Goal: Information Seeking & Learning: Learn about a topic

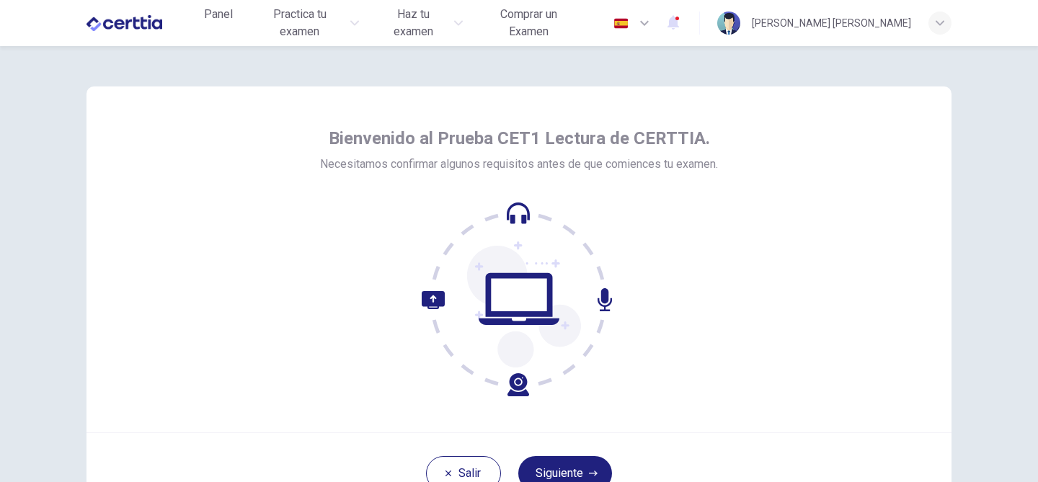
click at [824, 273] on div "Bienvenido al Prueba CET1 Lectura de CERTTIA. Necesitamos confirmar algunos req…" at bounding box center [518, 259] width 865 height 346
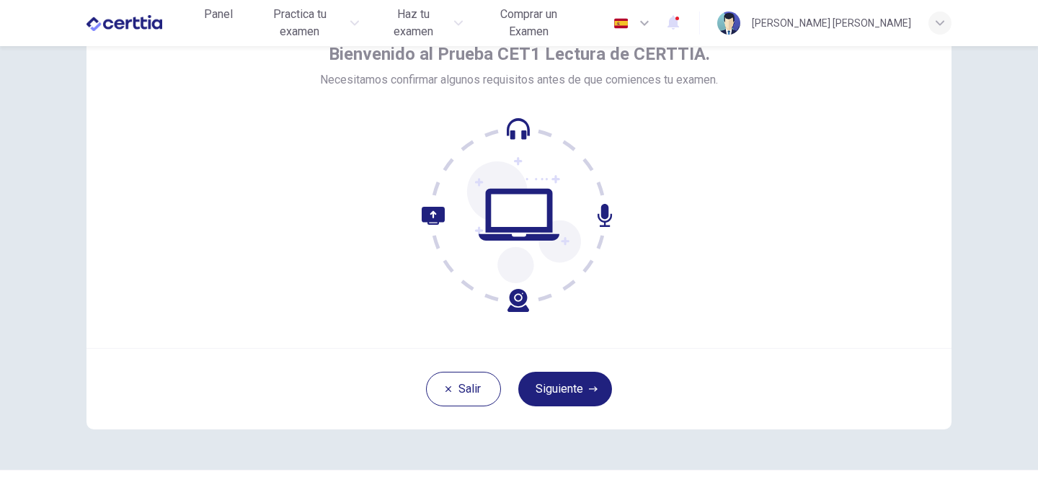
scroll to position [86, 0]
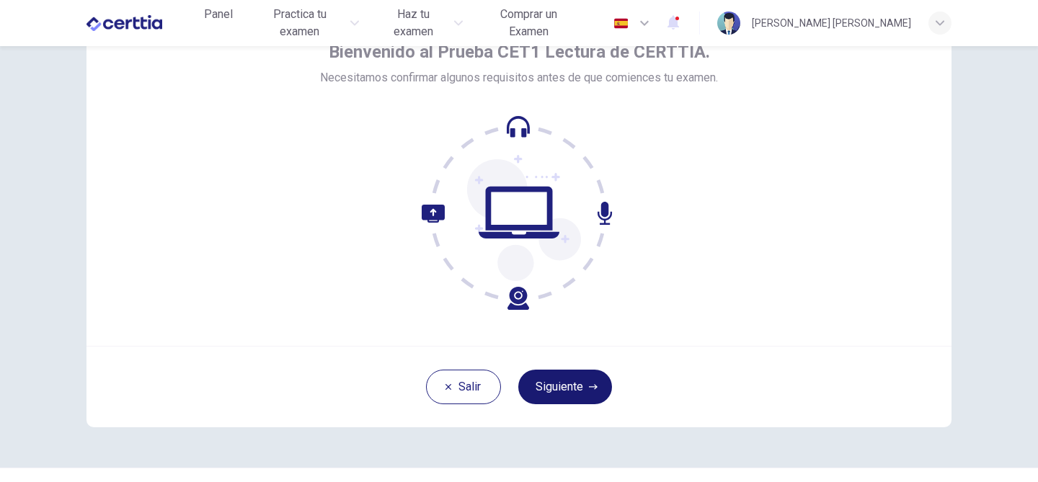
click at [570, 395] on button "Siguiente" at bounding box center [565, 387] width 94 height 35
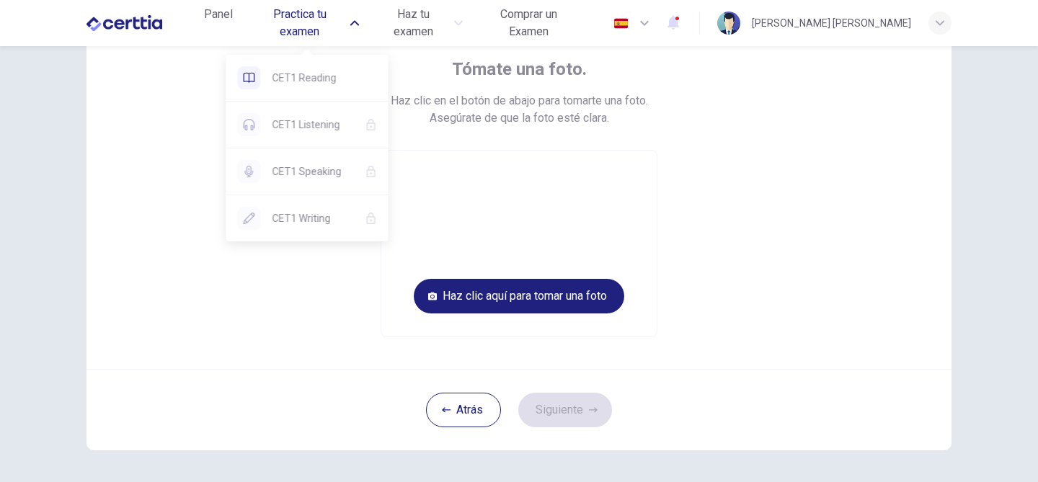
click at [290, 26] on span "Practica tu examen" at bounding box center [300, 23] width 94 height 35
click at [290, 77] on span "CET1 Reading" at bounding box center [324, 77] width 104 height 17
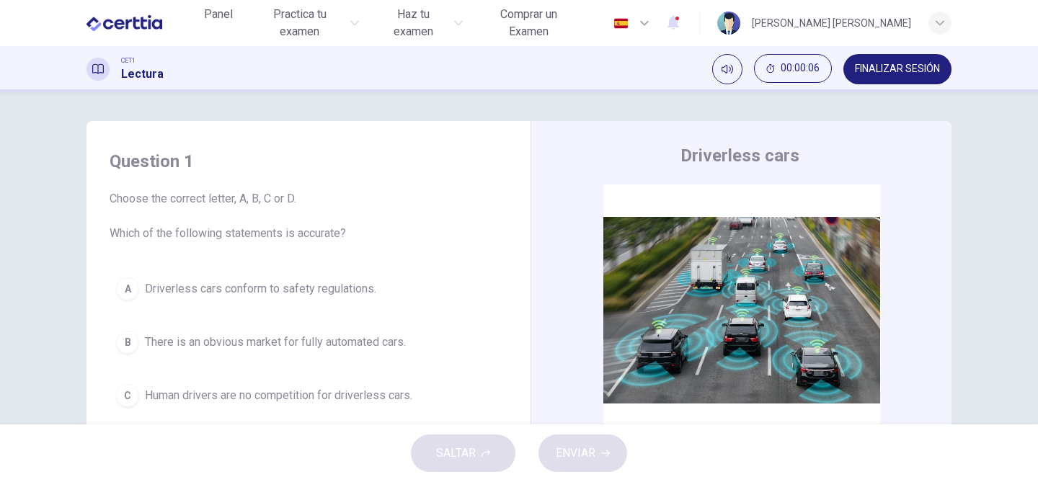
click at [533, 201] on div "Driverless cars CLIC PARA ZOOM Clic para zoom A Driverless are likely to become…" at bounding box center [740, 383] width 421 height 524
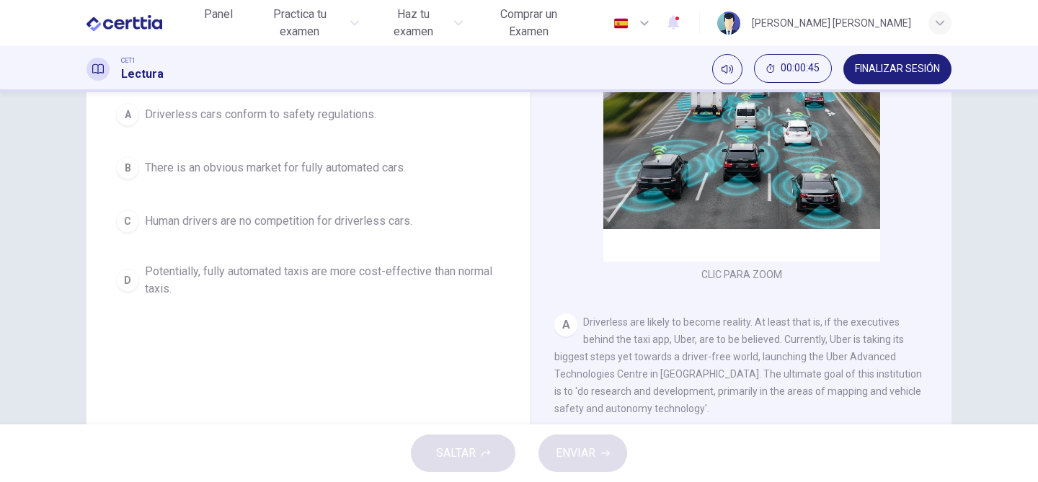
scroll to position [226, 0]
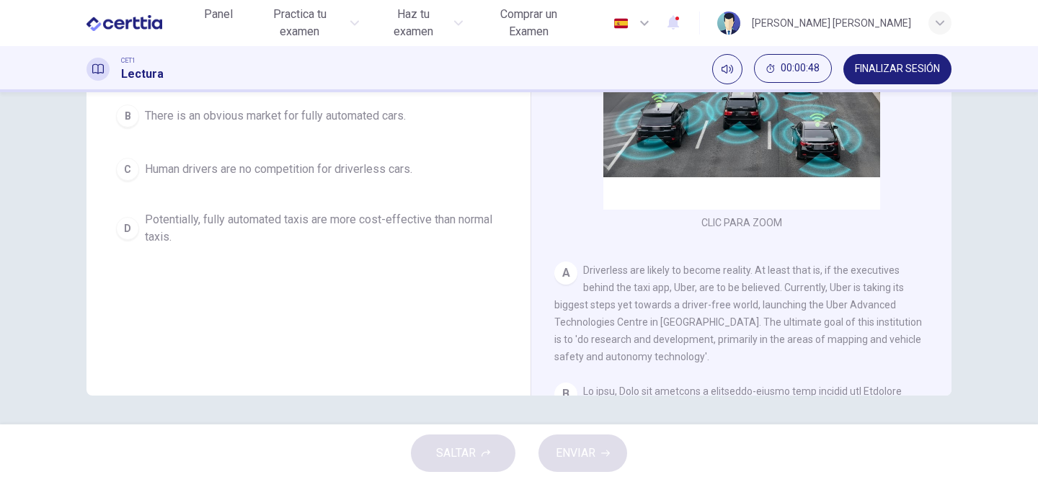
click at [672, 255] on div "CLIC PARA ZOOM Clic para zoom A Driverless are likely to become reality. At lea…" at bounding box center [750, 176] width 393 height 437
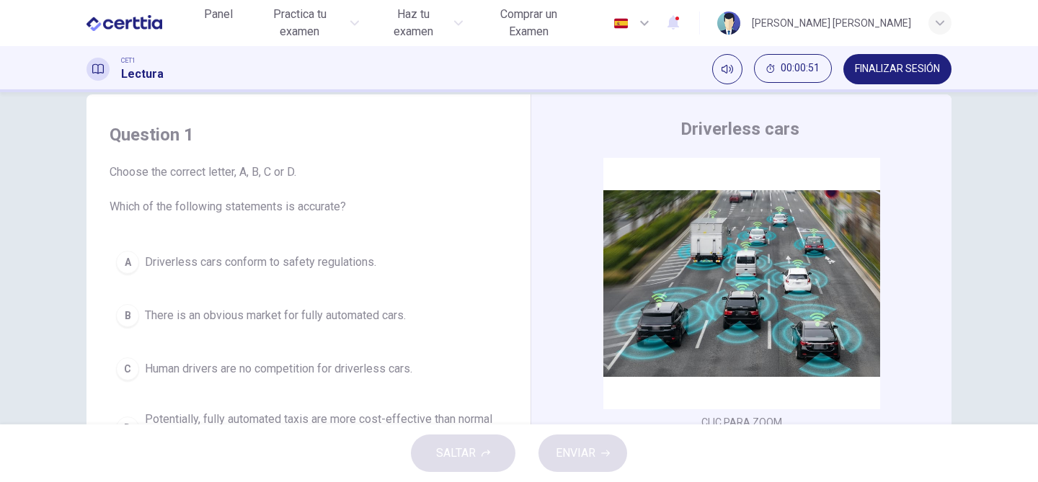
scroll to position [24, 0]
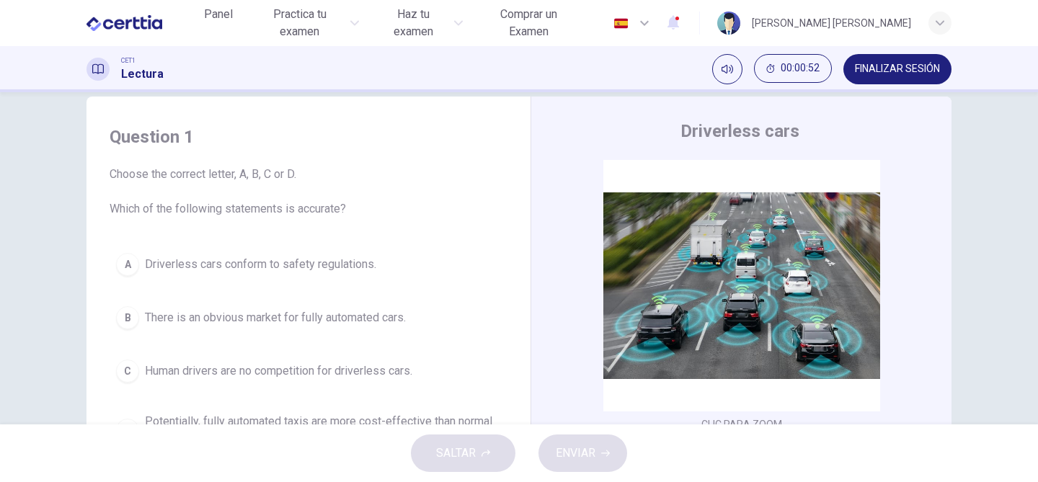
click at [973, 288] on div "Question 1 Choose the correct letter, A, B, C or D. Which of the following stat…" at bounding box center [518, 347] width 911 height 501
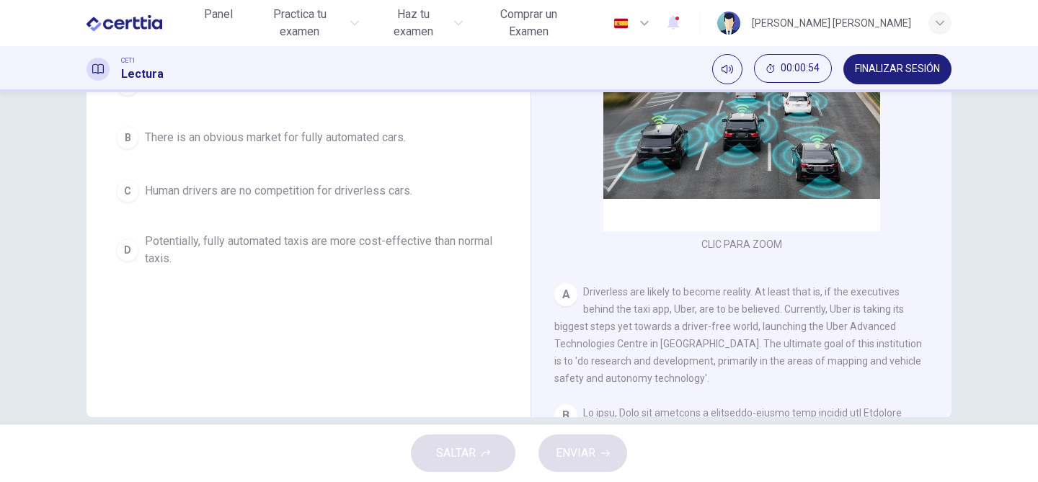
scroll to position [226, 0]
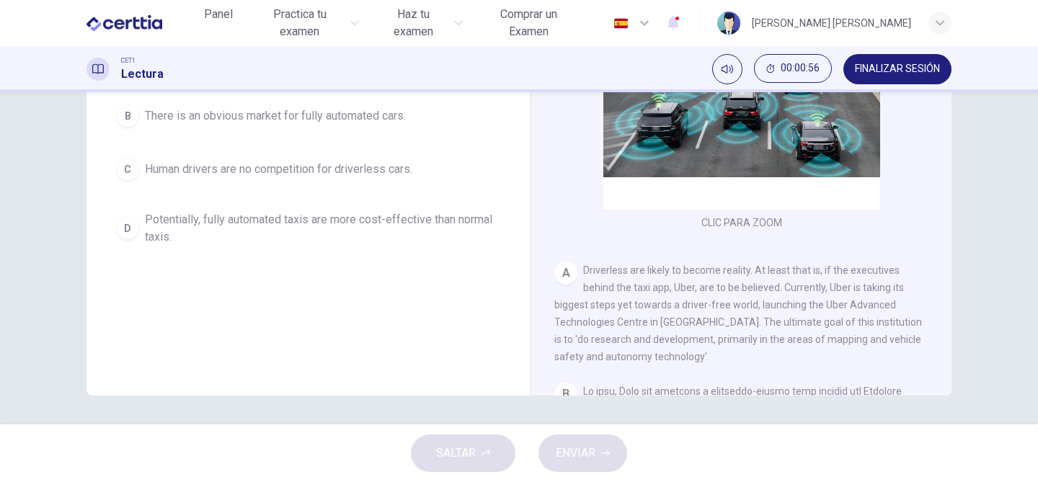
click at [951, 253] on div "Question 1 Choose the correct letter, A, B, C or D. Which of the following stat…" at bounding box center [518, 145] width 911 height 501
click at [937, 261] on div "CLIC PARA ZOOM Clic para zoom A Driverless are likely to become reality. At lea…" at bounding box center [750, 176] width 393 height 437
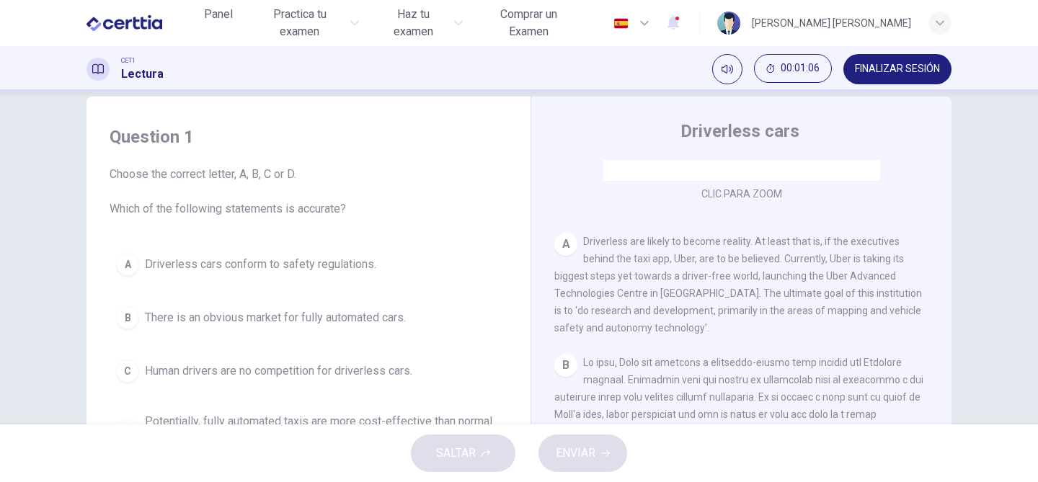
scroll to position [259, 0]
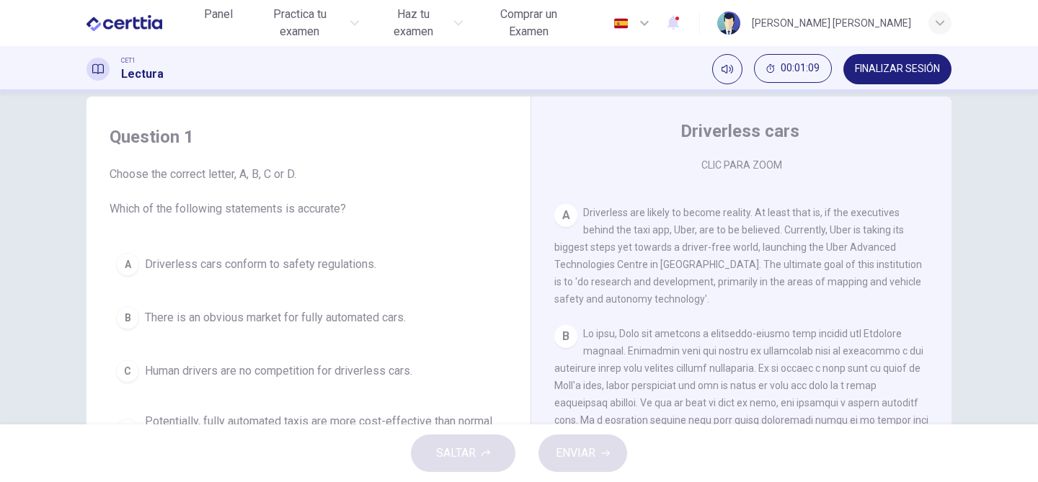
click at [531, 285] on div "Driverless cars CLIC PARA ZOOM Clic para zoom A Driverless are likely to become…" at bounding box center [740, 359] width 421 height 524
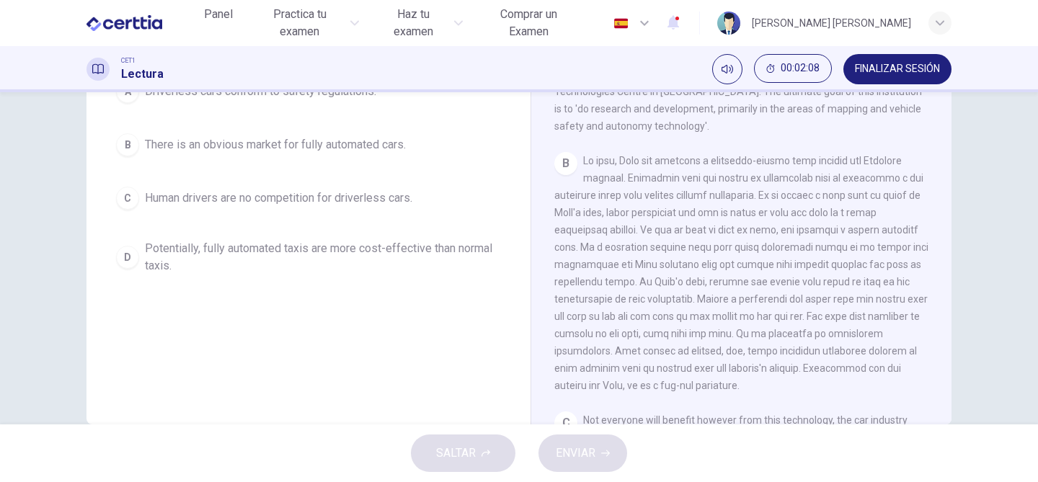
scroll to position [226, 0]
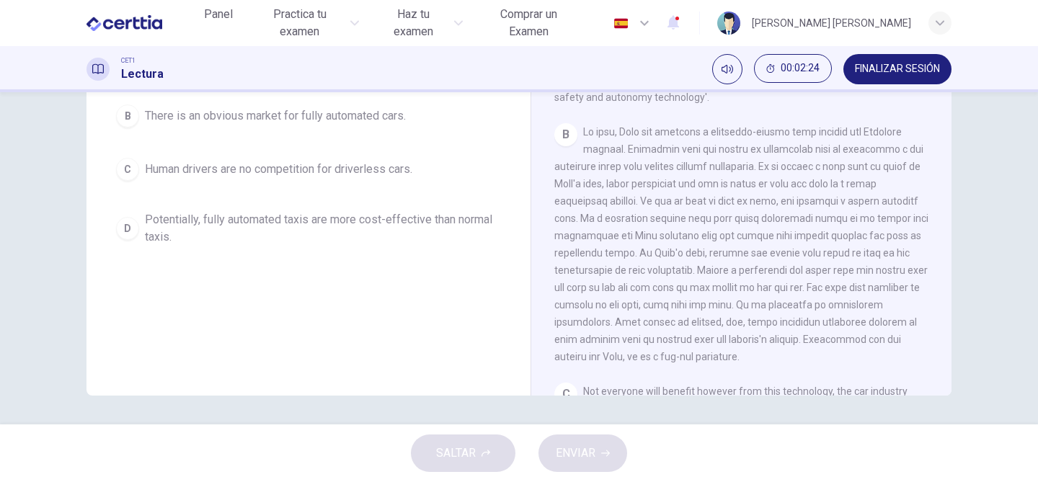
click at [937, 280] on div "CLIC PARA ZOOM Clic para zoom A Driverless are likely to become reality. At lea…" at bounding box center [750, 176] width 393 height 437
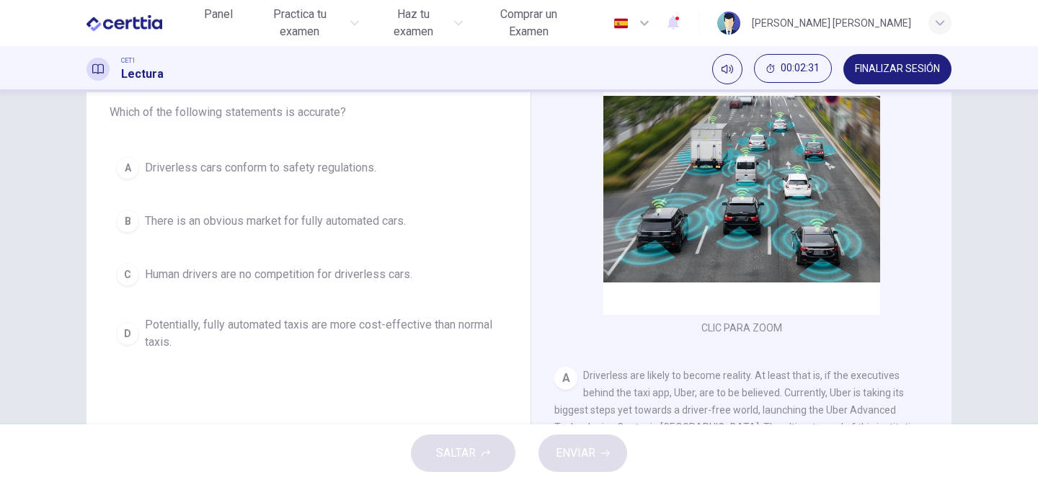
scroll to position [53, 0]
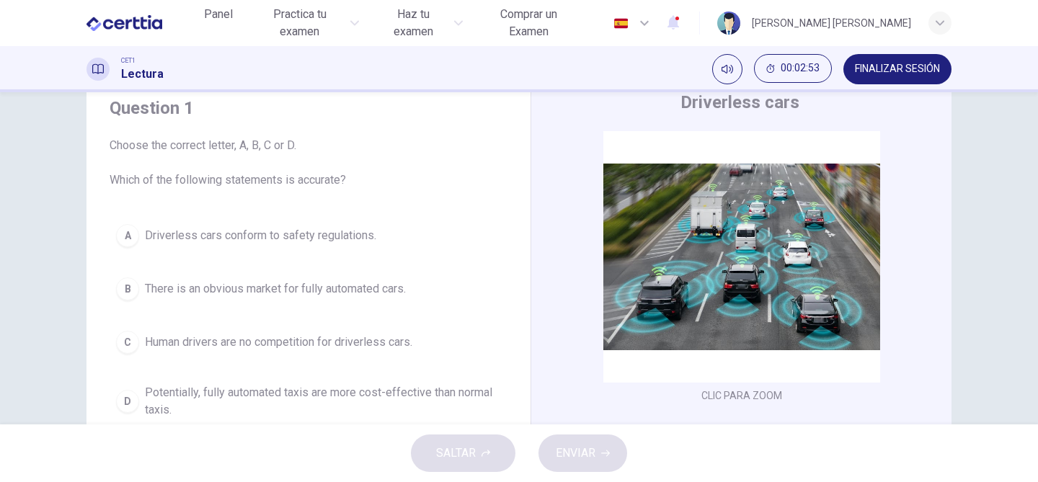
click at [132, 396] on div "D" at bounding box center [127, 401] width 23 height 23
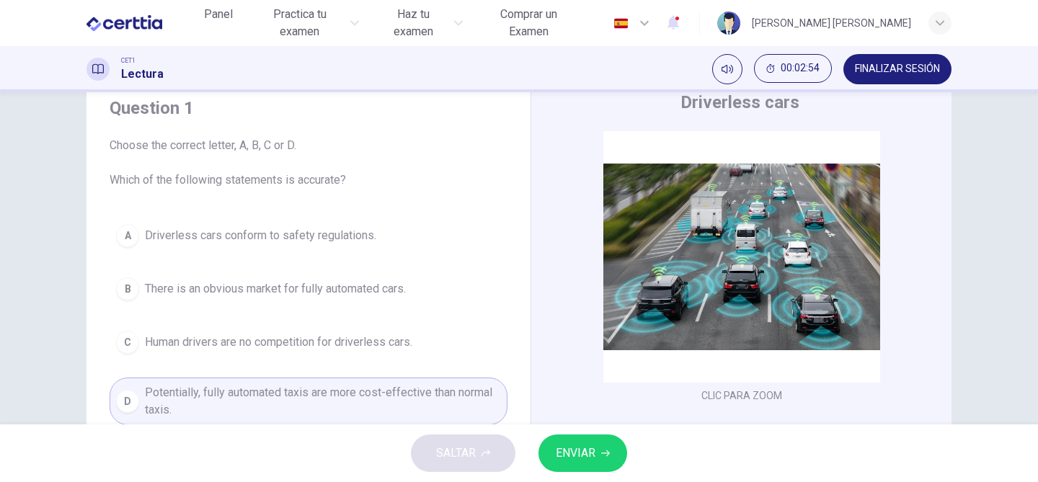
click at [599, 462] on button "ENVIAR" at bounding box center [582, 452] width 89 height 37
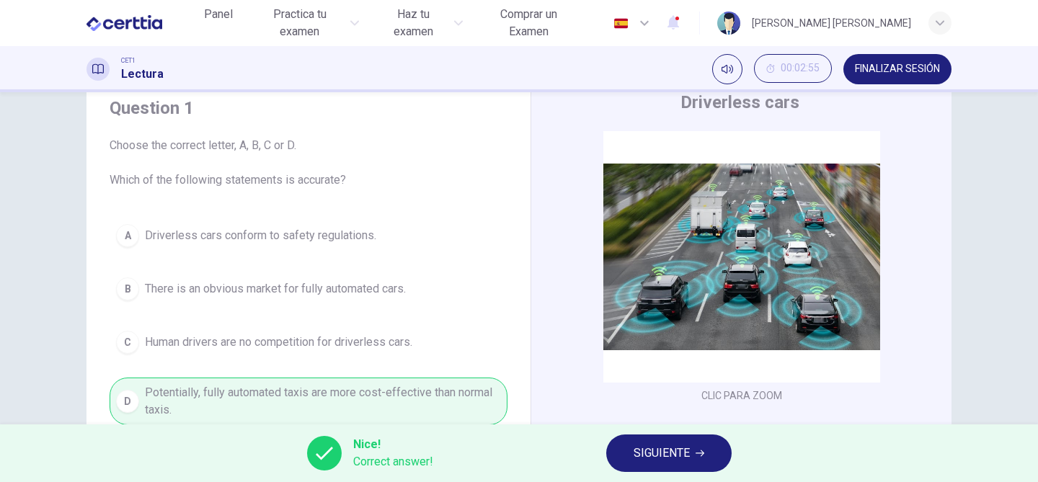
click at [703, 453] on icon "button" at bounding box center [699, 453] width 9 height 9
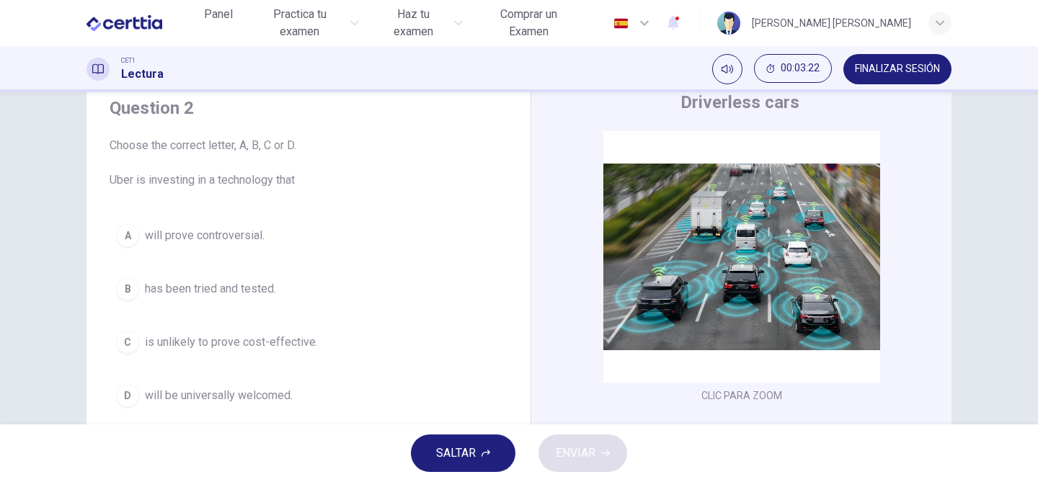
click at [945, 341] on div "CLIC PARA ZOOM Clic para zoom A Driverless are likely to become reality. At lea…" at bounding box center [750, 349] width 393 height 437
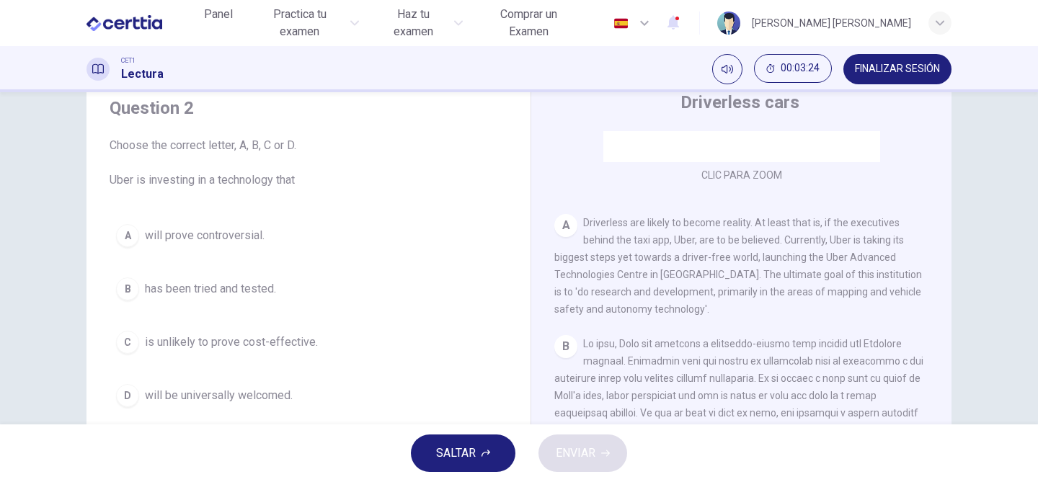
scroll to position [231, 0]
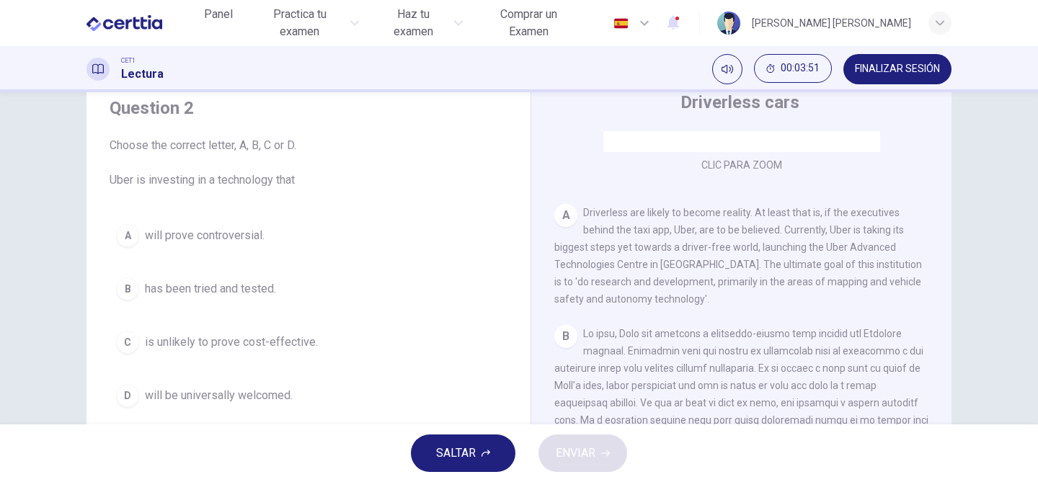
click at [208, 234] on span "will prove controversial." at bounding box center [205, 235] width 120 height 17
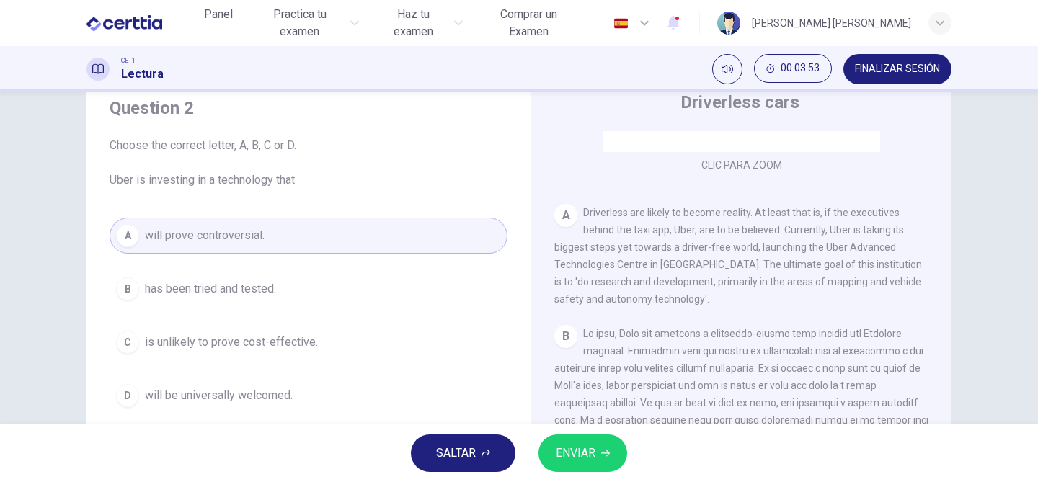
click at [597, 452] on button "ENVIAR" at bounding box center [582, 452] width 89 height 37
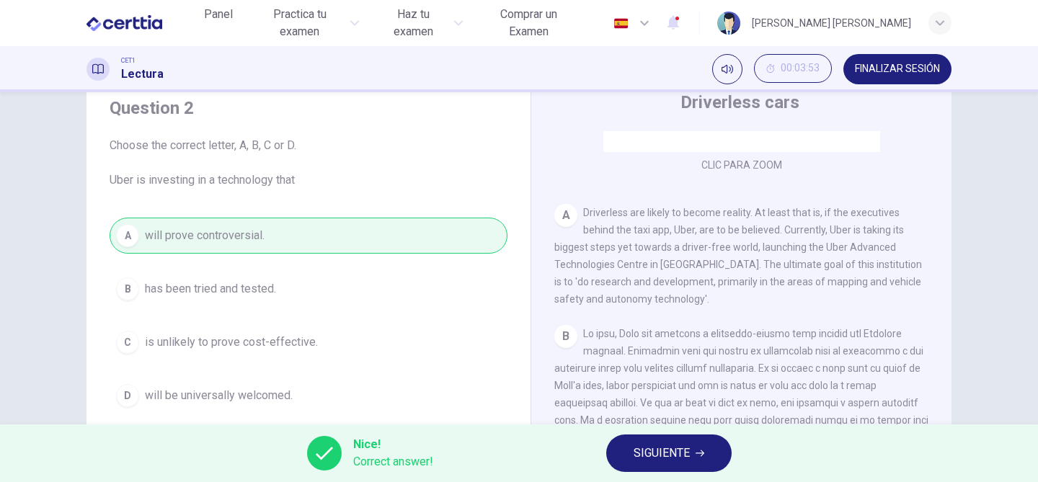
click at [682, 464] on button "SIGUIENTE" at bounding box center [668, 452] width 125 height 37
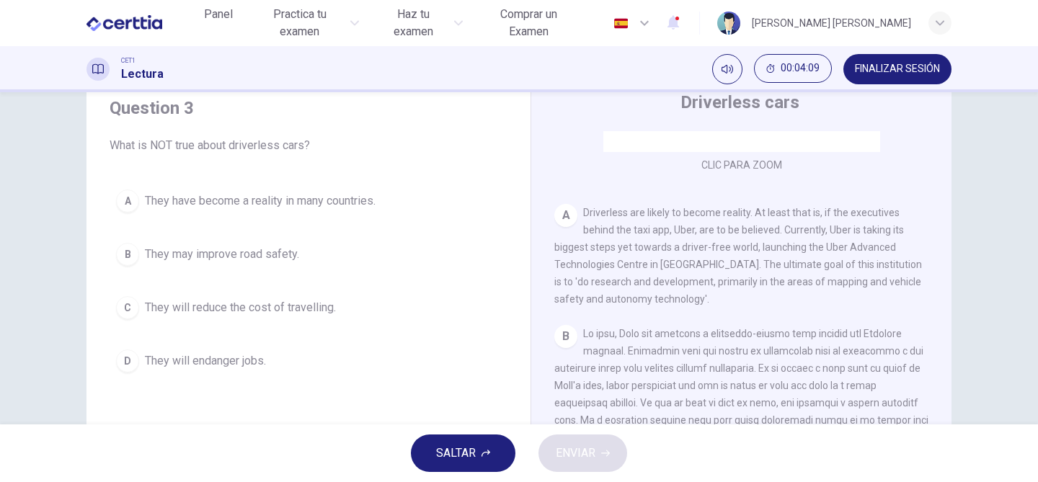
click at [125, 304] on div "C" at bounding box center [127, 307] width 23 height 23
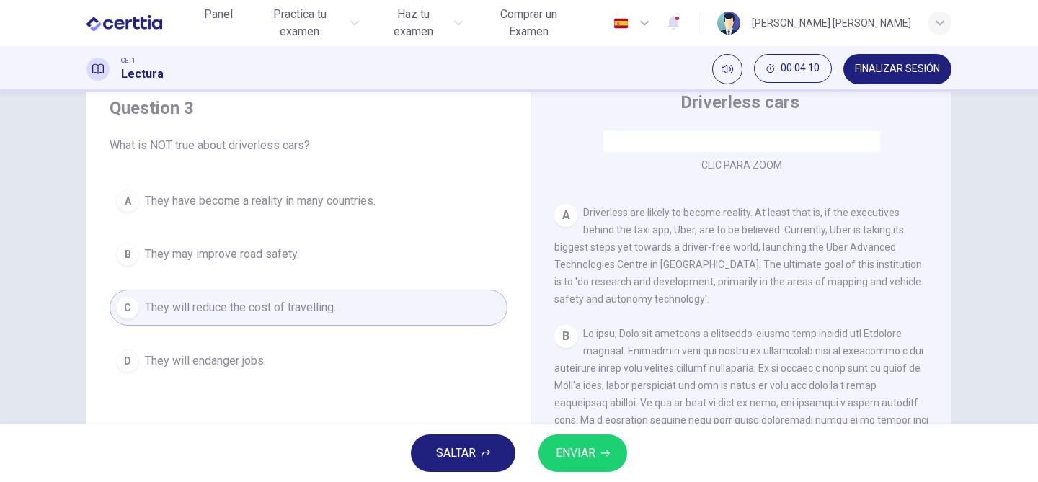
click at [574, 452] on span "ENVIAR" at bounding box center [576, 453] width 40 height 20
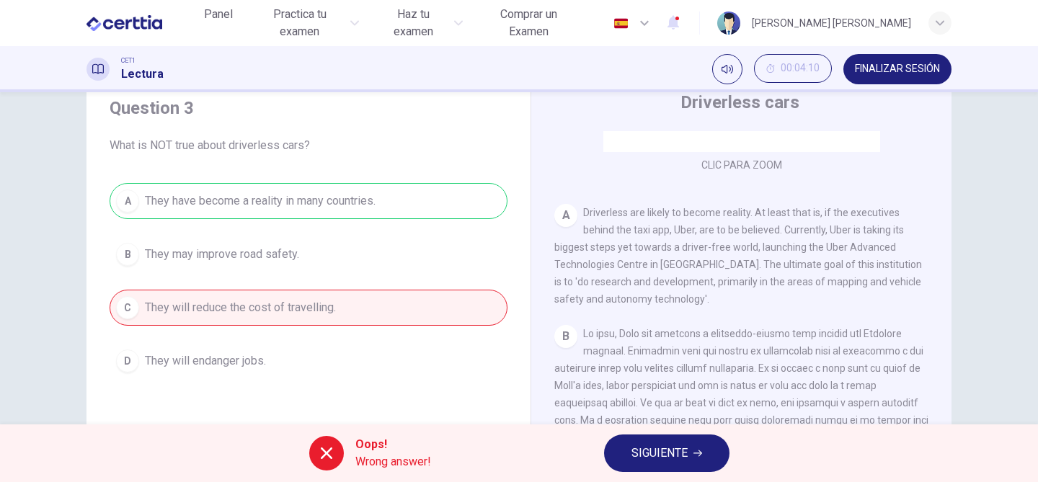
click at [638, 446] on span "SIGUIENTE" at bounding box center [659, 453] width 56 height 20
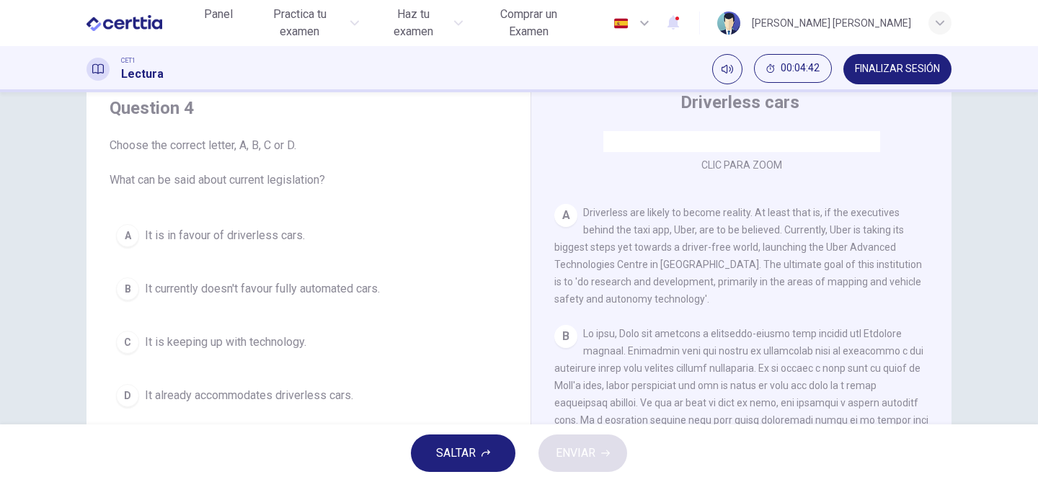
click at [803, 268] on span "Driverless are likely to become reality. At least that is, if the executives be…" at bounding box center [737, 256] width 367 height 98
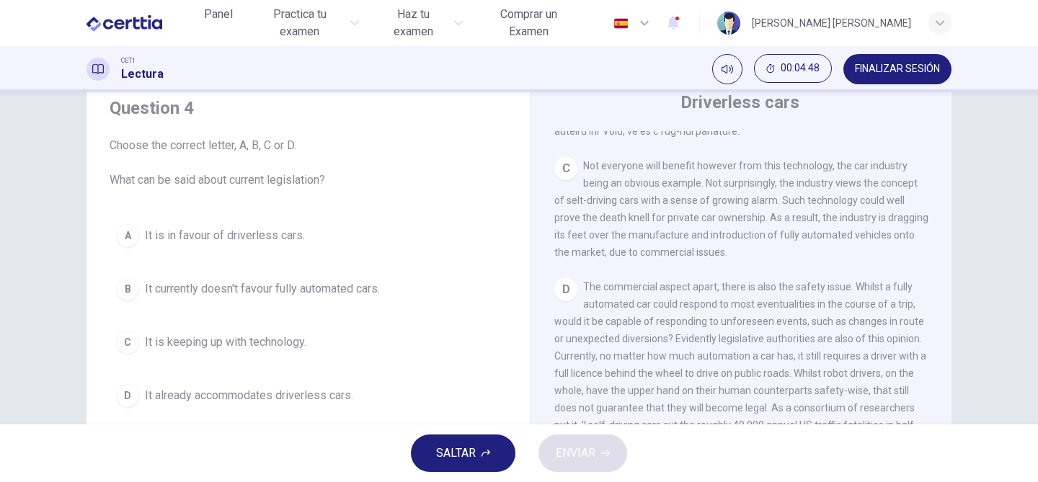
scroll to position [692, 0]
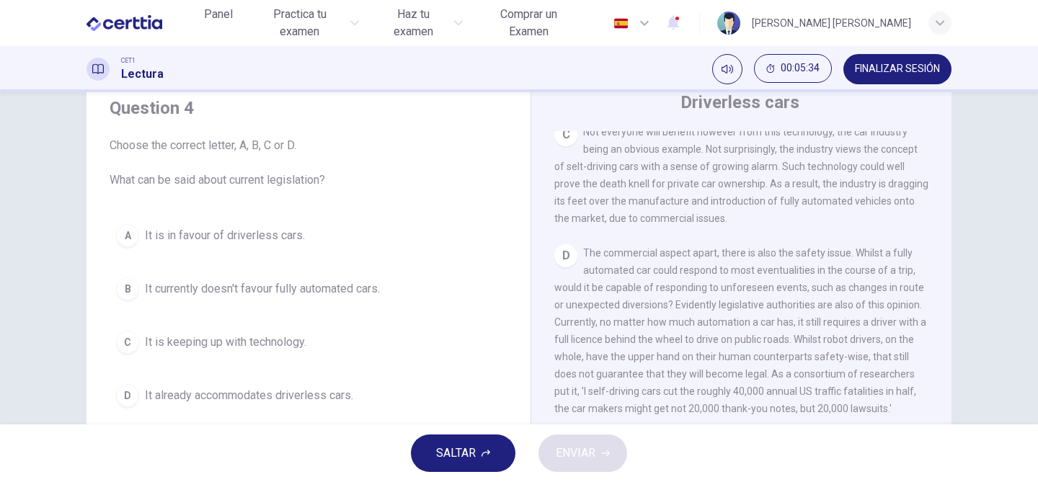
click at [128, 285] on div "B" at bounding box center [127, 288] width 23 height 23
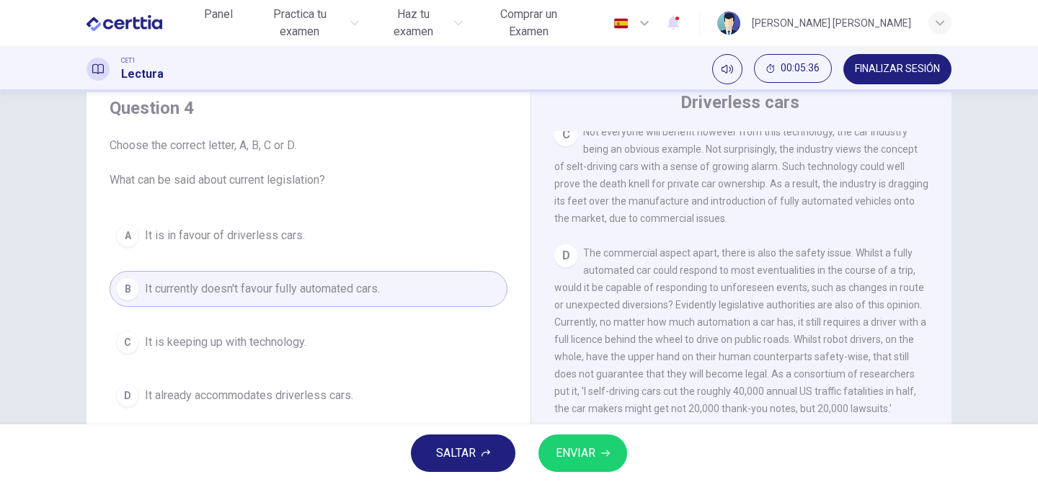
click at [612, 453] on button "ENVIAR" at bounding box center [582, 452] width 89 height 37
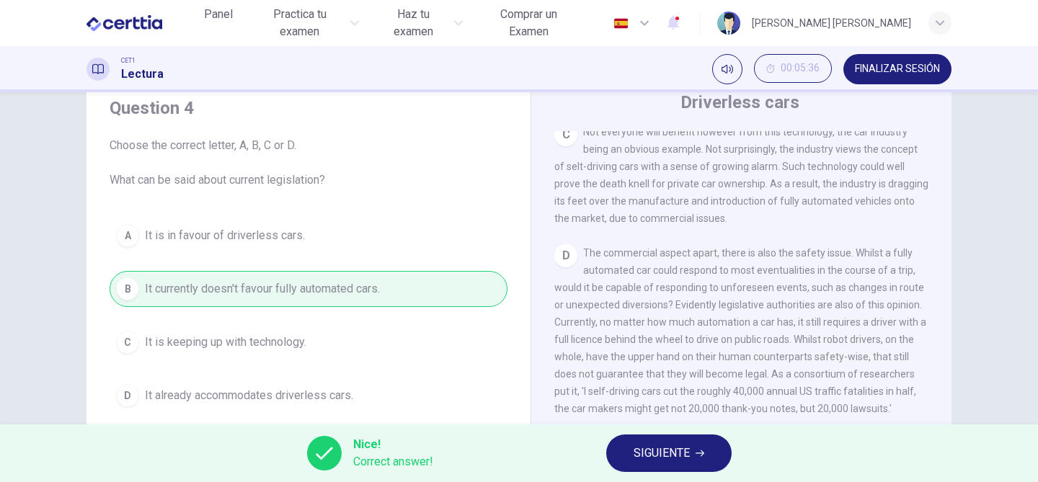
click at [699, 461] on button "SIGUIENTE" at bounding box center [668, 452] width 125 height 37
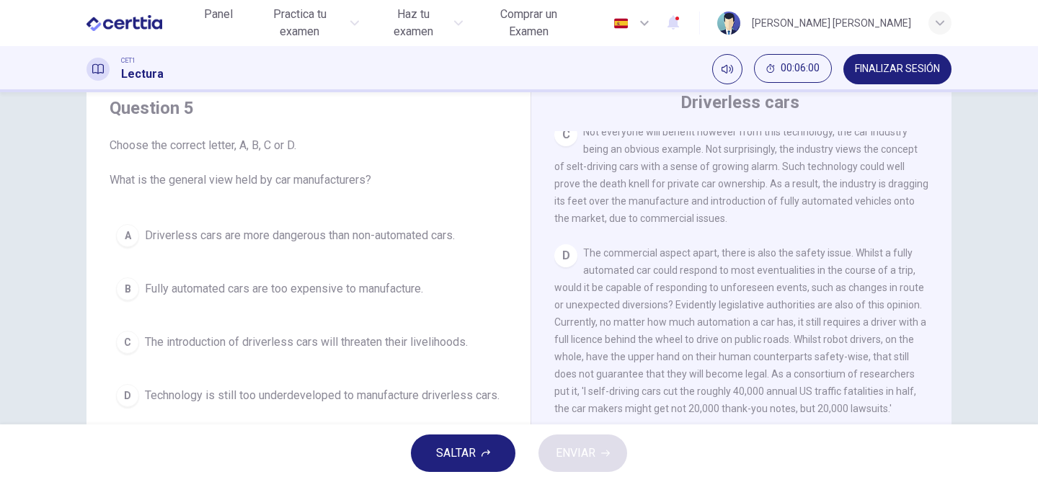
click at [125, 238] on div "A" at bounding box center [127, 235] width 23 height 23
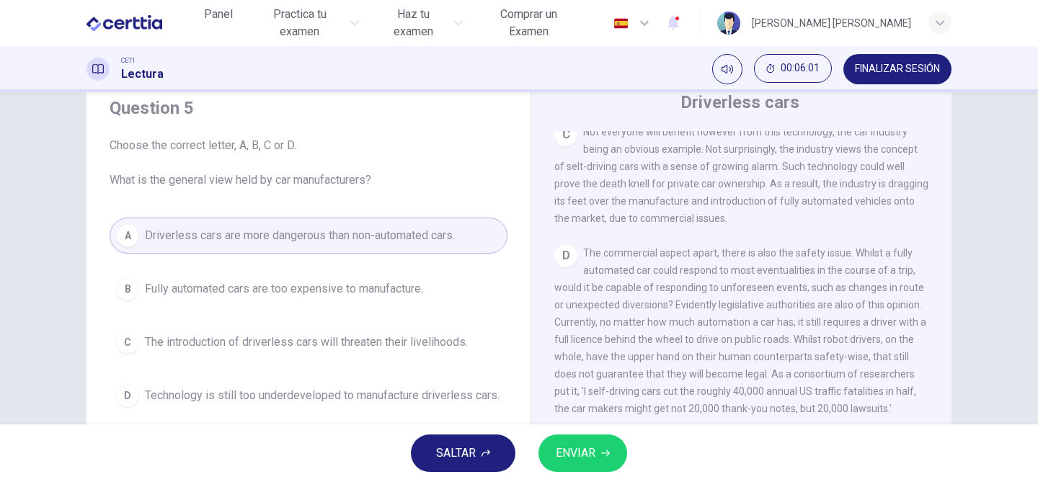
click at [593, 454] on span "ENVIAR" at bounding box center [576, 453] width 40 height 20
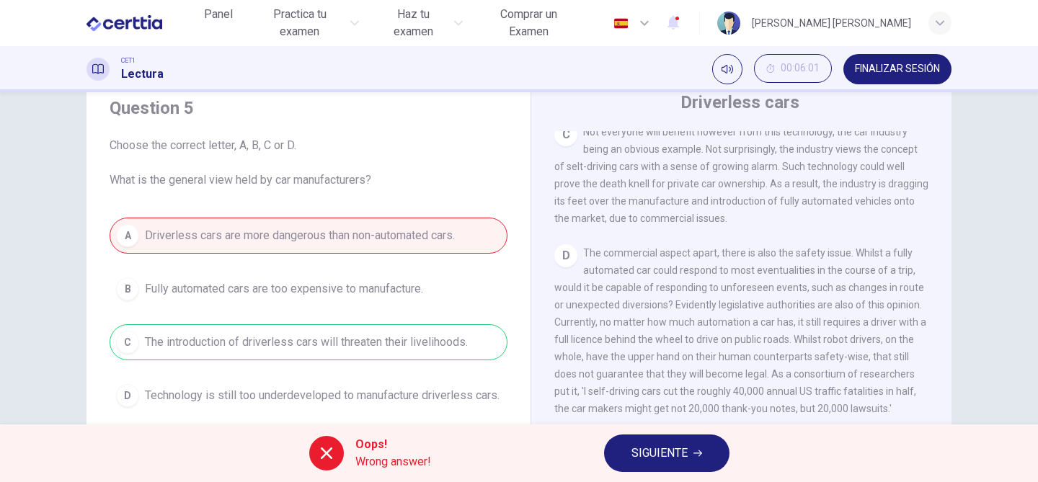
click at [682, 452] on span "SIGUIENTE" at bounding box center [659, 453] width 56 height 20
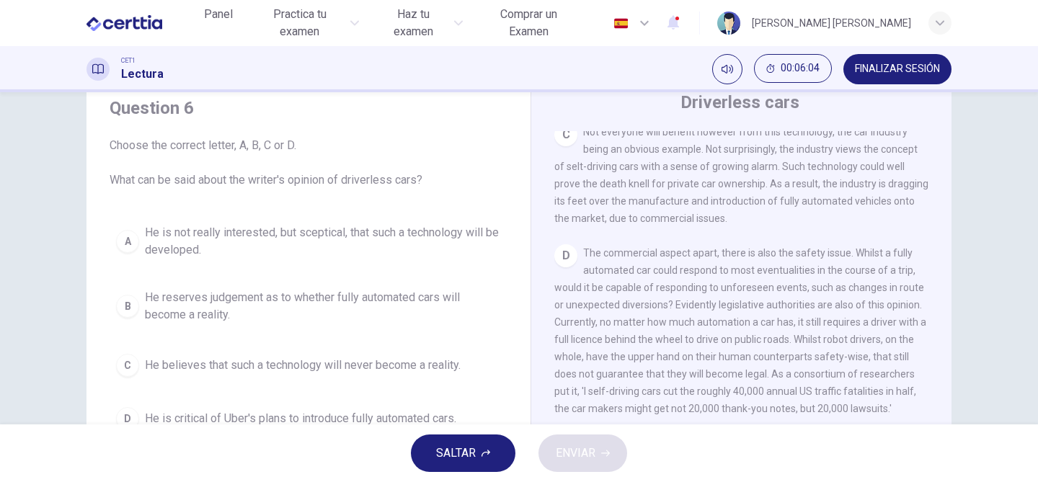
click at [810, 227] on div "C Not everyone will benefit however from this technology, the car industry bein…" at bounding box center [741, 175] width 375 height 104
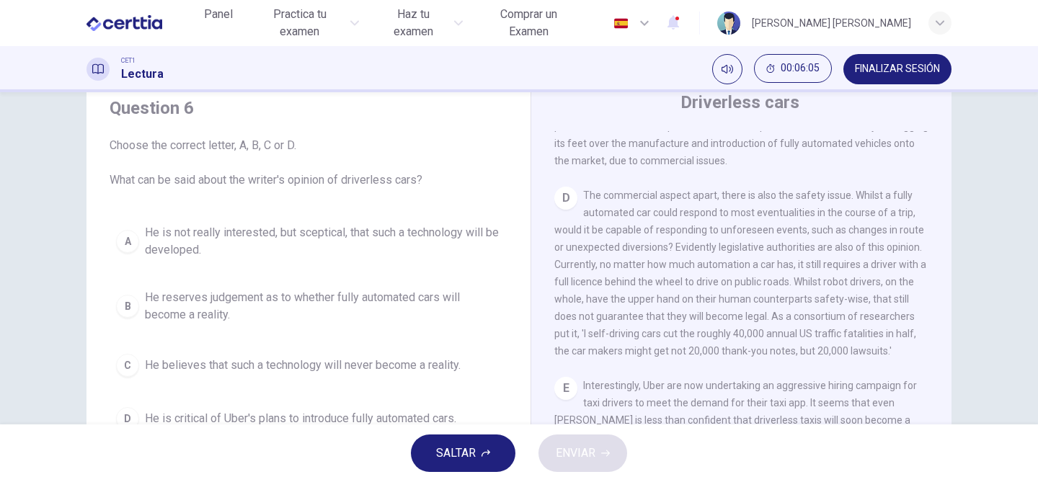
scroll to position [778, 0]
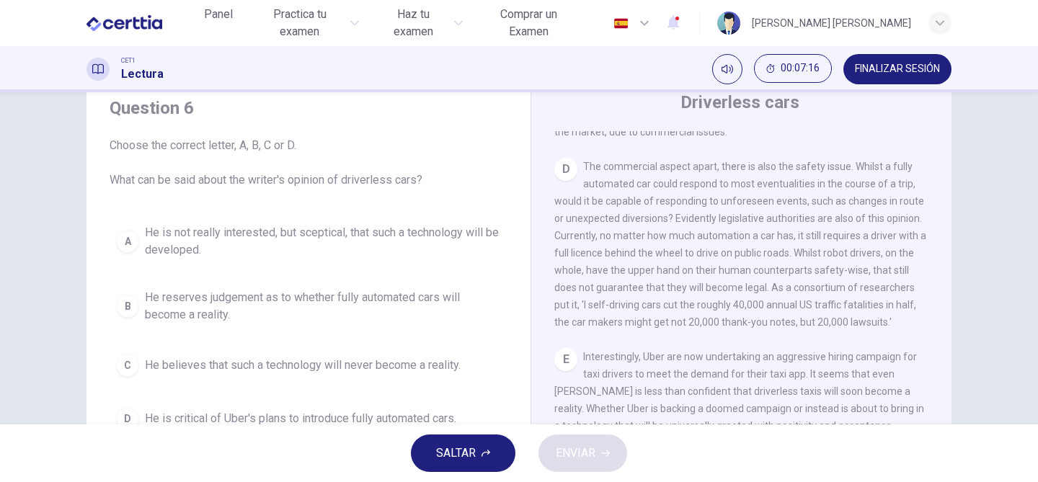
click at [204, 237] on span "He is not really interested, but sceptical, that such a technology will be deve…" at bounding box center [323, 241] width 356 height 35
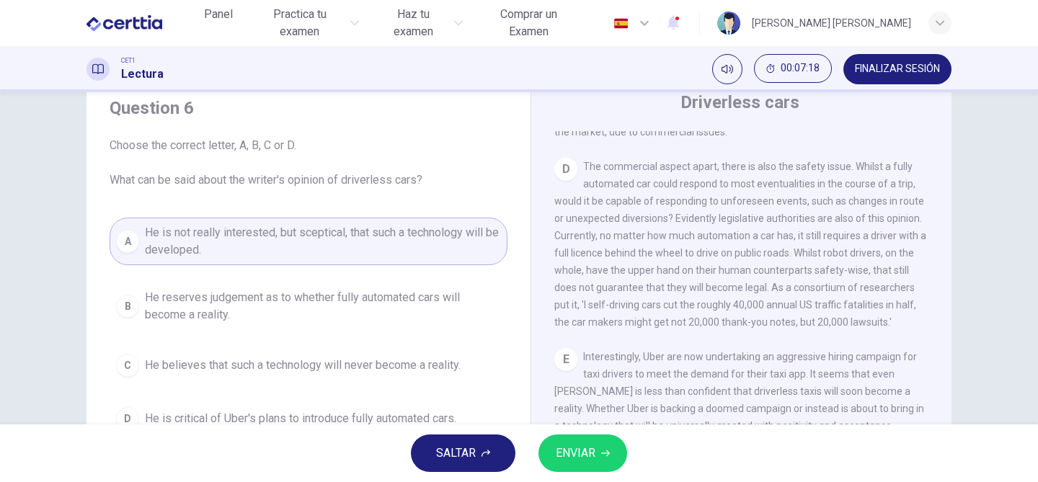
click at [594, 445] on span "ENVIAR" at bounding box center [576, 453] width 40 height 20
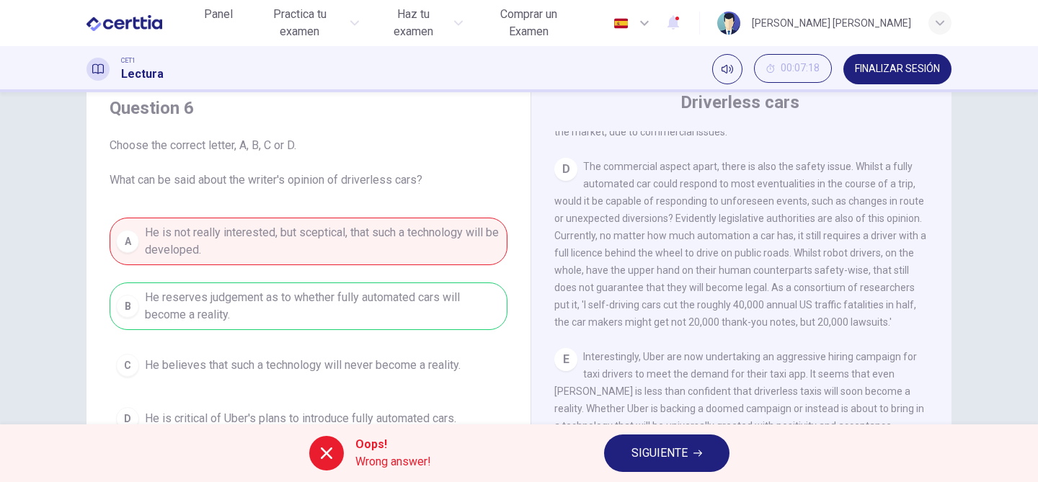
click at [651, 460] on span "SIGUIENTE" at bounding box center [659, 453] width 56 height 20
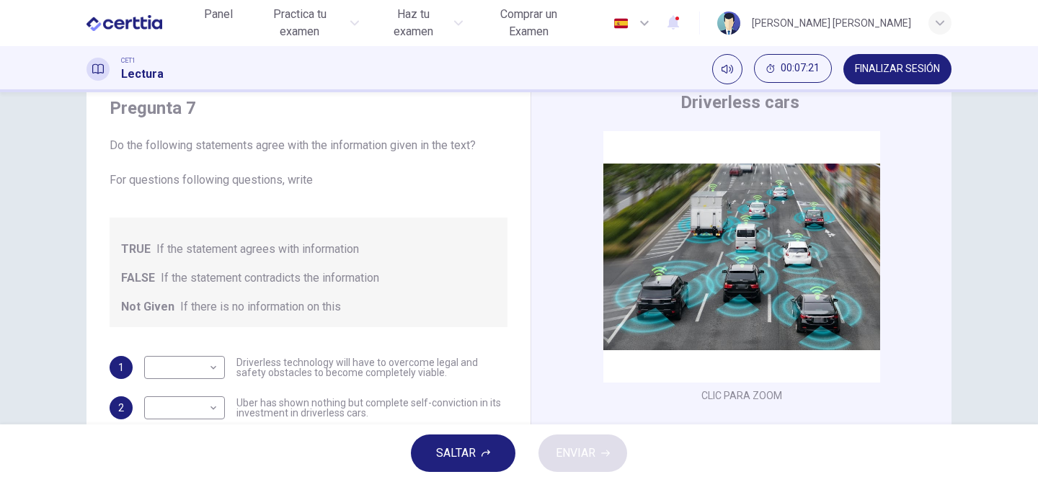
click at [823, 416] on div "CLIC PARA ZOOM Clic para zoom A Driverless are likely to become reality. At lea…" at bounding box center [750, 349] width 393 height 437
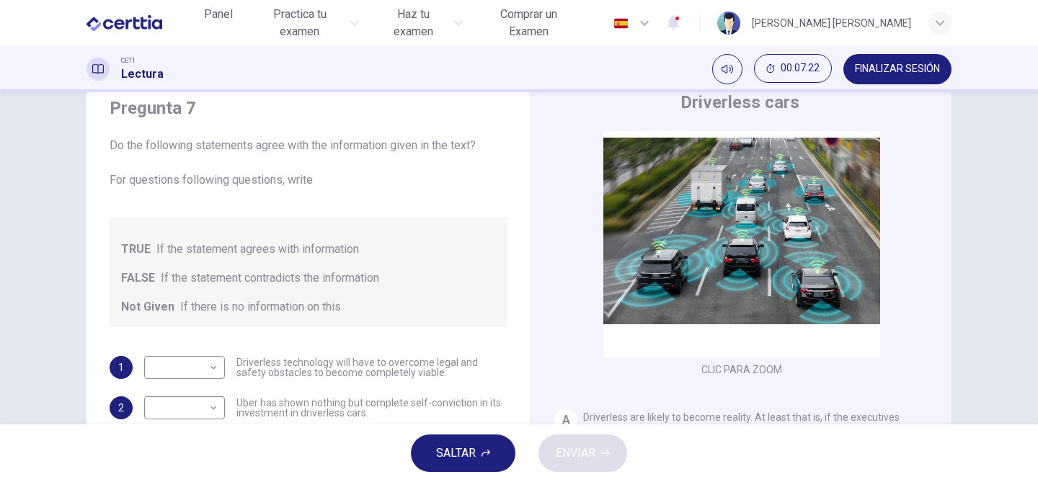
scroll to position [29, 0]
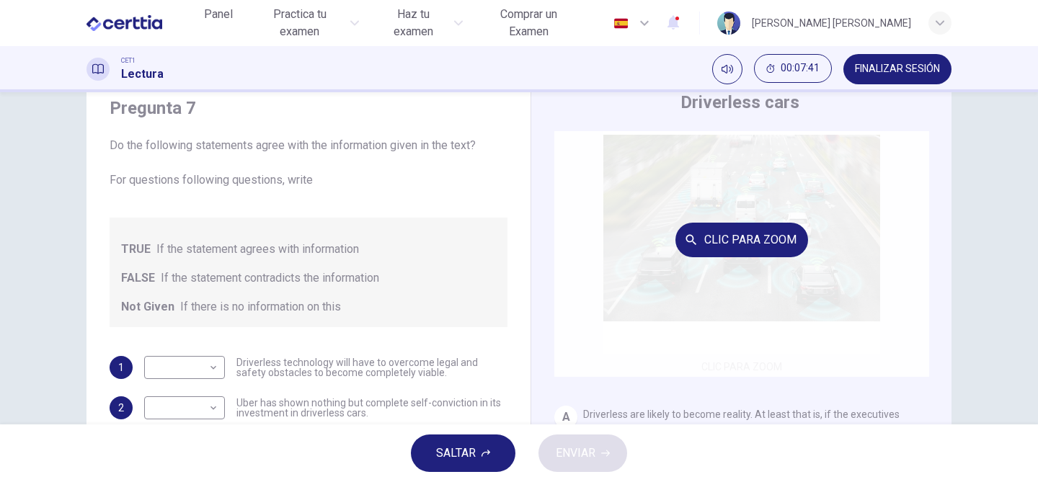
click at [571, 370] on div "Clic para zoom" at bounding box center [741, 239] width 375 height 275
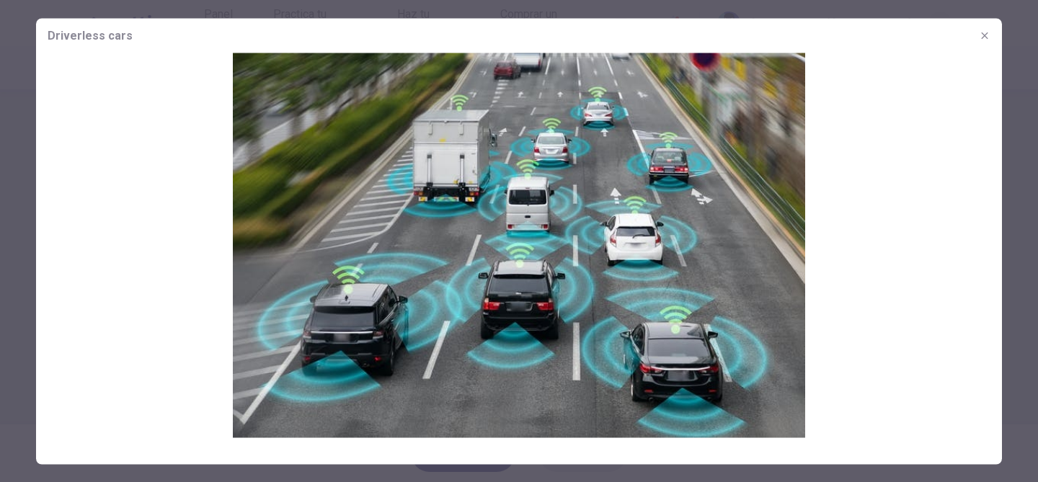
click at [989, 43] on button "button" at bounding box center [984, 35] width 23 height 23
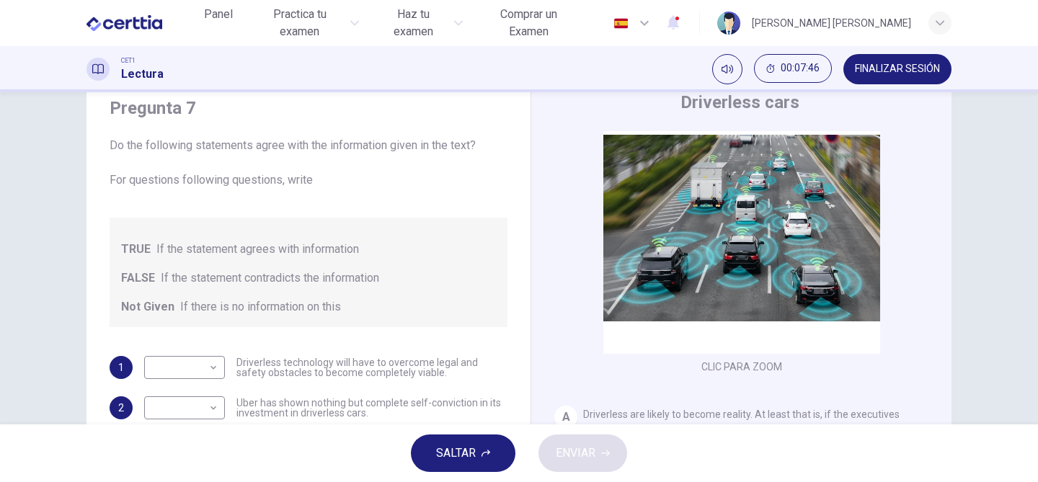
click at [941, 247] on div "CLIC PARA ZOOM Clic para zoom A Driverless are likely to become reality. At lea…" at bounding box center [750, 349] width 393 height 437
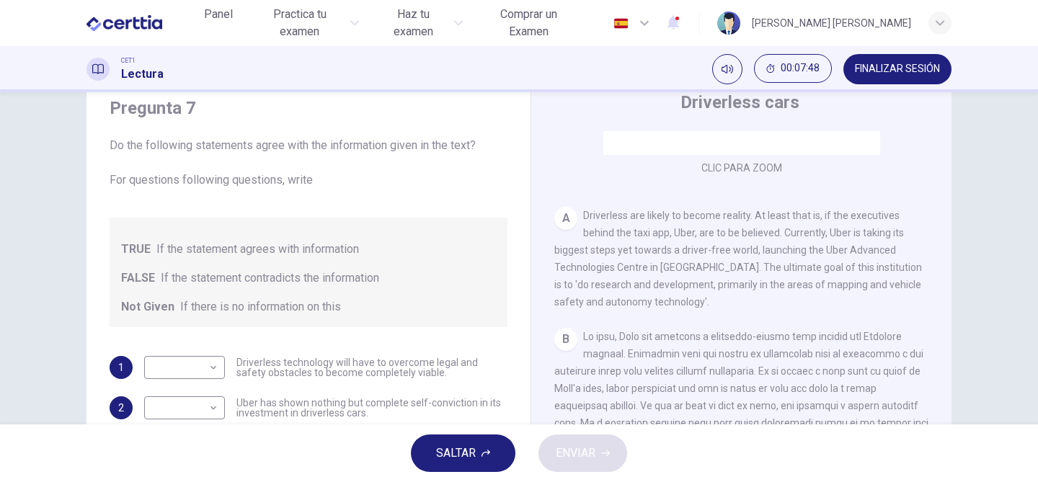
scroll to position [231, 0]
click at [509, 288] on div "Pregunta 7 Do the following statements agree with the information given in the …" at bounding box center [308, 278] width 421 height 392
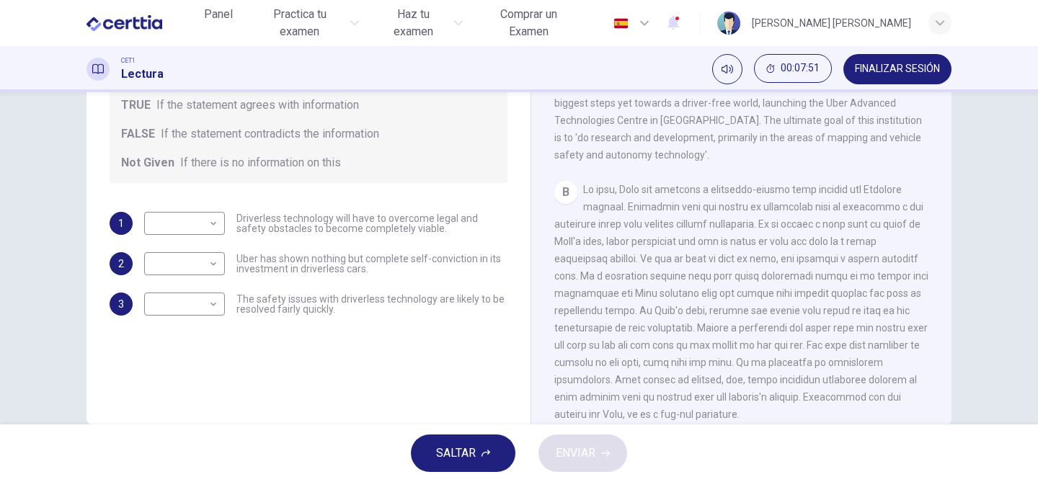
scroll to position [169, 0]
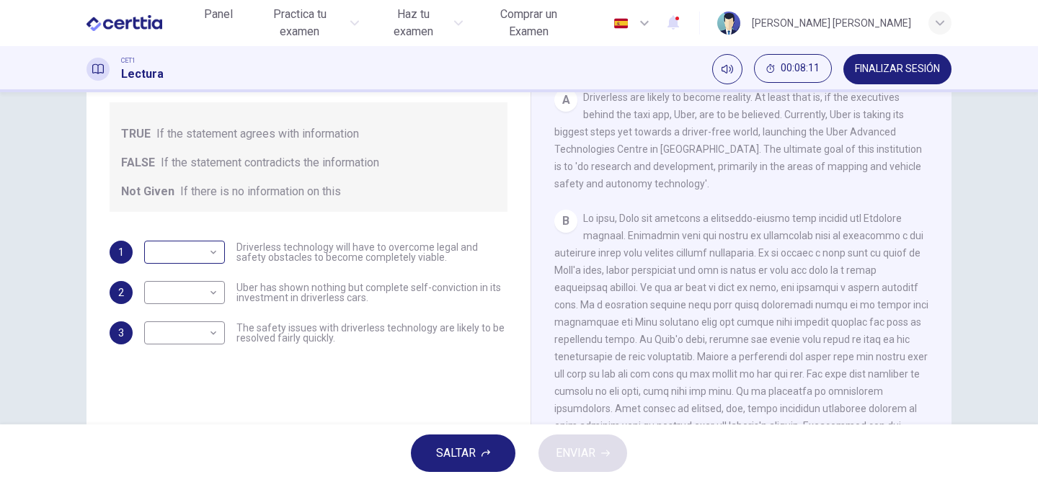
click at [181, 255] on body "Este sitio utiliza cookies, como se explica en nuestra Política de Privacidad .…" at bounding box center [519, 241] width 1038 height 482
click at [178, 275] on li "TRUE" at bounding box center [184, 275] width 81 height 23
type input "****"
click at [218, 332] on body "Este sitio utiliza cookies, como se explica en nuestra Política de Privacidad .…" at bounding box center [519, 241] width 1038 height 482
click at [208, 375] on li "FALSE" at bounding box center [184, 378] width 81 height 23
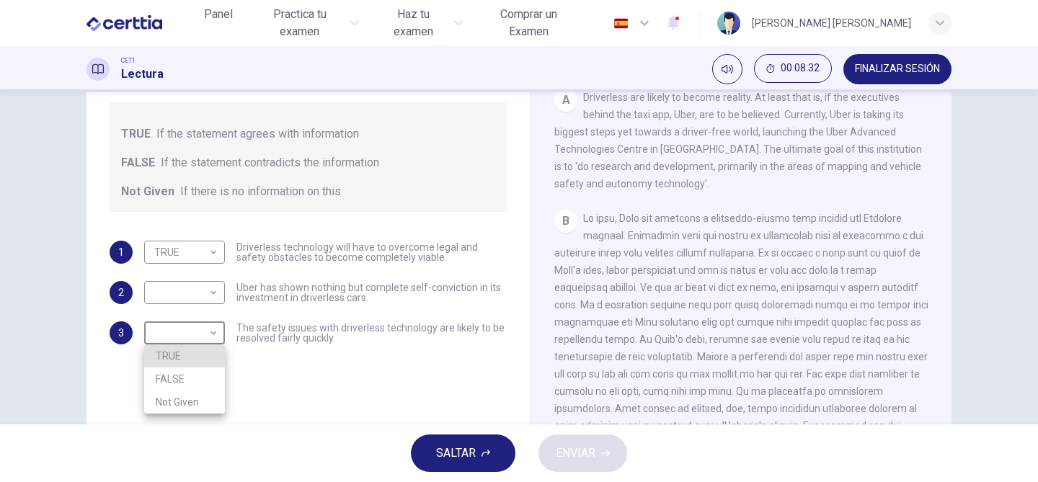
type input "*****"
click at [210, 285] on body "Este sitio utiliza cookies, como se explica en nuestra Política de Privacidad .…" at bounding box center [519, 241] width 1038 height 482
click at [198, 362] on li "Not Given" at bounding box center [184, 361] width 81 height 23
type input "*********"
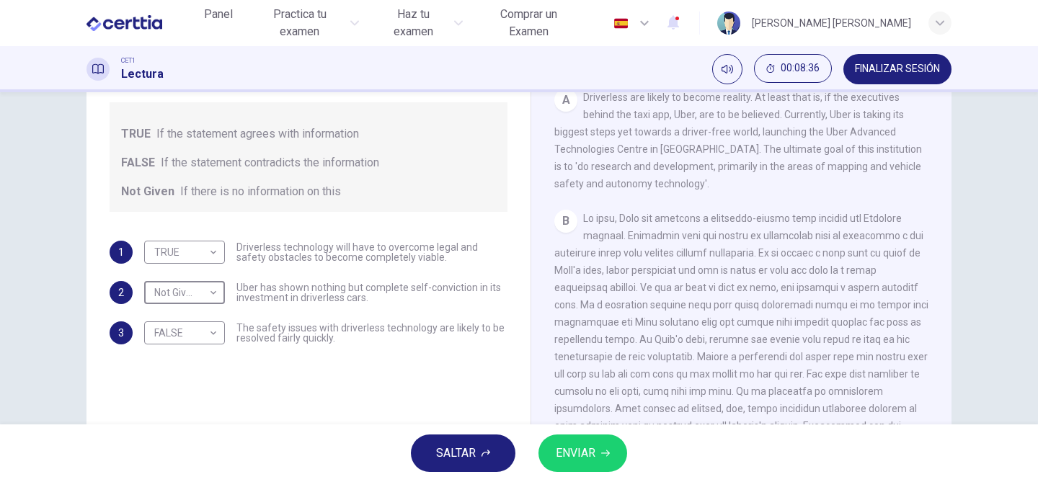
click at [596, 450] on button "ENVIAR" at bounding box center [582, 452] width 89 height 37
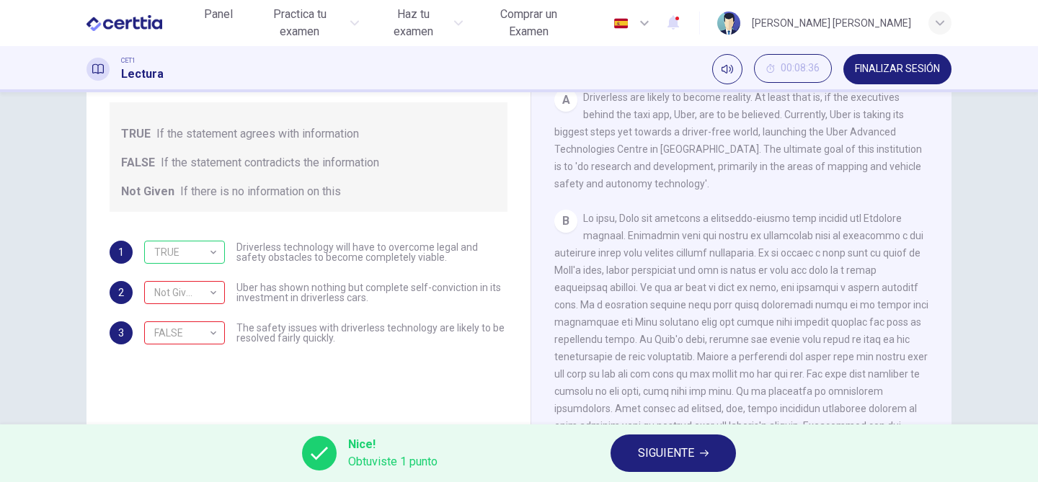
click at [643, 466] on button "SIGUIENTE" at bounding box center [672, 452] width 125 height 37
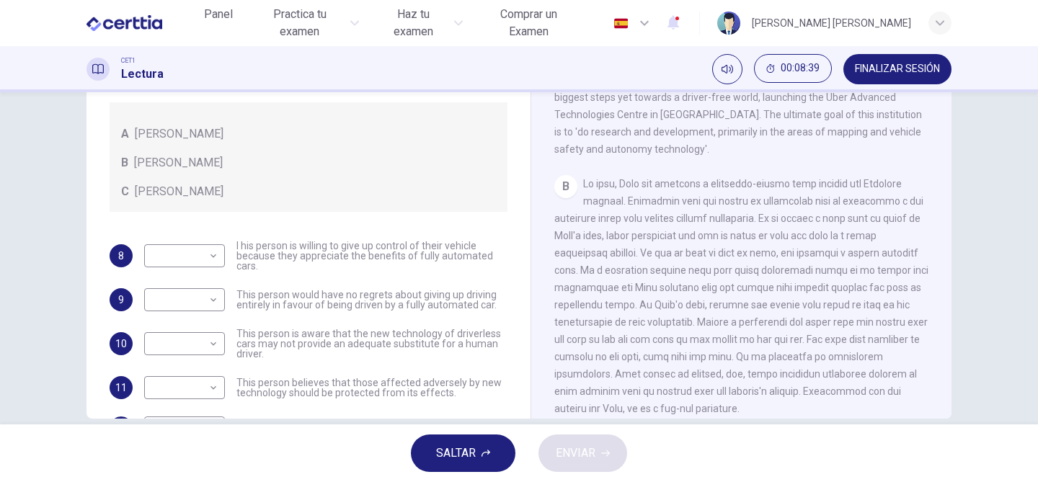
click at [548, 318] on div "Driverless cars CLIC PARA ZOOM Clic para zoom A Driverless are likely to become…" at bounding box center [740, 180] width 421 height 524
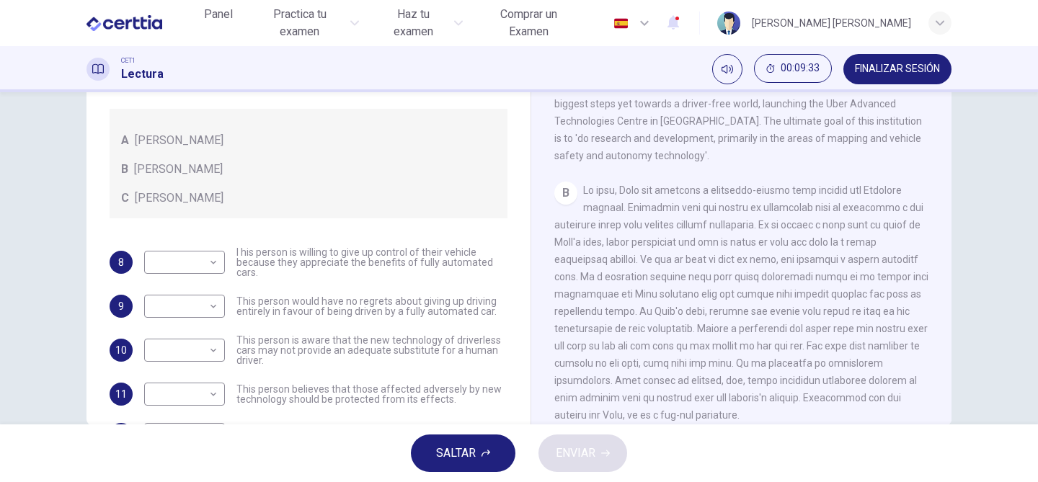
scroll to position [226, 0]
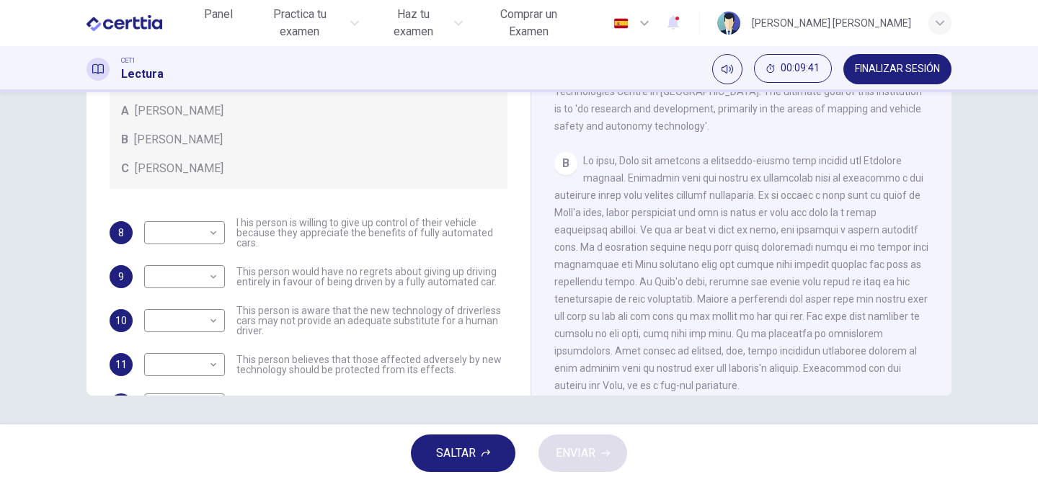
click at [574, 320] on div "B" at bounding box center [741, 273] width 375 height 242
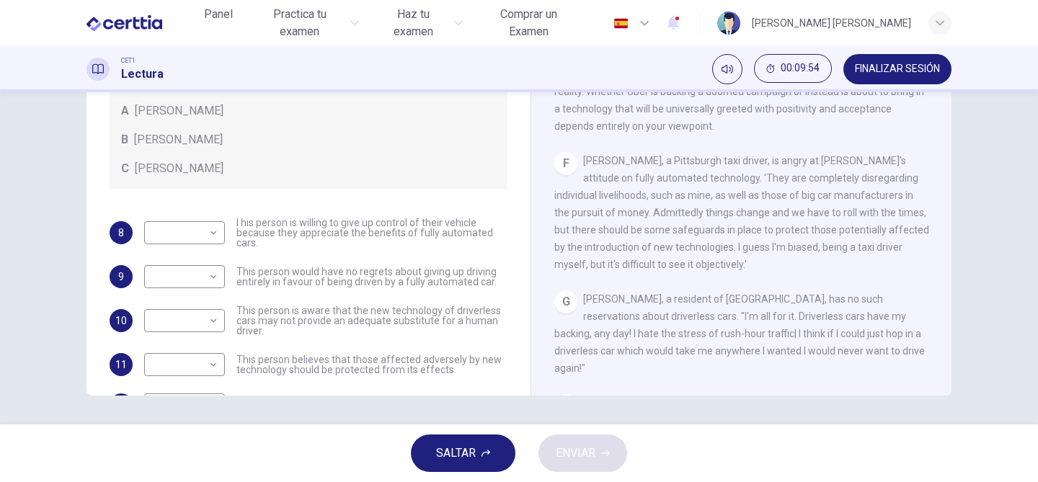
scroll to position [951, 0]
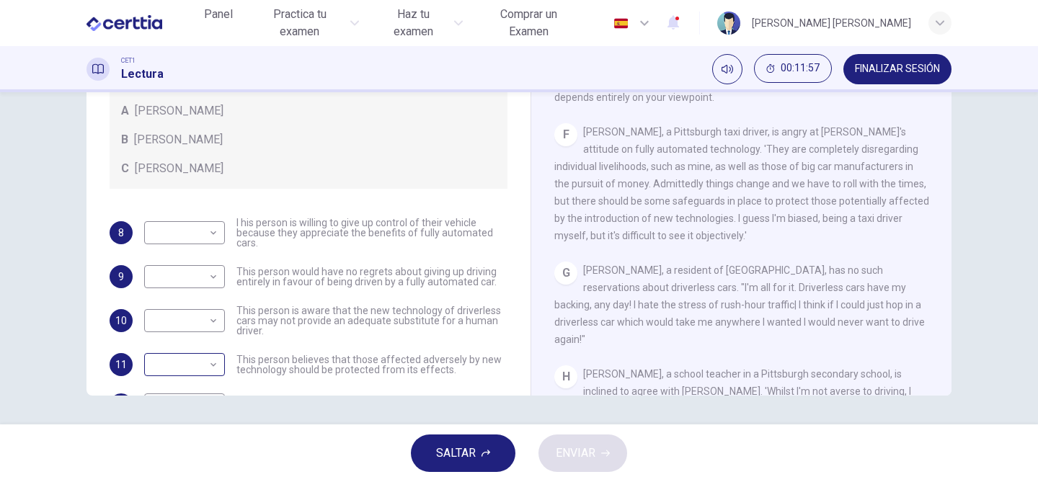
click at [214, 362] on body "Este sitio utiliza cookies, como se explica en nuestra Política de Privacidad .…" at bounding box center [519, 241] width 1038 height 482
click at [206, 385] on li "A" at bounding box center [184, 387] width 81 height 23
type input "*"
click at [282, 382] on div "8 ​ ​ I his person is willing to give up control of their vehicle because they …" at bounding box center [309, 317] width 398 height 199
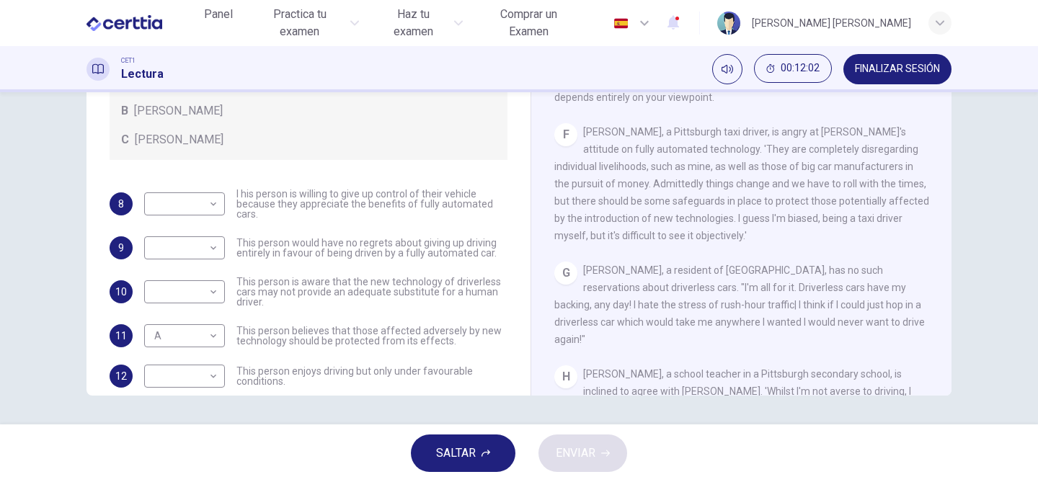
scroll to position [50, 0]
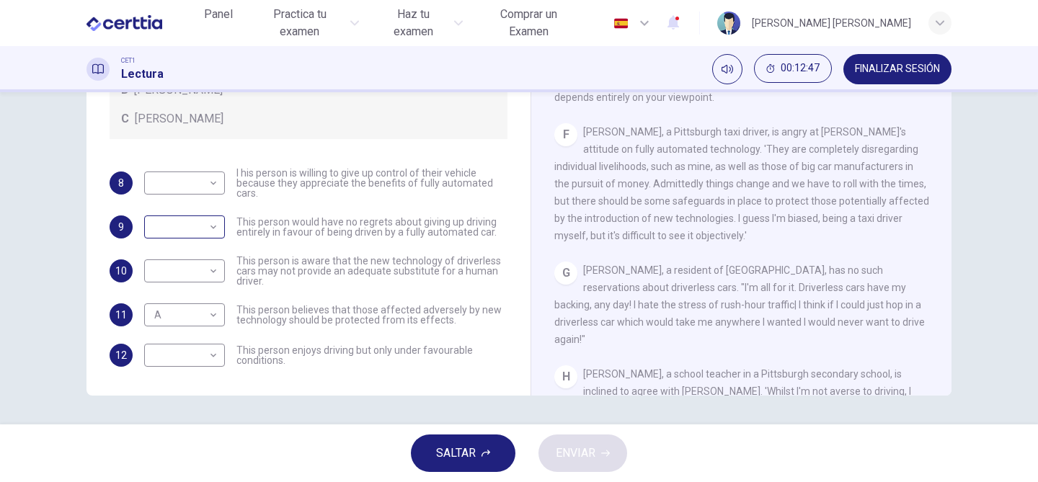
click at [200, 220] on body "Este sitio utiliza cookies, como se explica en nuestra Política de Privacidad .…" at bounding box center [519, 241] width 1038 height 482
click at [263, 151] on div at bounding box center [519, 241] width 1038 height 482
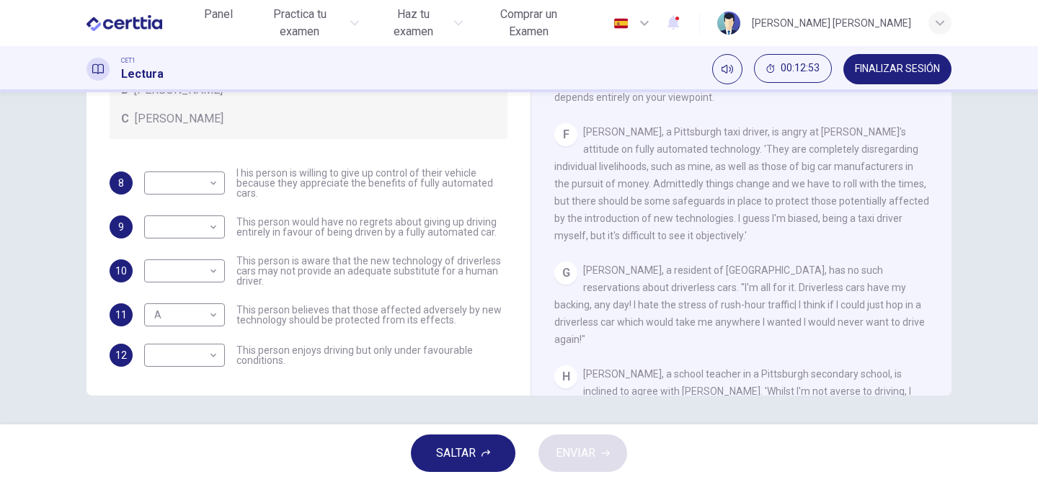
click at [150, 123] on span "Jason Steiner" at bounding box center [179, 118] width 89 height 17
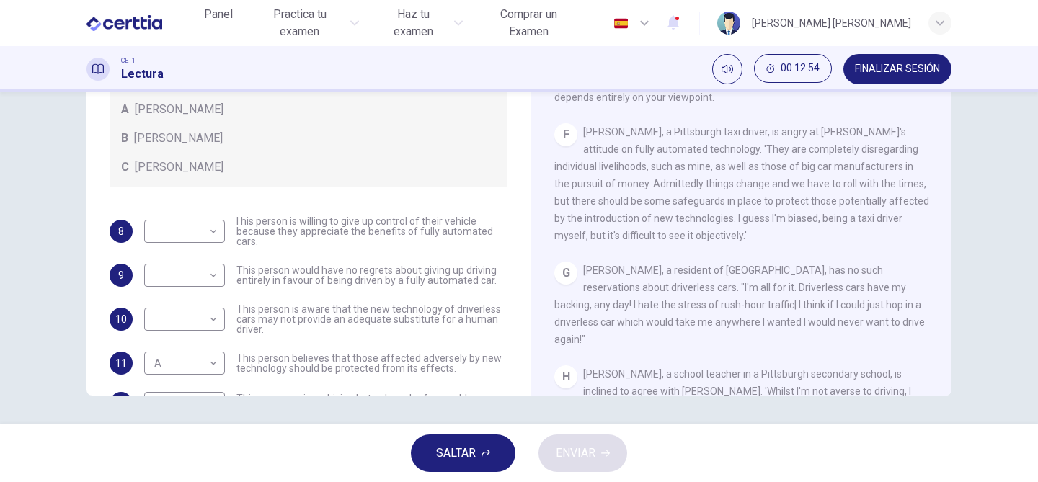
scroll to position [0, 0]
click at [213, 231] on body "Este sitio utiliza cookies, como se explica en nuestra Política de Privacidad .…" at bounding box center [519, 241] width 1038 height 482
click at [204, 282] on li "B" at bounding box center [184, 278] width 81 height 23
type input "*"
click at [198, 283] on body "Este sitio utiliza cookies, como se explica en nuestra Política de Privacidad .…" at bounding box center [519, 241] width 1038 height 482
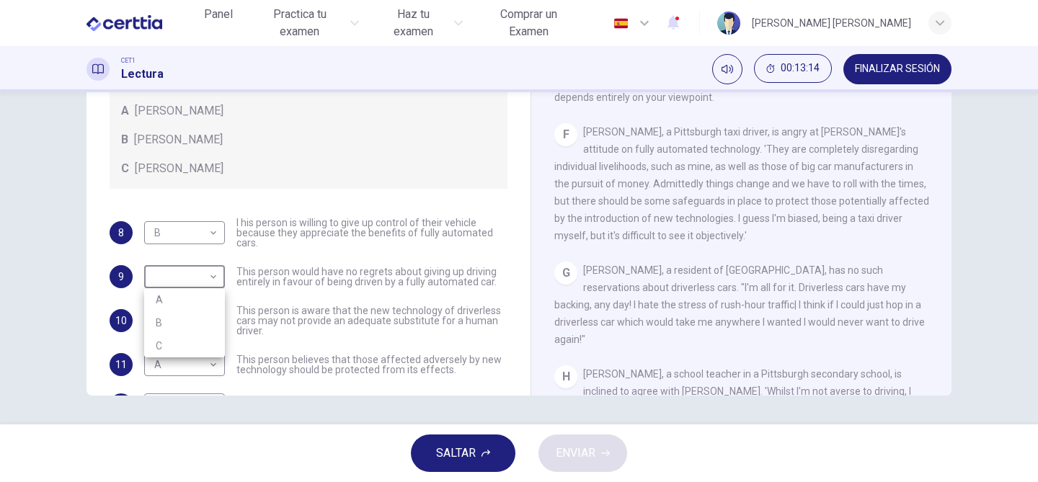
click at [175, 336] on li "C" at bounding box center [184, 345] width 81 height 23
click at [205, 269] on body "Este sitio utiliza cookies, como se explica en nuestra Política de Privacidad .…" at bounding box center [519, 241] width 1038 height 482
click at [185, 318] on li "B" at bounding box center [184, 322] width 81 height 23
type input "*"
click at [251, 293] on div "8 B * ​ I his person is willing to give up control of their vehicle because the…" at bounding box center [309, 317] width 398 height 199
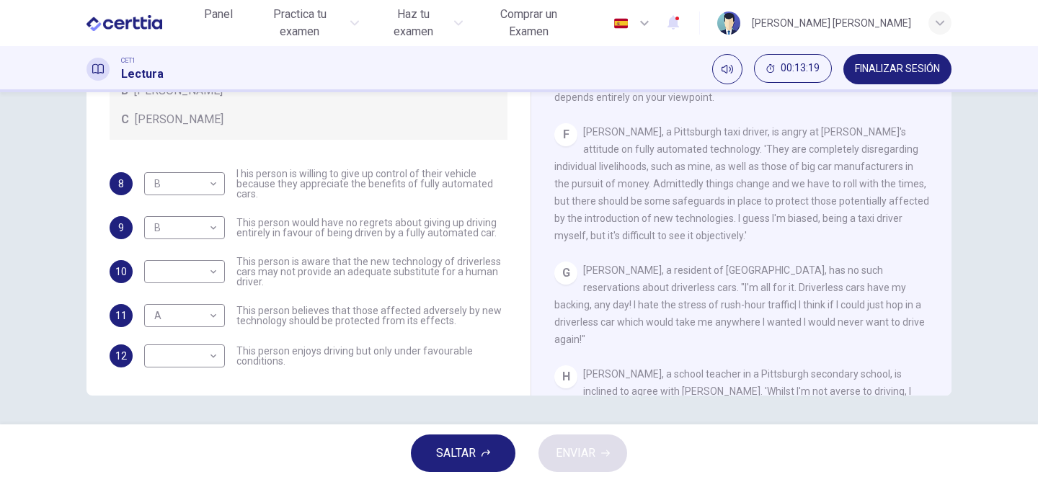
scroll to position [50, 0]
click at [217, 272] on body "Este sitio utiliza cookies, como se explica en nuestra Política de Privacidad .…" at bounding box center [519, 241] width 1038 height 482
click at [198, 340] on li "C" at bounding box center [184, 340] width 81 height 23
type input "*"
click at [195, 353] on body "Este sitio utiliza cookies, como se explica en nuestra Política de Privacidad .…" at bounding box center [519, 241] width 1038 height 482
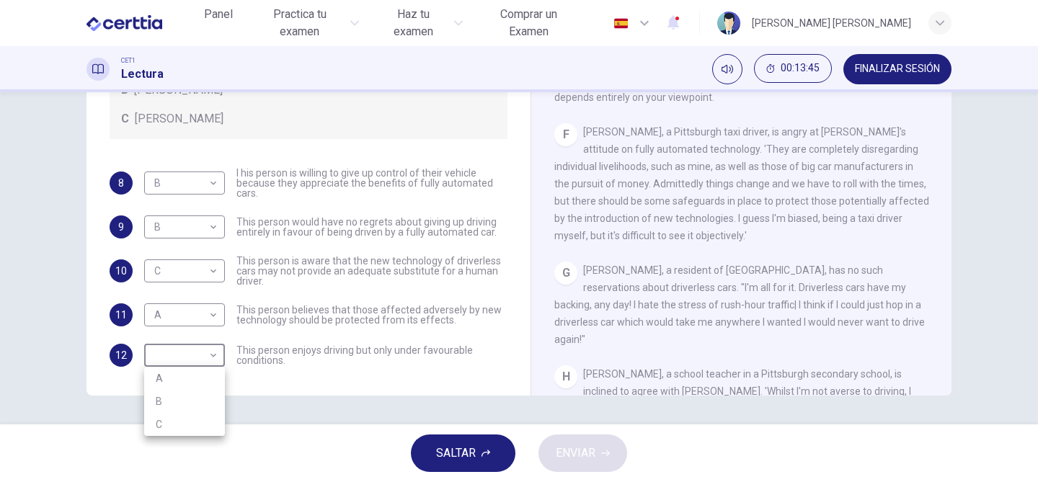
click at [189, 393] on li "B" at bounding box center [184, 401] width 81 height 23
type input "*"
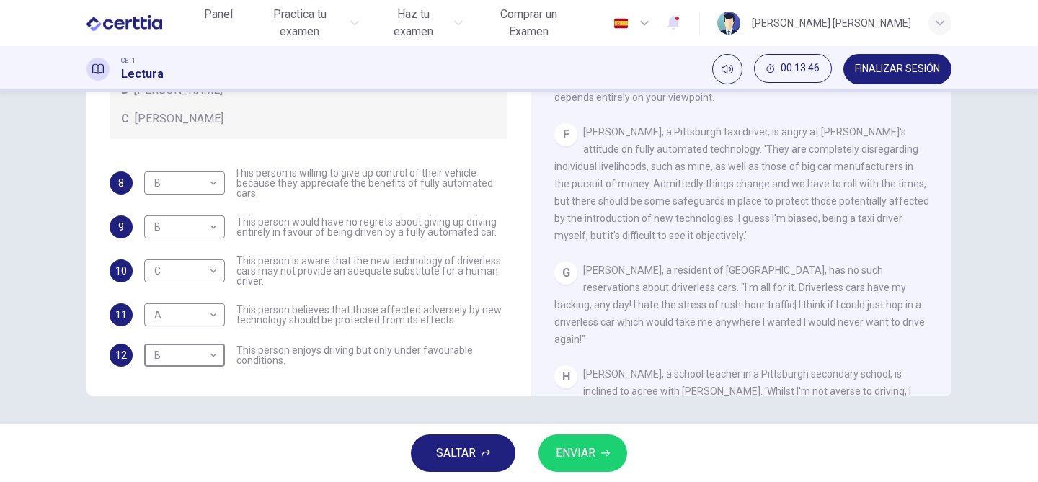
click at [298, 298] on div "8 B * ​ I his person is willing to give up control of their vehicle because the…" at bounding box center [309, 267] width 398 height 199
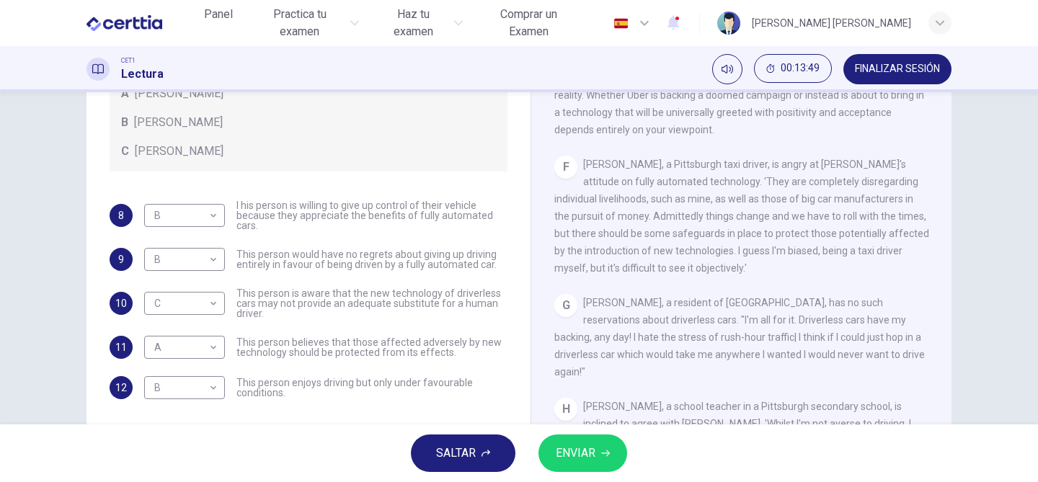
scroll to position [197, 0]
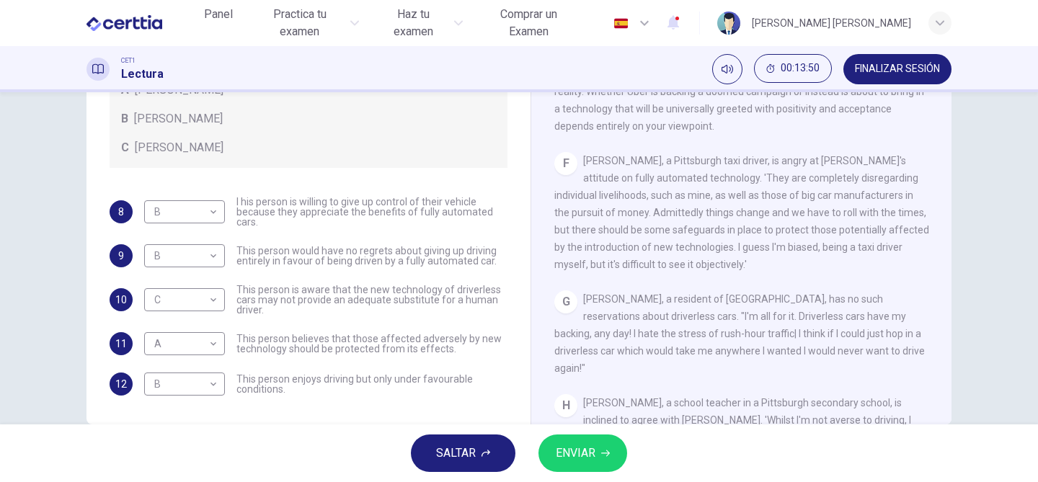
click at [599, 446] on button "ENVIAR" at bounding box center [582, 452] width 89 height 37
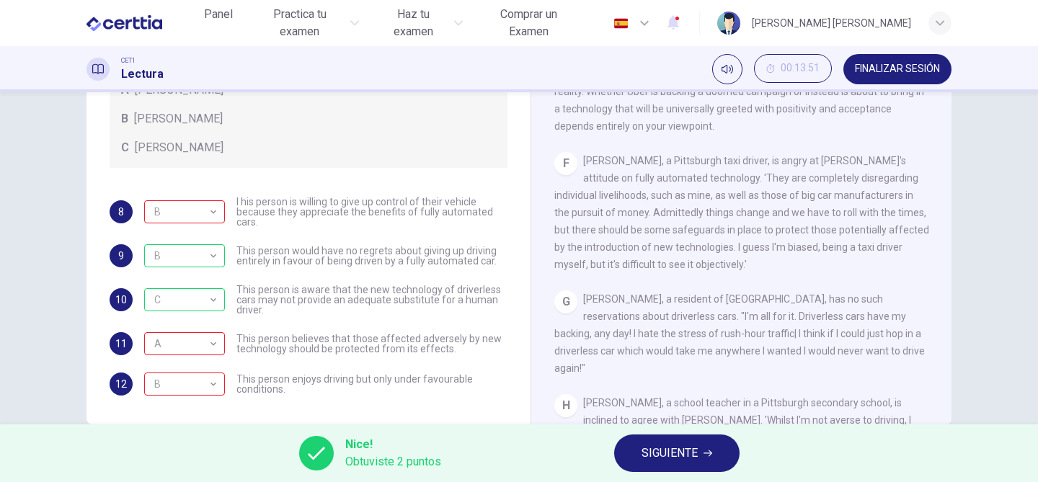
click at [656, 447] on span "SIGUIENTE" at bounding box center [669, 453] width 56 height 20
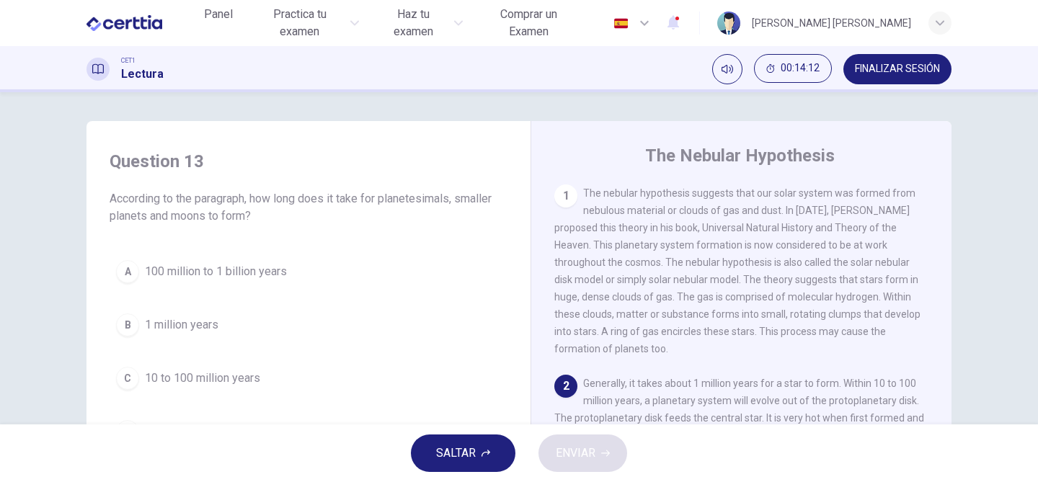
click at [932, 402] on div "1 The nebular hypothesis suggests that our solar system was formed from nebulou…" at bounding box center [750, 402] width 393 height 437
click at [133, 372] on div "C" at bounding box center [127, 378] width 23 height 23
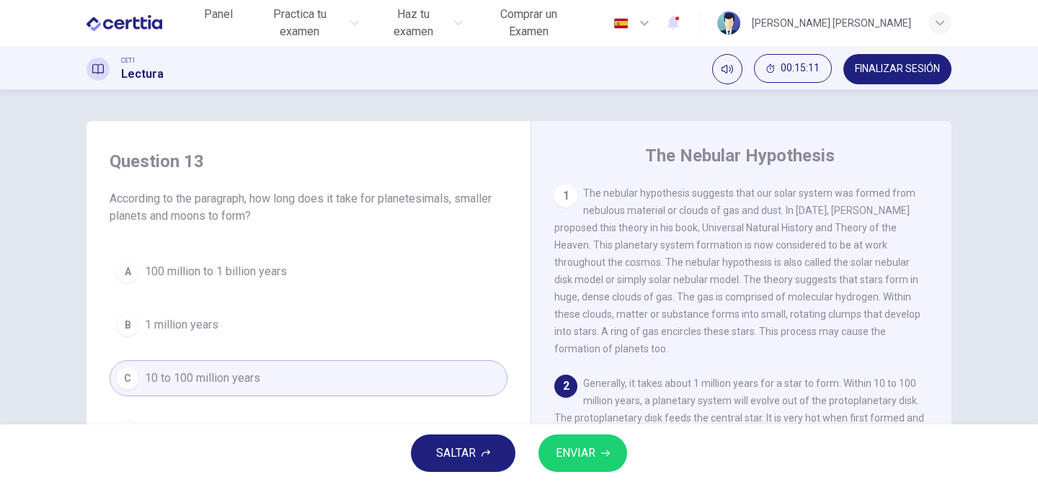
click at [591, 457] on span "ENVIAR" at bounding box center [576, 453] width 40 height 20
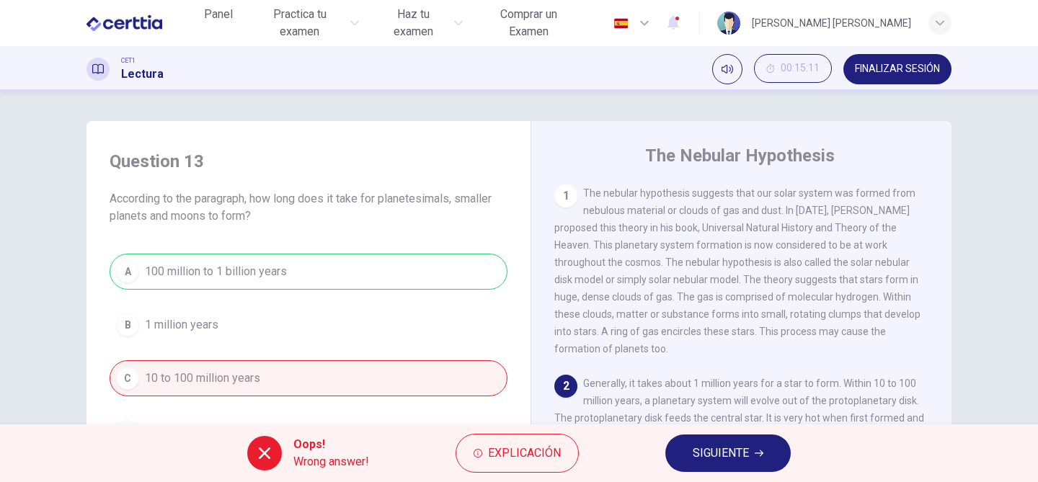
click at [741, 465] on button "SIGUIENTE" at bounding box center [727, 452] width 125 height 37
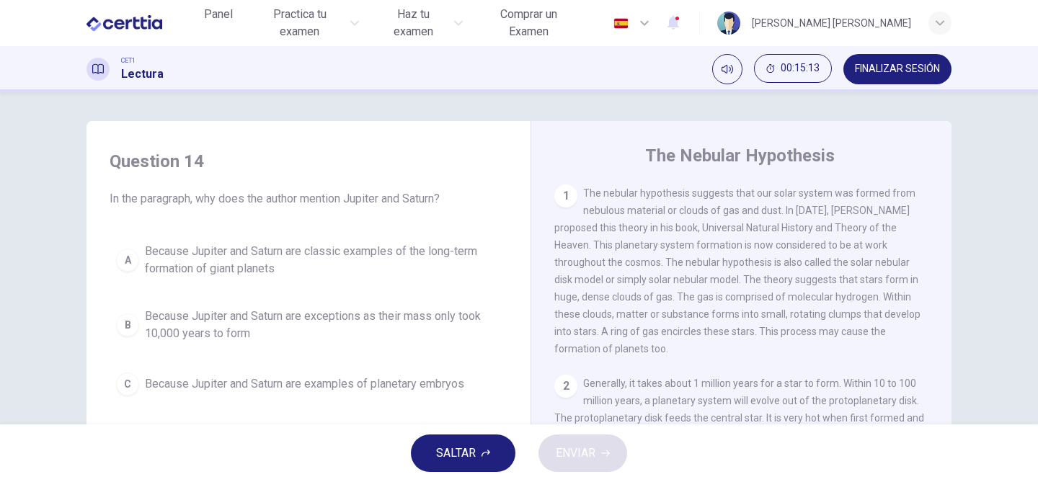
click at [824, 375] on div "1 The nebular hypothesis suggests that our solar system was formed from nebulou…" at bounding box center [750, 402] width 393 height 437
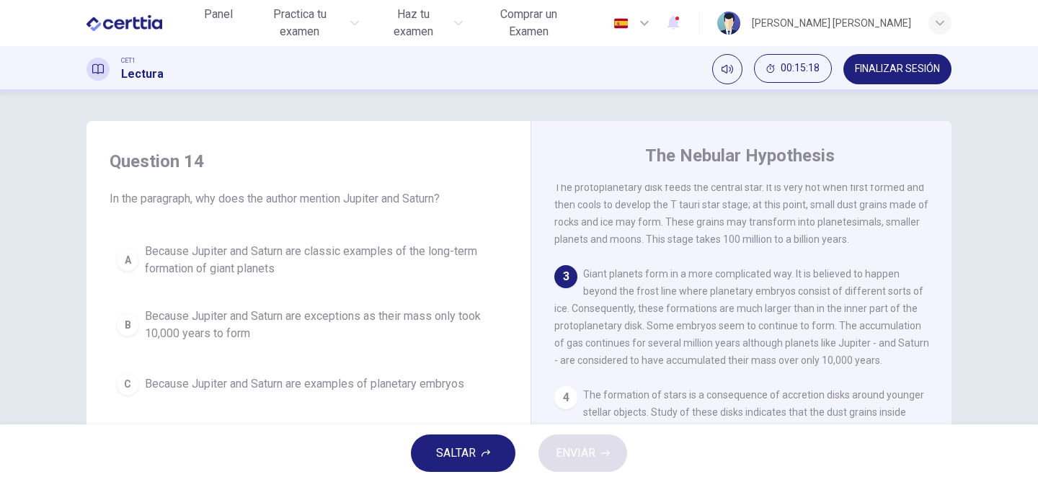
scroll to position [231, 0]
click at [135, 316] on div "B" at bounding box center [127, 324] width 23 height 23
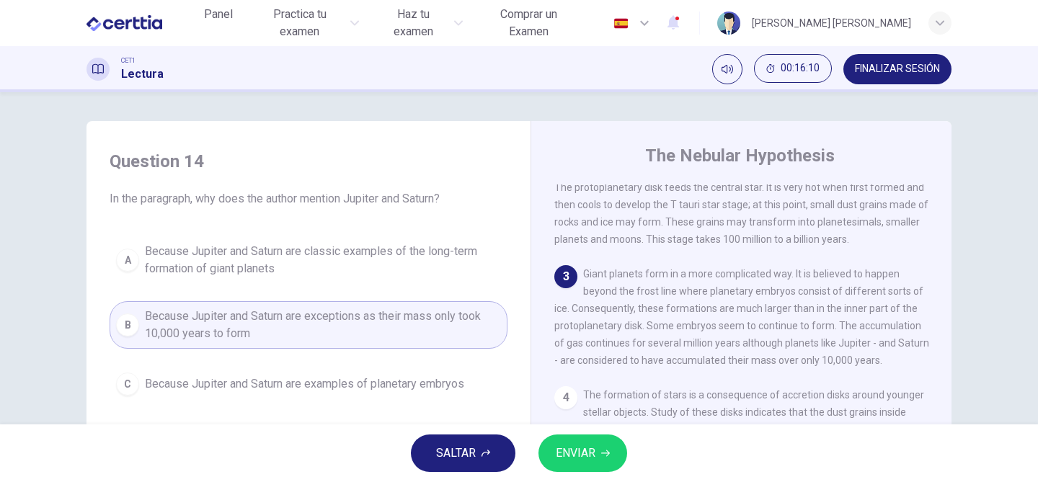
click at [578, 465] on button "ENVIAR" at bounding box center [582, 452] width 89 height 37
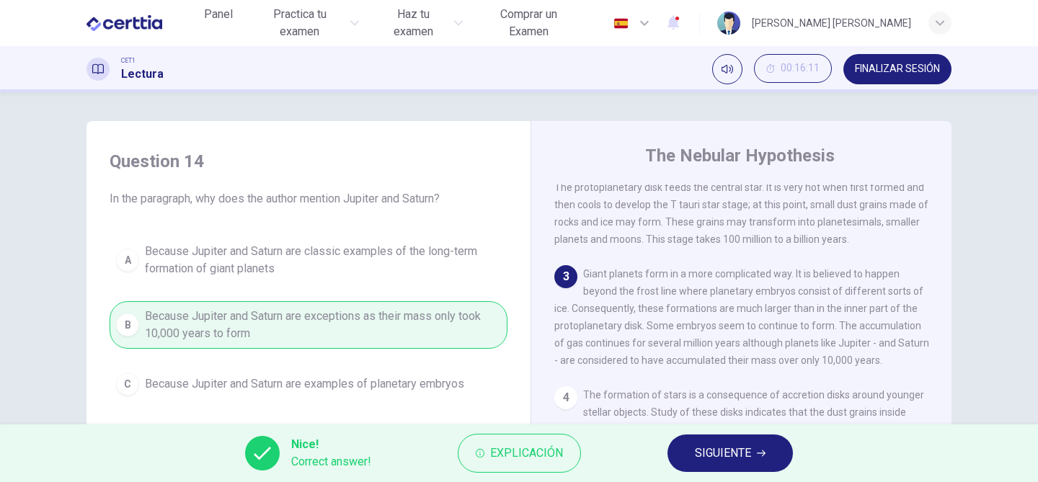
click at [703, 463] on span "SIGUIENTE" at bounding box center [723, 453] width 56 height 20
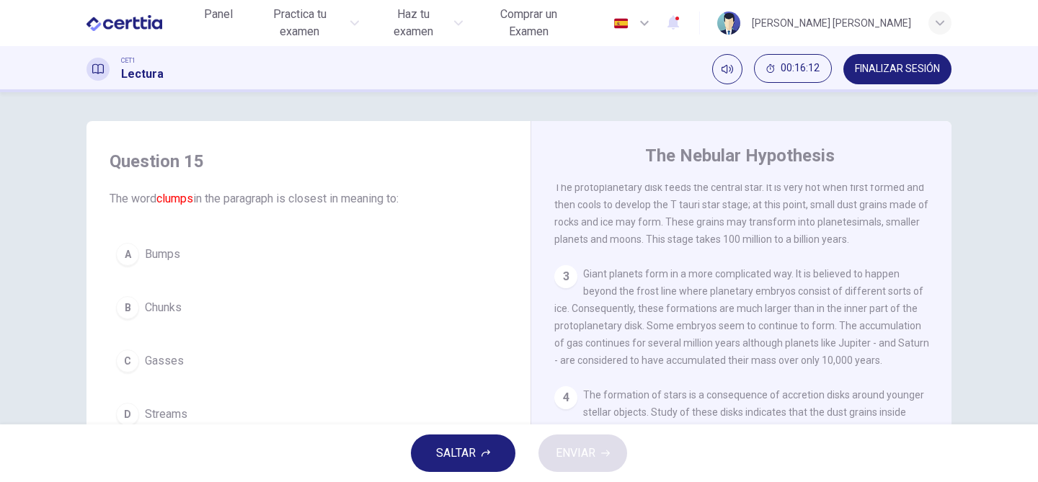
click at [783, 387] on div "1 The nebular hypothesis suggests that our solar system was formed from nebulou…" at bounding box center [750, 402] width 393 height 437
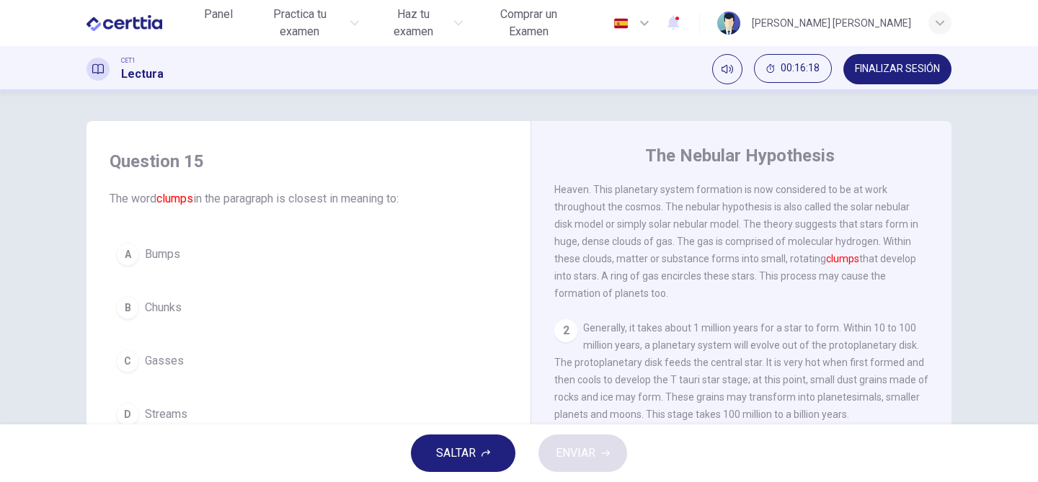
scroll to position [58, 0]
click at [169, 360] on span "Gasses" at bounding box center [164, 360] width 39 height 17
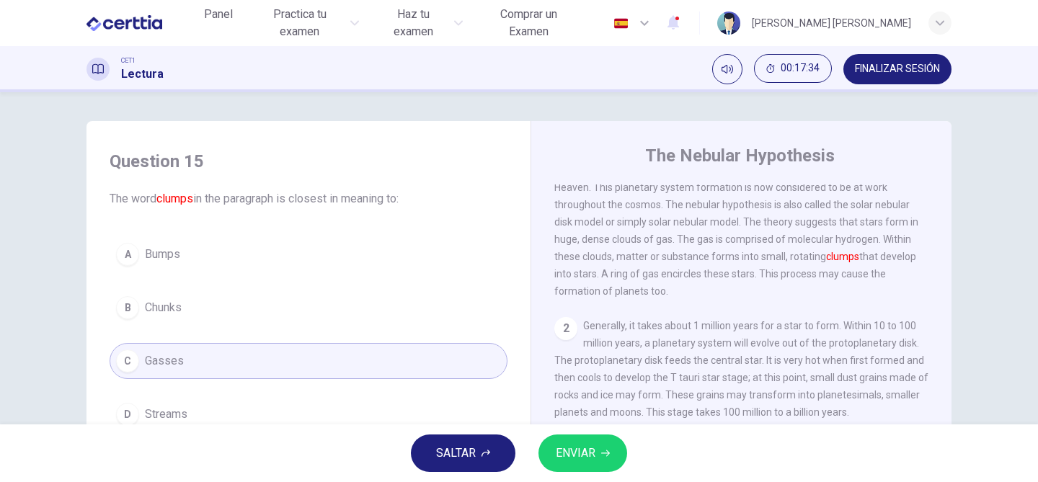
click at [610, 458] on button "ENVIAR" at bounding box center [582, 452] width 89 height 37
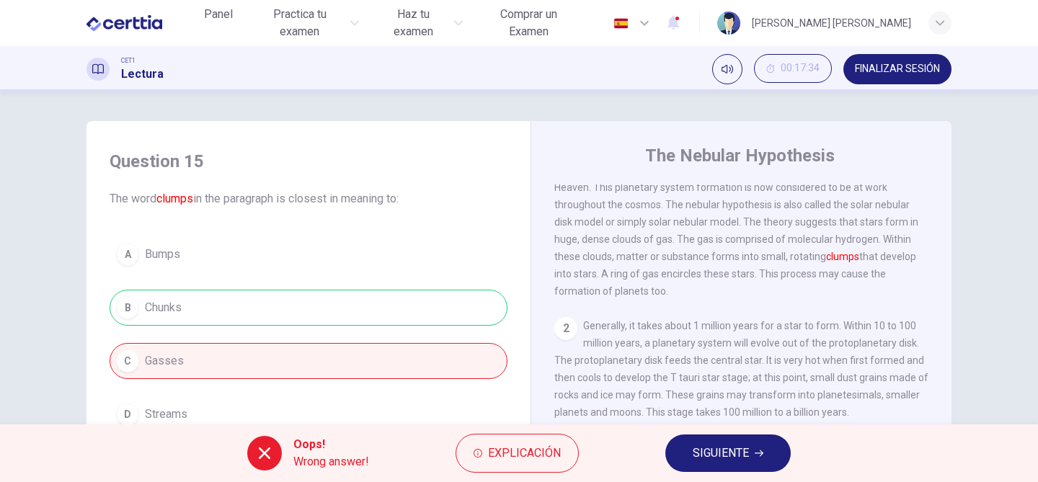
click at [736, 448] on span "SIGUIENTE" at bounding box center [720, 453] width 56 height 20
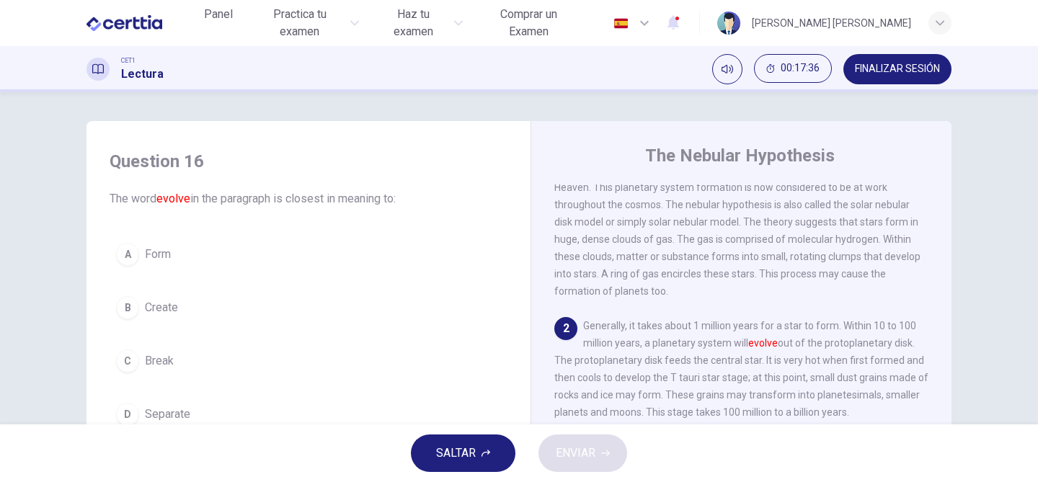
click at [885, 274] on span "The nebular hypothesis suggests that our solar system was formed from nebulous …" at bounding box center [737, 213] width 366 height 167
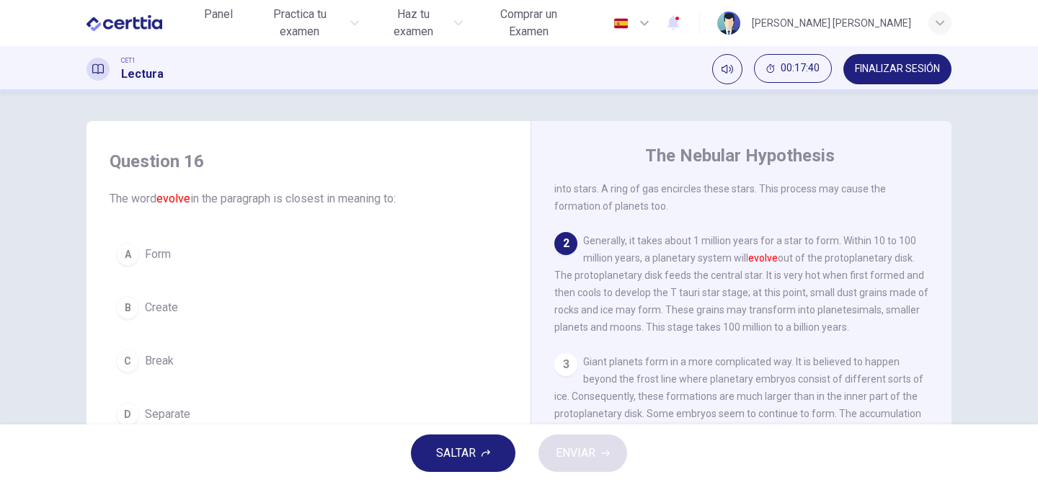
scroll to position [144, 0]
click at [143, 254] on button "A Form" at bounding box center [309, 254] width 398 height 36
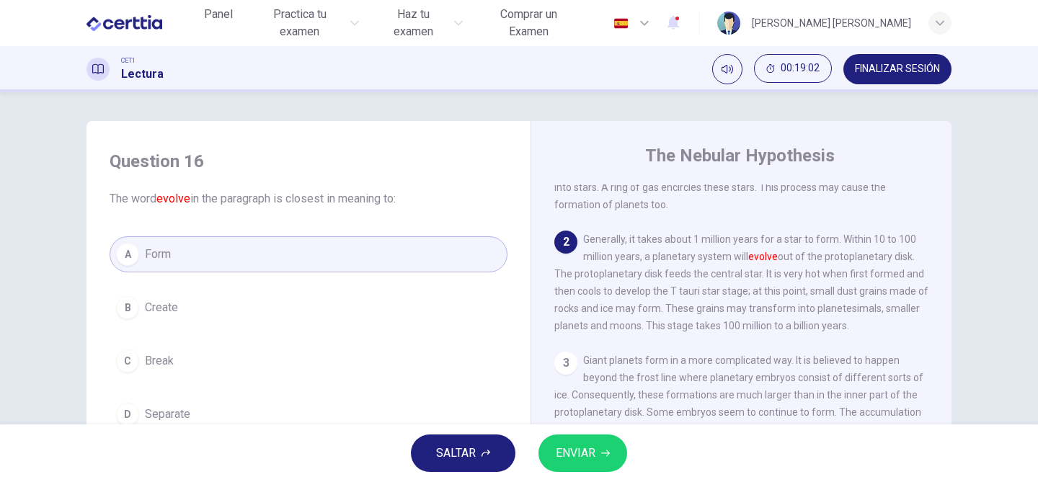
click at [566, 445] on span "ENVIAR" at bounding box center [576, 453] width 40 height 20
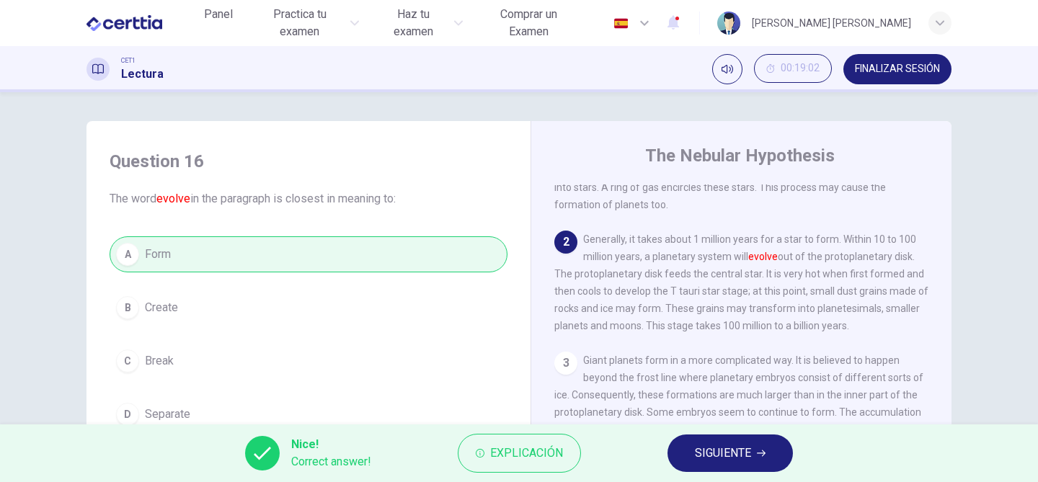
click at [708, 441] on button "SIGUIENTE" at bounding box center [729, 452] width 125 height 37
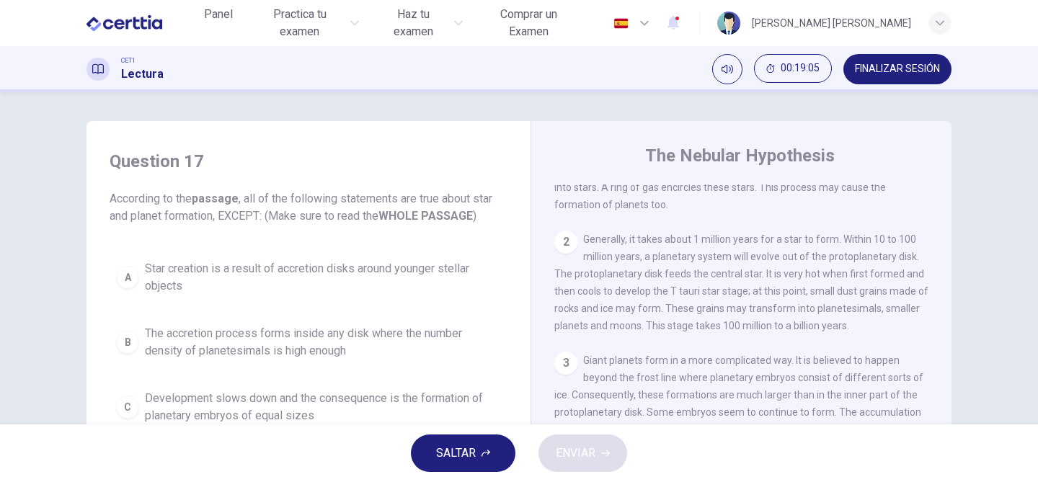
click at [719, 361] on div "1 The nebular hypothesis suggests that our solar system was formed from nebulou…" at bounding box center [750, 402] width 393 height 437
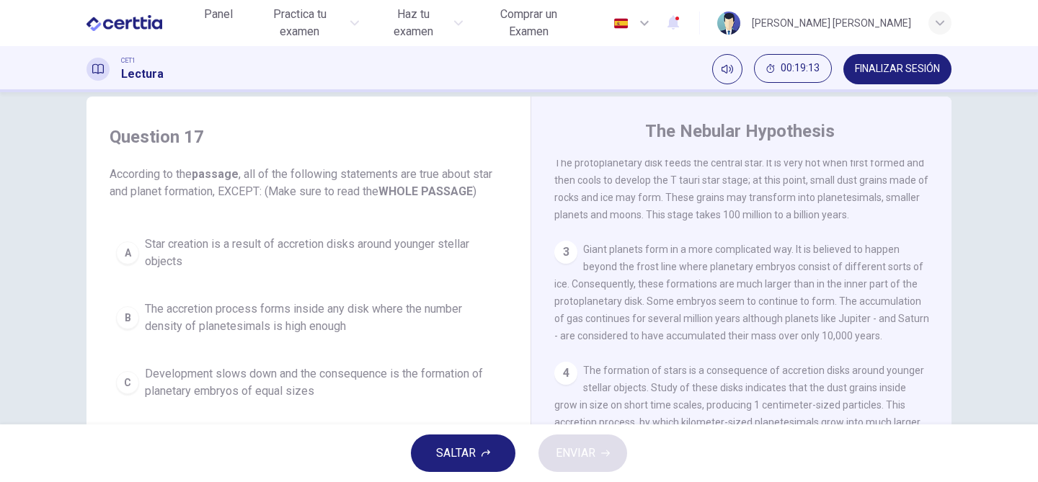
scroll to position [288, 0]
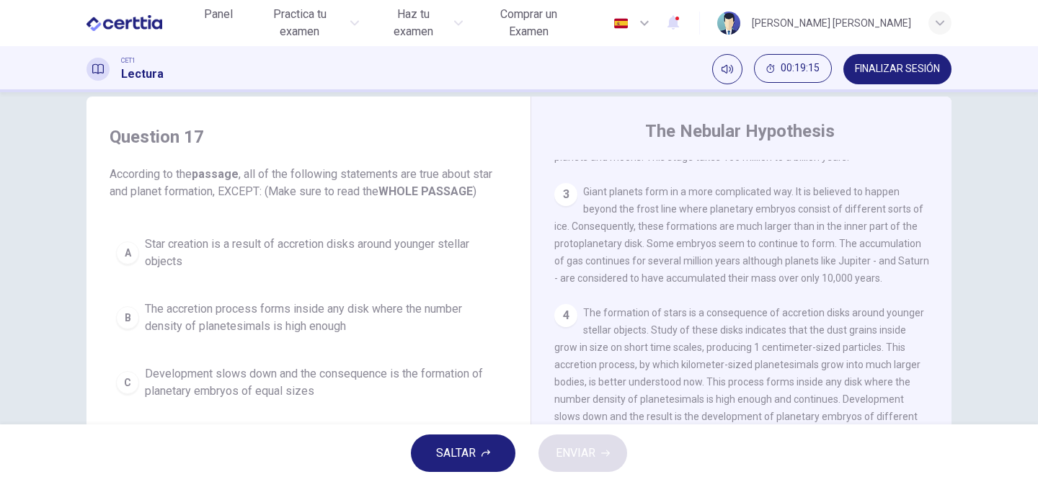
click at [127, 329] on button "B The accretion process forms inside any disk where the number density of plane…" at bounding box center [309, 318] width 398 height 48
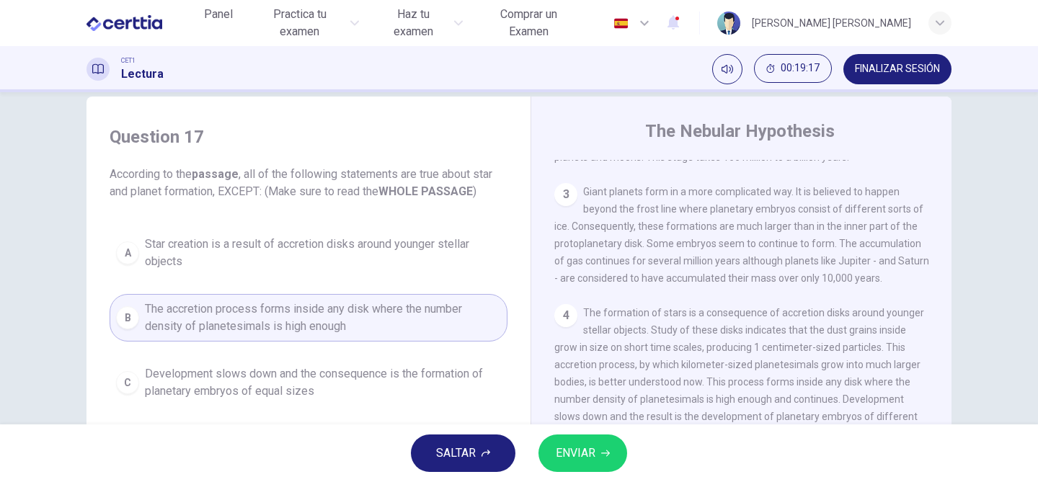
click at [589, 447] on span "ENVIAR" at bounding box center [576, 453] width 40 height 20
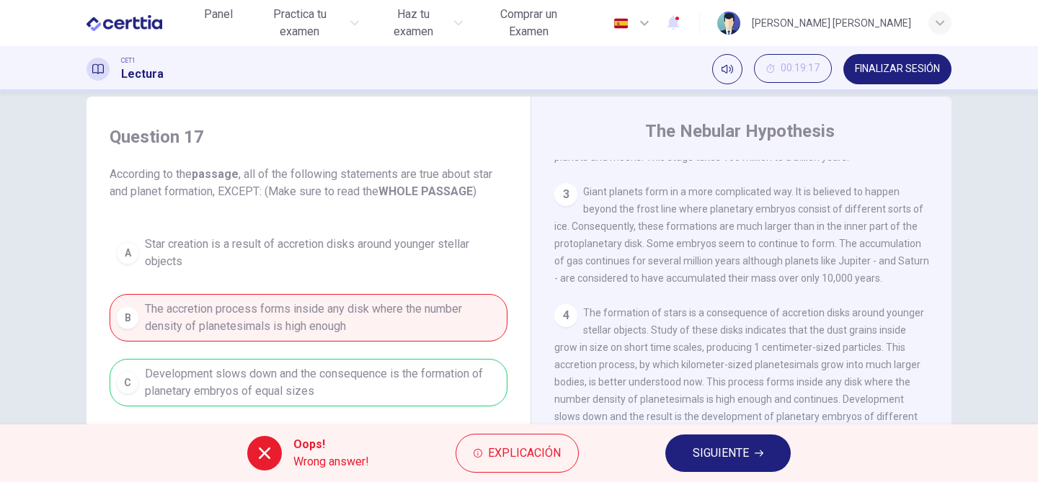
click at [682, 445] on button "SIGUIENTE" at bounding box center [727, 452] width 125 height 37
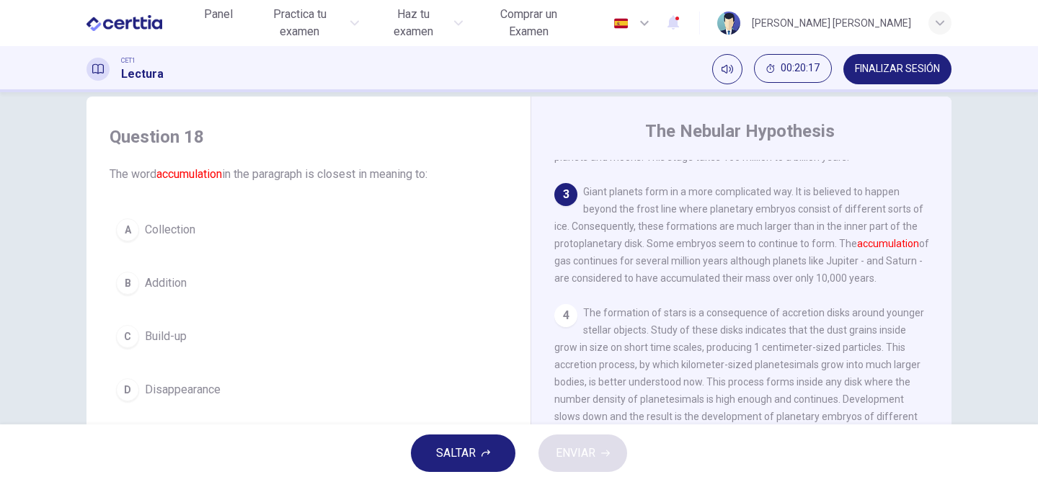
click at [130, 340] on div "C" at bounding box center [127, 336] width 23 height 23
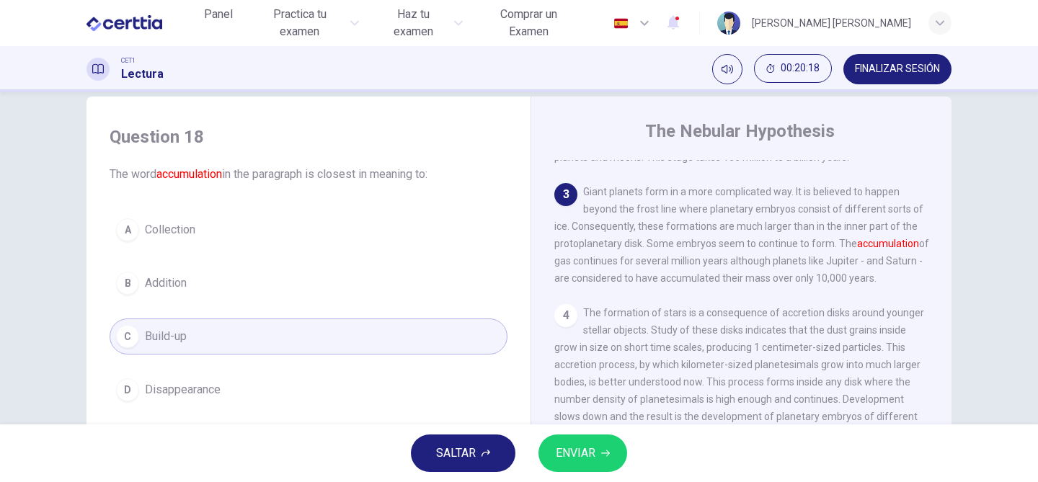
click at [619, 455] on button "ENVIAR" at bounding box center [582, 452] width 89 height 37
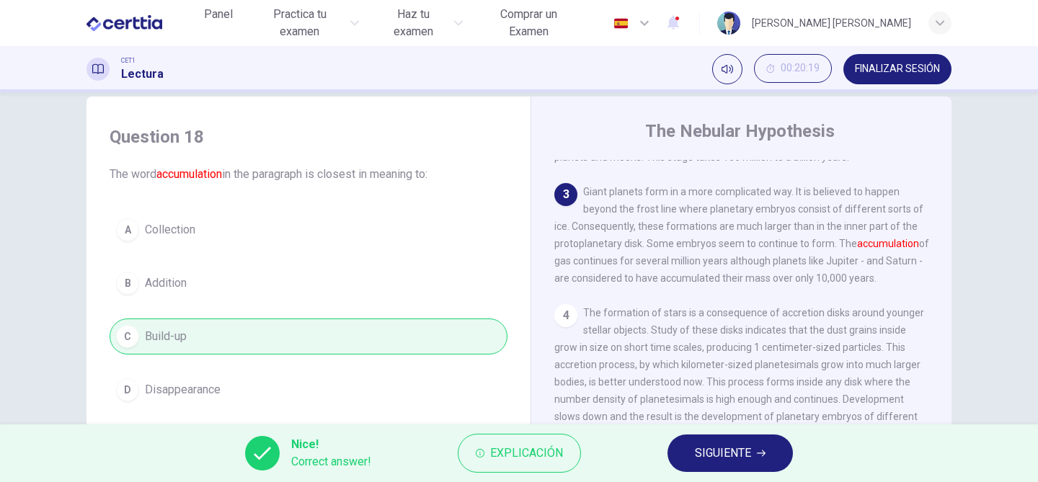
click at [932, 74] on span "FINALIZAR SESIÓN" at bounding box center [897, 69] width 85 height 12
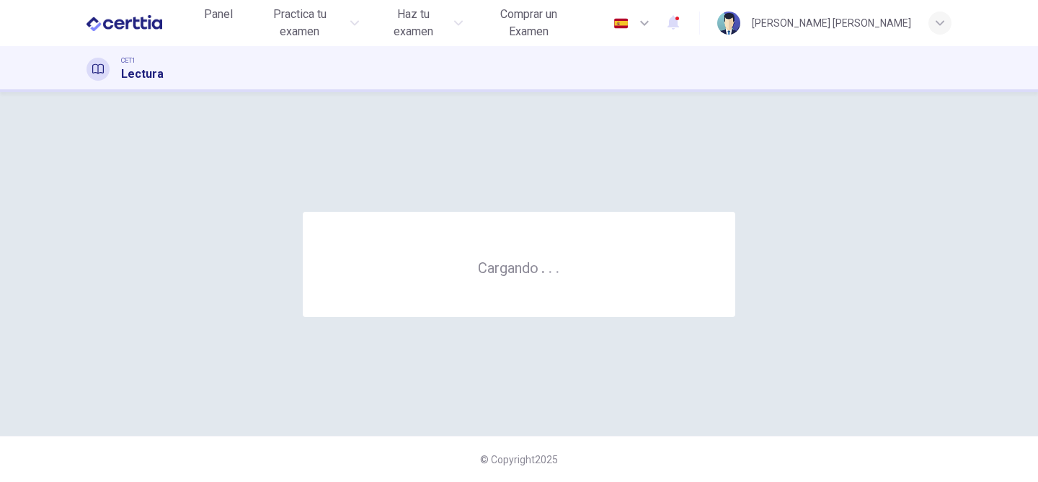
scroll to position [0, 0]
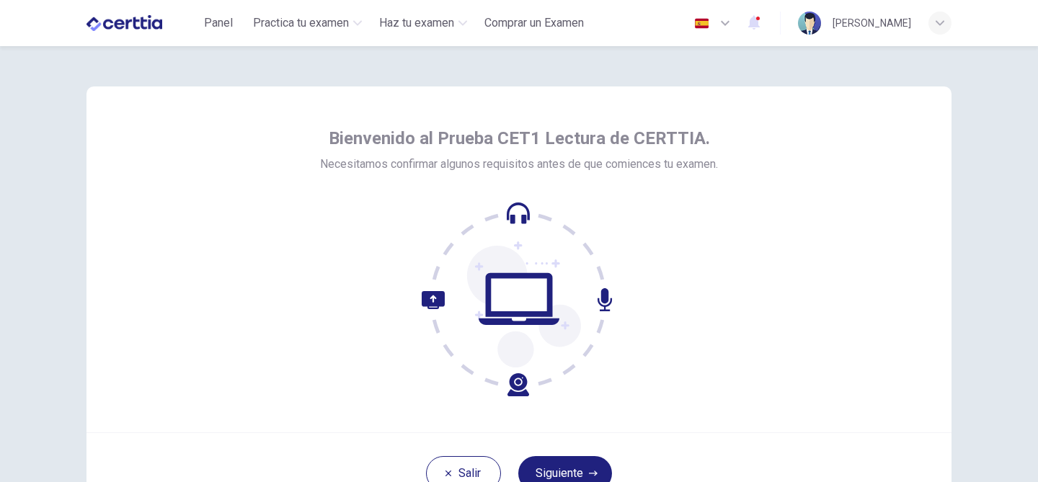
click at [765, 274] on div "Bienvenido al Prueba CET1 Lectura de CERTTIA. Necesitamos confirmar algunos req…" at bounding box center [518, 259] width 865 height 346
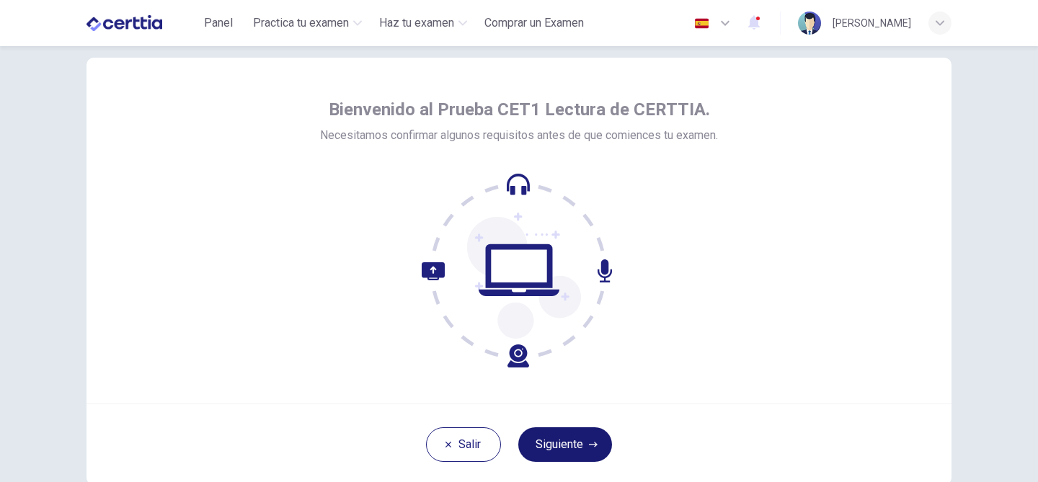
click at [581, 451] on button "Siguiente" at bounding box center [565, 444] width 94 height 35
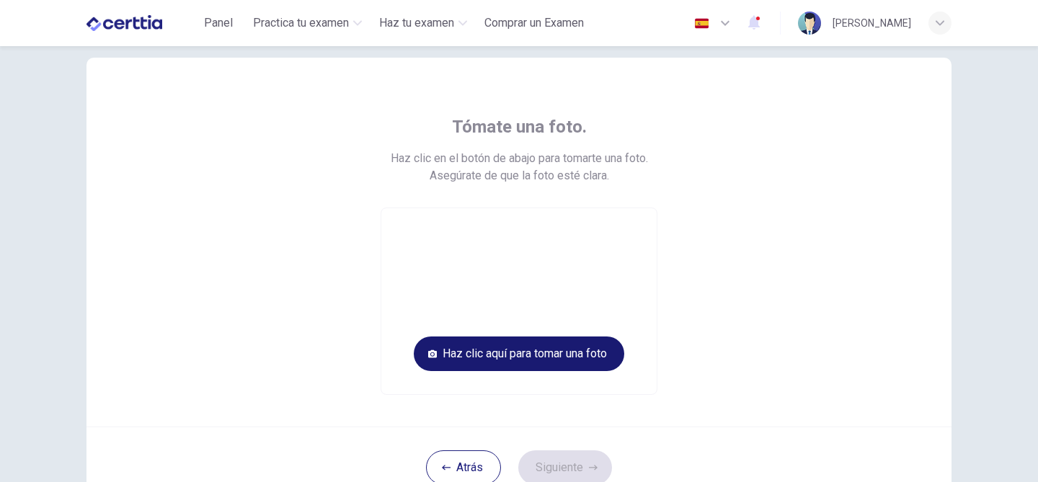
click at [529, 361] on button "Haz clic aquí para tomar una foto" at bounding box center [519, 353] width 210 height 35
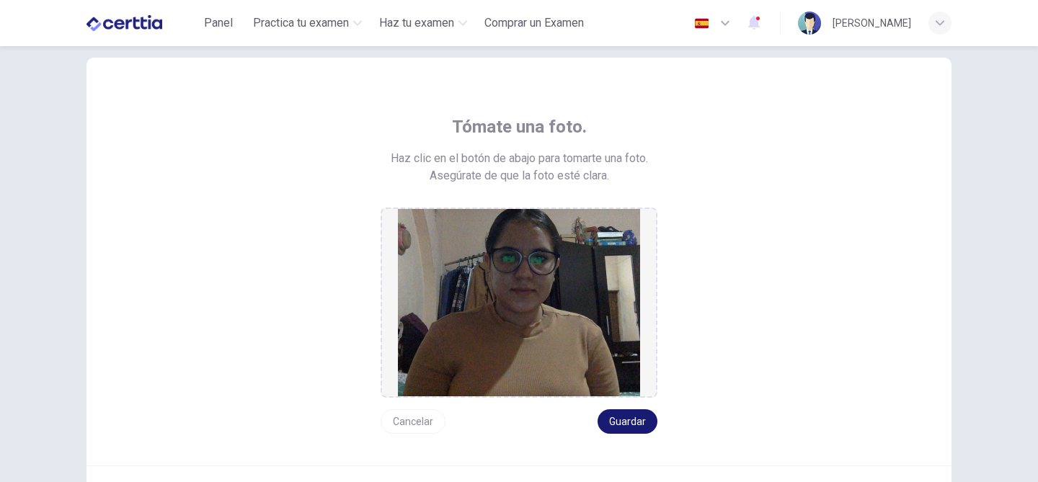
click at [638, 424] on button "Guardar" at bounding box center [627, 421] width 60 height 24
click at [639, 421] on button "Guardar" at bounding box center [627, 421] width 60 height 24
click at [627, 424] on button "Guardar" at bounding box center [627, 421] width 60 height 24
click at [593, 342] on img at bounding box center [519, 302] width 242 height 187
click at [620, 420] on button "Guardar" at bounding box center [627, 421] width 60 height 24
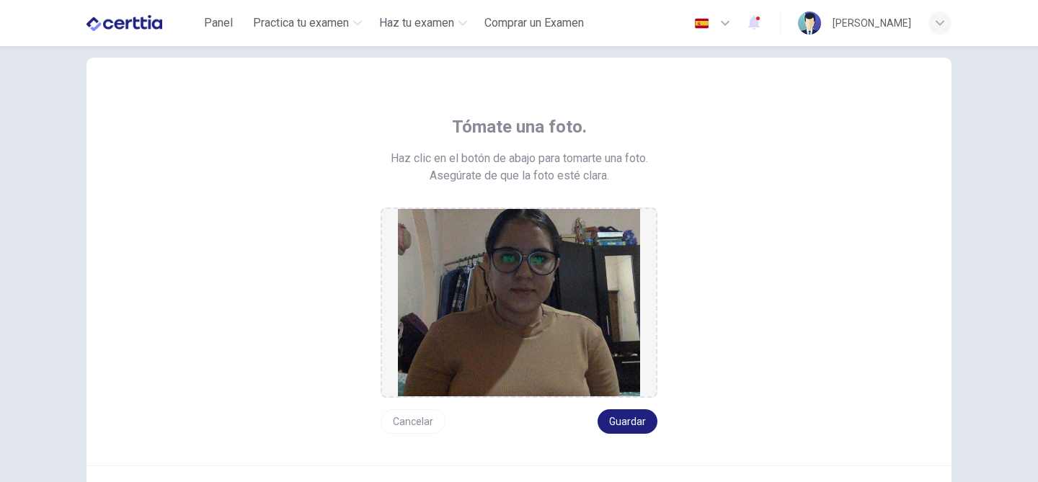
click at [766, 350] on div "Tómate una foto. Haz clic en el botón de abajo para tomarte una foto. Asegúrate…" at bounding box center [518, 274] width 651 height 318
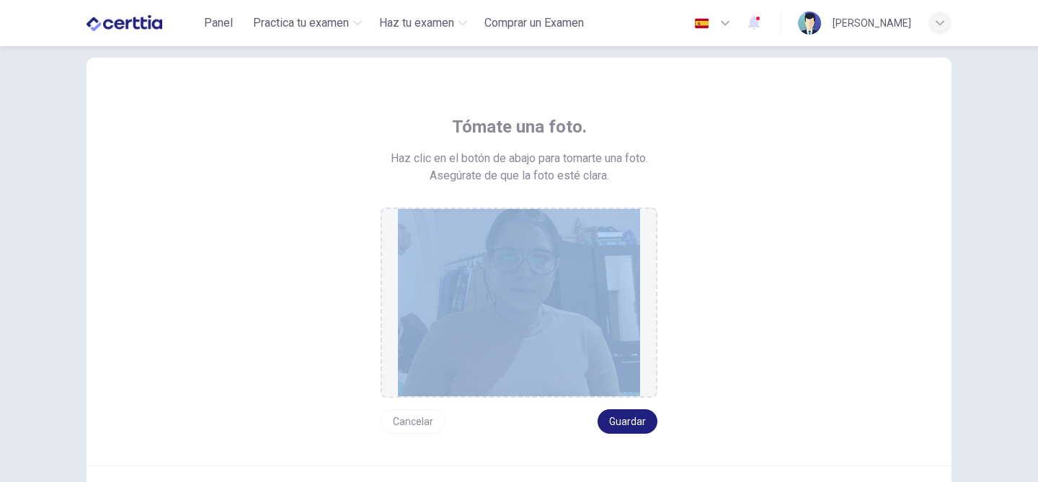
click at [766, 350] on div "Tómate una foto. Haz clic en el botón de abajo para tomarte una foto. Asegúrate…" at bounding box center [518, 274] width 651 height 318
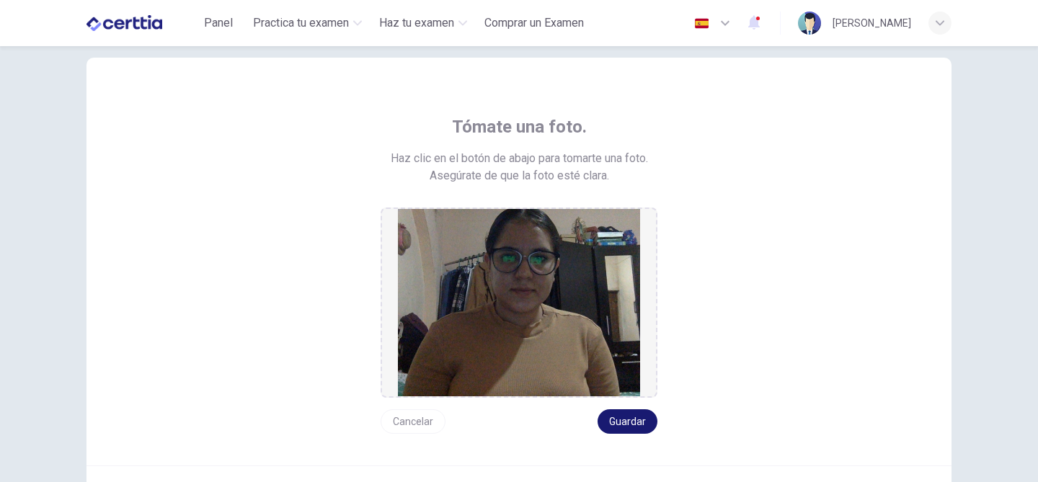
click at [634, 416] on button "Guardar" at bounding box center [627, 421] width 60 height 24
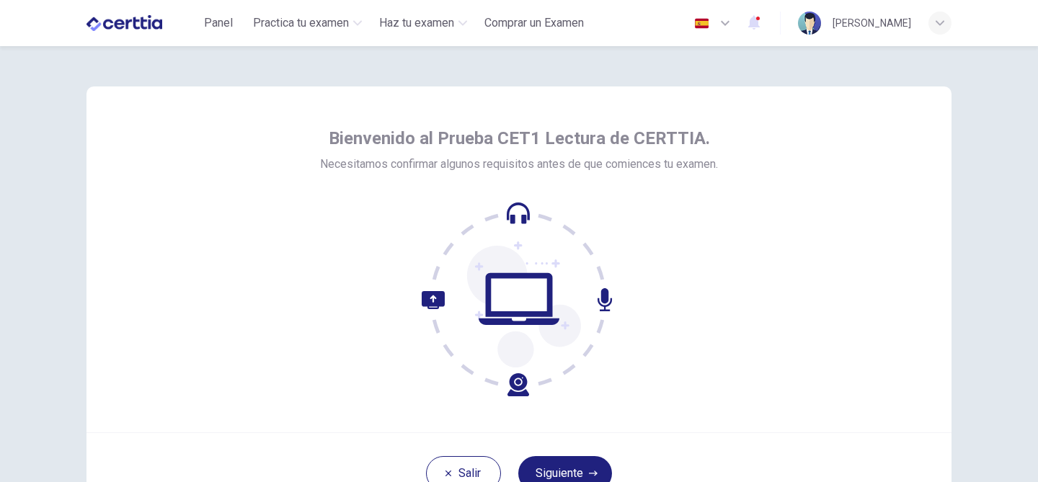
click at [658, 331] on div at bounding box center [519, 299] width 398 height 195
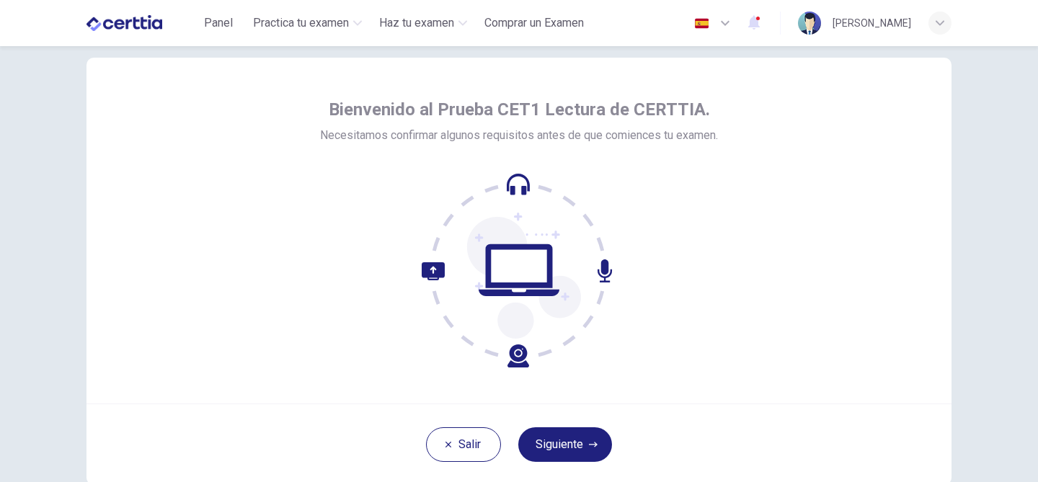
scroll to position [58, 0]
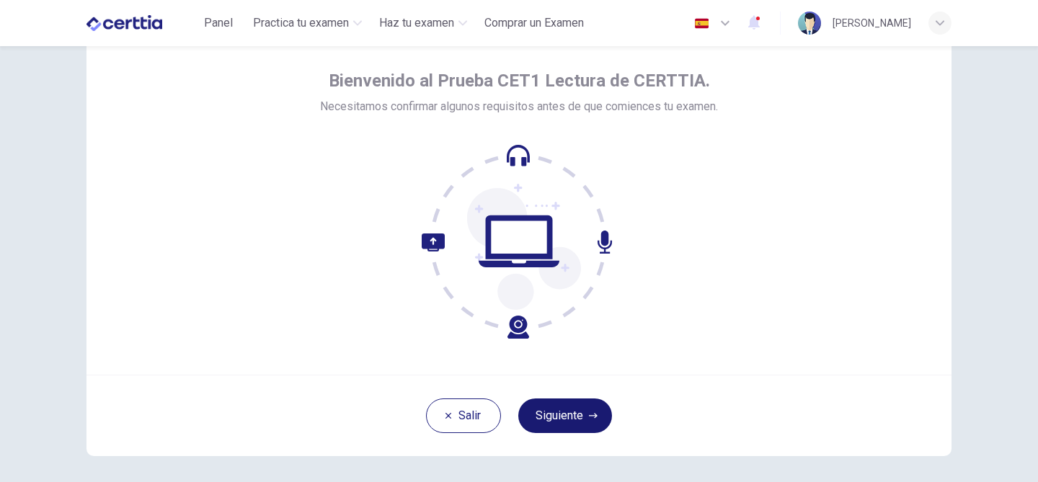
click at [556, 409] on button "Siguiente" at bounding box center [565, 415] width 94 height 35
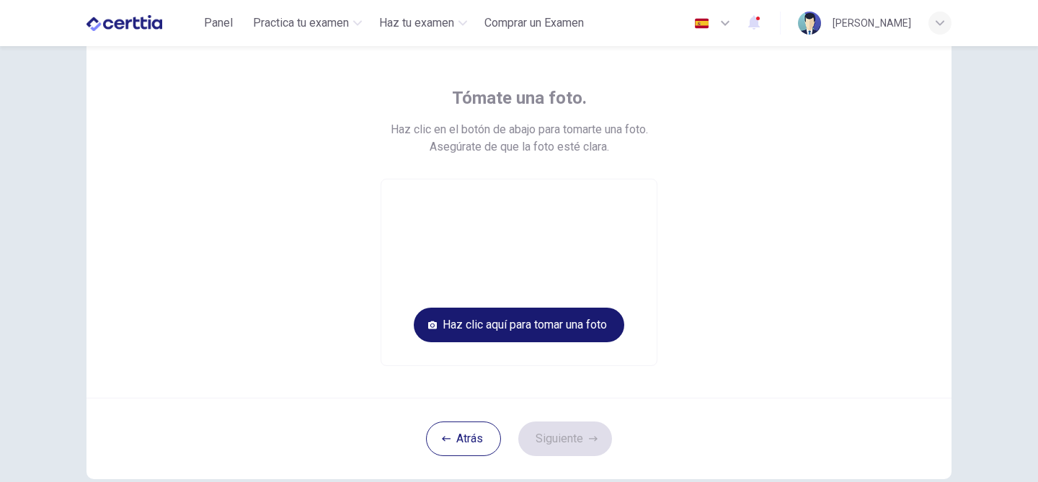
click at [560, 331] on button "Haz clic aquí para tomar una foto" at bounding box center [519, 325] width 210 height 35
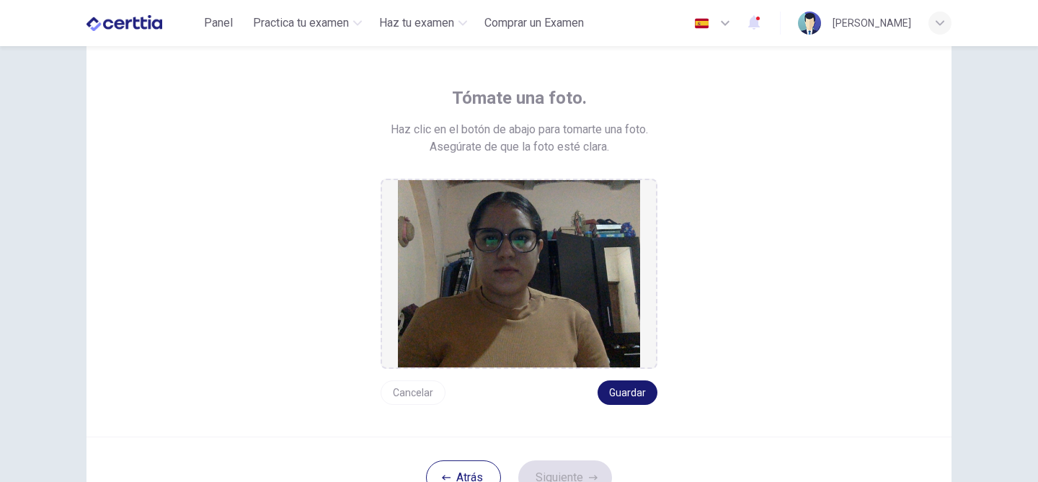
click at [635, 391] on button "Guardar" at bounding box center [627, 392] width 60 height 24
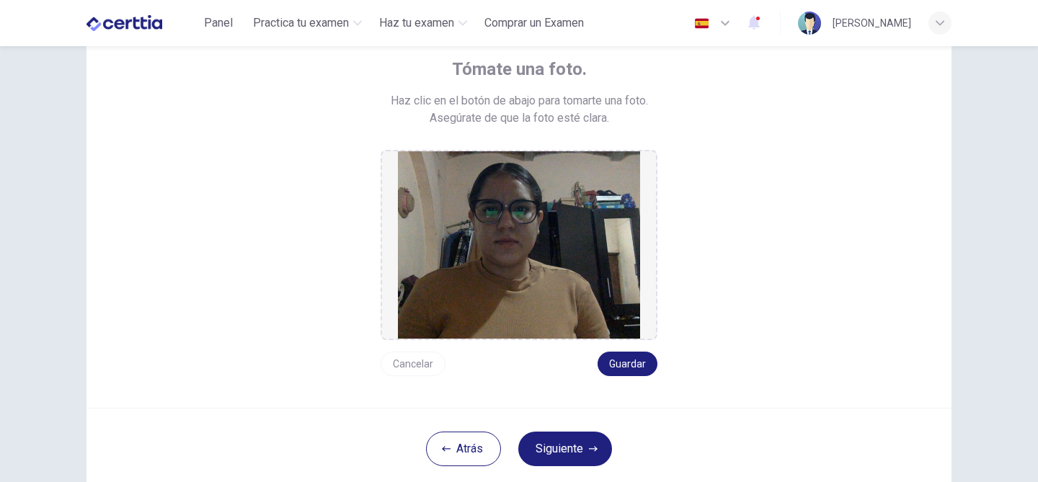
scroll to position [115, 0]
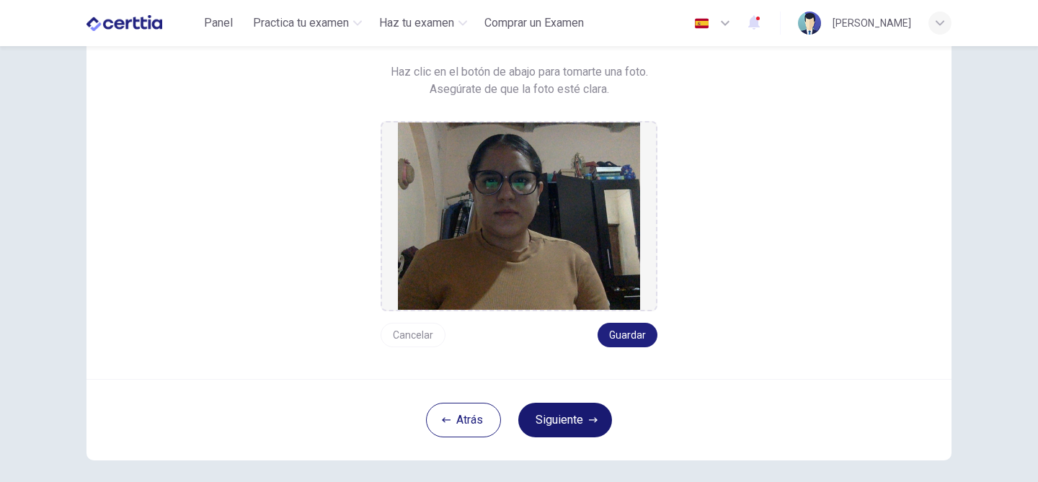
click at [555, 421] on button "Siguiente" at bounding box center [565, 420] width 94 height 35
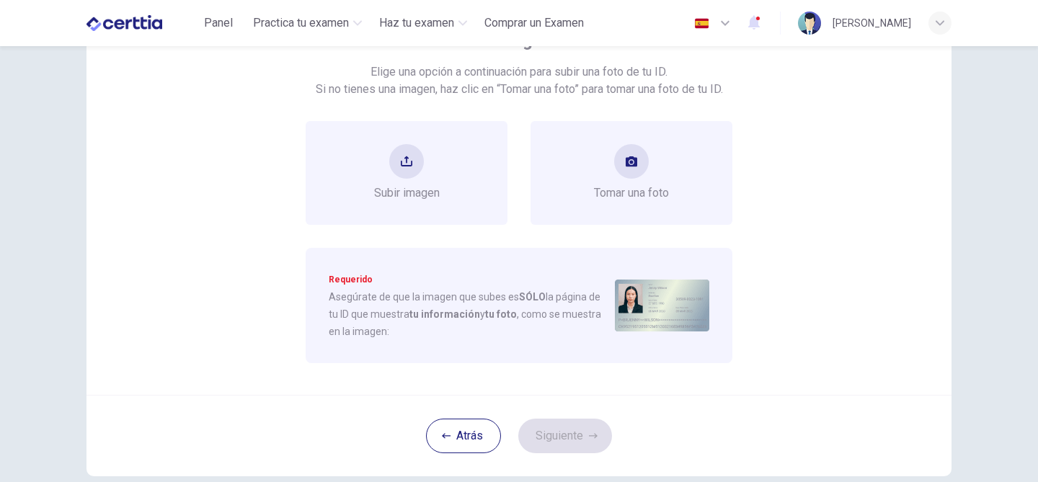
click at [852, 291] on div "Sube una imagen de tu ID. Elige una opción a continuación para subir una foto d…" at bounding box center [518, 183] width 865 height 424
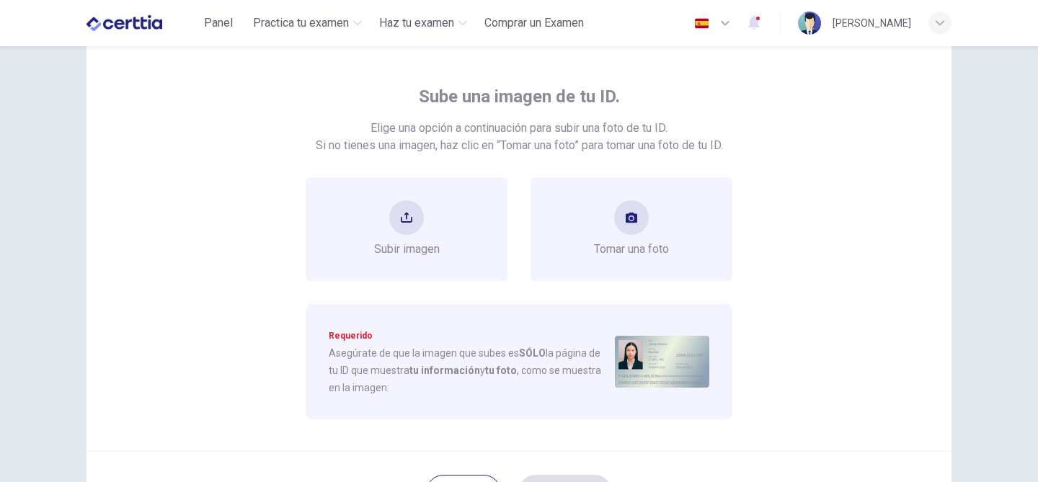
scroll to position [58, 0]
click at [455, 218] on div "Subir imagen" at bounding box center [406, 231] width 202 height 104
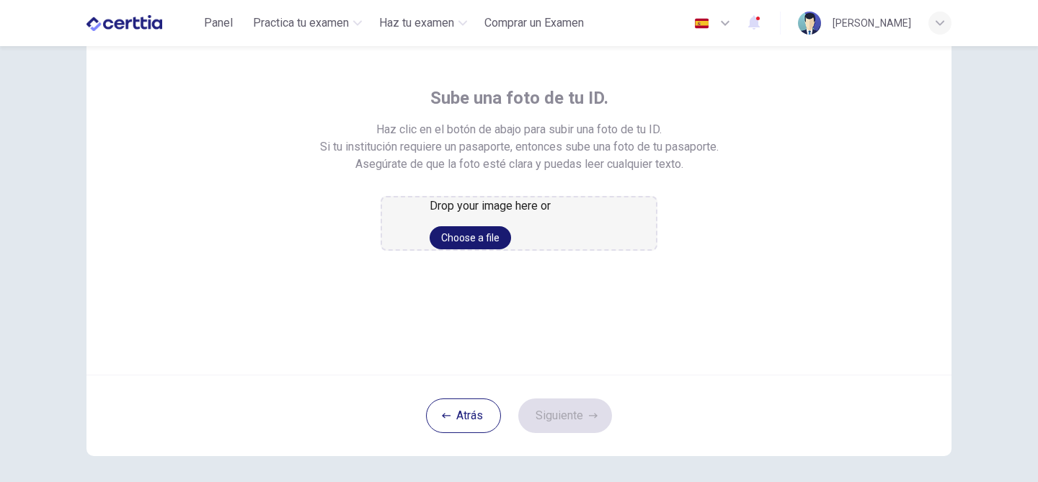
click at [511, 249] on button "Choose a file" at bounding box center [469, 237] width 81 height 23
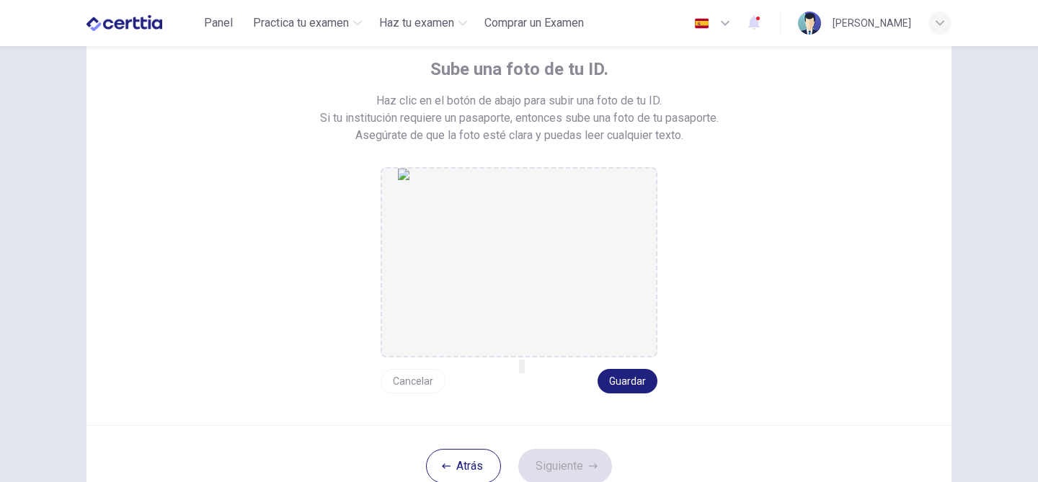
scroll to position [115, 0]
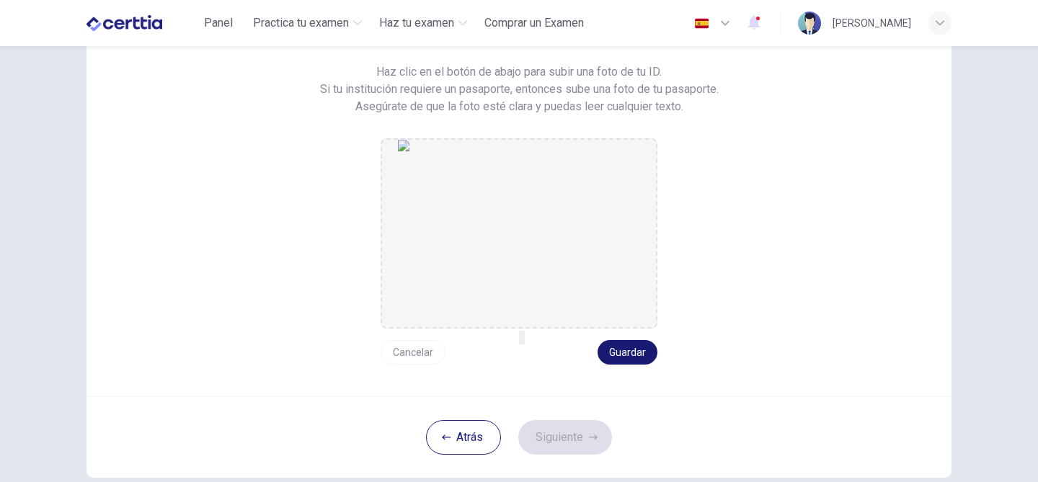
click at [648, 345] on button "Guardar" at bounding box center [627, 352] width 60 height 24
click at [571, 431] on button "Siguiente" at bounding box center [565, 437] width 94 height 35
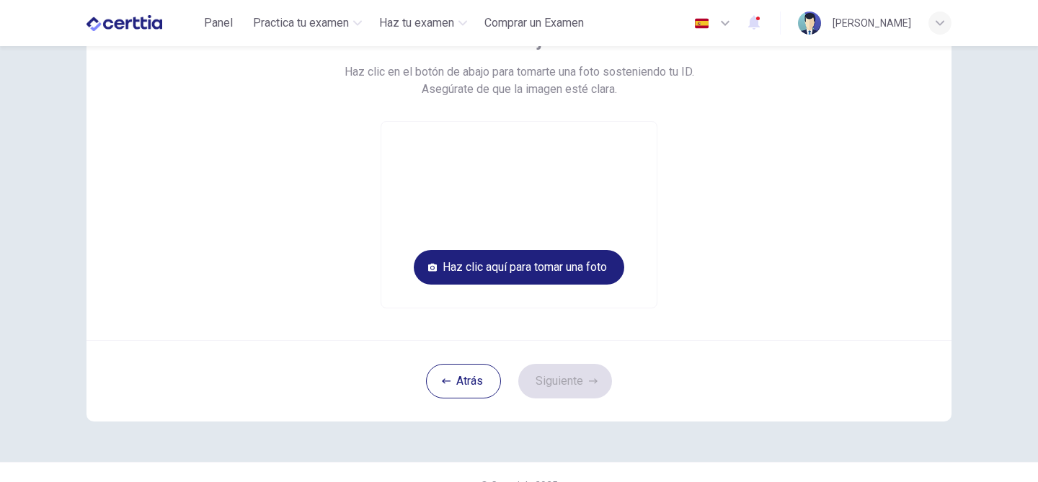
click at [760, 400] on div "Atrás Siguiente" at bounding box center [518, 380] width 865 height 81
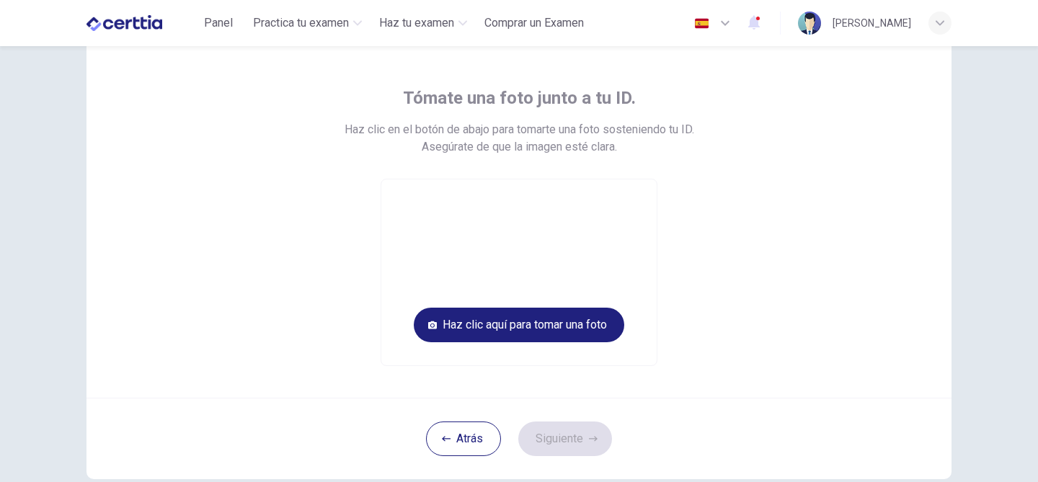
scroll to position [86, 0]
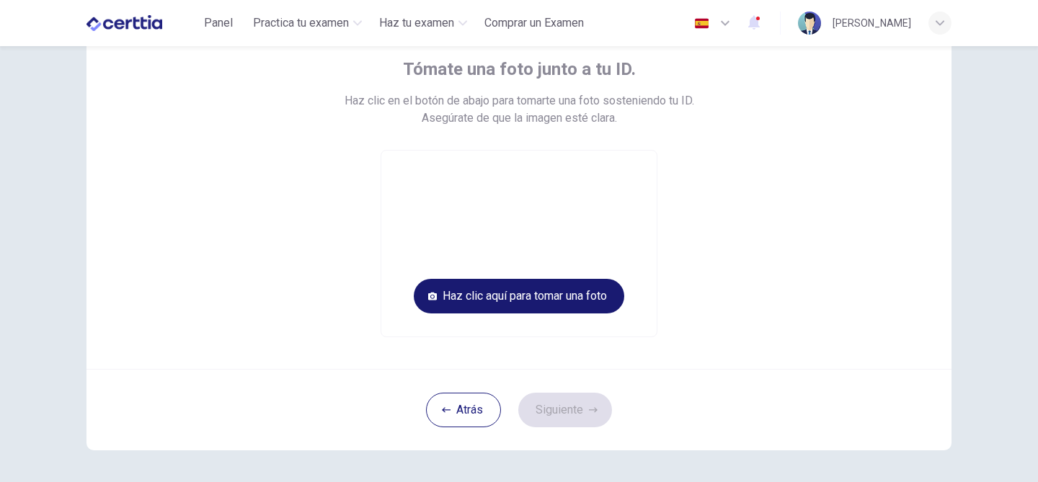
click at [570, 301] on button "Haz clic aquí para tomar una foto" at bounding box center [519, 296] width 210 height 35
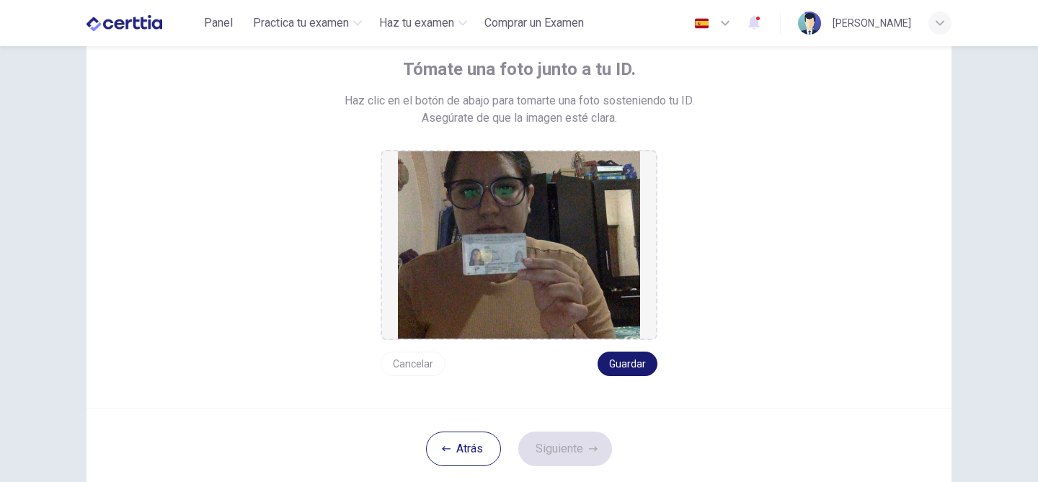
click at [633, 362] on button "Guardar" at bounding box center [627, 364] width 60 height 24
click at [587, 448] on button "Siguiente" at bounding box center [565, 449] width 94 height 35
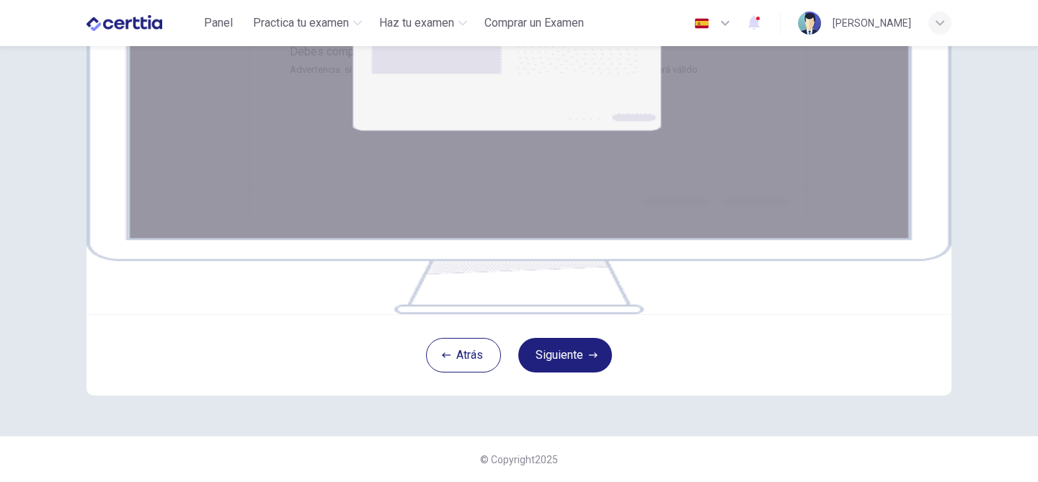
scroll to position [266, 0]
click at [560, 359] on button "Siguiente" at bounding box center [565, 355] width 94 height 35
click at [572, 372] on button "Siguiente" at bounding box center [565, 355] width 94 height 35
click at [589, 360] on icon "button" at bounding box center [593, 355] width 9 height 9
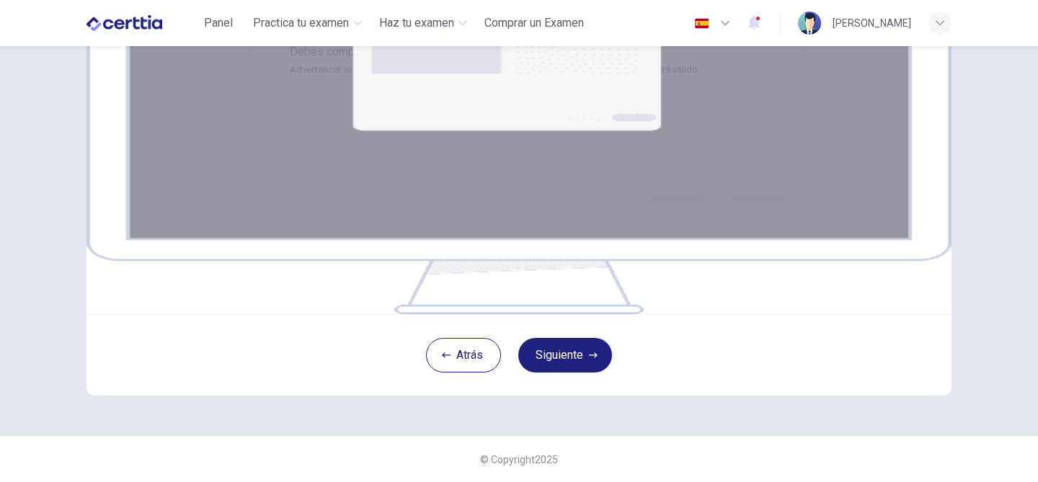
click at [584, 269] on img at bounding box center [518, 141] width 865 height 346
click at [582, 372] on button "Siguiente" at bounding box center [565, 355] width 94 height 35
click at [561, 372] on button "Siguiente" at bounding box center [565, 355] width 94 height 35
click at [602, 372] on button "Siguiente" at bounding box center [565, 355] width 94 height 35
click at [596, 244] on img at bounding box center [518, 141] width 865 height 346
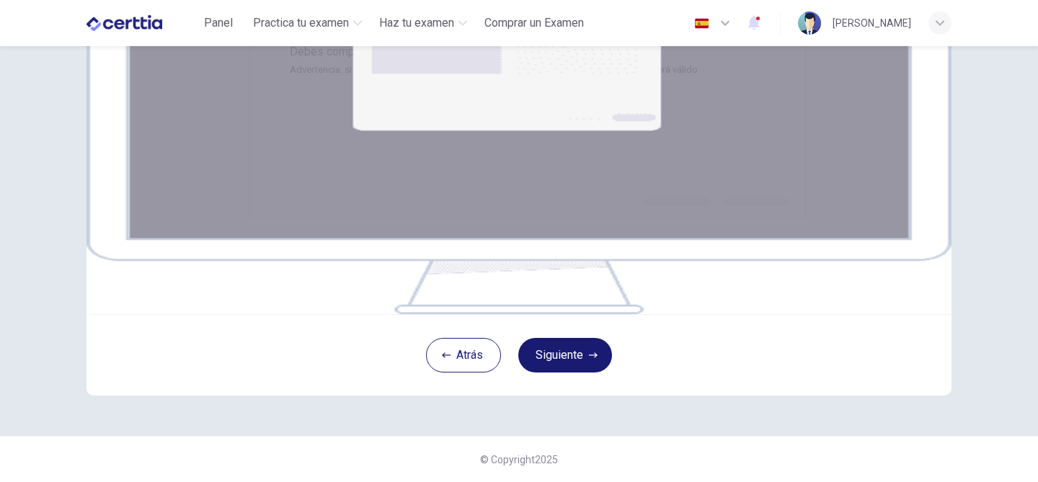
click at [566, 372] on button "Siguiente" at bounding box center [565, 355] width 94 height 35
click at [571, 372] on button "Siguiente" at bounding box center [565, 355] width 94 height 35
click at [584, 372] on button "Siguiente" at bounding box center [565, 355] width 94 height 35
click at [121, 314] on div "Tu pantalla también será grabada. Haz clic en el botón Siguiente para seleccion…" at bounding box center [518, 141] width 865 height 346
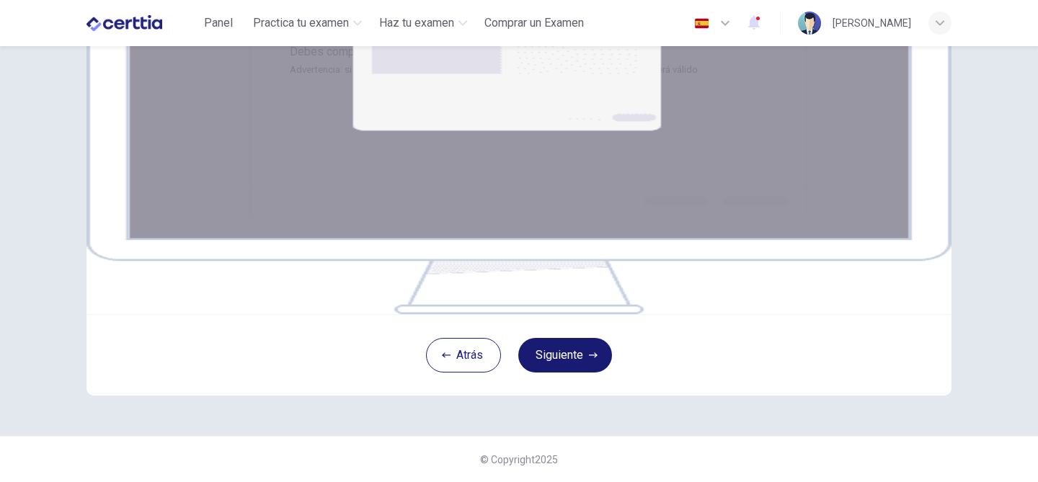
click at [592, 372] on button "Siguiente" at bounding box center [565, 355] width 94 height 35
click at [576, 372] on button "Siguiente" at bounding box center [565, 355] width 94 height 35
click at [583, 372] on button "Siguiente" at bounding box center [565, 355] width 94 height 35
click at [427, 79] on div "Tu pantalla también será grabada. Haz clic en el botón Siguiente para seleccion…" at bounding box center [519, 52] width 459 height 53
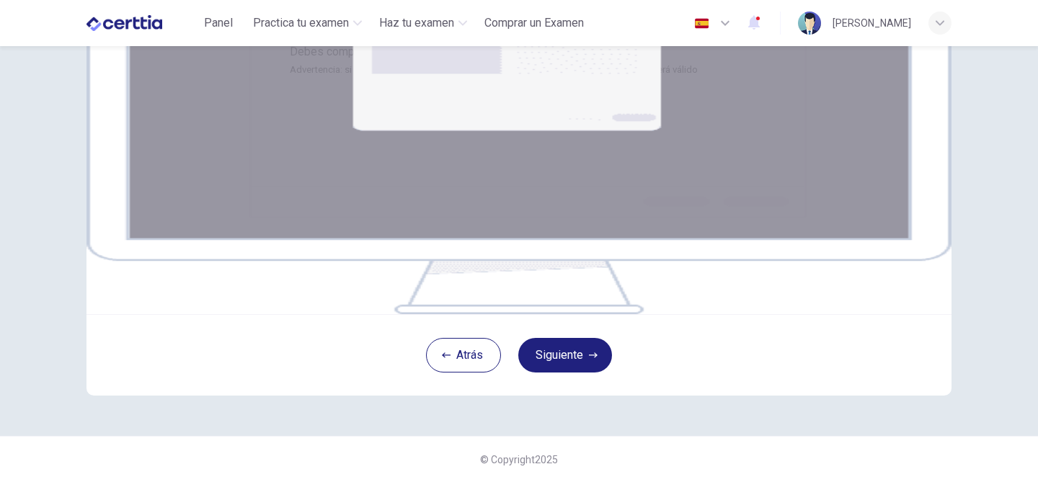
click at [557, 261] on img at bounding box center [518, 141] width 865 height 346
click at [583, 372] on button "Siguiente" at bounding box center [565, 355] width 94 height 35
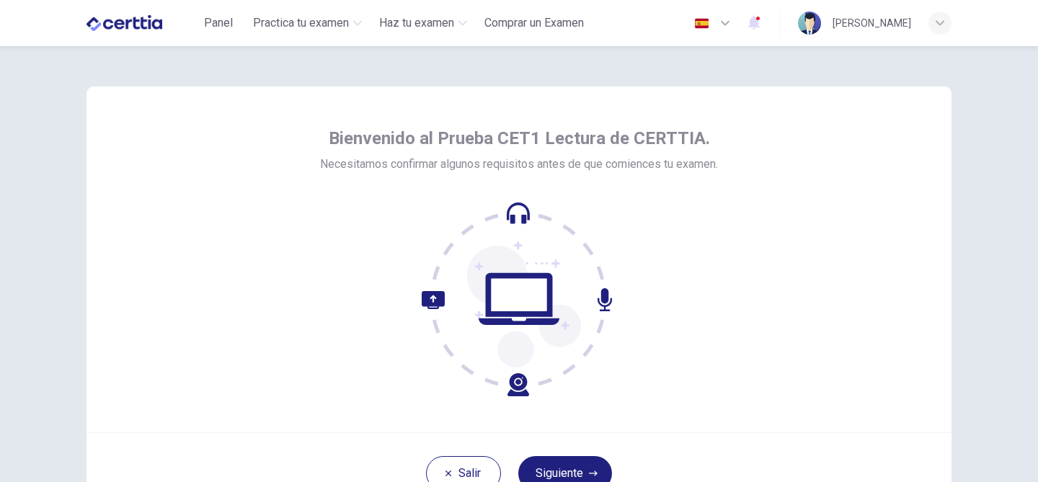
click at [759, 191] on div "Bienvenido al Prueba CET1 Lectura de CERTTIA. Necesitamos confirmar algunos req…" at bounding box center [518, 259] width 865 height 346
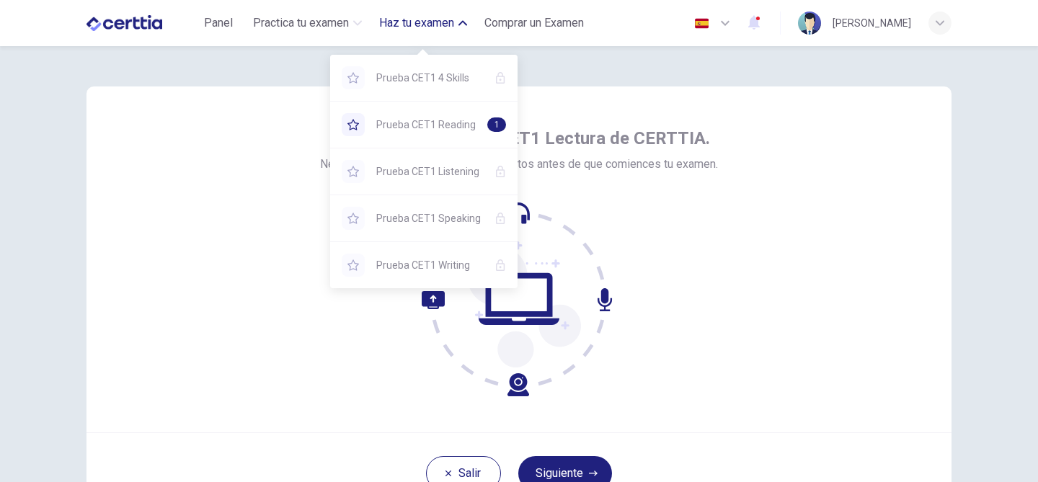
click at [414, 23] on span "Haz tu examen" at bounding box center [416, 22] width 75 height 17
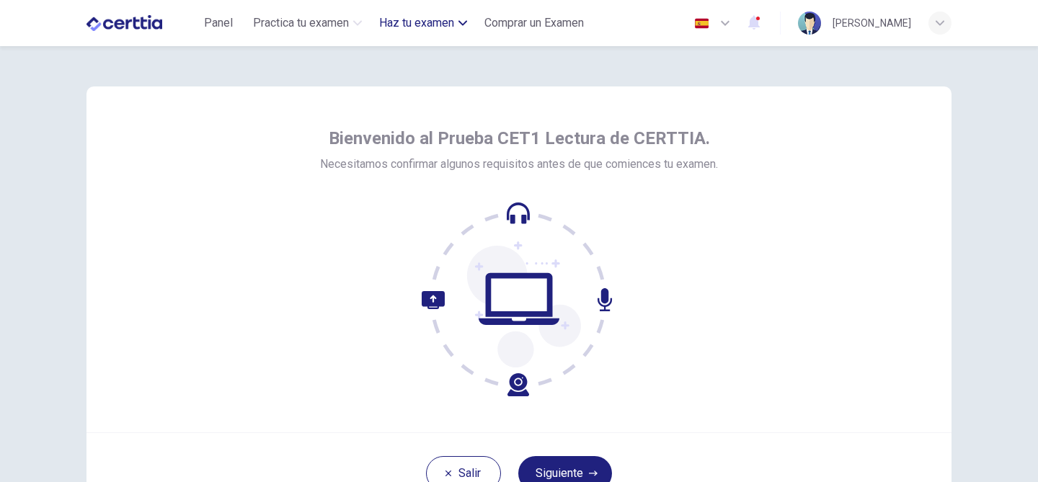
click at [414, 23] on span "Haz tu examen" at bounding box center [416, 22] width 75 height 17
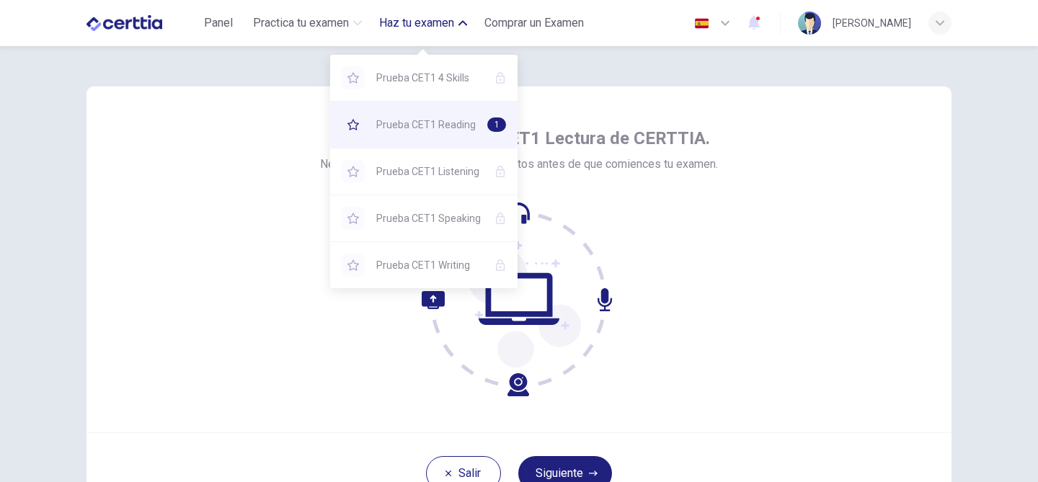
click at [416, 118] on span "Prueba CET1 Reading" at bounding box center [425, 124] width 99 height 17
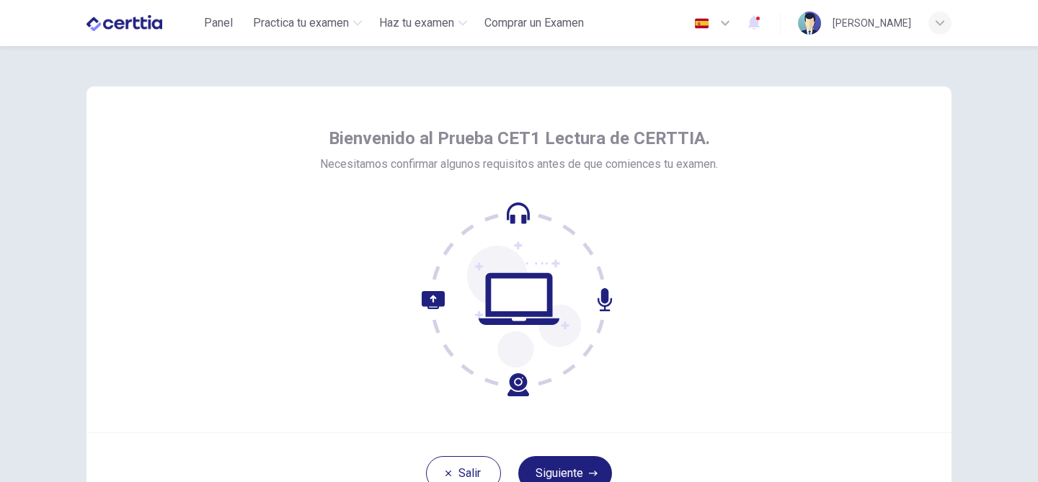
click at [738, 289] on div "Bienvenido al Prueba CET1 Lectura de CERTTIA. Necesitamos confirmar algunos req…" at bounding box center [518, 259] width 865 height 346
click at [568, 467] on button "Siguiente" at bounding box center [565, 473] width 94 height 35
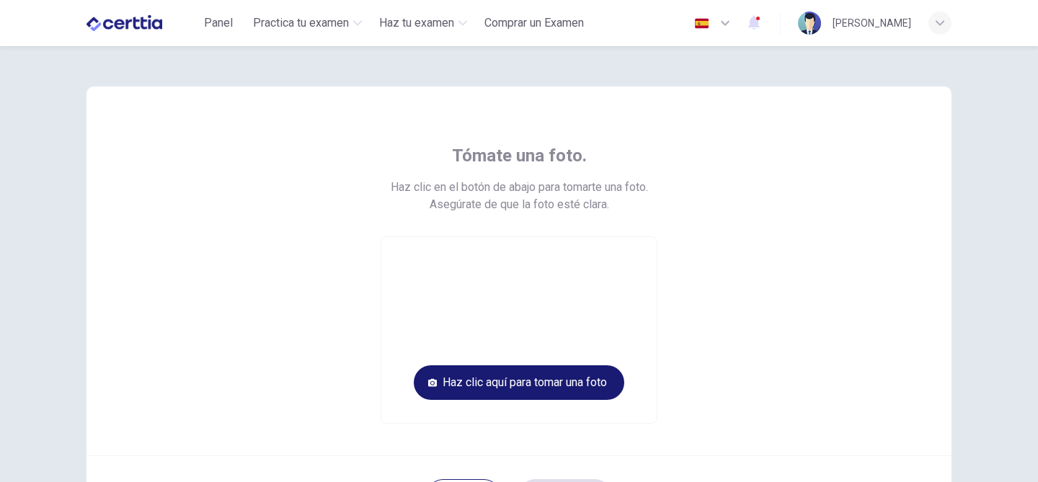
click at [588, 391] on button "Haz clic aquí para tomar una foto" at bounding box center [519, 382] width 210 height 35
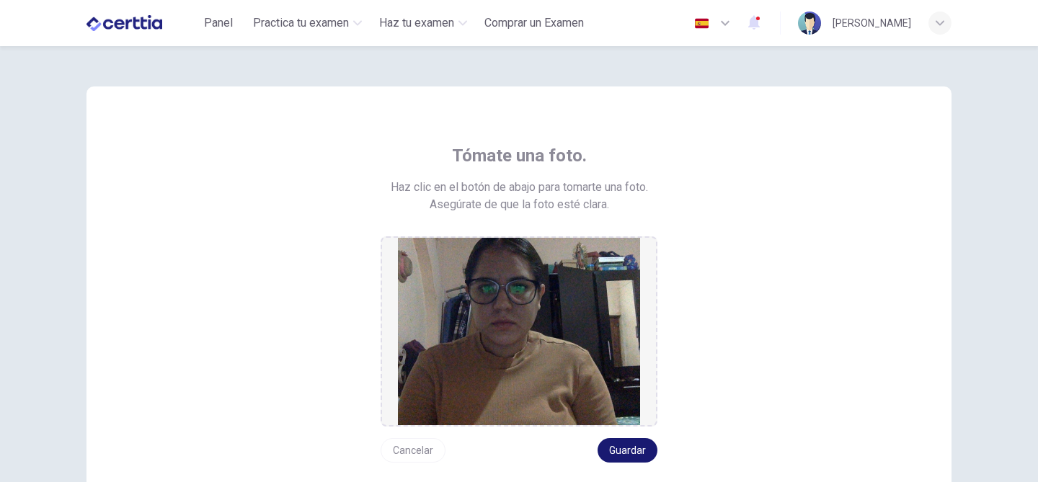
click at [634, 447] on button "Guardar" at bounding box center [627, 450] width 60 height 24
click at [773, 335] on div "Tómate una foto. Haz clic en el botón de abajo para tomarte una foto. Asegúrate…" at bounding box center [518, 303] width 651 height 318
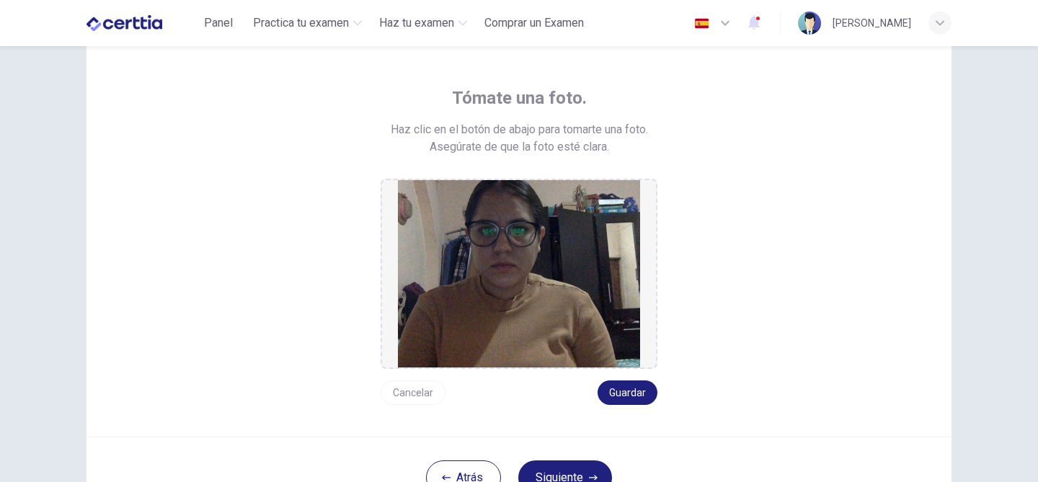
scroll to position [86, 0]
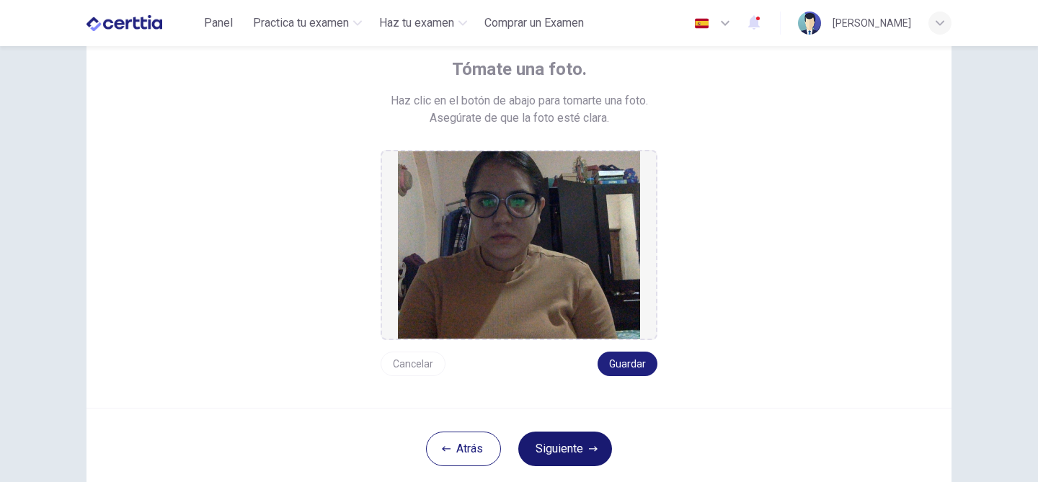
click at [558, 447] on button "Siguiente" at bounding box center [565, 449] width 94 height 35
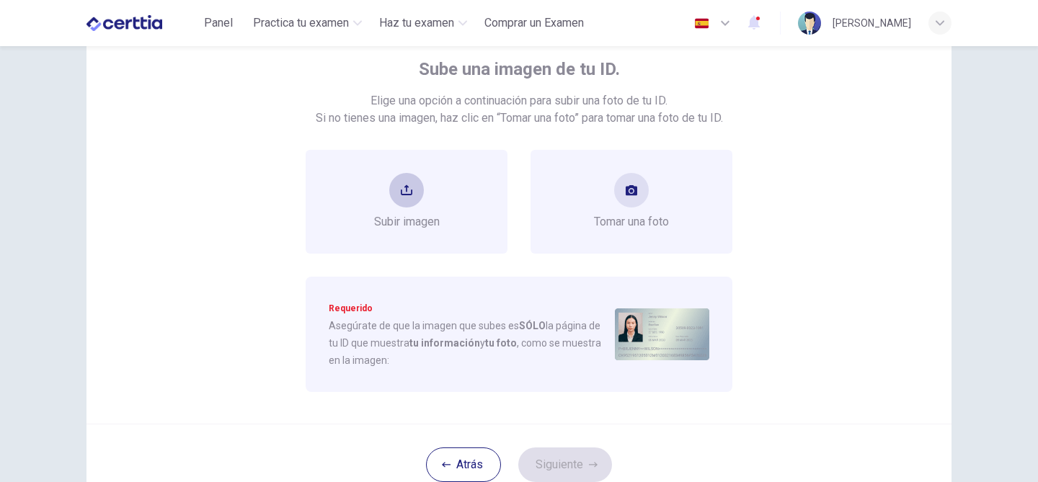
click at [378, 180] on div "Subir imagen" at bounding box center [407, 202] width 66 height 58
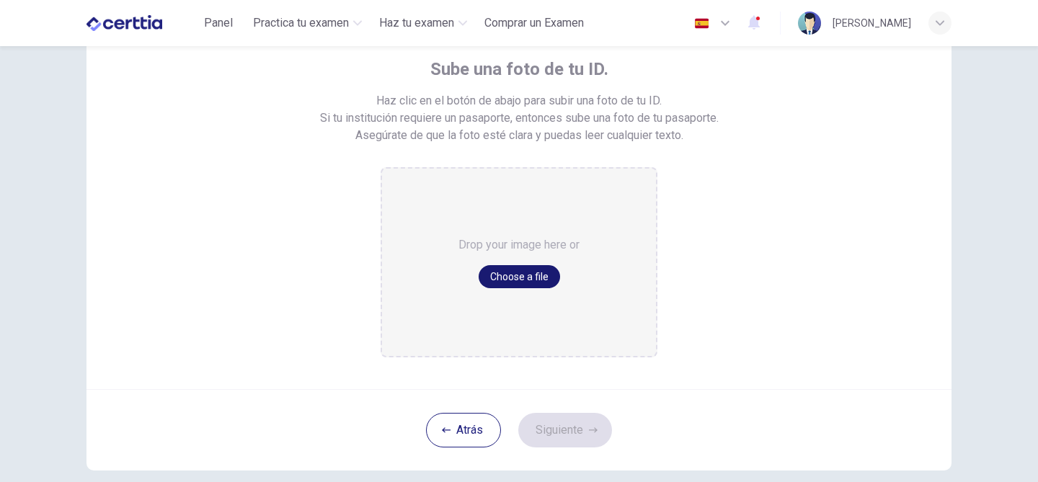
click at [524, 280] on button "Choose a file" at bounding box center [518, 276] width 81 height 23
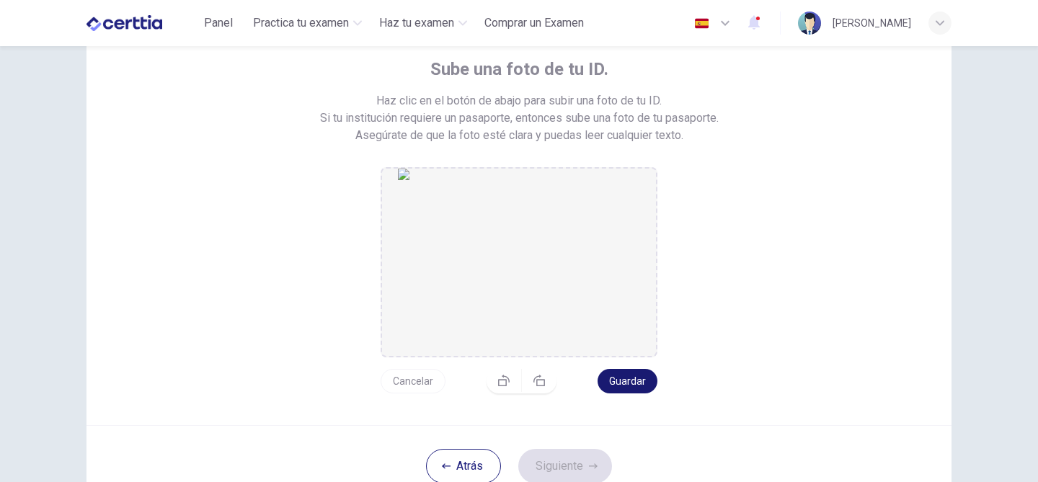
click at [635, 373] on button "Guardar" at bounding box center [627, 381] width 60 height 24
click at [575, 473] on button "Siguiente" at bounding box center [565, 466] width 94 height 35
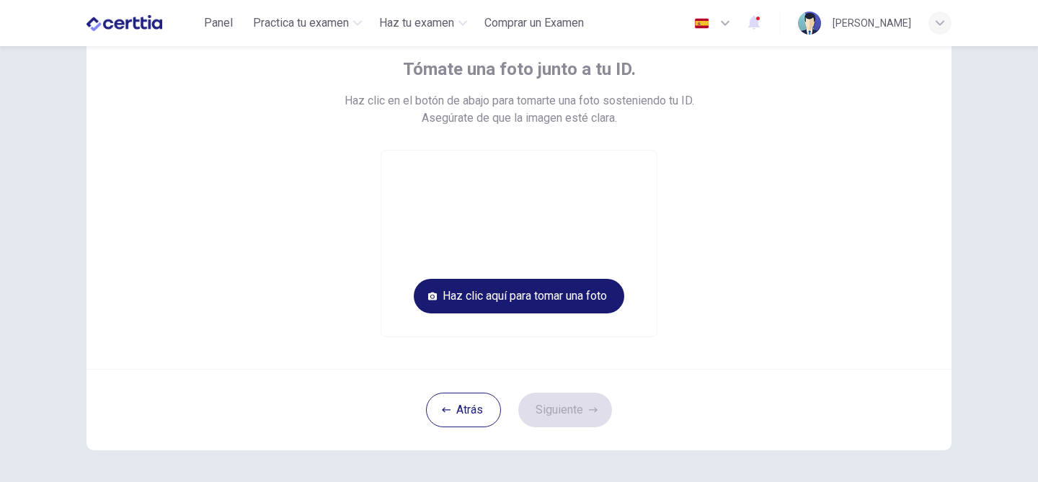
click at [525, 306] on button "Haz clic aquí para tomar una foto" at bounding box center [519, 296] width 210 height 35
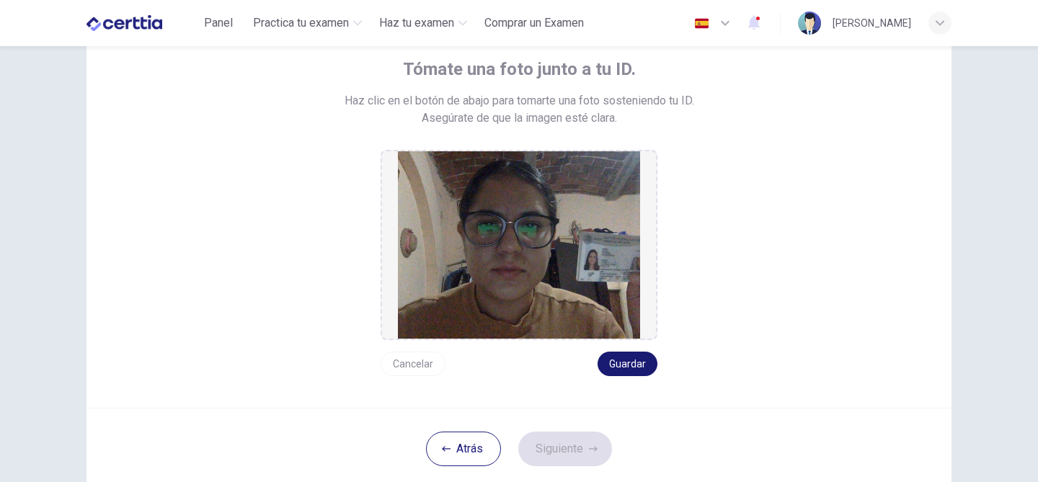
click at [624, 359] on button "Guardar" at bounding box center [627, 364] width 60 height 24
click at [585, 456] on button "Siguiente" at bounding box center [565, 449] width 94 height 35
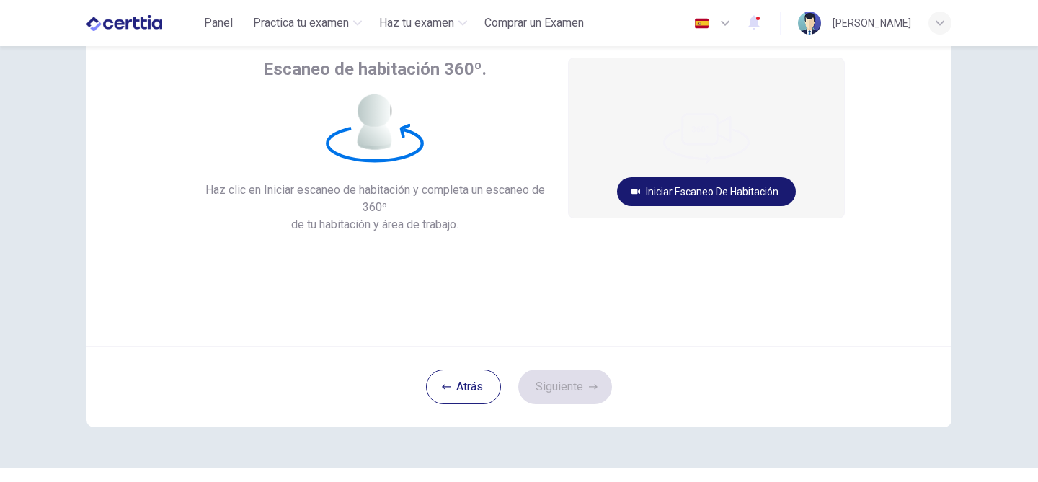
click at [682, 197] on button "Iniciar escaneo de habitación" at bounding box center [706, 191] width 179 height 29
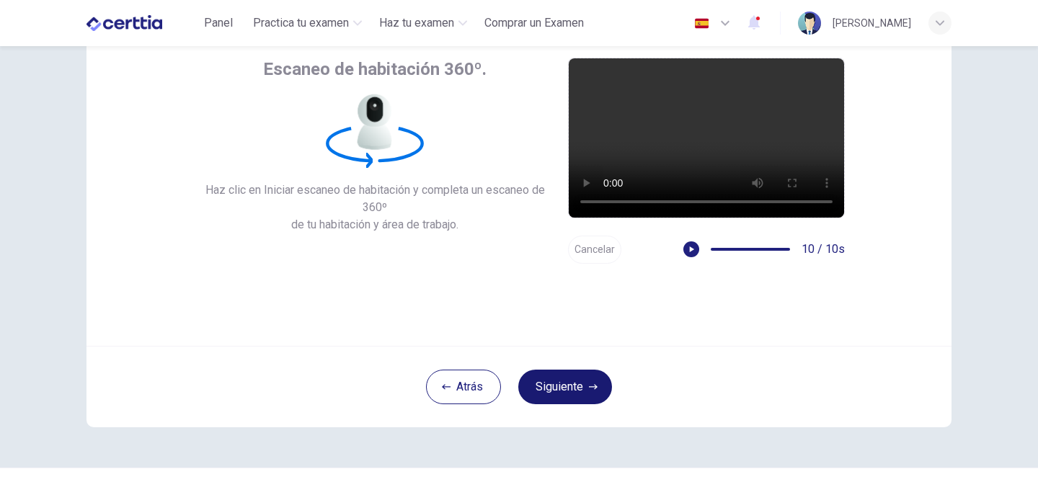
click at [579, 373] on button "Siguiente" at bounding box center [565, 387] width 94 height 35
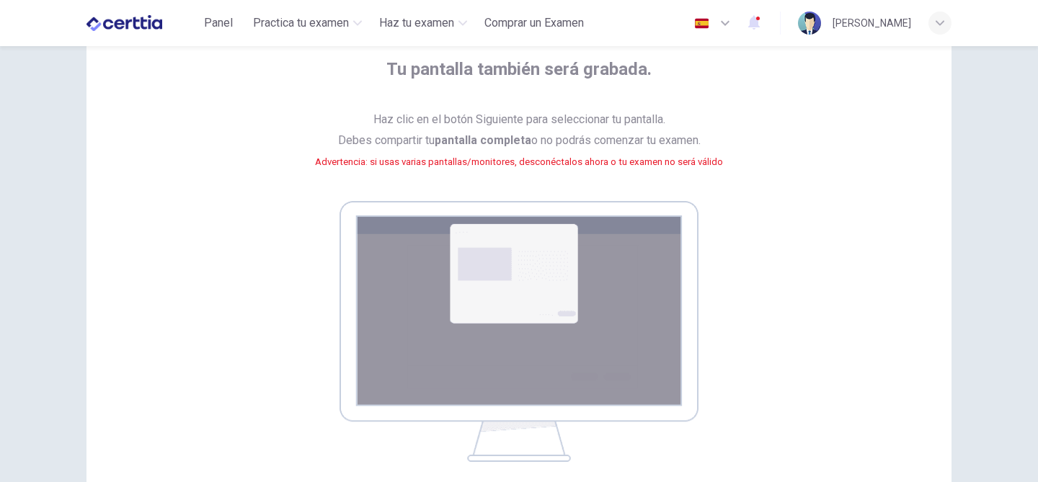
click at [802, 313] on div "Tu pantalla también será grabada. Haz clic en el botón Siguiente para seleccion…" at bounding box center [518, 260] width 651 height 404
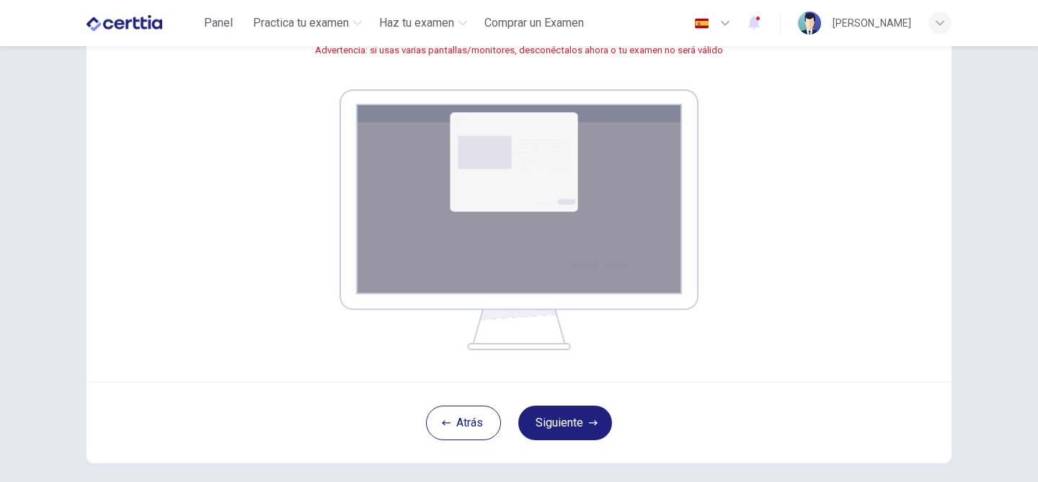
scroll to position [202, 0]
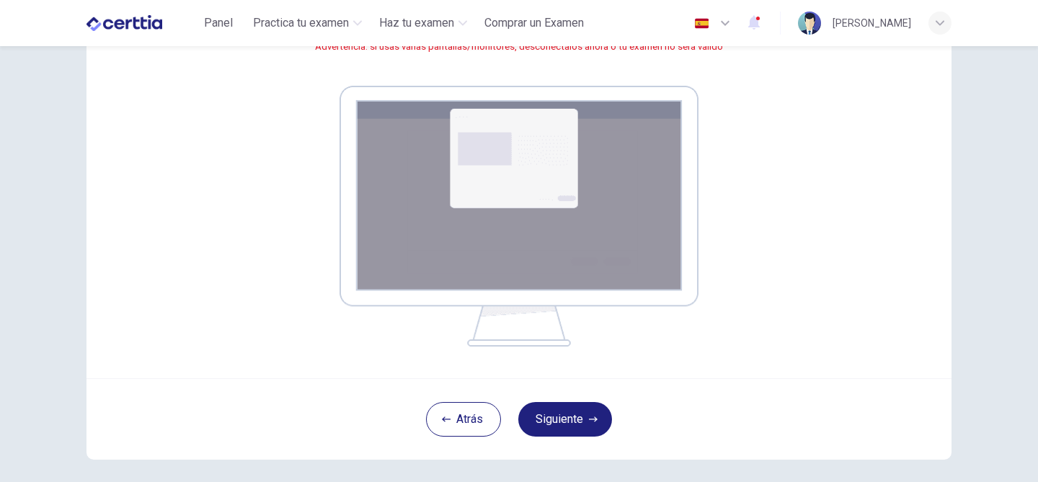
click at [528, 288] on img at bounding box center [518, 216] width 359 height 261
click at [568, 428] on button "Siguiente" at bounding box center [565, 419] width 94 height 35
click at [591, 163] on img at bounding box center [518, 216] width 359 height 261
click at [589, 424] on button "Siguiente" at bounding box center [565, 419] width 94 height 35
click at [636, 200] on img at bounding box center [518, 216] width 359 height 261
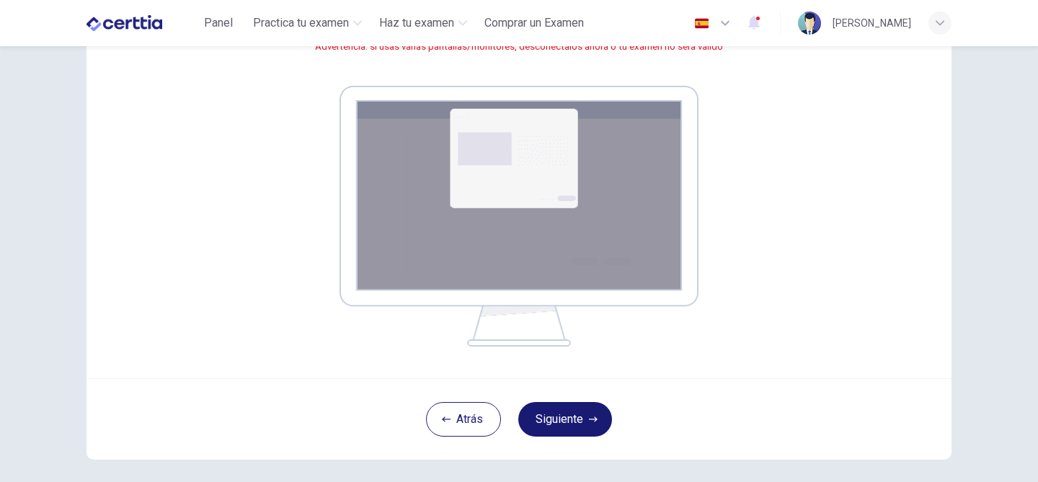
click at [580, 411] on button "Siguiente" at bounding box center [565, 419] width 94 height 35
click at [572, 432] on button "Siguiente" at bounding box center [565, 419] width 94 height 35
click at [580, 417] on button "Siguiente" at bounding box center [565, 419] width 94 height 35
click at [585, 432] on button "Siguiente" at bounding box center [565, 419] width 94 height 35
click at [587, 409] on button "Siguiente" at bounding box center [565, 419] width 94 height 35
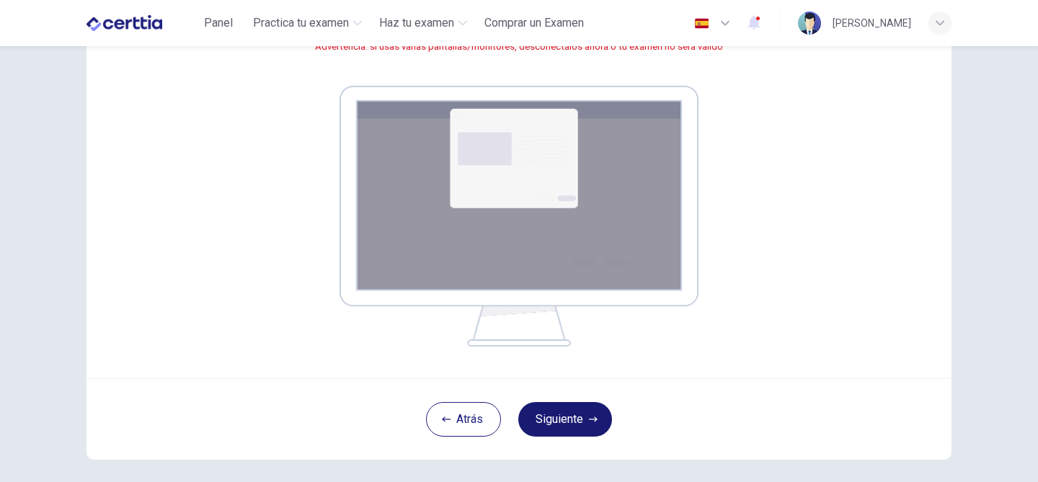
click at [575, 414] on button "Siguiente" at bounding box center [565, 419] width 94 height 35
click at [586, 415] on button "Siguiente" at bounding box center [565, 419] width 94 height 35
click at [589, 409] on button "Siguiente" at bounding box center [565, 419] width 94 height 35
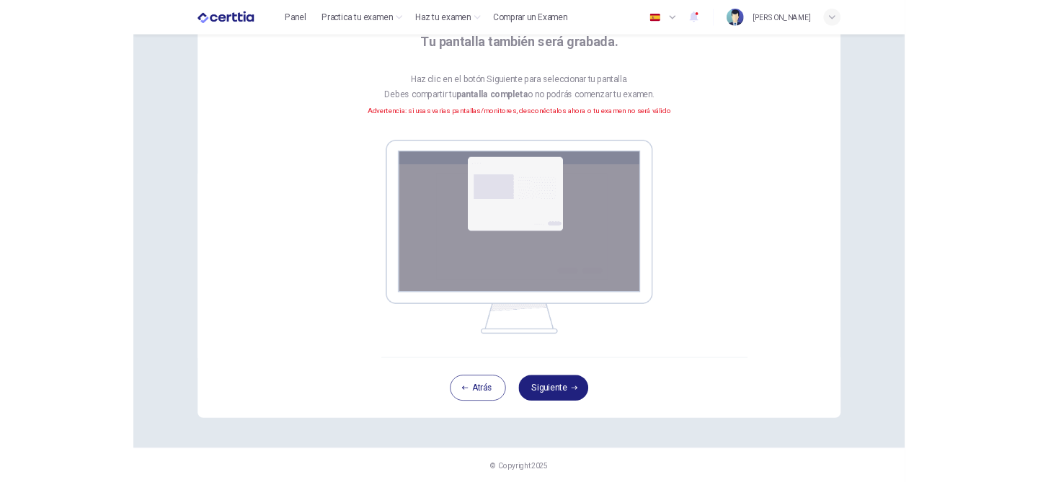
scroll to position [187, 0]
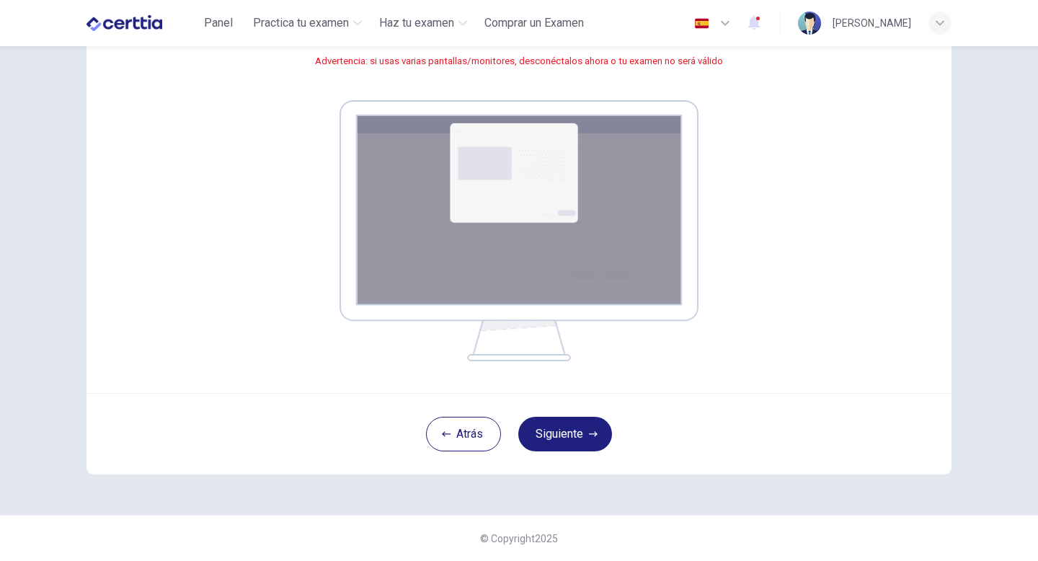
click at [848, 339] on div "Tu pantalla también será grabada. Haz clic en el botón Siguiente para seleccion…" at bounding box center [518, 146] width 865 height 494
click at [561, 435] on button "Siguiente" at bounding box center [565, 433] width 94 height 35
click at [590, 437] on icon "button" at bounding box center [593, 433] width 9 height 9
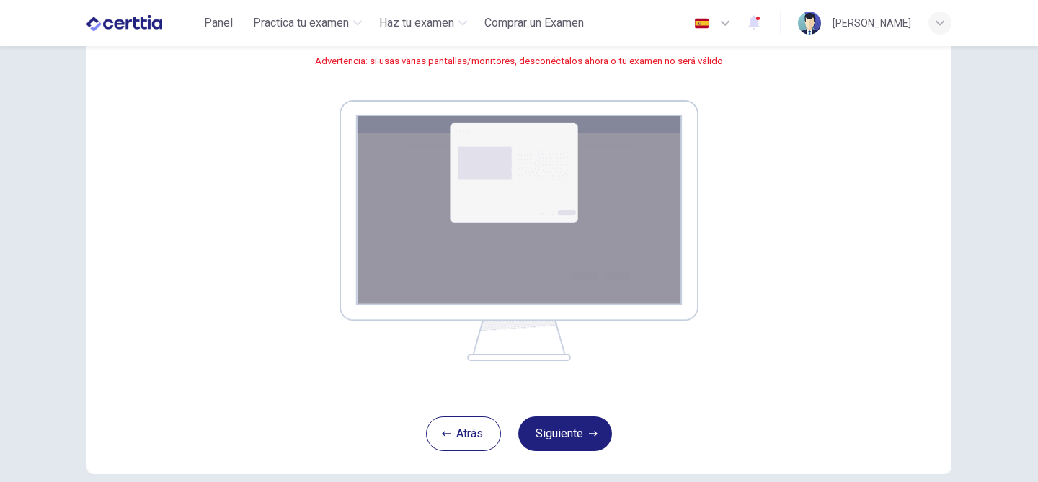
click at [640, 259] on img at bounding box center [518, 230] width 359 height 261
click at [573, 441] on button "Siguiente" at bounding box center [565, 433] width 94 height 35
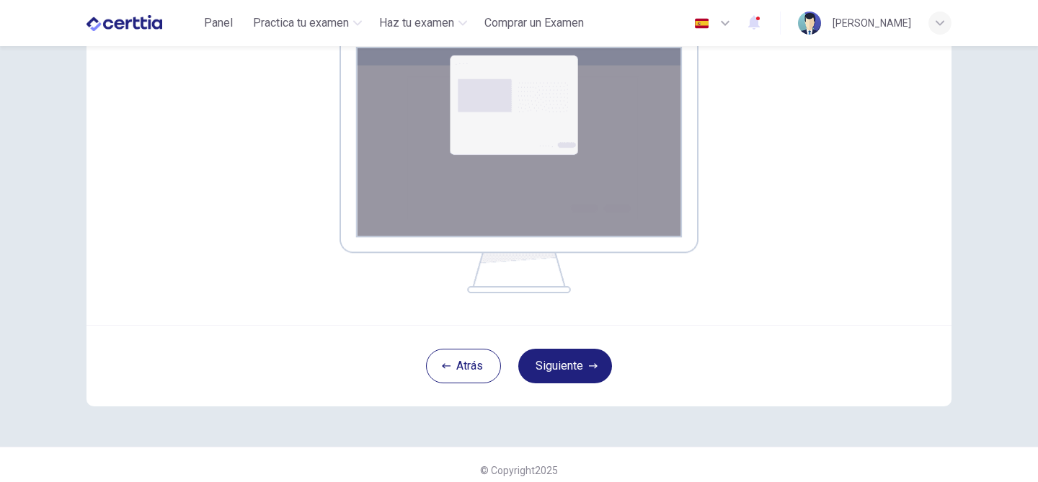
scroll to position [266, 0]
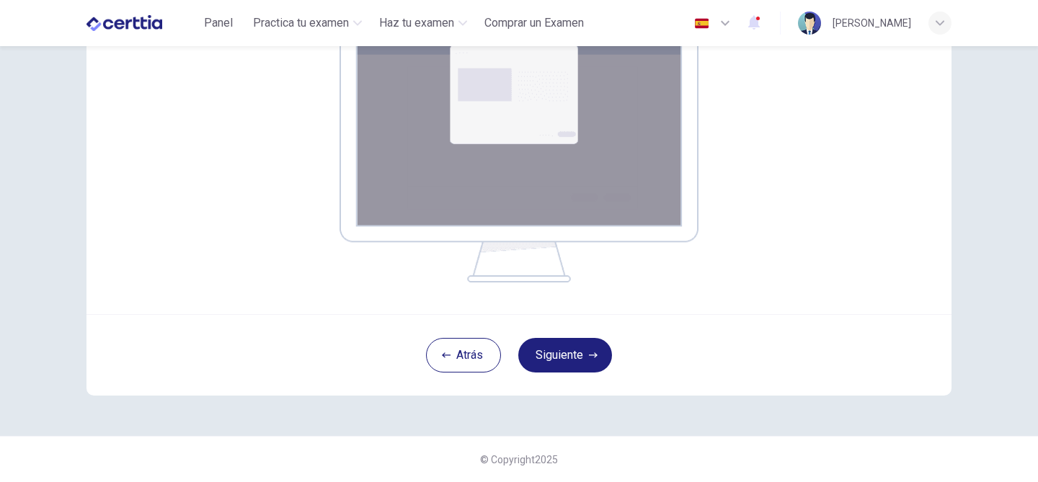
click at [568, 212] on img at bounding box center [518, 152] width 359 height 261
click at [553, 362] on button "Siguiente" at bounding box center [565, 355] width 94 height 35
click at [579, 349] on button "Siguiente" at bounding box center [565, 355] width 94 height 35
click at [562, 349] on button "Siguiente" at bounding box center [565, 355] width 94 height 35
click at [579, 357] on button "Siguiente" at bounding box center [565, 355] width 94 height 35
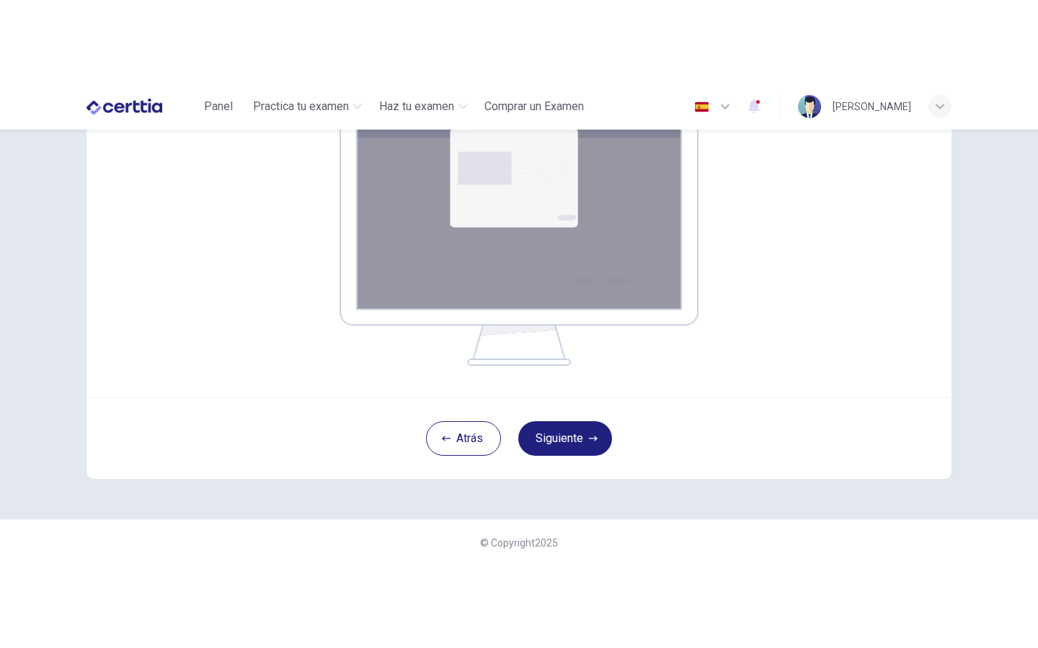
scroll to position [237, 0]
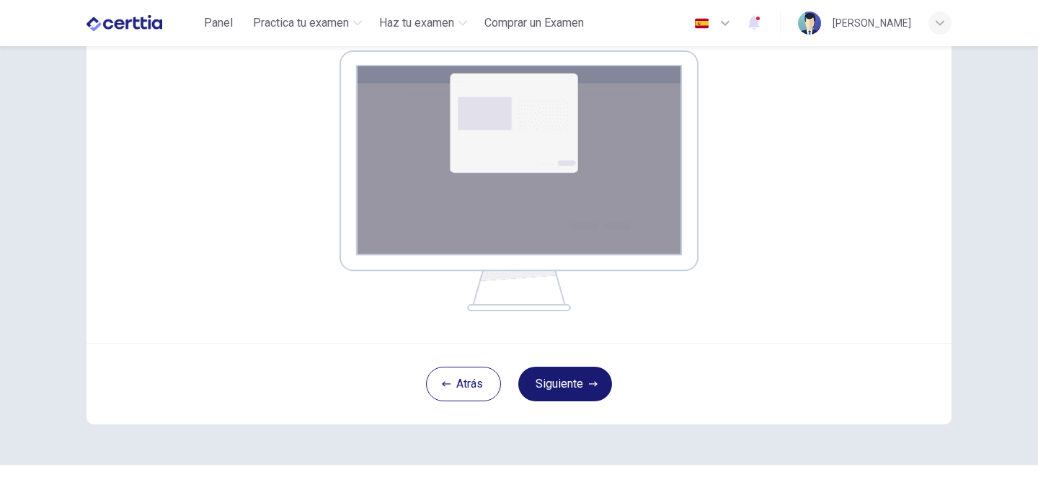
click at [586, 378] on button "Siguiente" at bounding box center [565, 384] width 94 height 35
click at [570, 375] on button "Siguiente" at bounding box center [565, 384] width 94 height 35
click at [596, 381] on icon "button" at bounding box center [593, 384] width 9 height 9
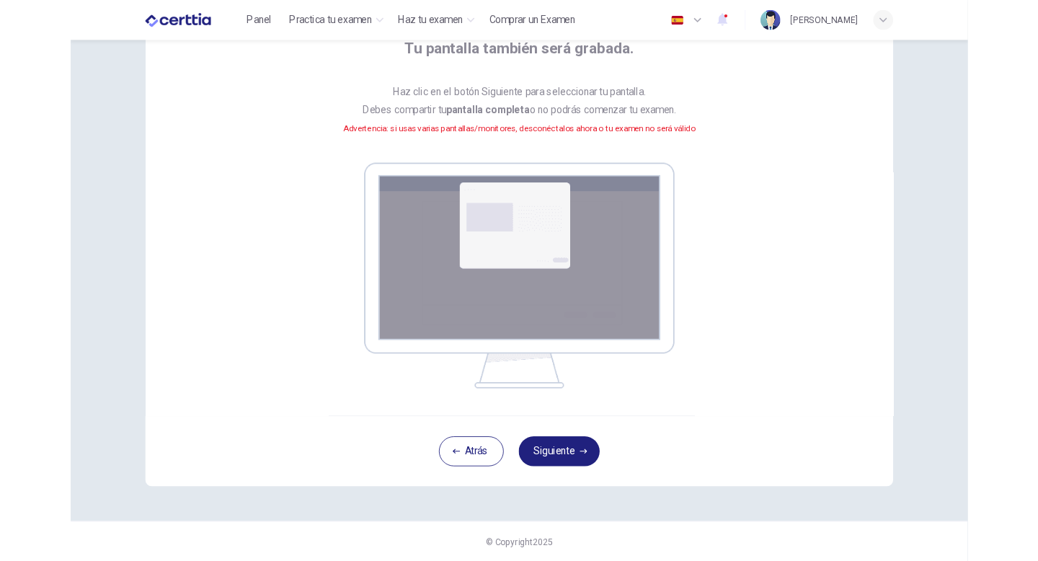
scroll to position [187, 0]
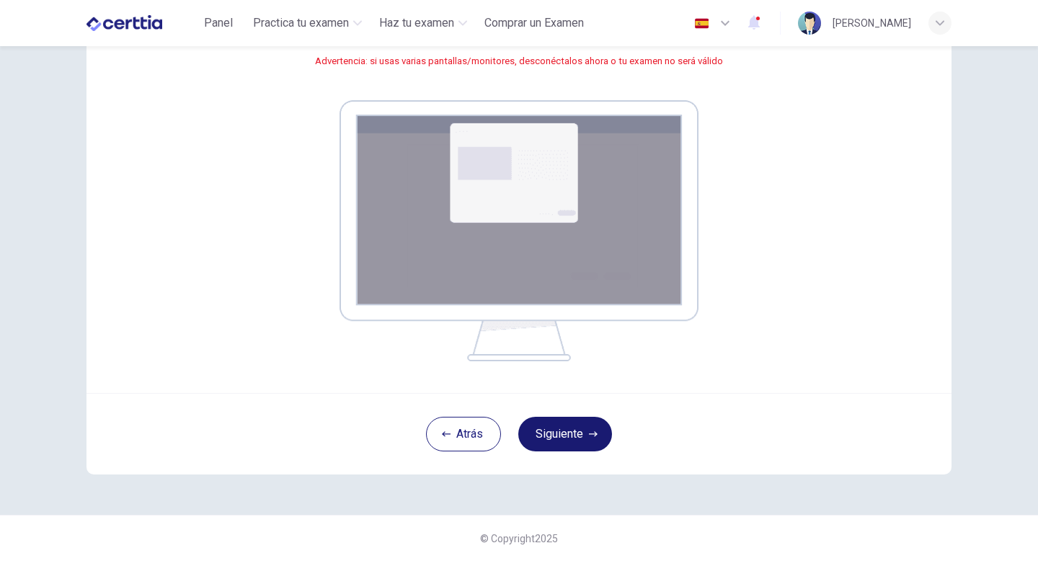
click at [554, 437] on button "Siguiente" at bounding box center [565, 433] width 94 height 35
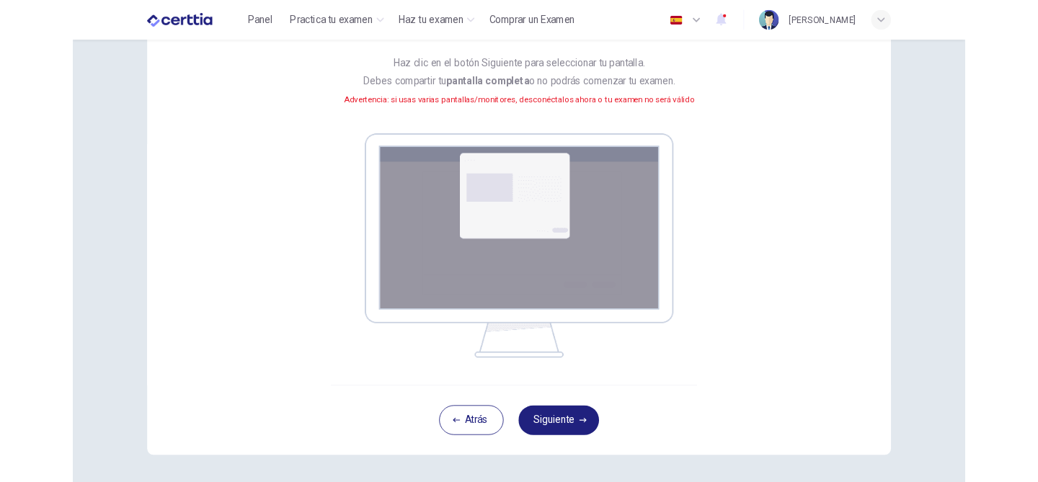
scroll to position [130, 0]
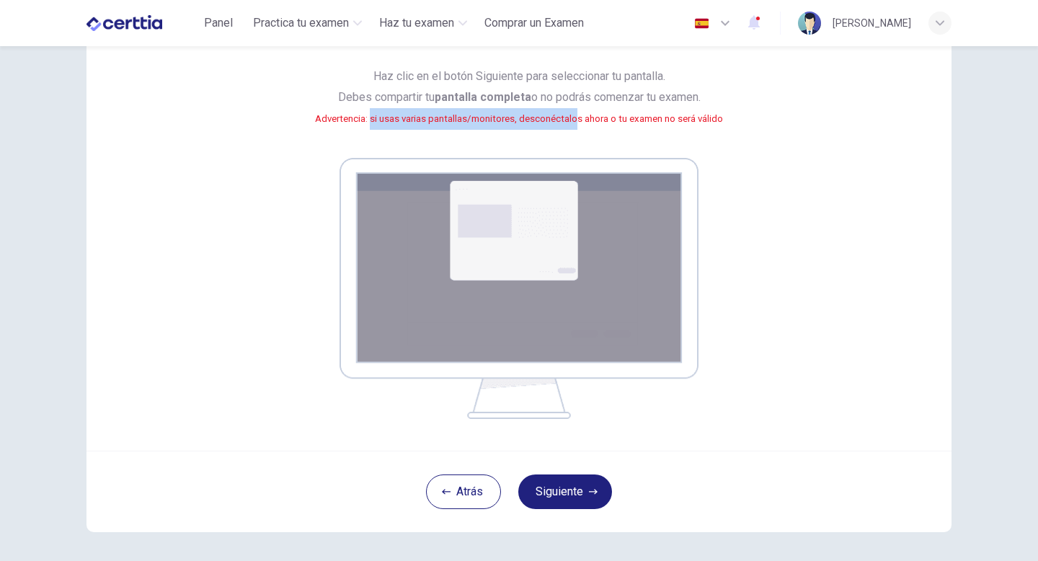
drag, startPoint x: 369, startPoint y: 120, endPoint x: 576, endPoint y: 121, distance: 206.8
click at [576, 121] on small "Advertencia: si usas varias pantallas/monitores, desconéctalos ahora o tu exame…" at bounding box center [519, 118] width 408 height 11
click at [566, 202] on img at bounding box center [518, 288] width 359 height 261
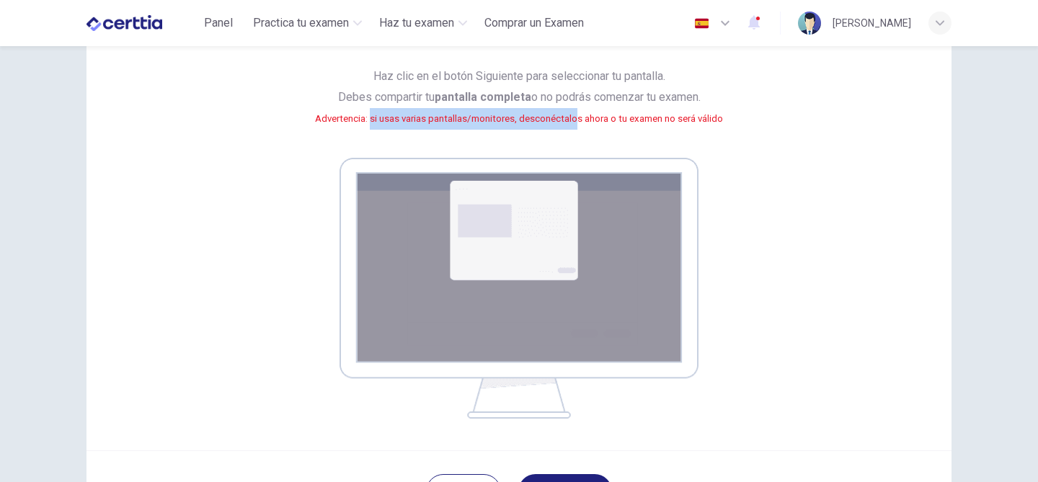
click at [352, 195] on img at bounding box center [518, 288] width 359 height 261
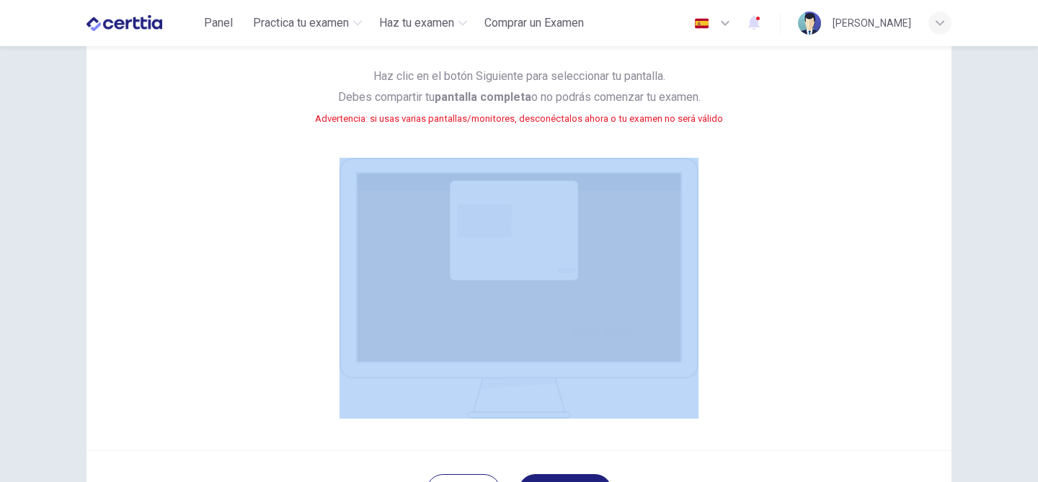
drag, startPoint x: 314, startPoint y: 166, endPoint x: 692, endPoint y: 323, distance: 409.3
click at [692, 323] on div "Tu pantalla también será grabada. Haz clic en el botón Siguiente para seleccion…" at bounding box center [518, 216] width 651 height 404
click at [826, 429] on div "Tu pantalla también será grabada. Haz clic en el botón Siguiente para seleccion…" at bounding box center [518, 204] width 865 height 494
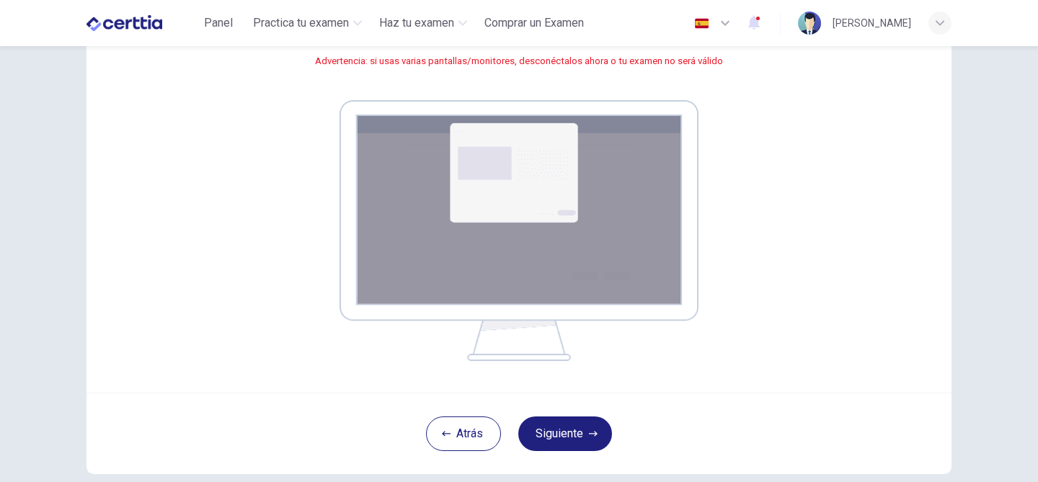
scroll to position [216, 0]
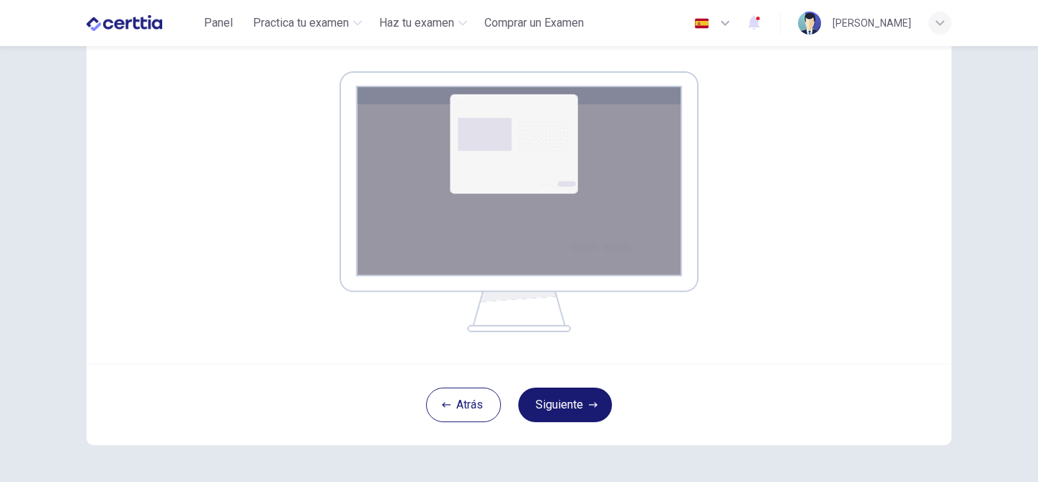
click at [565, 415] on button "Siguiente" at bounding box center [565, 405] width 94 height 35
click at [599, 398] on button "Siguiente" at bounding box center [565, 405] width 94 height 35
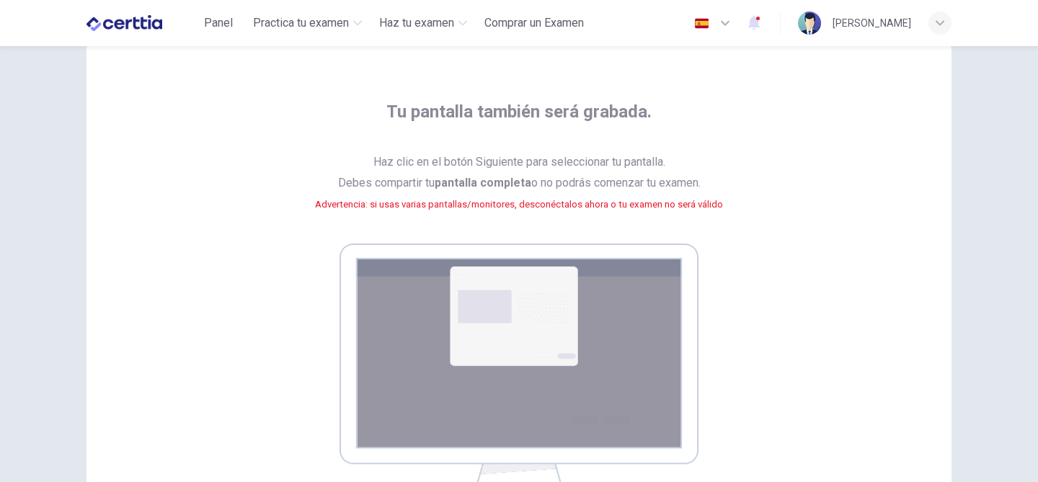
scroll to position [0, 0]
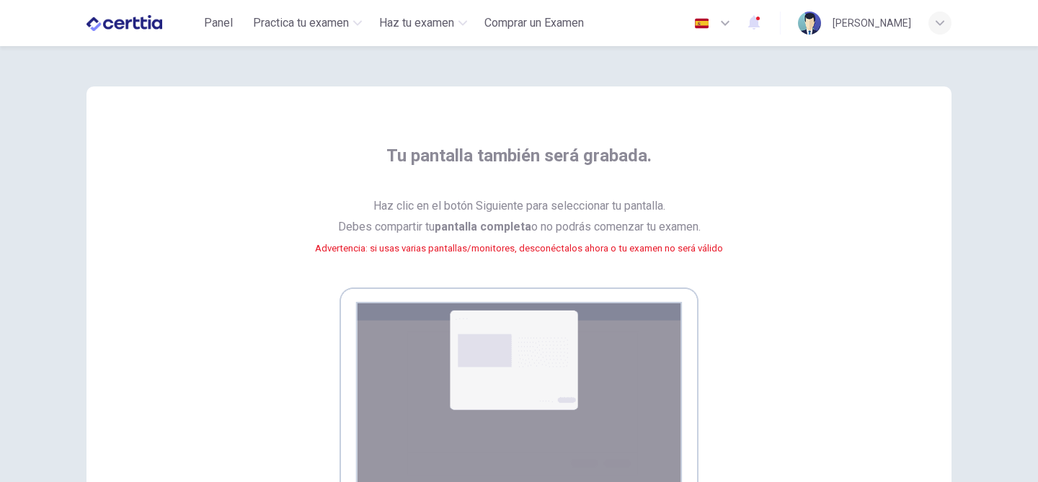
click at [770, 251] on div "Tu pantalla también será grabada. Haz clic en el botón Siguiente para seleccion…" at bounding box center [518, 346] width 651 height 404
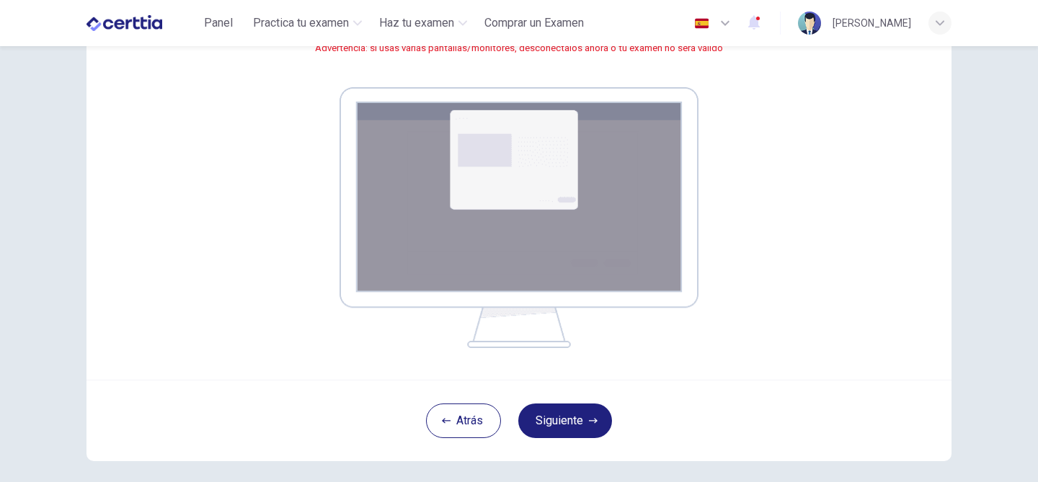
scroll to position [202, 0]
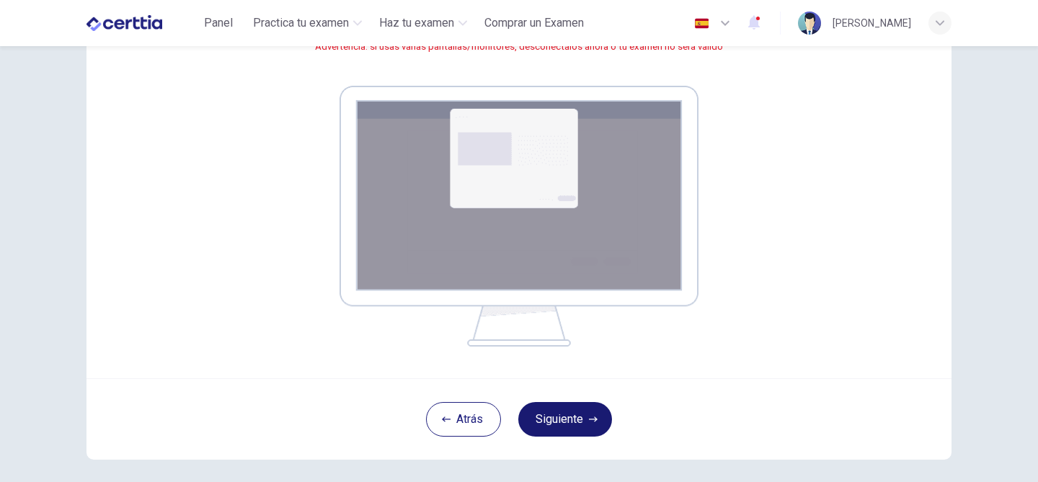
click at [604, 408] on button "Siguiente" at bounding box center [565, 419] width 94 height 35
click at [583, 408] on button "Siguiente" at bounding box center [565, 419] width 94 height 35
click at [574, 426] on button "Siguiente" at bounding box center [565, 419] width 94 height 35
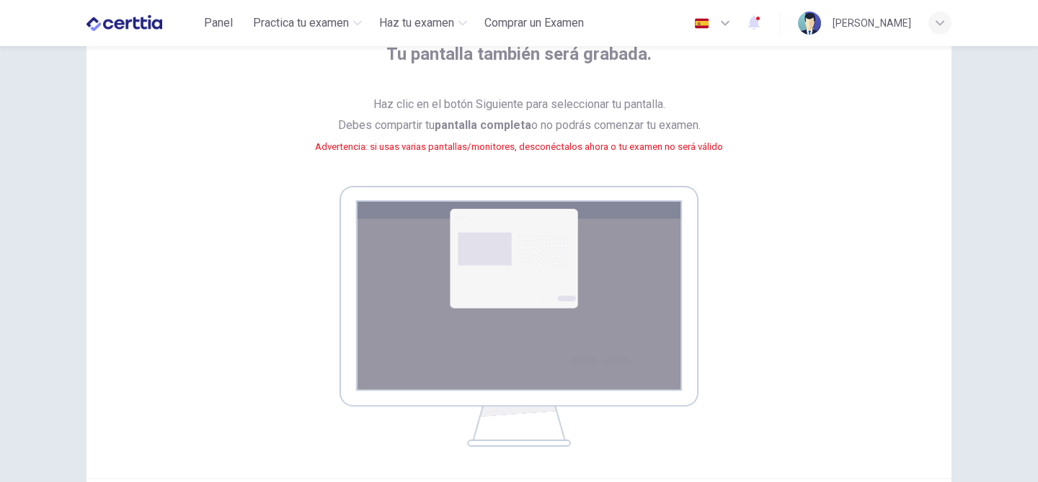
scroll to position [86, 0]
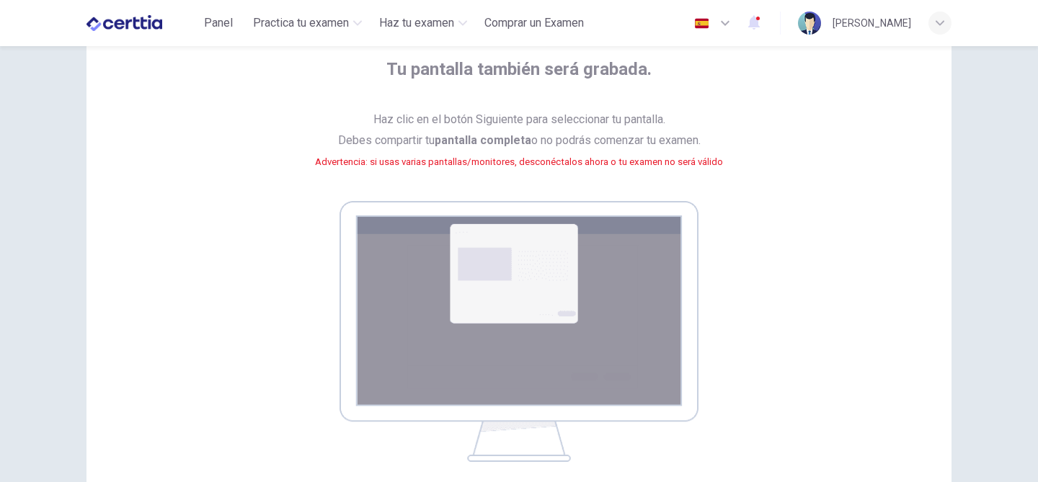
click at [790, 240] on div "Tu pantalla también será grabada. Haz clic en el botón Siguiente para seleccion…" at bounding box center [518, 260] width 651 height 404
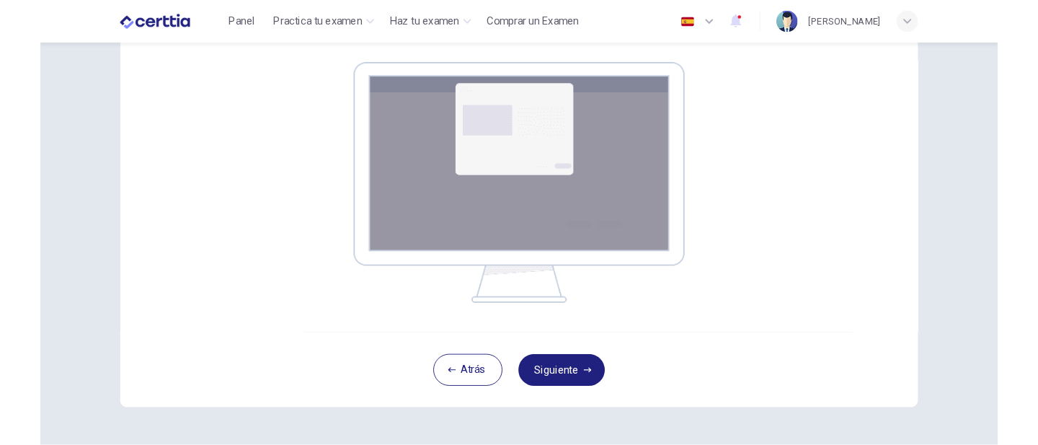
scroll to position [231, 0]
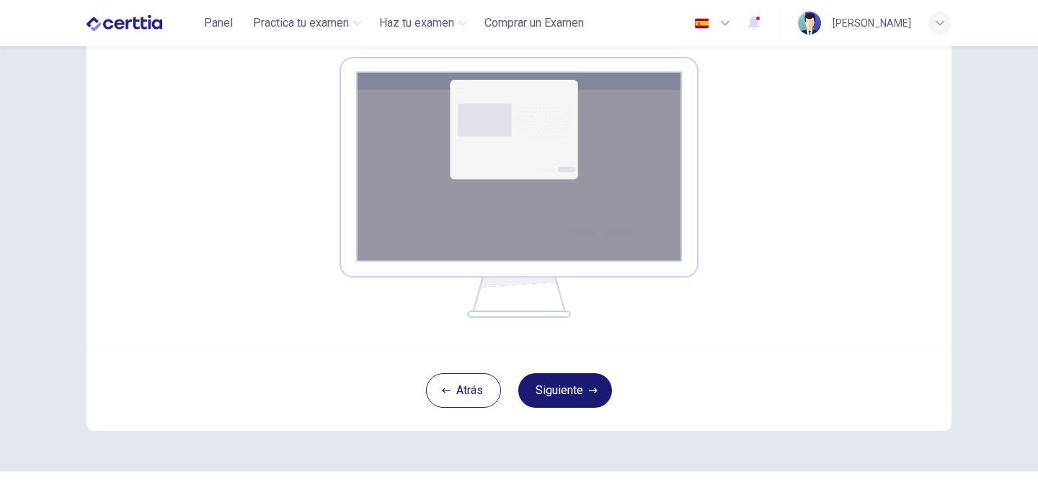
click at [559, 399] on button "Siguiente" at bounding box center [565, 390] width 94 height 35
click at [584, 395] on button "Siguiente" at bounding box center [565, 390] width 94 height 35
click at [572, 370] on div "Atrás Siguiente" at bounding box center [518, 389] width 865 height 81
click at [566, 395] on button "Siguiente" at bounding box center [565, 390] width 94 height 35
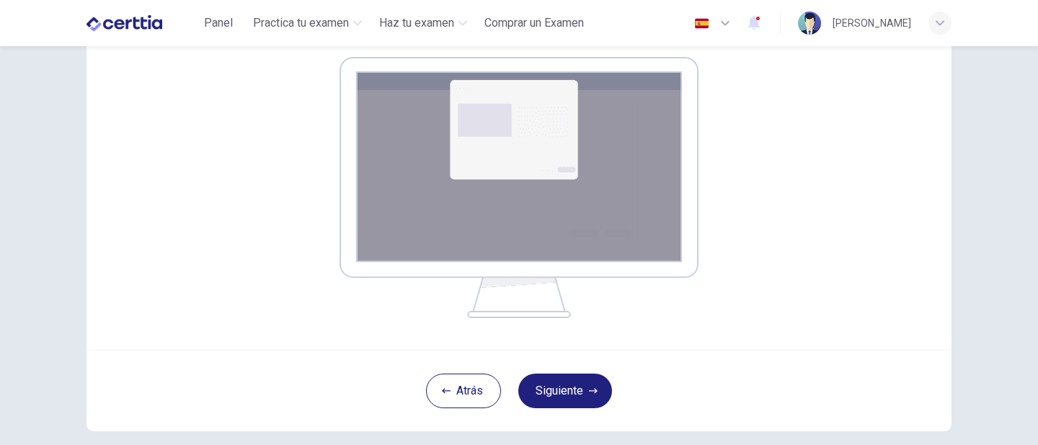
click at [814, 309] on div "Tu pantalla también será grabada. Haz clic en el botón Siguiente para seleccion…" at bounding box center [518, 116] width 651 height 404
click at [545, 393] on button "Siguiente" at bounding box center [565, 390] width 94 height 35
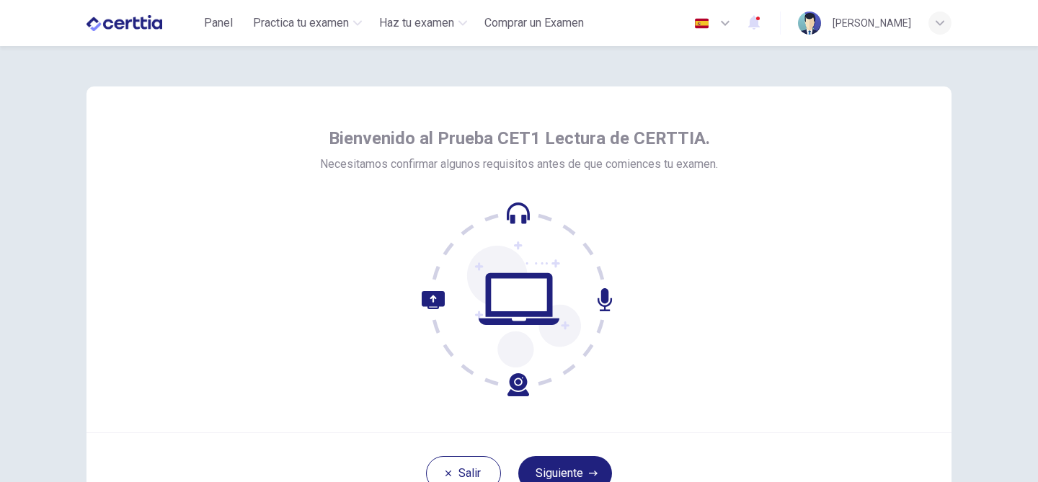
click at [843, 280] on div "Bienvenido al Prueba CET1 Lectura de CERTTIA. Necesitamos confirmar algunos req…" at bounding box center [518, 259] width 865 height 346
click at [583, 473] on button "Siguiente" at bounding box center [565, 473] width 94 height 35
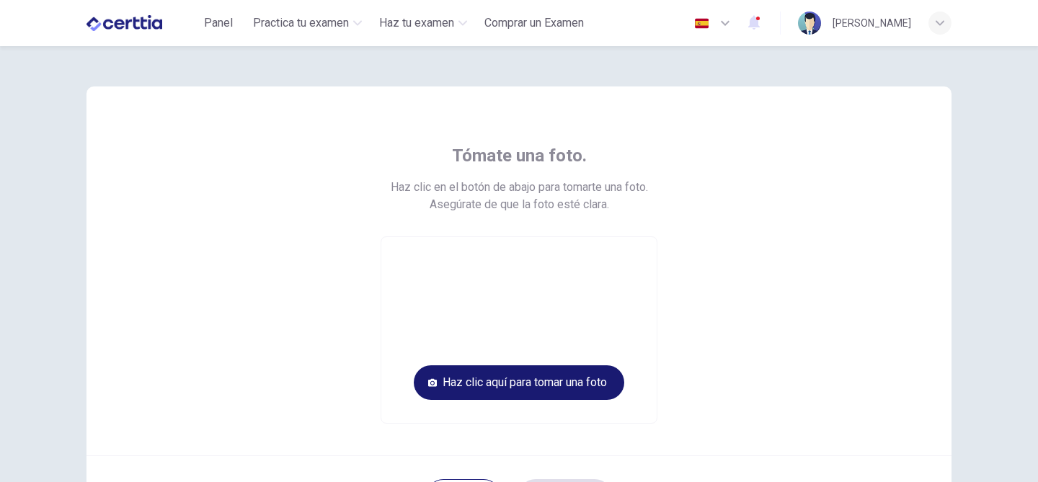
click at [566, 378] on button "Haz clic aquí para tomar una foto" at bounding box center [519, 382] width 210 height 35
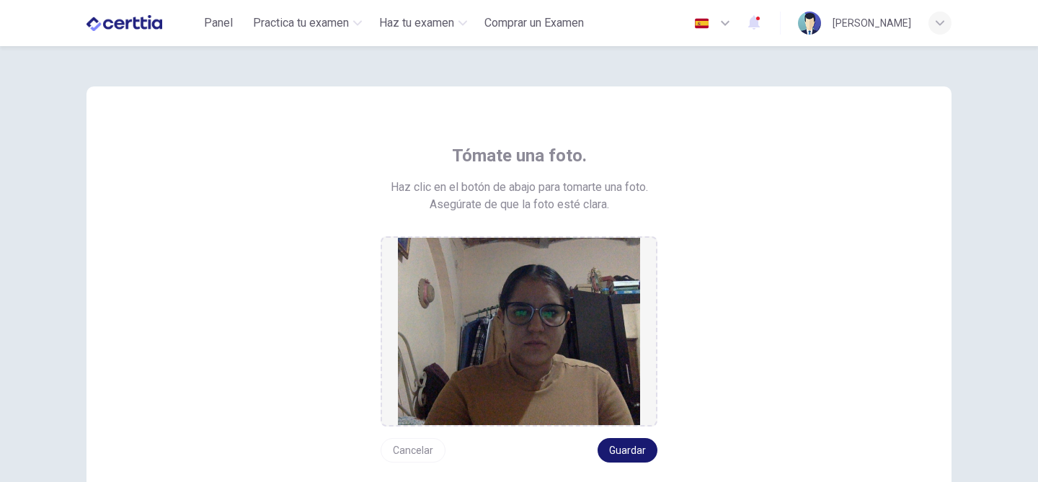
click at [637, 458] on button "Guardar" at bounding box center [627, 450] width 60 height 24
click at [635, 445] on button "Guardar" at bounding box center [627, 450] width 60 height 24
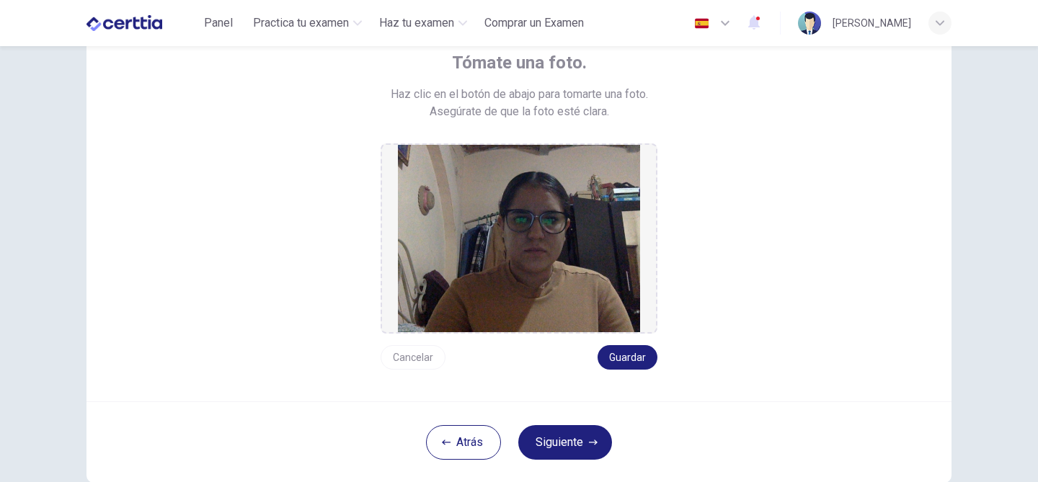
scroll to position [115, 0]
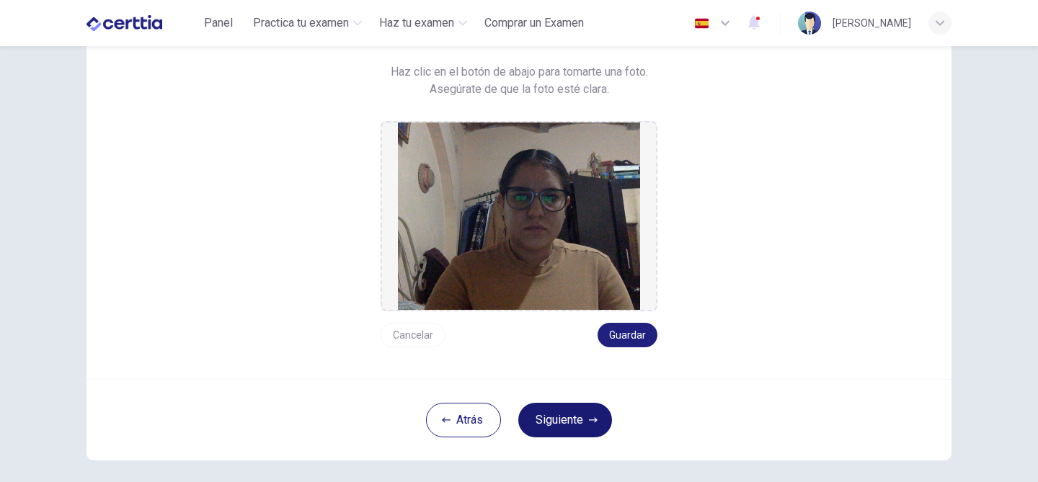
click at [588, 428] on button "Siguiente" at bounding box center [565, 420] width 94 height 35
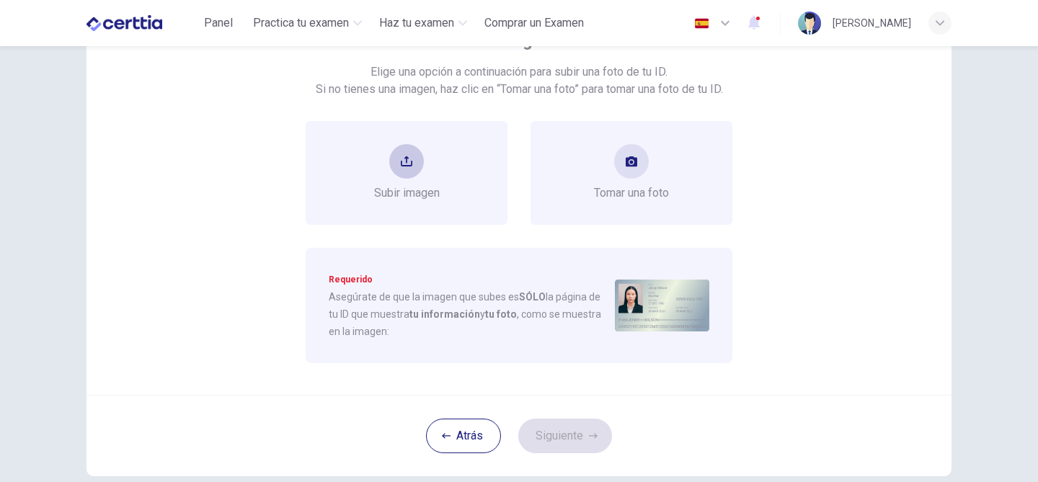
click at [389, 146] on div "Subir imagen" at bounding box center [407, 173] width 66 height 58
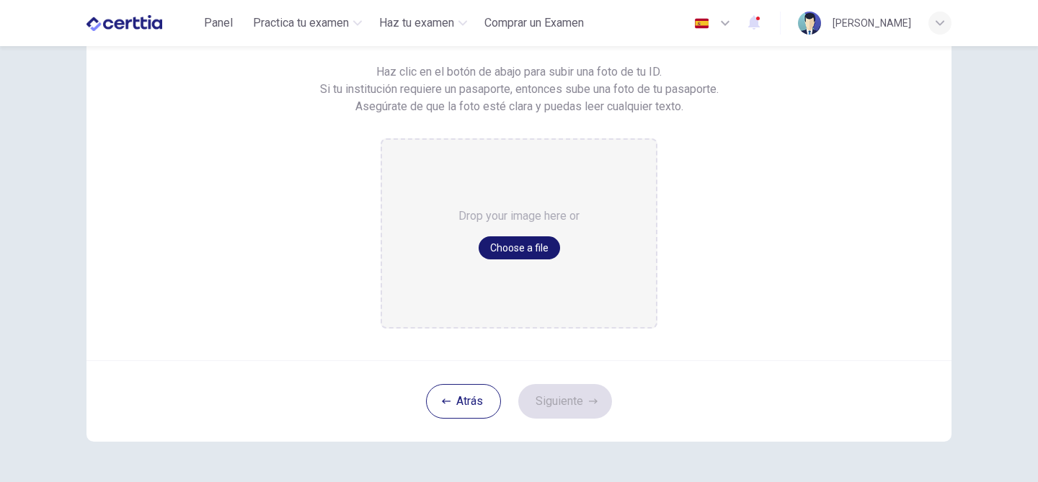
click at [506, 246] on button "Choose a file" at bounding box center [518, 247] width 81 height 23
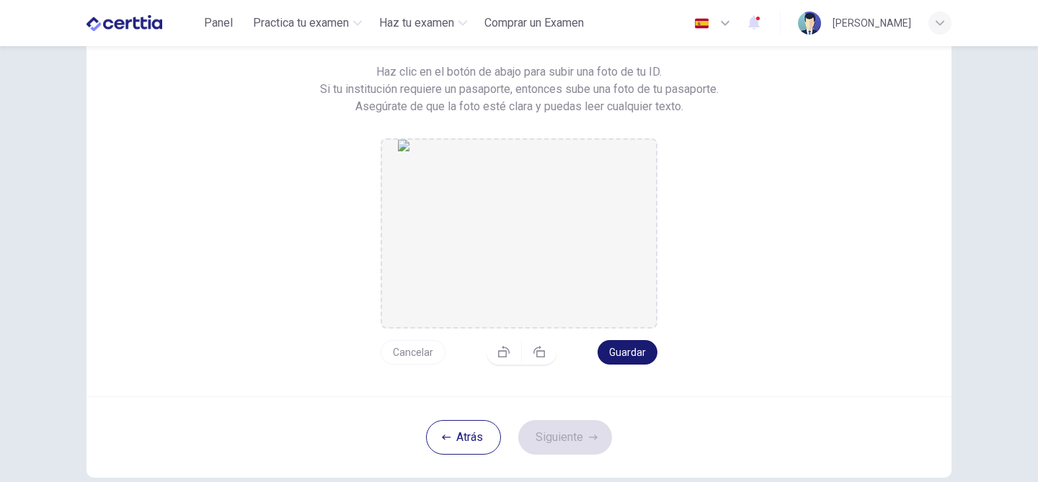
click at [639, 349] on button "Guardar" at bounding box center [627, 352] width 60 height 24
click at [570, 450] on button "Siguiente" at bounding box center [565, 437] width 94 height 35
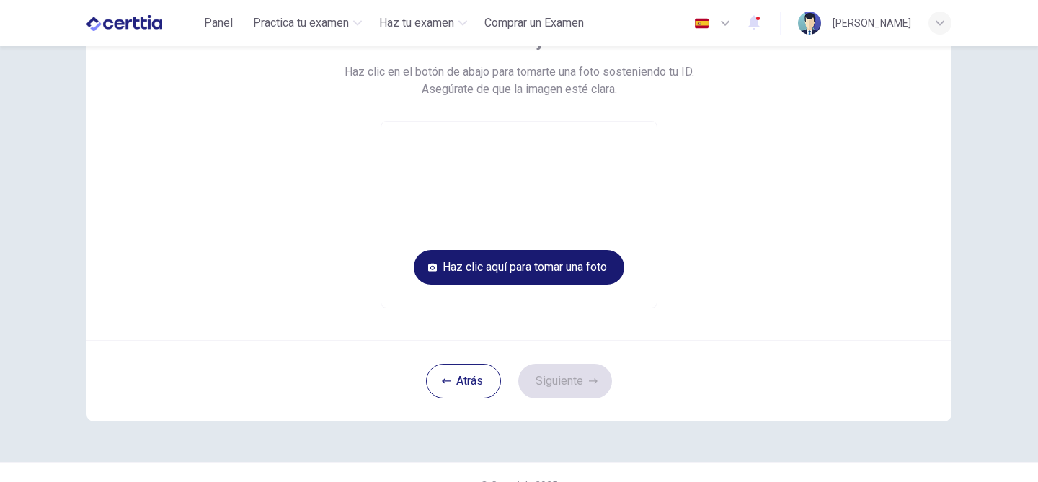
click at [570, 266] on button "Haz clic aquí para tomar una foto" at bounding box center [519, 267] width 210 height 35
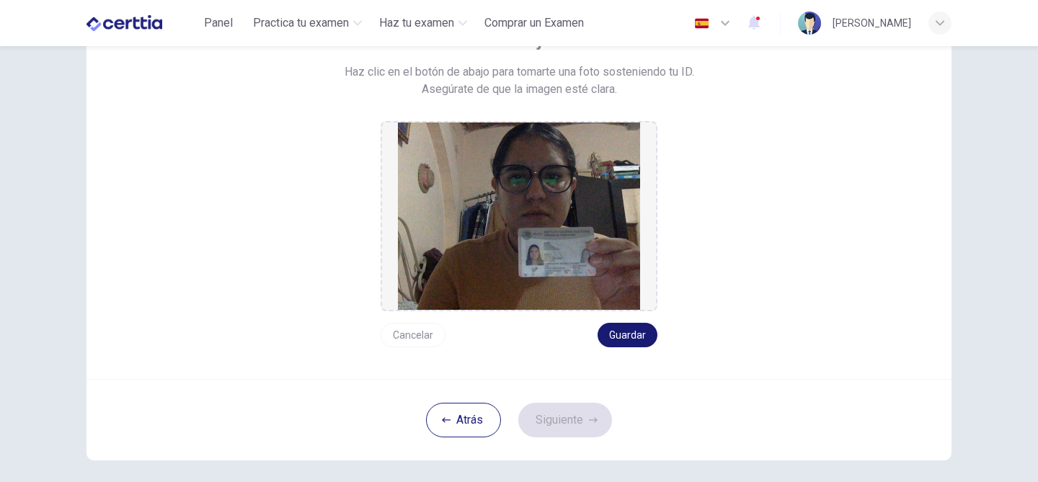
click at [633, 334] on button "Guardar" at bounding box center [627, 335] width 60 height 24
click at [579, 431] on button "Siguiente" at bounding box center [565, 420] width 94 height 35
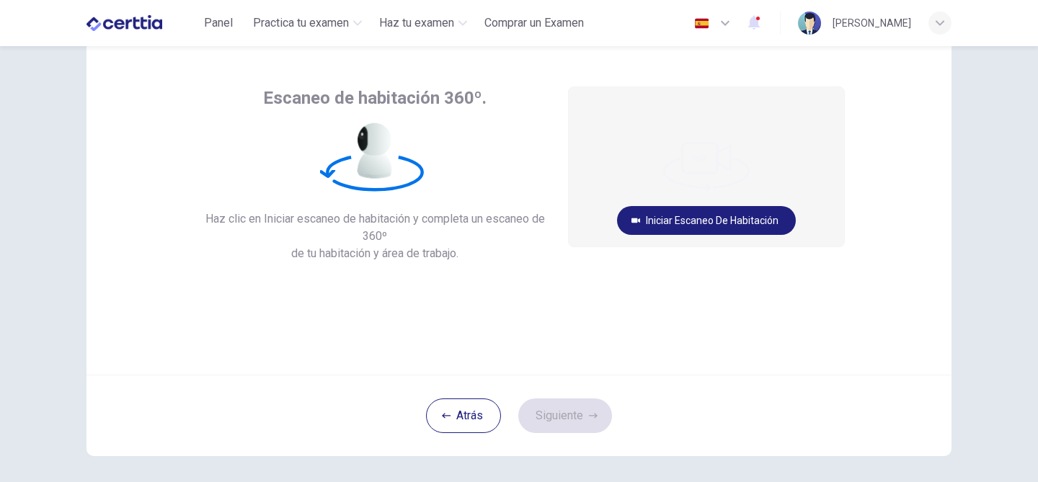
scroll to position [29, 0]
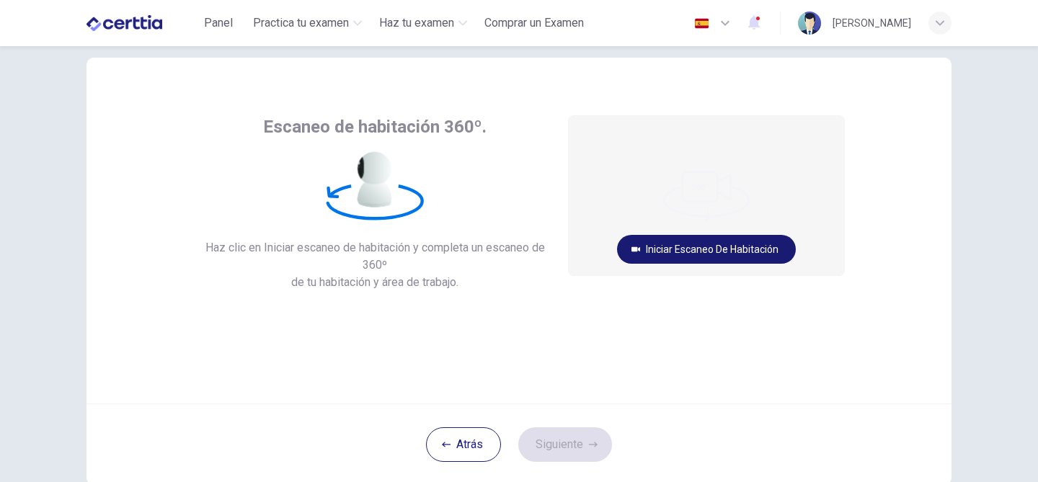
click at [742, 244] on button "Iniciar escaneo de habitación" at bounding box center [706, 249] width 179 height 29
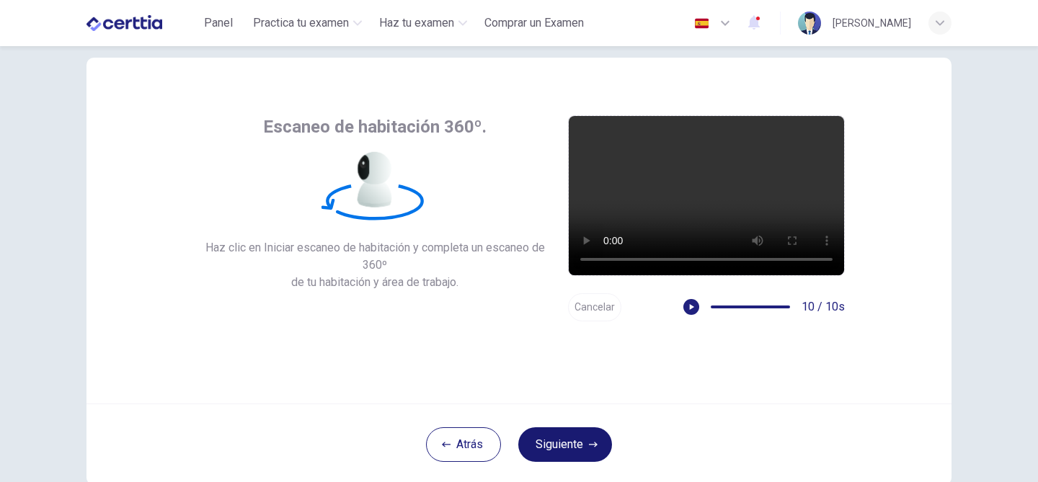
click at [593, 438] on button "Siguiente" at bounding box center [565, 444] width 94 height 35
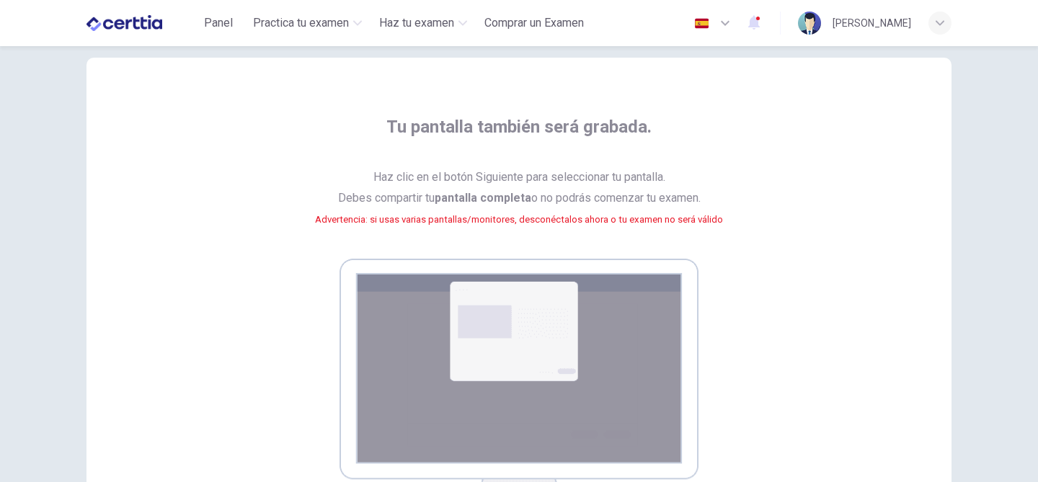
click at [759, 331] on div "Tu pantalla también será grabada. Haz clic en el botón Siguiente para seleccion…" at bounding box center [518, 317] width 651 height 404
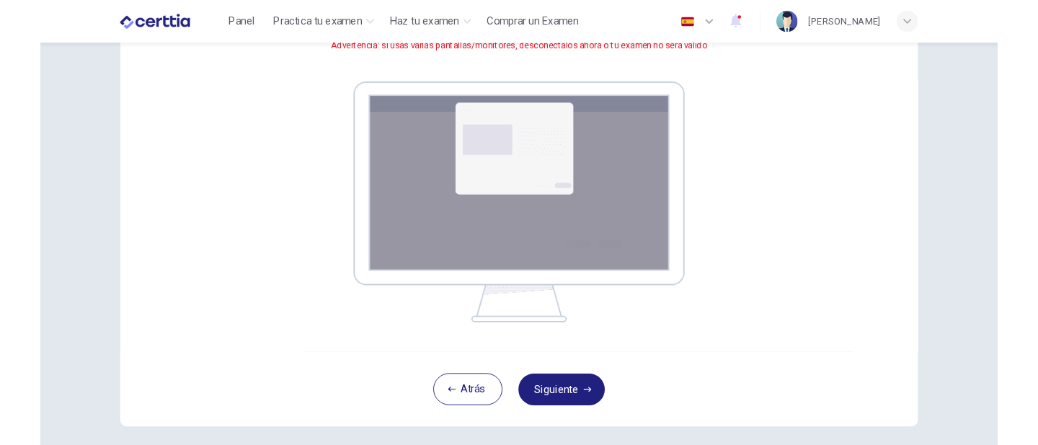
scroll to position [202, 0]
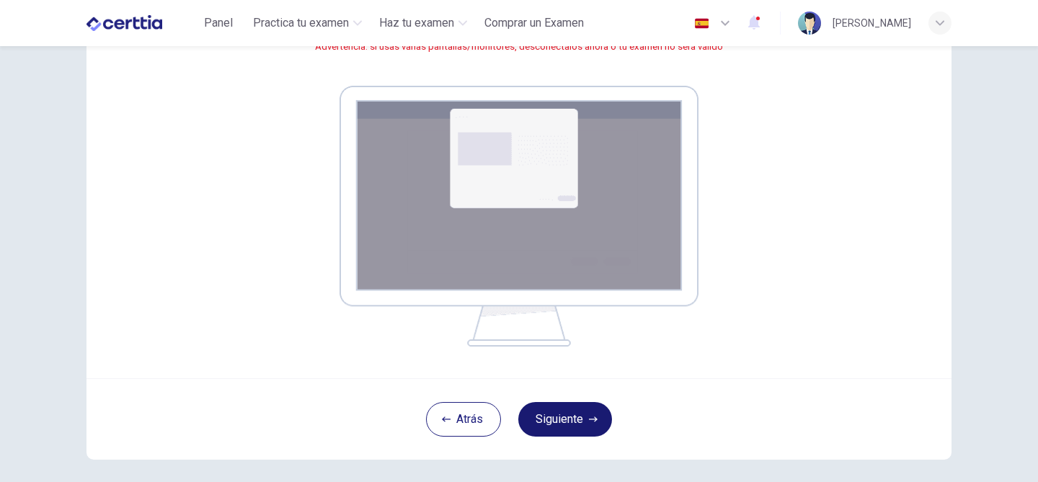
click at [597, 415] on icon "button" at bounding box center [593, 419] width 9 height 9
click at [588, 411] on button "Siguiente" at bounding box center [565, 419] width 94 height 35
click at [568, 429] on button "Siguiente" at bounding box center [565, 419] width 94 height 35
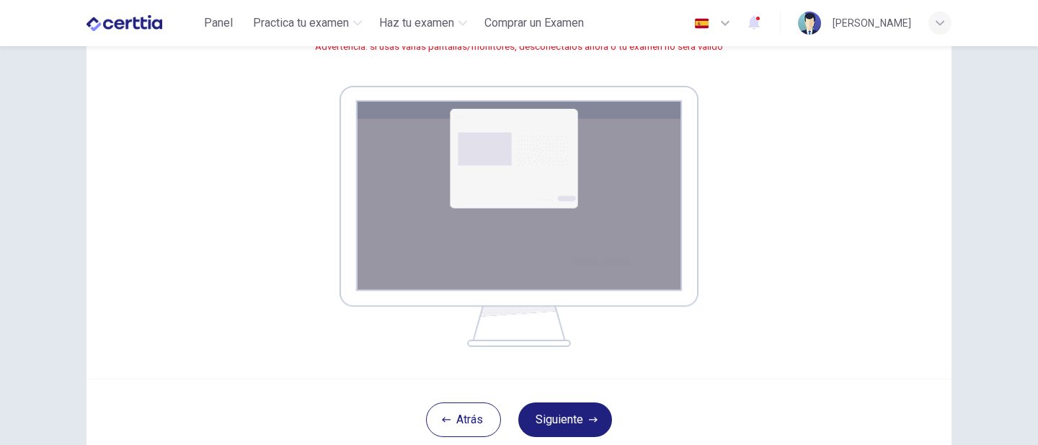
click at [872, 250] on div "Tu pantalla también será grabada. Haz clic en el botón Siguiente para seleccion…" at bounding box center [518, 132] width 865 height 494
click at [588, 409] on button "Siguiente" at bounding box center [565, 419] width 94 height 35
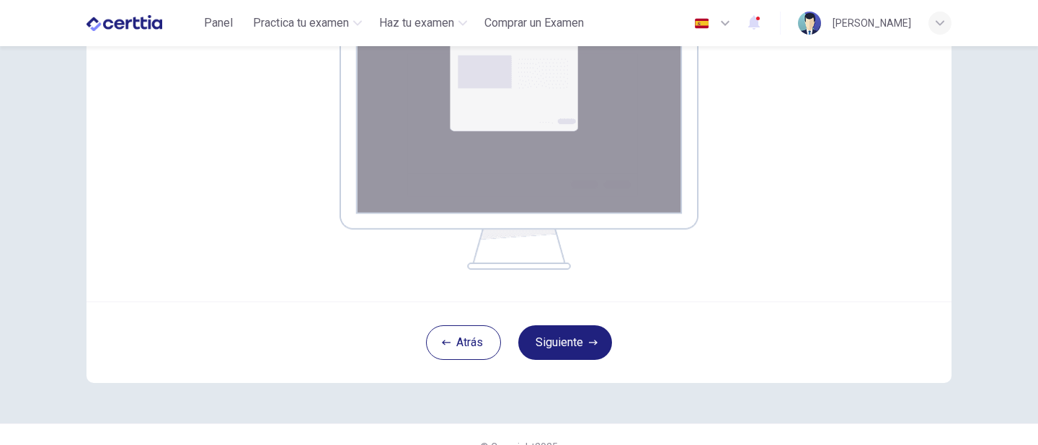
scroll to position [288, 0]
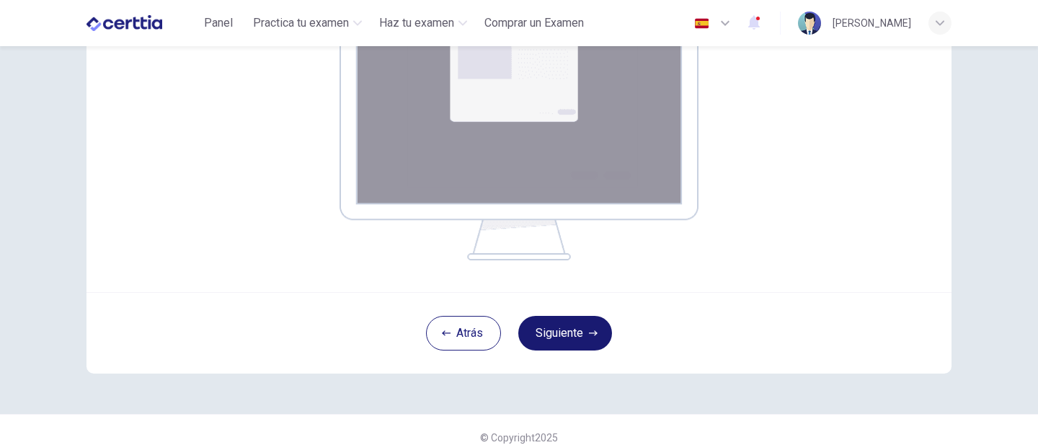
click at [592, 327] on button "Siguiente" at bounding box center [565, 333] width 94 height 35
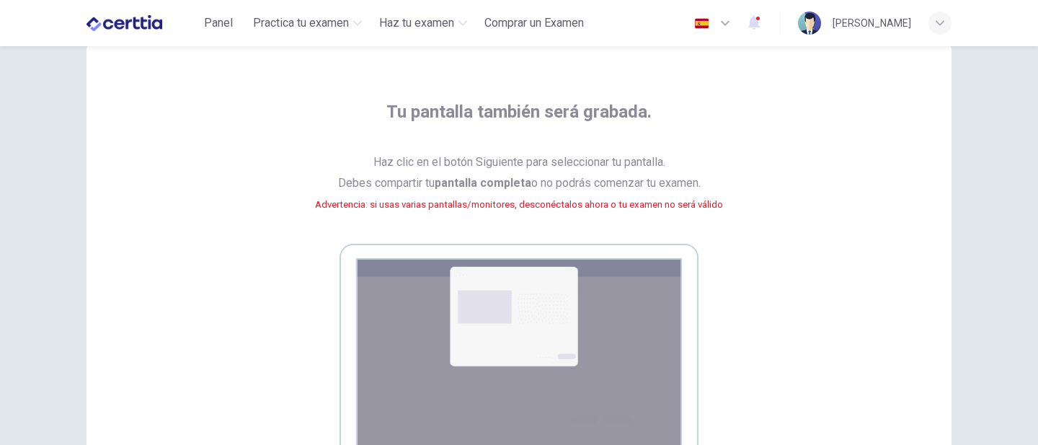
scroll to position [0, 0]
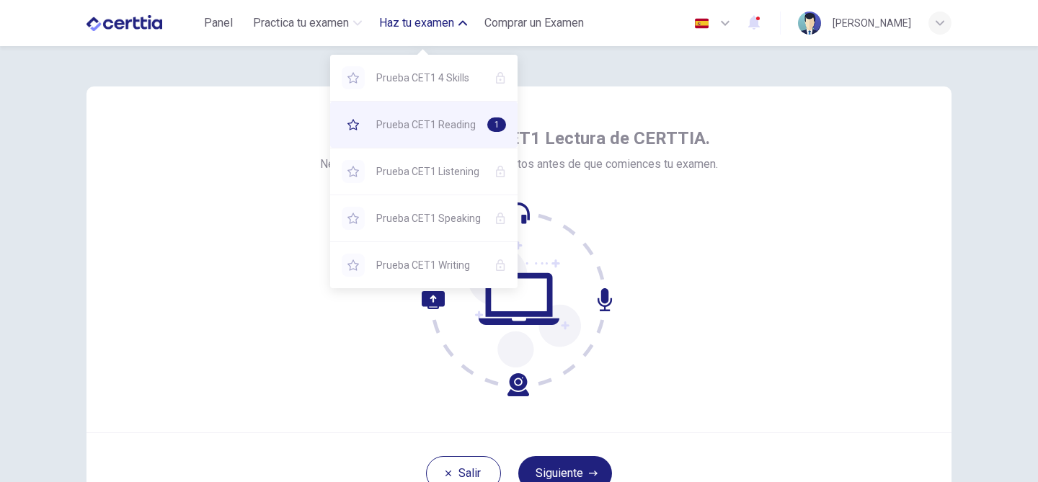
click at [440, 120] on span "Prueba CET1 Reading" at bounding box center [425, 124] width 99 height 17
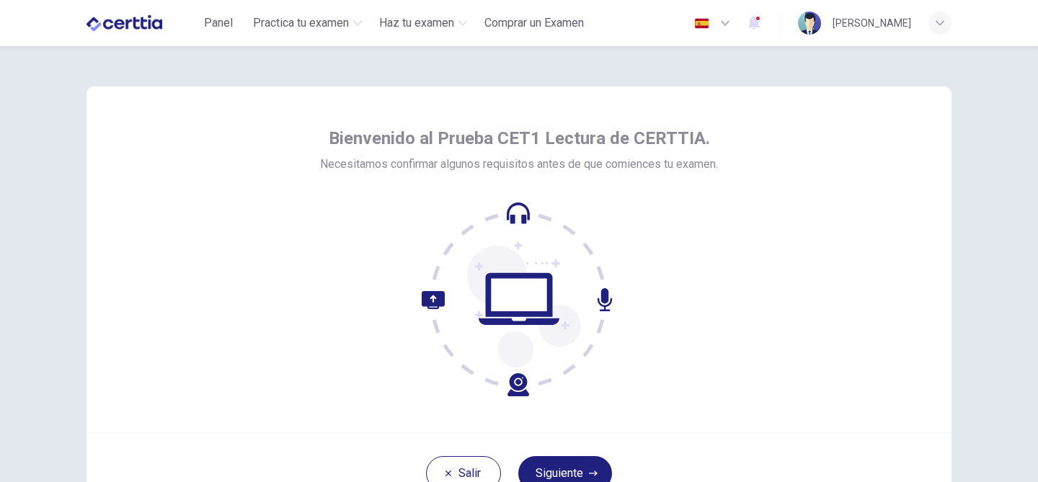
click at [765, 301] on div "Bienvenido al Prueba CET1 Lectura de CERTTIA. Necesitamos confirmar algunos req…" at bounding box center [518, 259] width 865 height 346
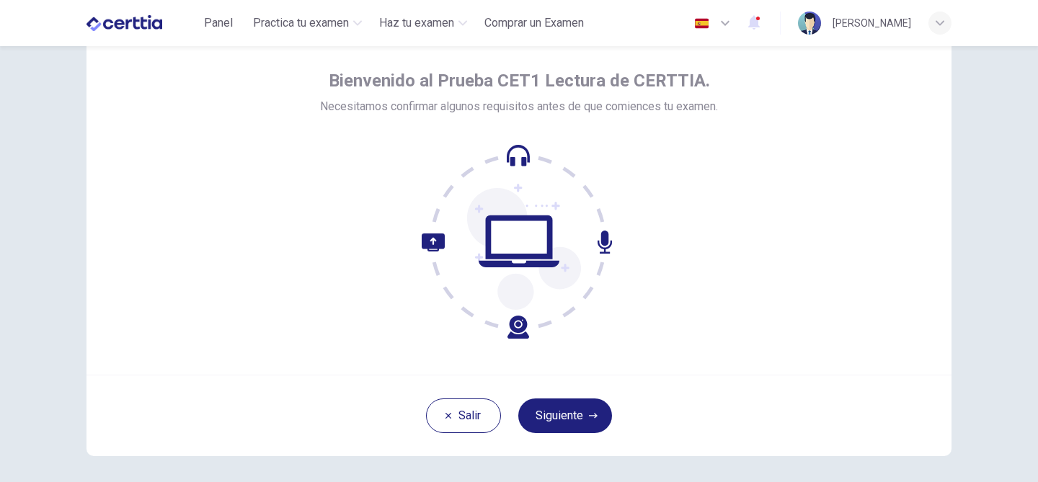
scroll to position [86, 0]
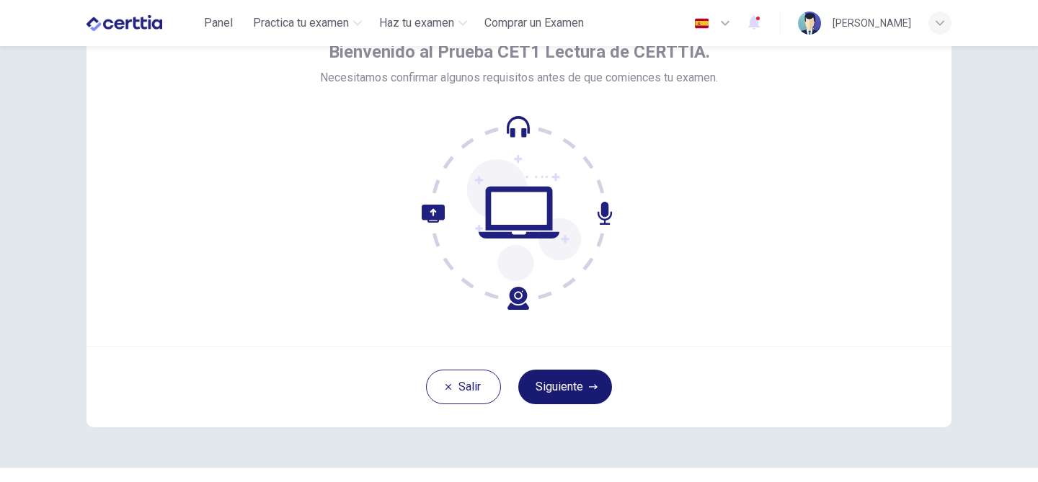
click at [601, 385] on button "Siguiente" at bounding box center [565, 387] width 94 height 35
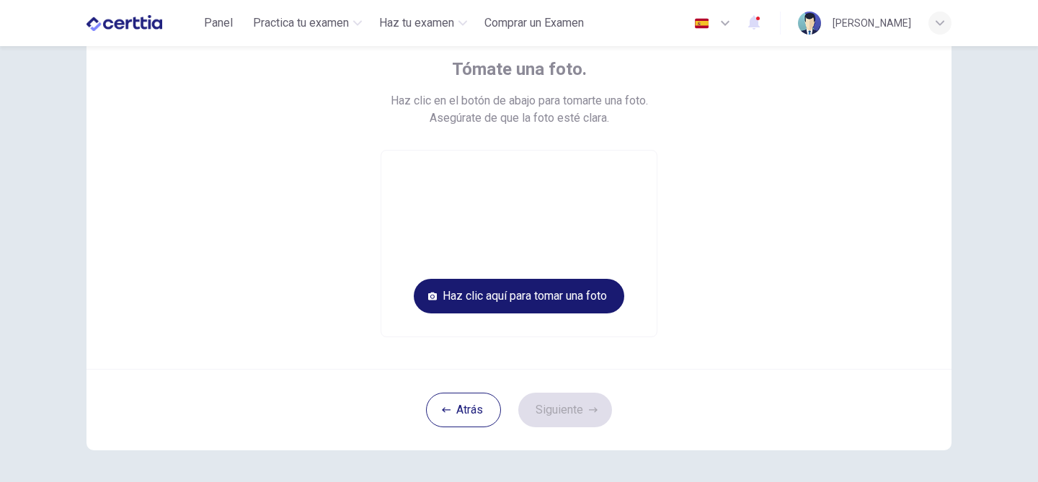
click at [592, 300] on button "Haz clic aquí para tomar una foto" at bounding box center [519, 296] width 210 height 35
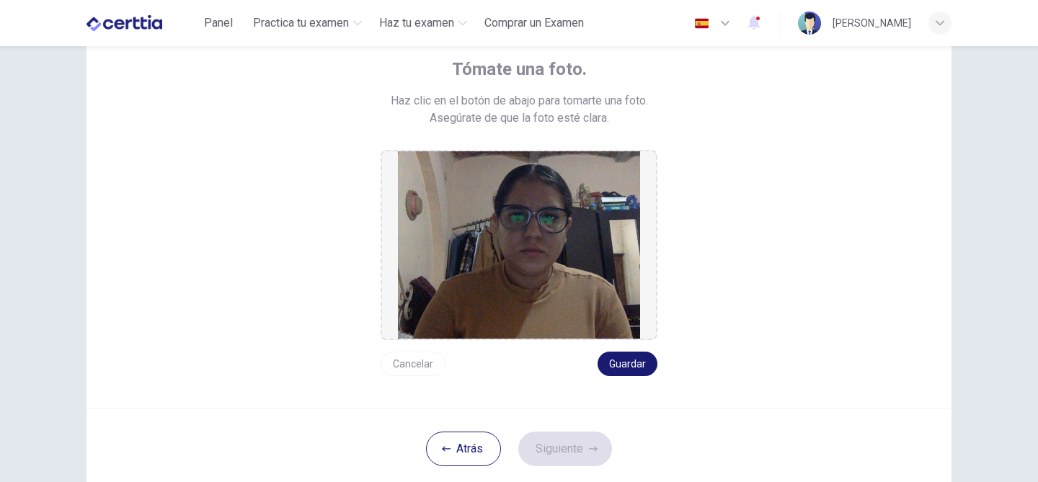
click at [646, 371] on button "Guardar" at bounding box center [627, 364] width 60 height 24
click at [587, 455] on button "Siguiente" at bounding box center [565, 449] width 94 height 35
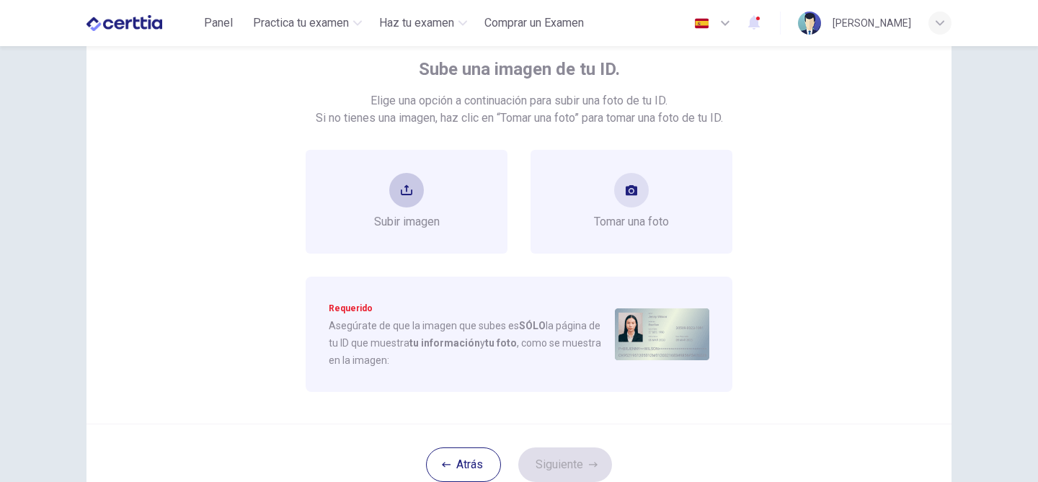
click at [470, 189] on div "Subir imagen" at bounding box center [406, 202] width 202 height 104
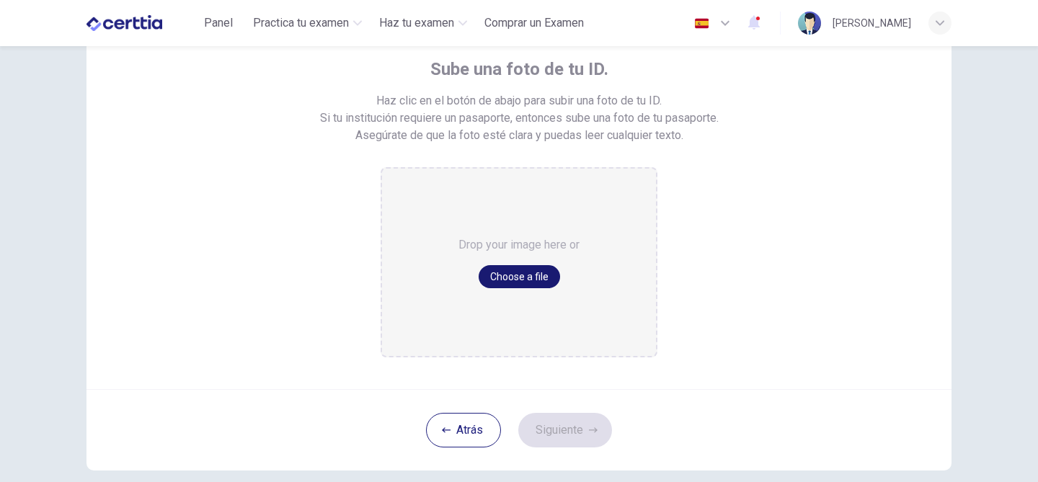
click at [512, 268] on button "Choose a file" at bounding box center [518, 276] width 81 height 23
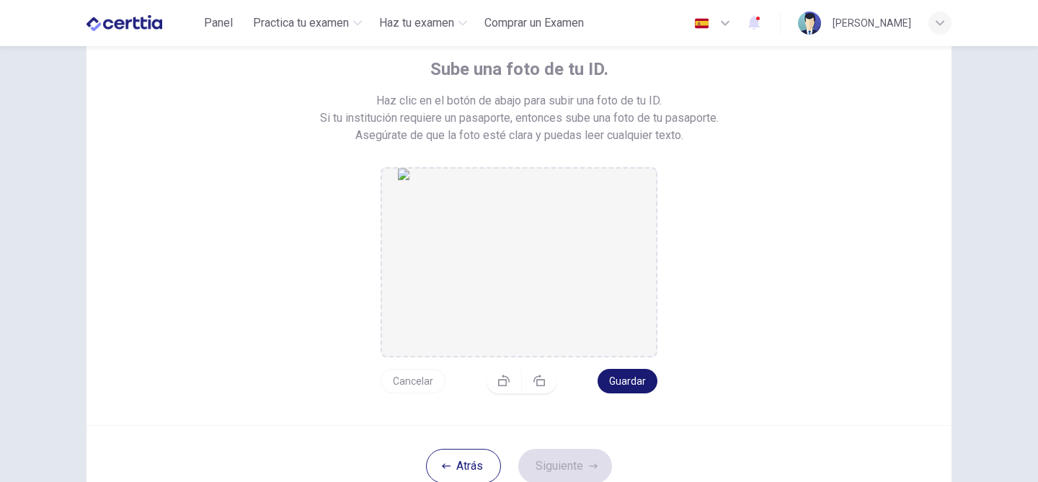
click at [638, 370] on button "Guardar" at bounding box center [627, 381] width 60 height 24
click at [584, 465] on button "Siguiente" at bounding box center [565, 466] width 94 height 35
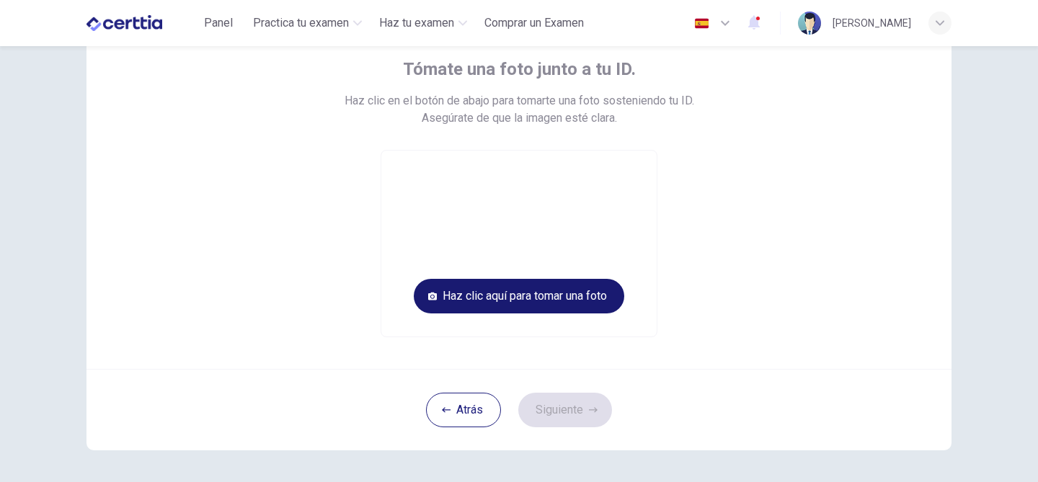
click at [568, 300] on button "Haz clic aquí para tomar una foto" at bounding box center [519, 296] width 210 height 35
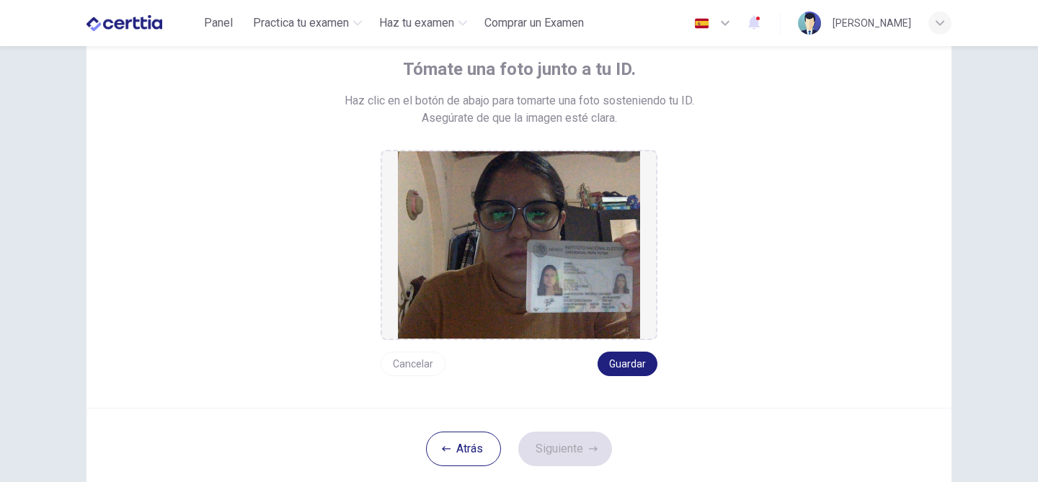
click at [412, 365] on button "Cancelar" at bounding box center [412, 364] width 65 height 24
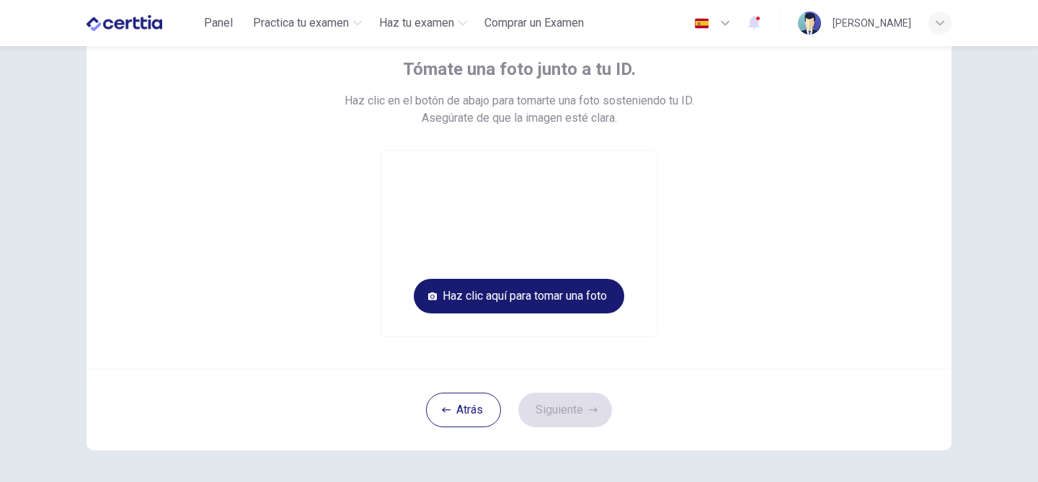
click at [594, 296] on button "Haz clic aquí para tomar una foto" at bounding box center [519, 296] width 210 height 35
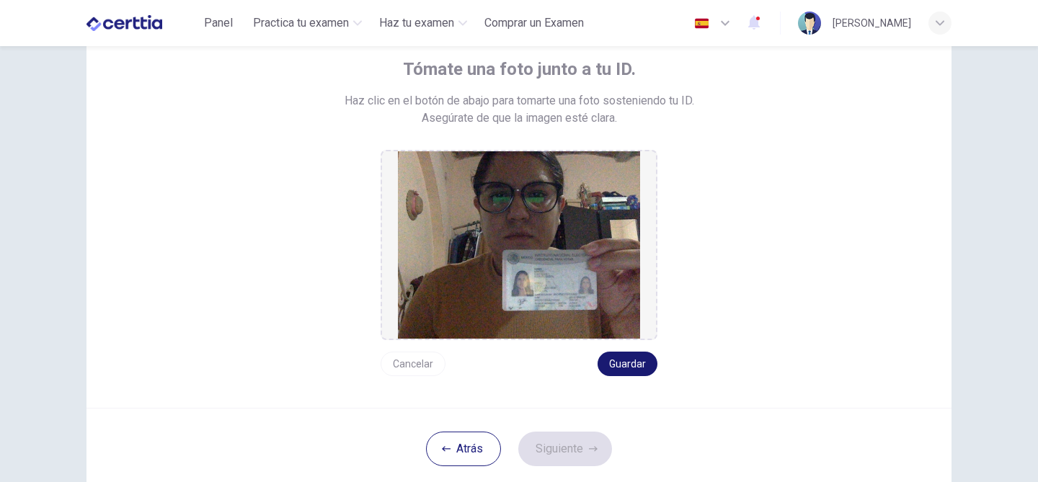
click at [641, 354] on button "Guardar" at bounding box center [627, 364] width 60 height 24
click at [541, 451] on button "Siguiente" at bounding box center [565, 449] width 94 height 35
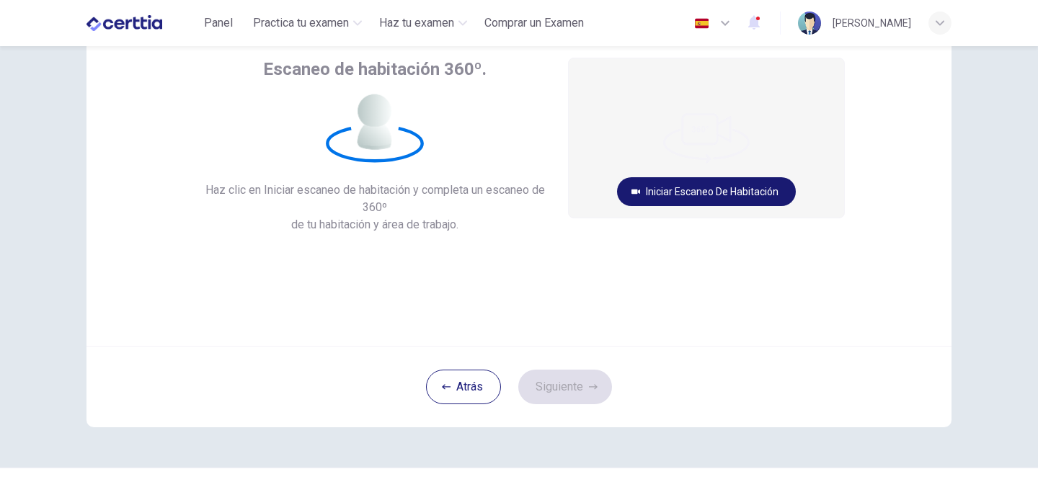
click at [691, 195] on button "Iniciar escaneo de habitación" at bounding box center [706, 191] width 179 height 29
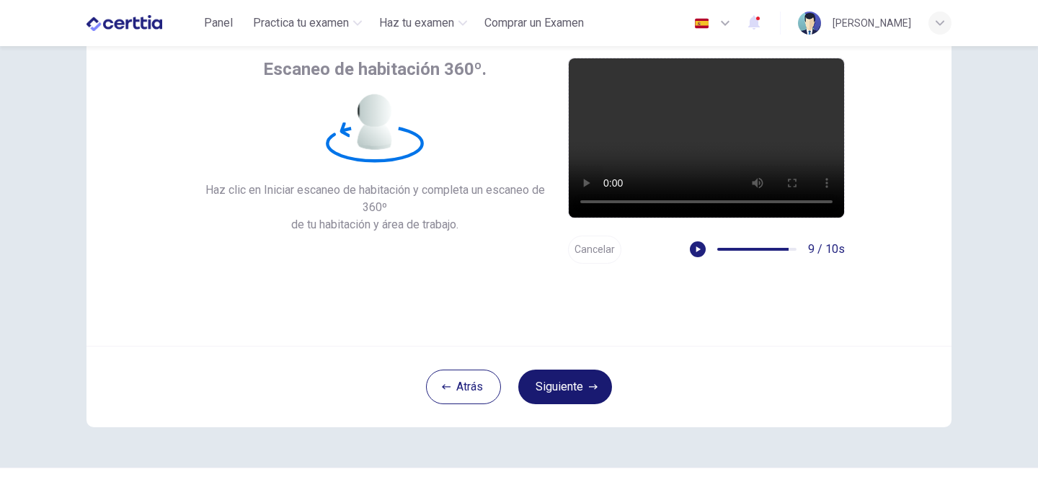
click at [587, 389] on button "Siguiente" at bounding box center [565, 387] width 94 height 35
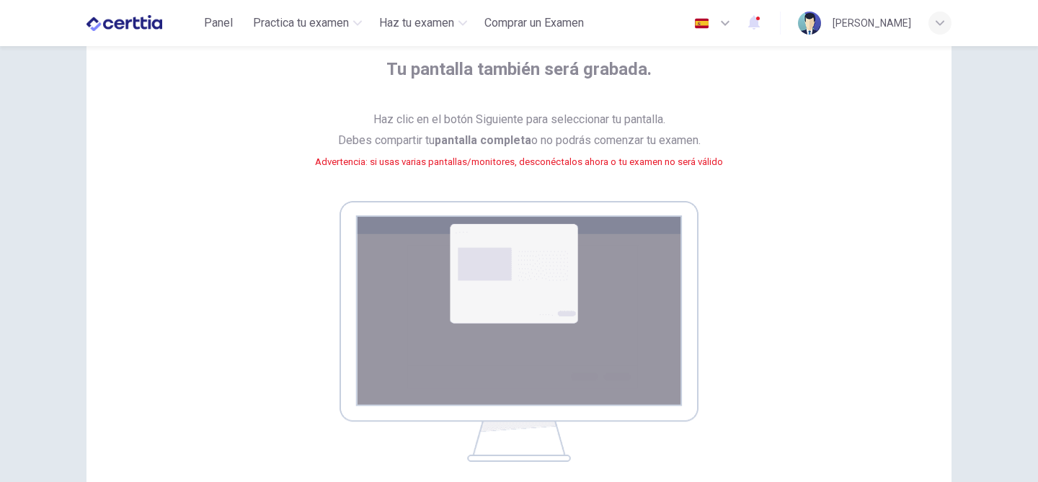
click at [902, 314] on div "Tu pantalla también será grabada. Haz clic en el botón Siguiente para seleccion…" at bounding box center [518, 247] width 865 height 494
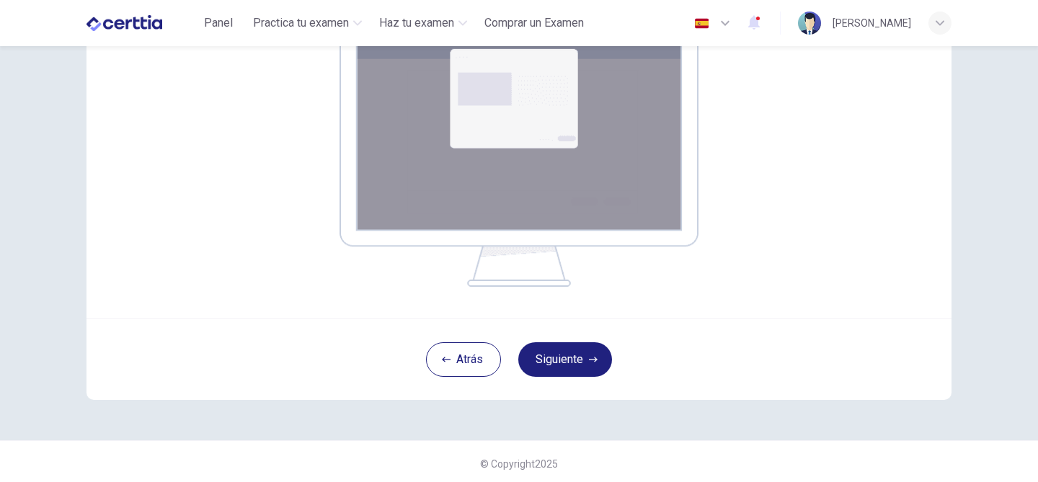
scroll to position [266, 0]
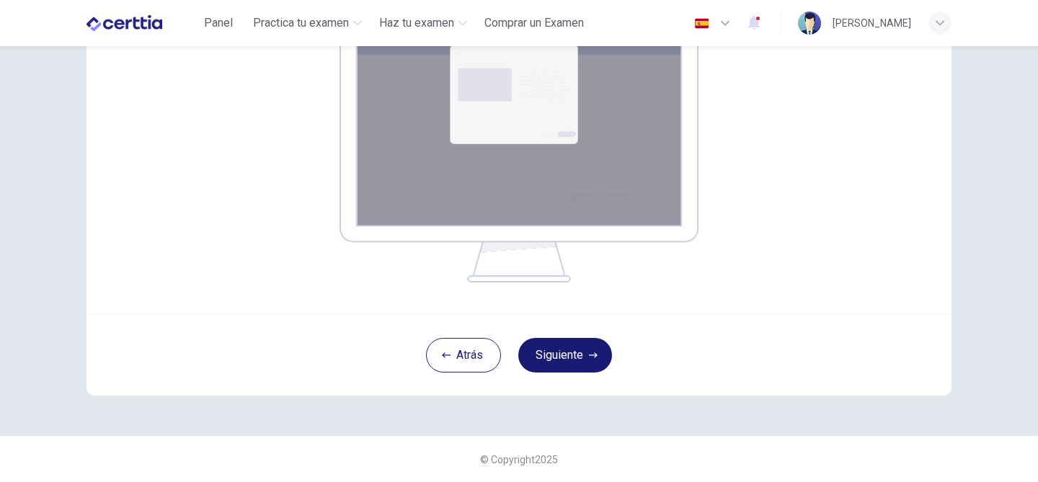
click at [575, 342] on button "Siguiente" at bounding box center [565, 355] width 94 height 35
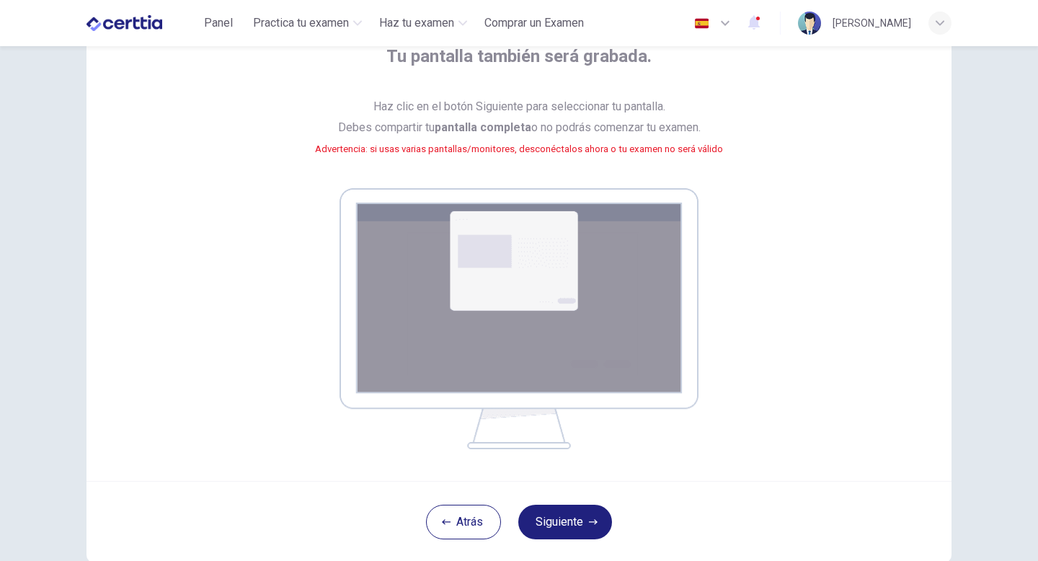
scroll to position [187, 0]
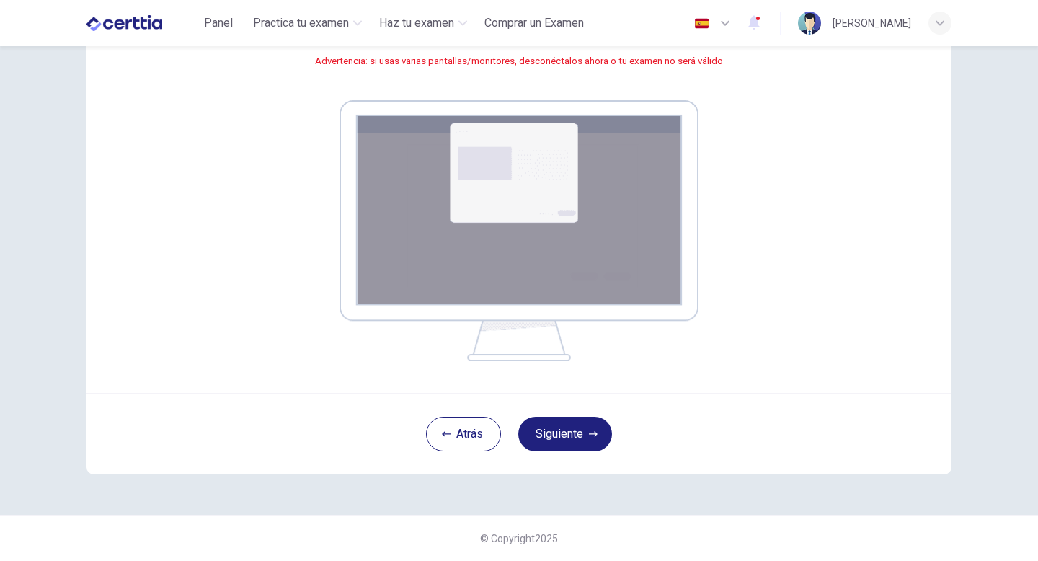
click at [651, 382] on div "Tu pantalla también será grabada. Haz clic en el botón Siguiente para seleccion…" at bounding box center [518, 146] width 865 height 494
click at [563, 177] on img at bounding box center [518, 230] width 359 height 261
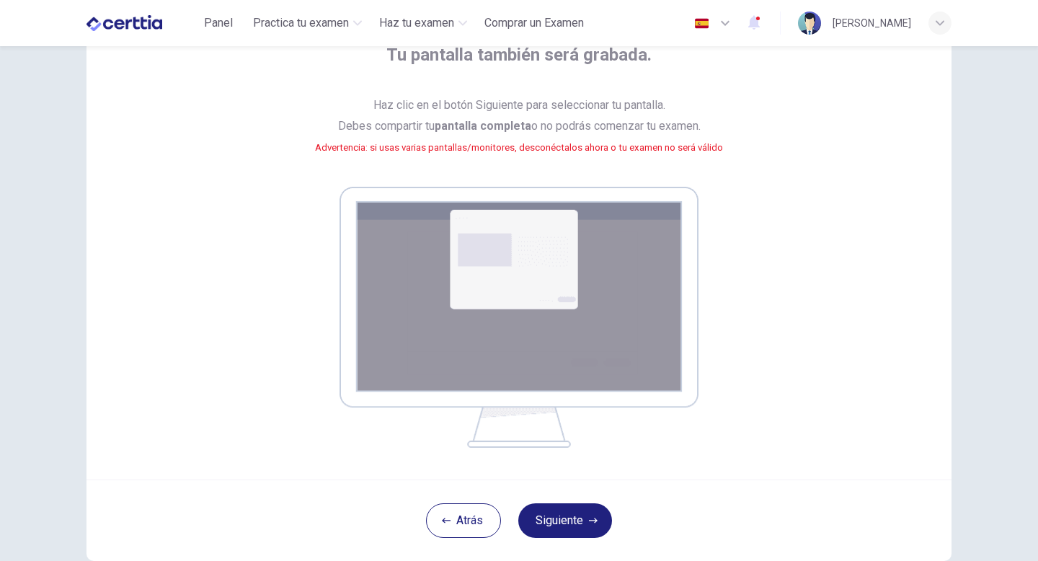
scroll to position [130, 0]
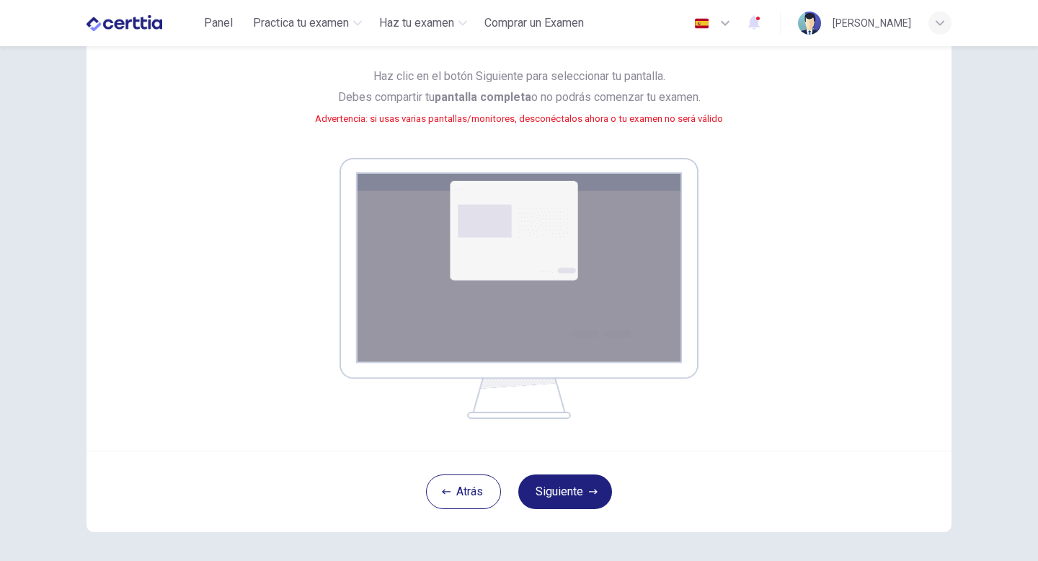
click at [581, 481] on button "Siguiente" at bounding box center [565, 491] width 94 height 35
click at [586, 481] on button "Siguiente" at bounding box center [565, 491] width 94 height 35
click at [639, 312] on img at bounding box center [518, 288] width 359 height 261
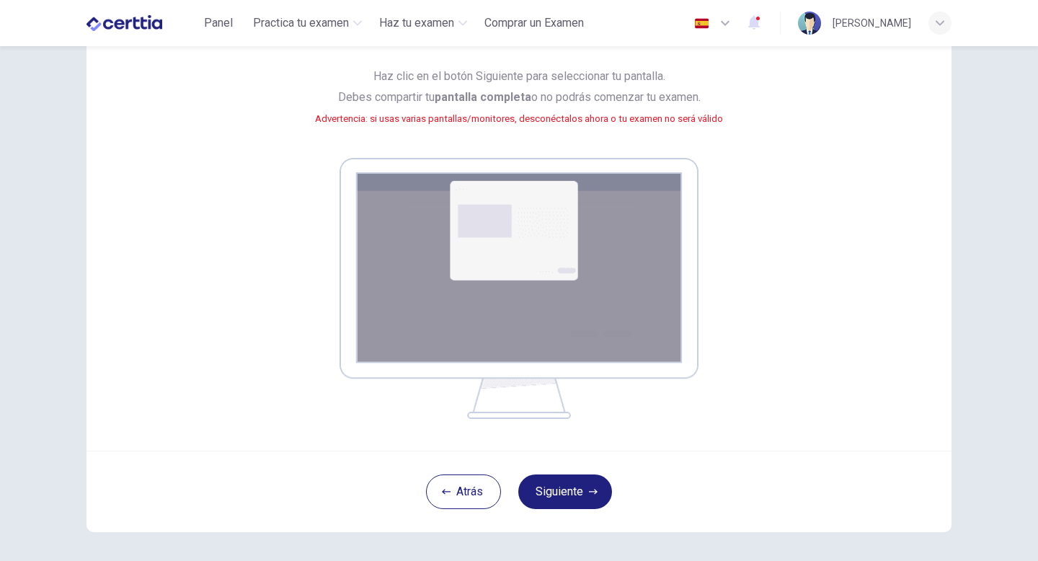
click at [639, 312] on img at bounding box center [518, 288] width 359 height 261
click at [562, 481] on button "Siguiente" at bounding box center [565, 491] width 94 height 35
click at [592, 481] on button "Siguiente" at bounding box center [565, 491] width 94 height 35
click at [769, 323] on div "Tu pantalla también será grabada. Haz clic en el botón Siguiente para seleccion…" at bounding box center [518, 216] width 651 height 404
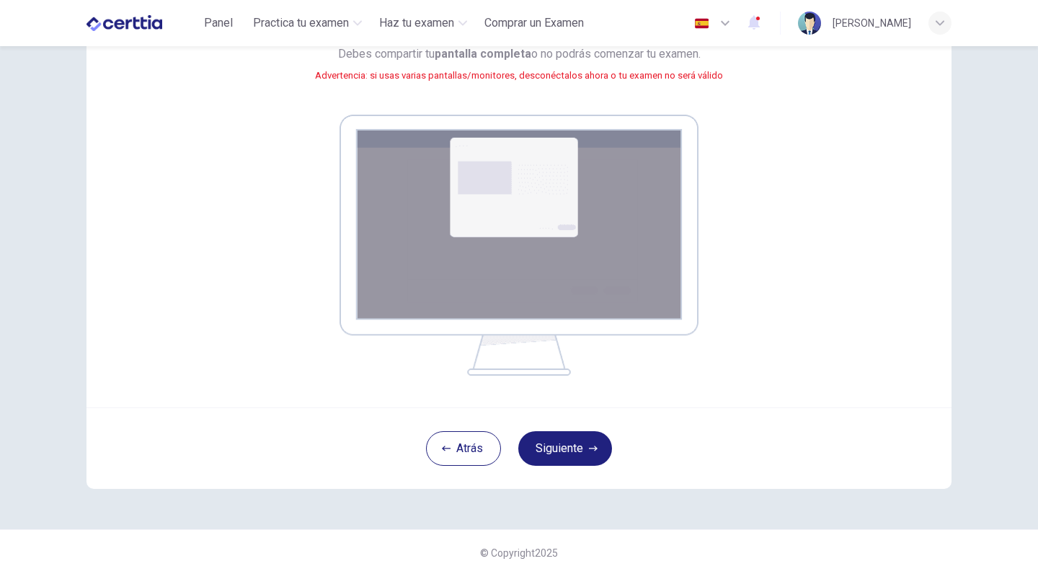
scroll to position [187, 0]
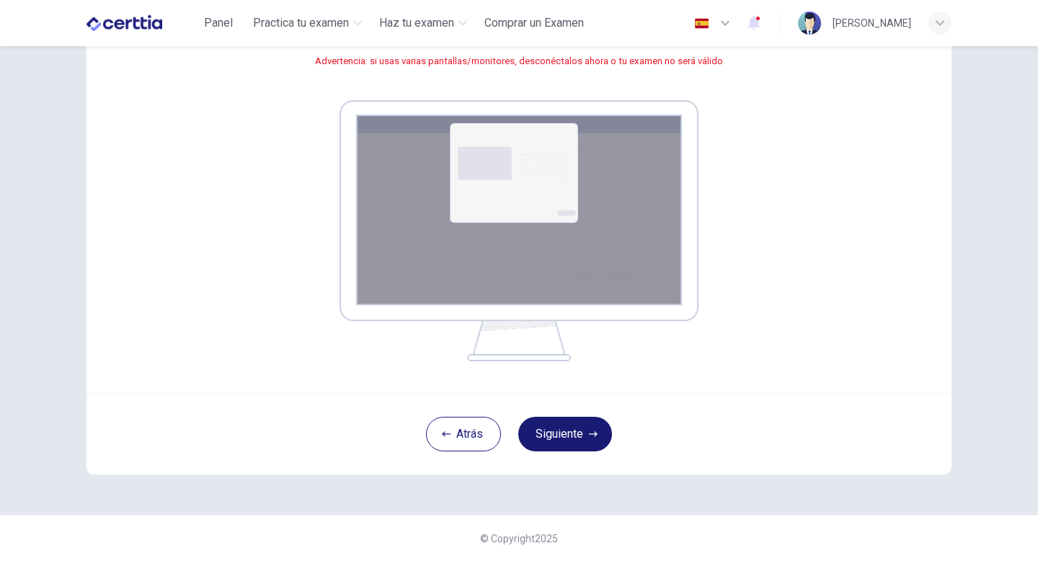
click at [587, 443] on button "Siguiente" at bounding box center [565, 433] width 94 height 35
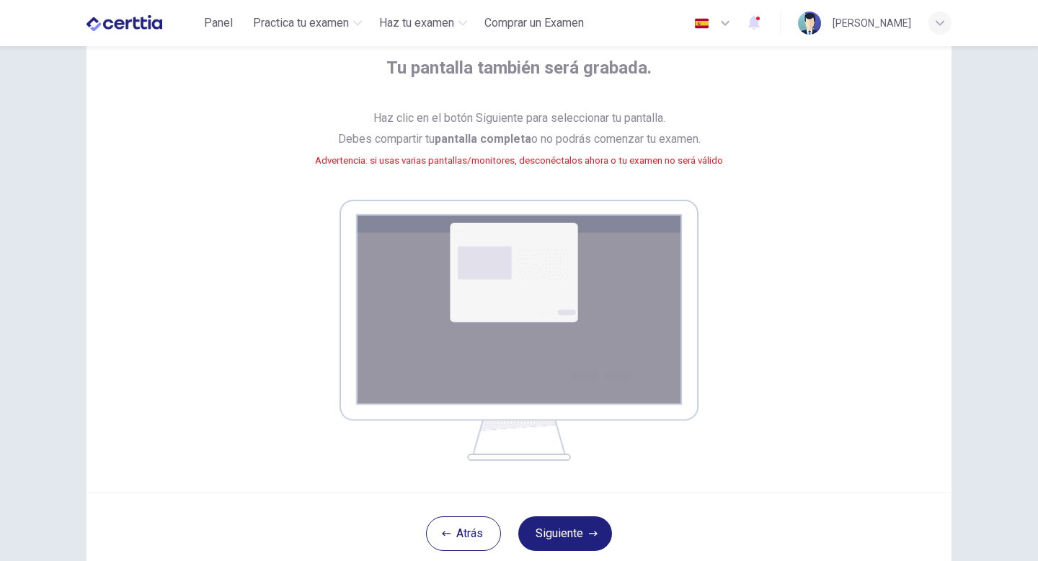
scroll to position [72, 0]
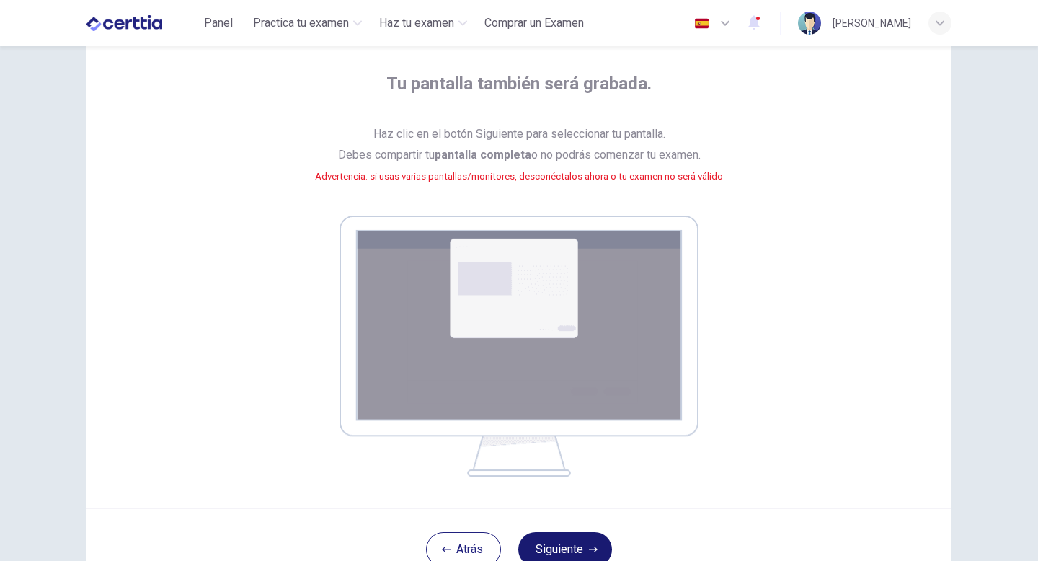
click at [561, 481] on button "Siguiente" at bounding box center [565, 549] width 94 height 35
click at [701, 339] on div "Tu pantalla también será grabada. Haz clic en el botón Siguiente para seleccion…" at bounding box center [518, 274] width 651 height 404
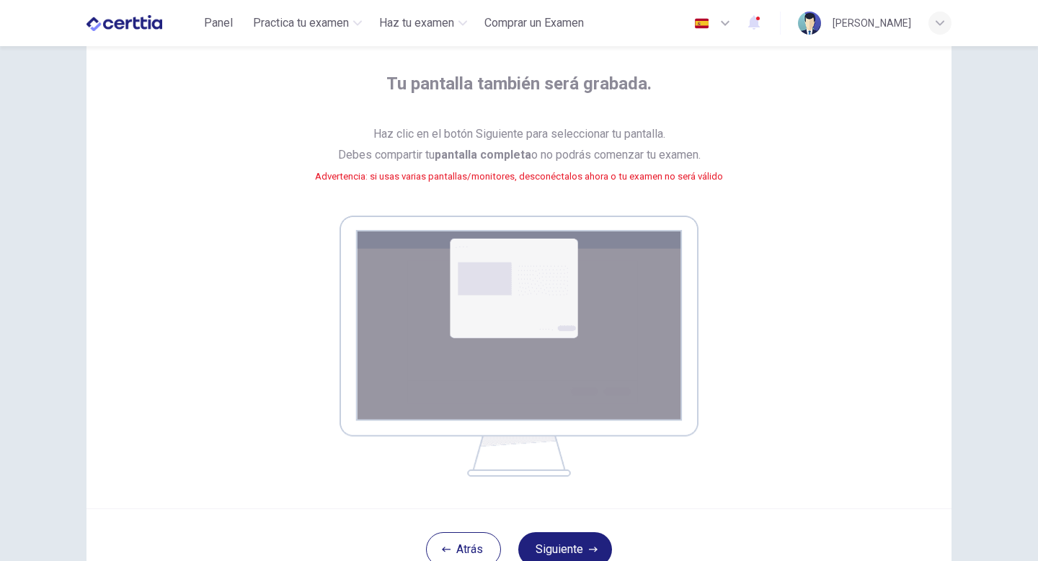
click at [791, 348] on div "Tu pantalla también será grabada. Haz clic en el botón Siguiente para seleccion…" at bounding box center [518, 274] width 651 height 404
click at [762, 246] on div "Tu pantalla también será grabada. Haz clic en el botón Siguiente para seleccion…" at bounding box center [518, 274] width 651 height 404
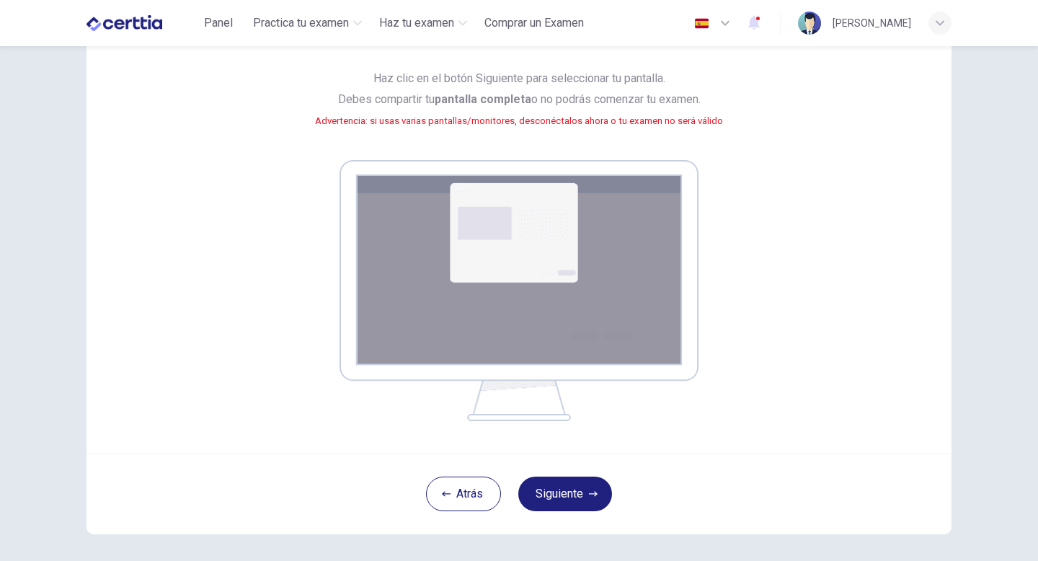
scroll to position [130, 0]
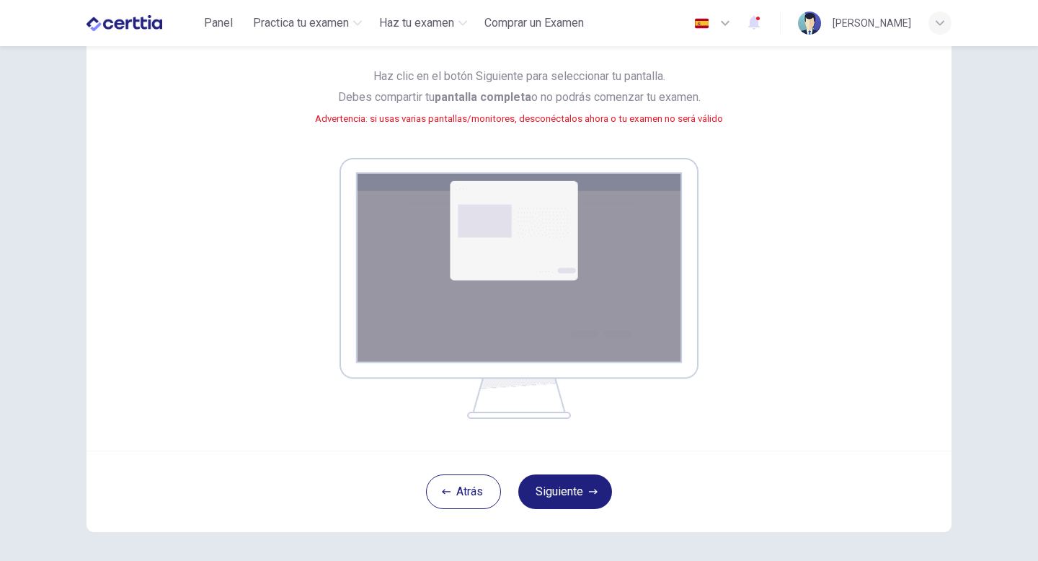
click at [574, 481] on div "Atrás Siguiente" at bounding box center [518, 490] width 865 height 81
click at [581, 481] on button "Siguiente" at bounding box center [565, 491] width 94 height 35
click at [587, 479] on button "Siguiente" at bounding box center [565, 491] width 94 height 35
click at [673, 336] on img at bounding box center [518, 288] width 359 height 261
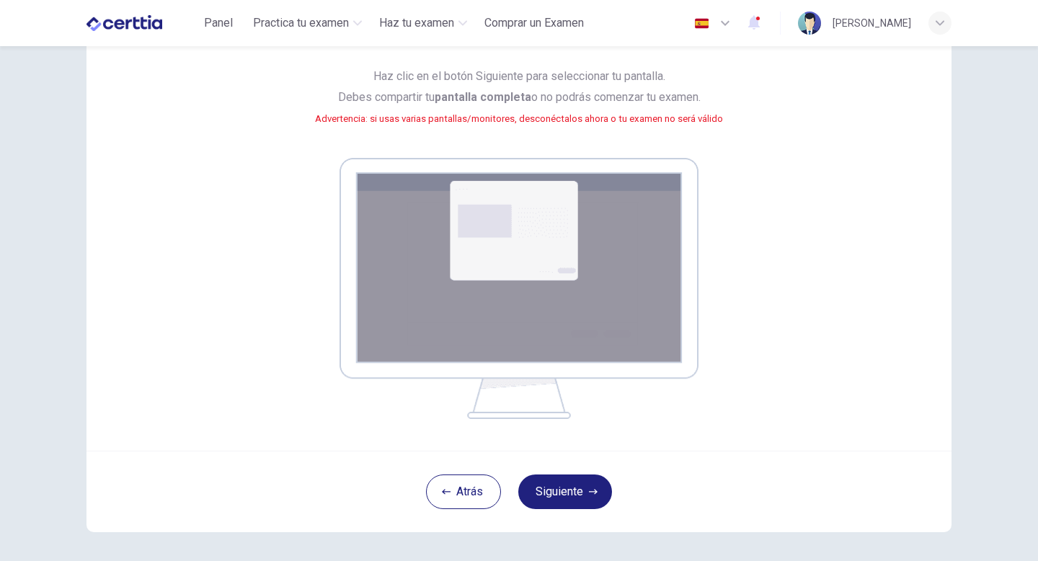
click at [673, 336] on img at bounding box center [518, 288] width 359 height 261
click at [556, 481] on button "Siguiente" at bounding box center [565, 491] width 94 height 35
click at [692, 326] on img at bounding box center [518, 288] width 359 height 261
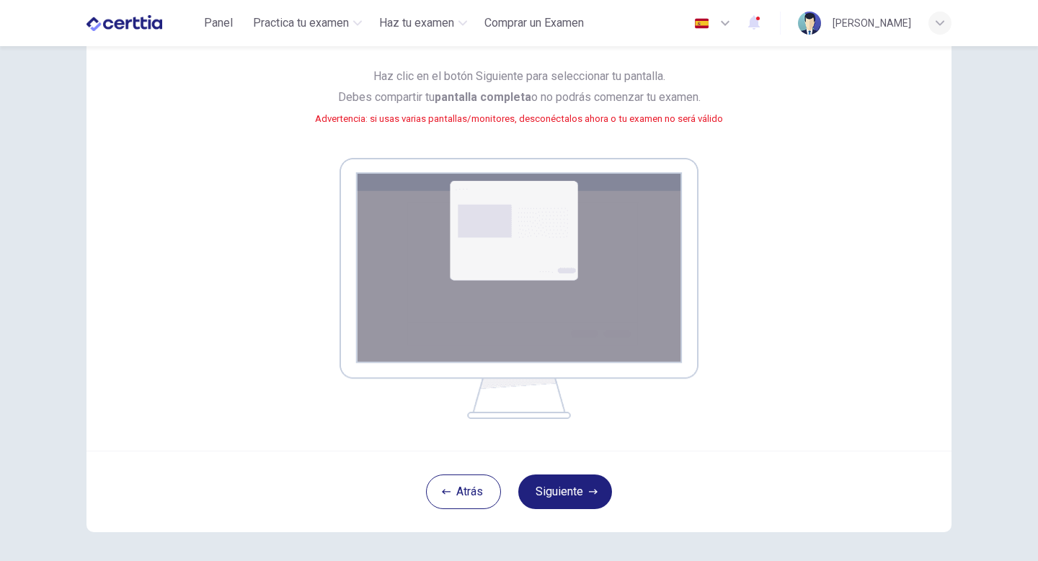
click at [692, 326] on img at bounding box center [518, 288] width 359 height 261
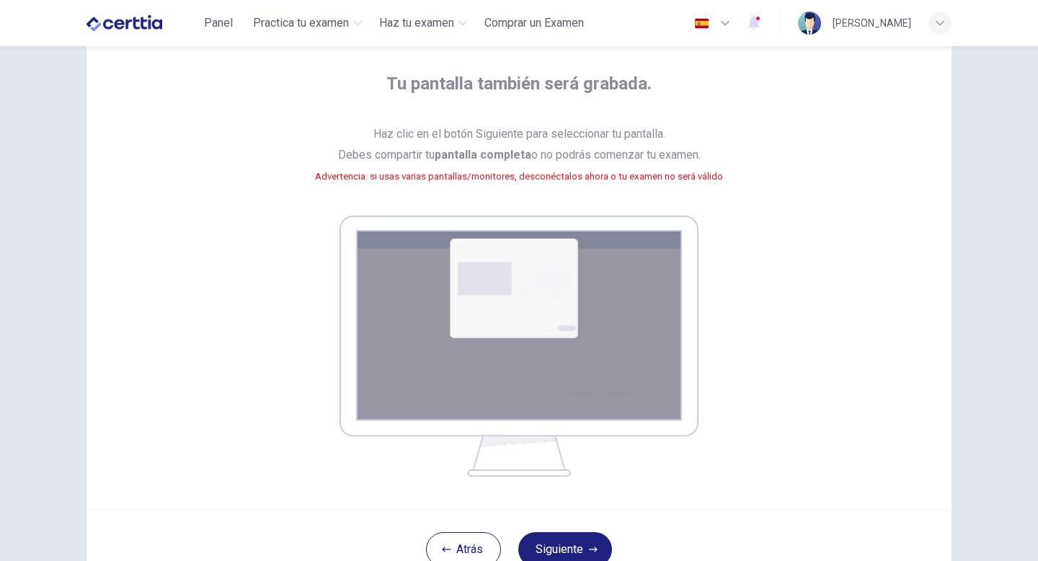
scroll to position [43, 0]
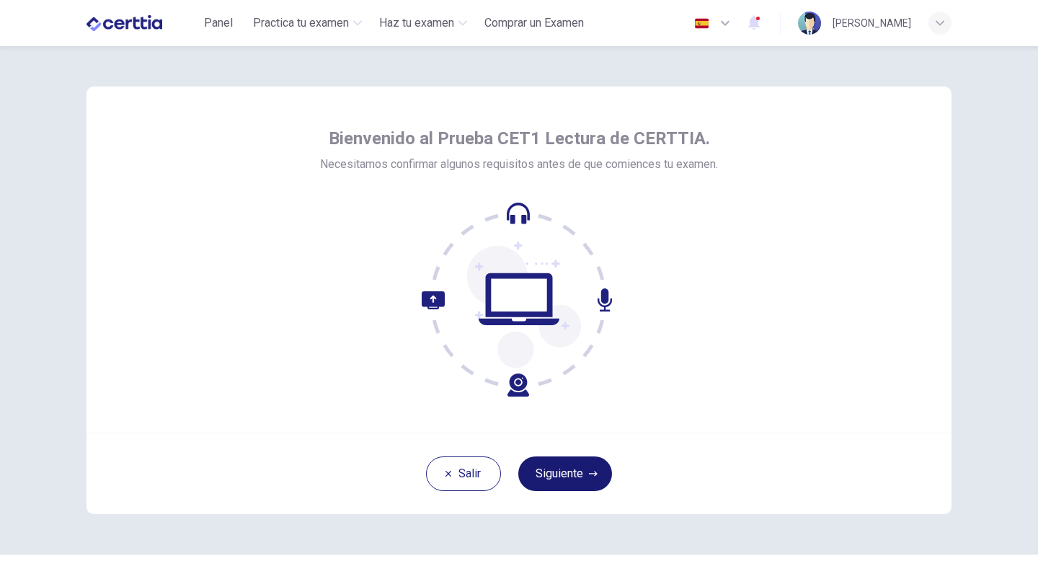
click at [591, 482] on button "Siguiente" at bounding box center [565, 473] width 94 height 35
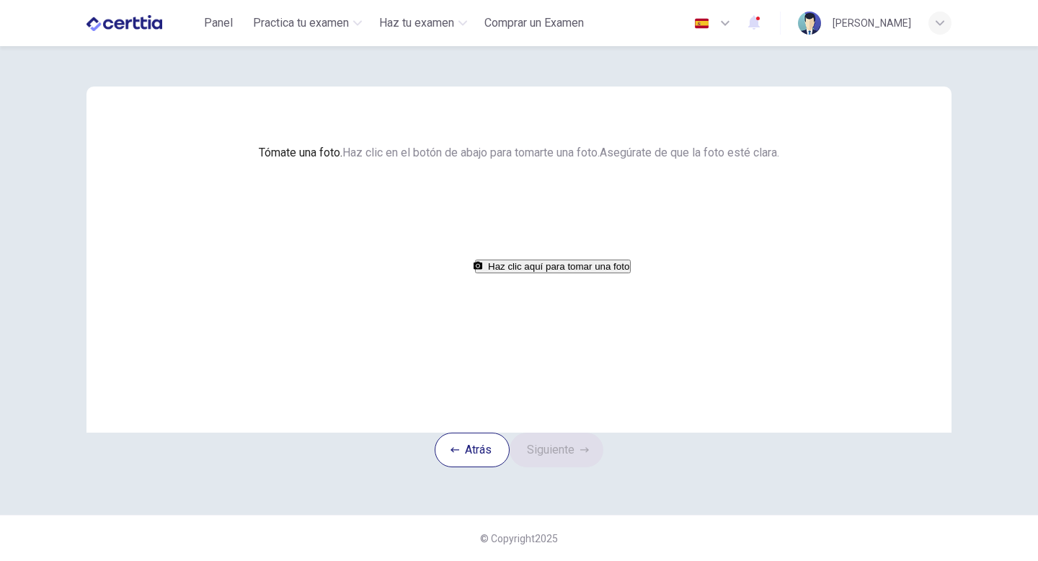
click at [513, 273] on button "Haz clic aquí para tomar una foto" at bounding box center [553, 266] width 156 height 14
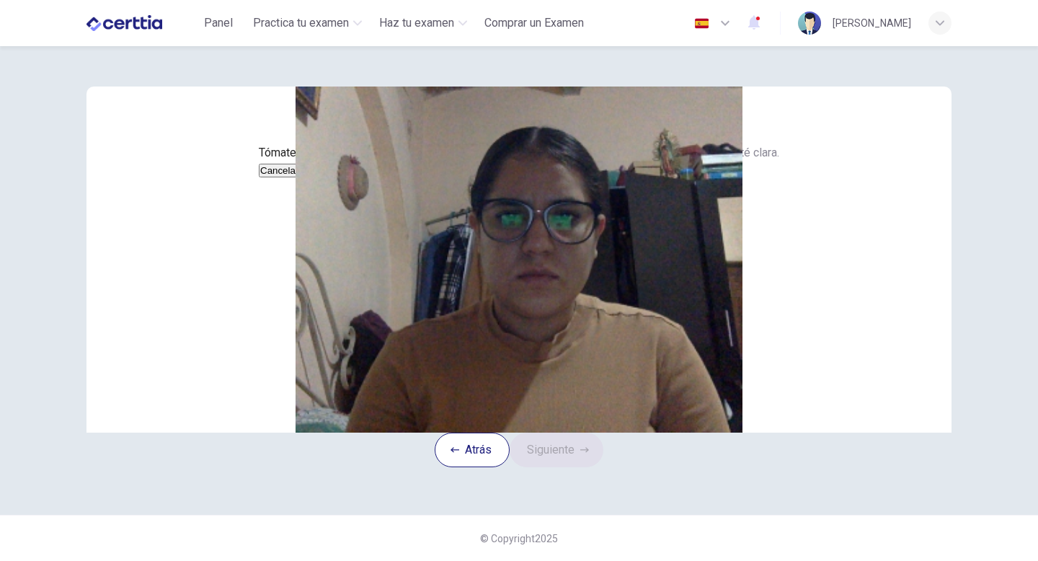
click at [338, 177] on button "Guardar" at bounding box center [319, 171] width 38 height 14
click at [586, 467] on button "Siguiente" at bounding box center [556, 449] width 94 height 35
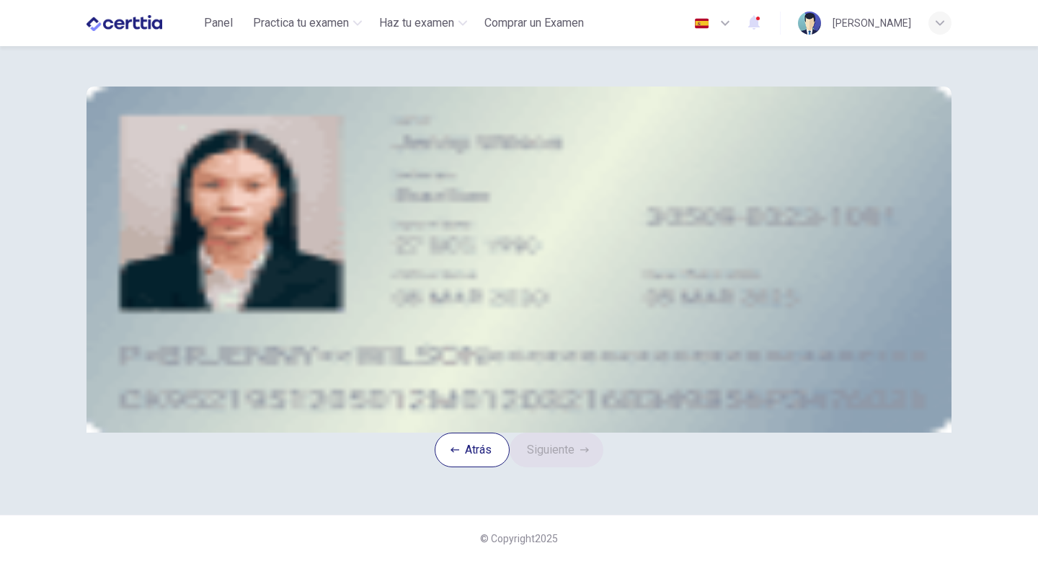
click at [472, 197] on div "Subir imagen" at bounding box center [518, 188] width 651 height 18
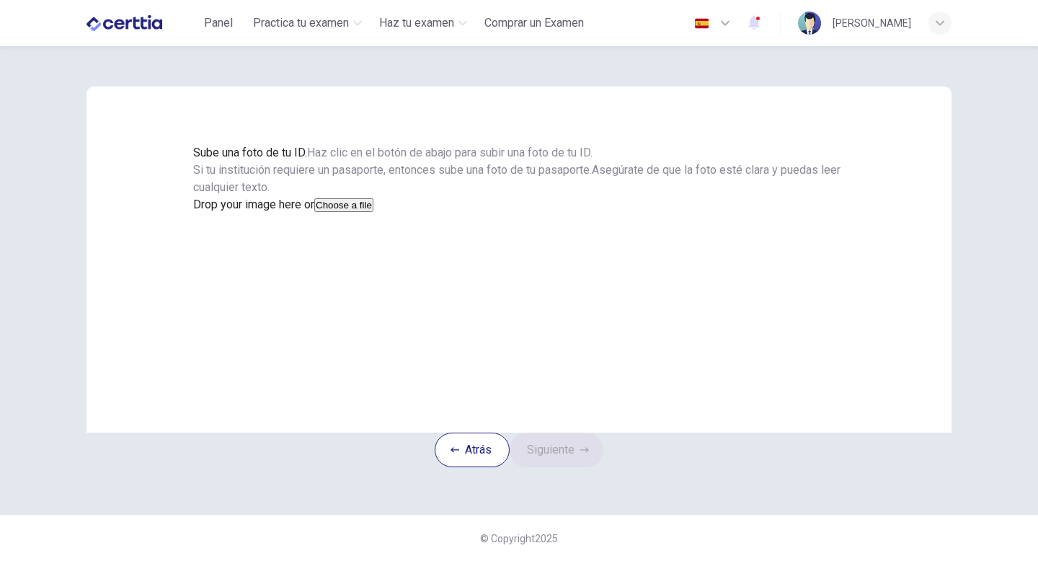
click at [373, 212] on button "Choose a file" at bounding box center [343, 205] width 59 height 14
click at [231, 246] on button "Guardar" at bounding box center [212, 240] width 38 height 14
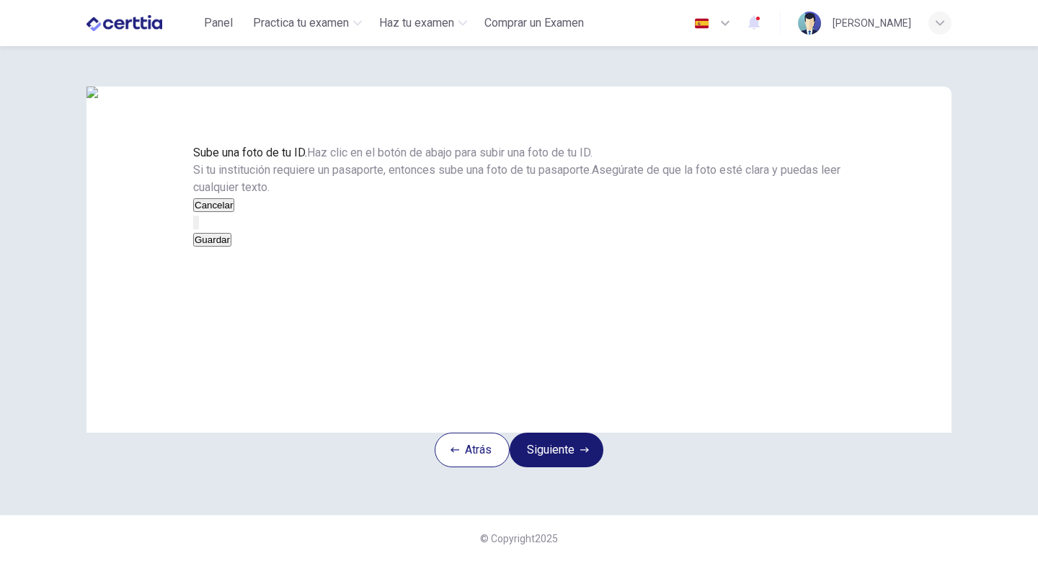
click at [581, 467] on button "Siguiente" at bounding box center [556, 449] width 94 height 35
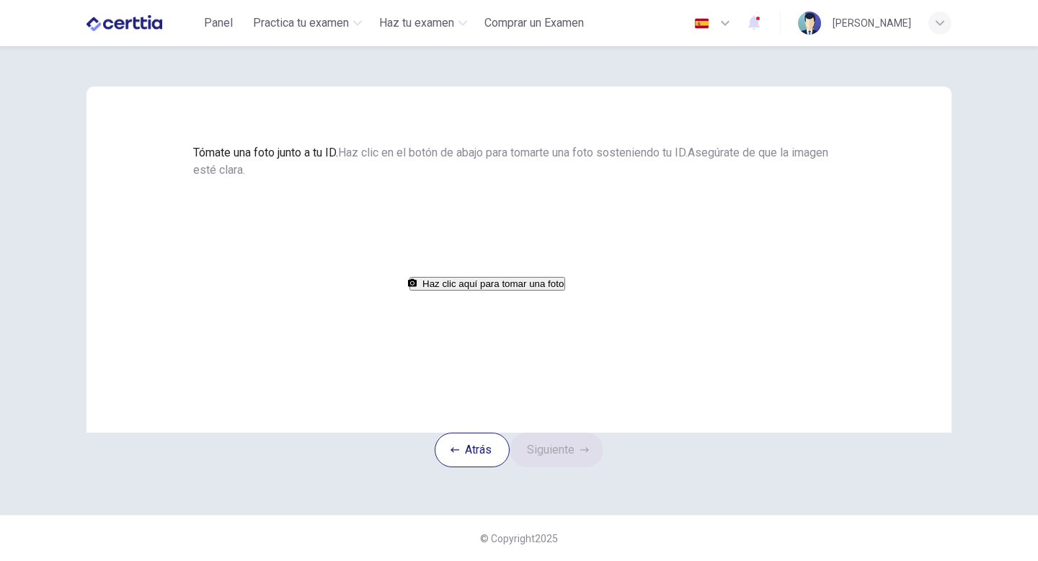
click at [499, 290] on button "Haz clic aquí para tomar una foto" at bounding box center [487, 284] width 156 height 14
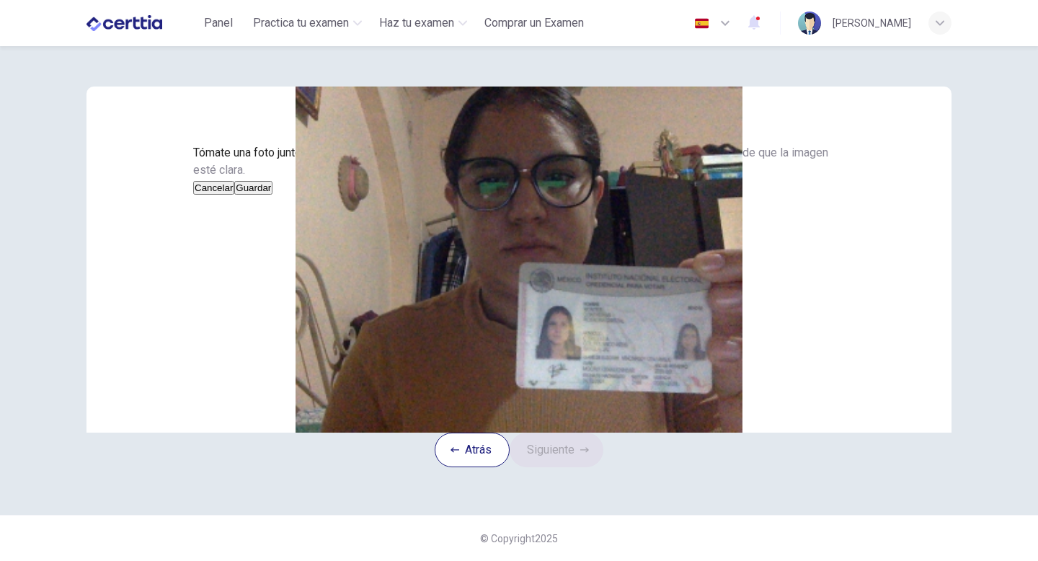
click at [272, 195] on button "Guardar" at bounding box center [253, 188] width 38 height 14
click at [589, 454] on icon "button" at bounding box center [584, 449] width 9 height 9
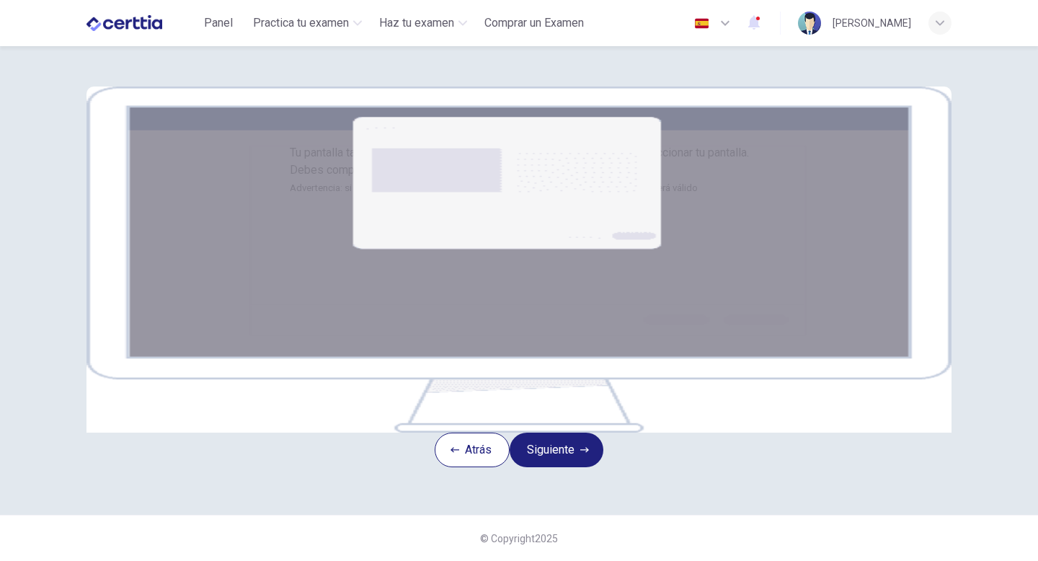
click at [743, 197] on div "Tu pantalla también será grabada. Haz clic en el botón Siguiente para seleccion…" at bounding box center [519, 170] width 459 height 53
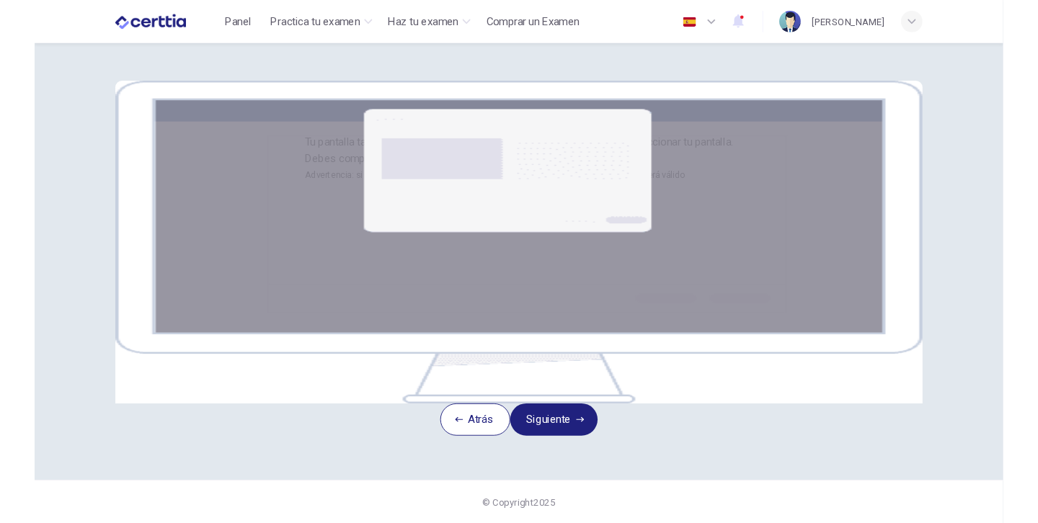
scroll to position [144, 0]
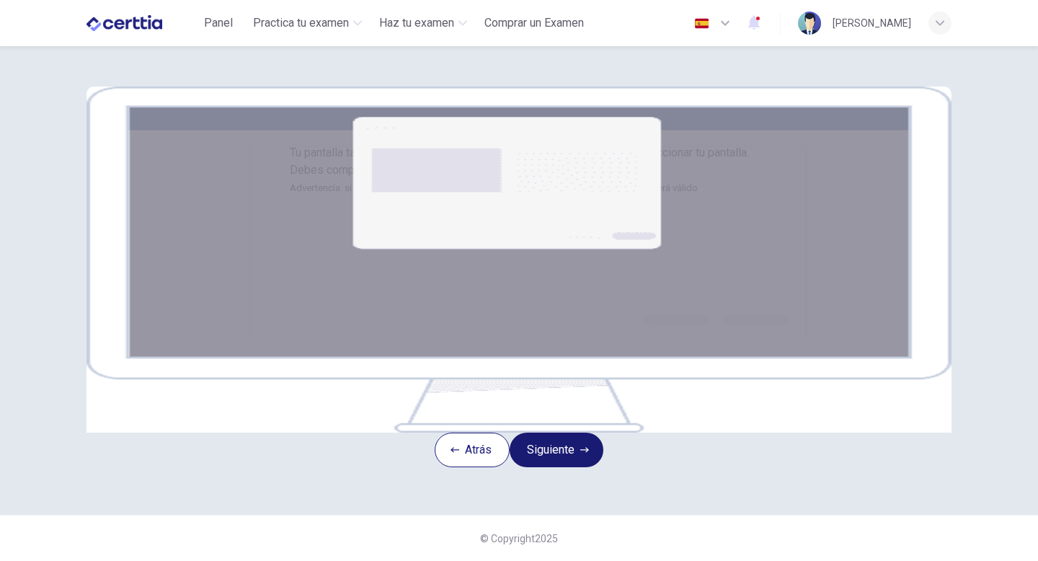
click at [595, 467] on button "Siguiente" at bounding box center [556, 449] width 94 height 35
click at [591, 457] on div "Atrás Siguiente" at bounding box center [518, 449] width 169 height 35
click at [586, 467] on button "Siguiente" at bounding box center [556, 449] width 94 height 35
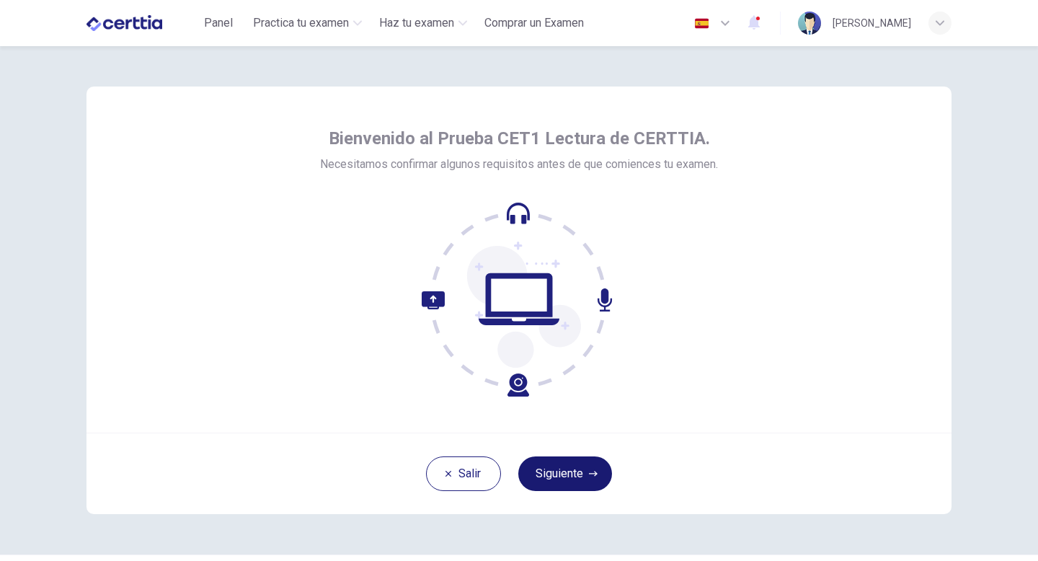
click at [585, 463] on button "Siguiente" at bounding box center [565, 473] width 94 height 35
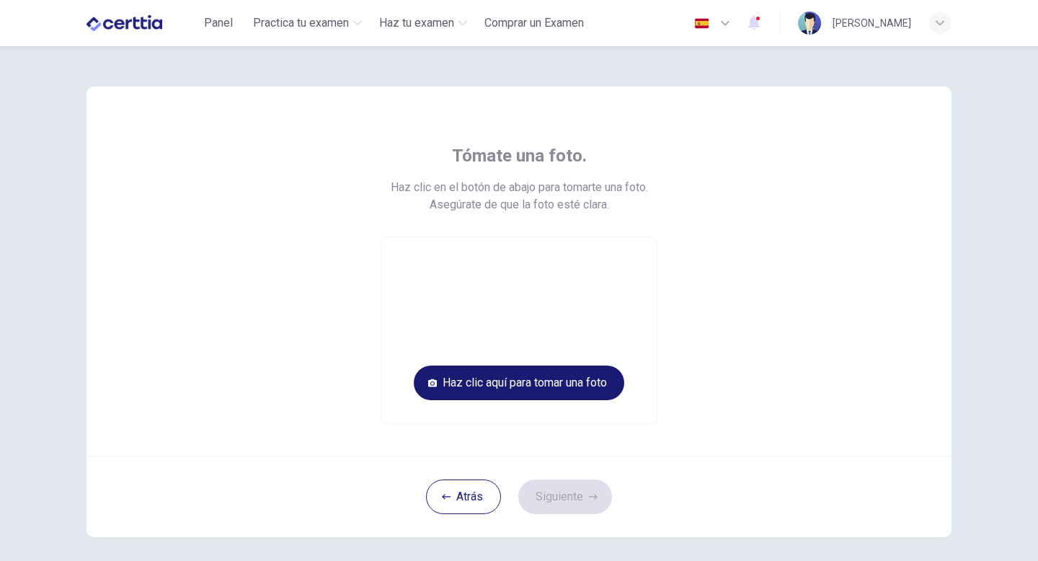
click at [573, 386] on button "Haz clic aquí para tomar una foto" at bounding box center [519, 382] width 210 height 35
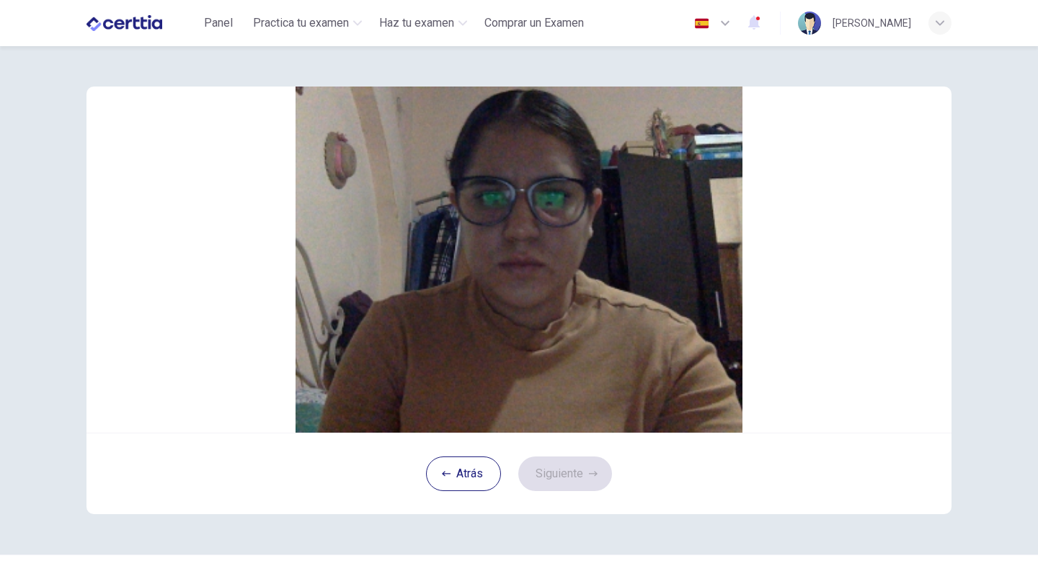
click at [558, 229] on button "Guardar" at bounding box center [539, 222] width 38 height 14
click at [591, 491] on button "Siguiente" at bounding box center [565, 473] width 94 height 35
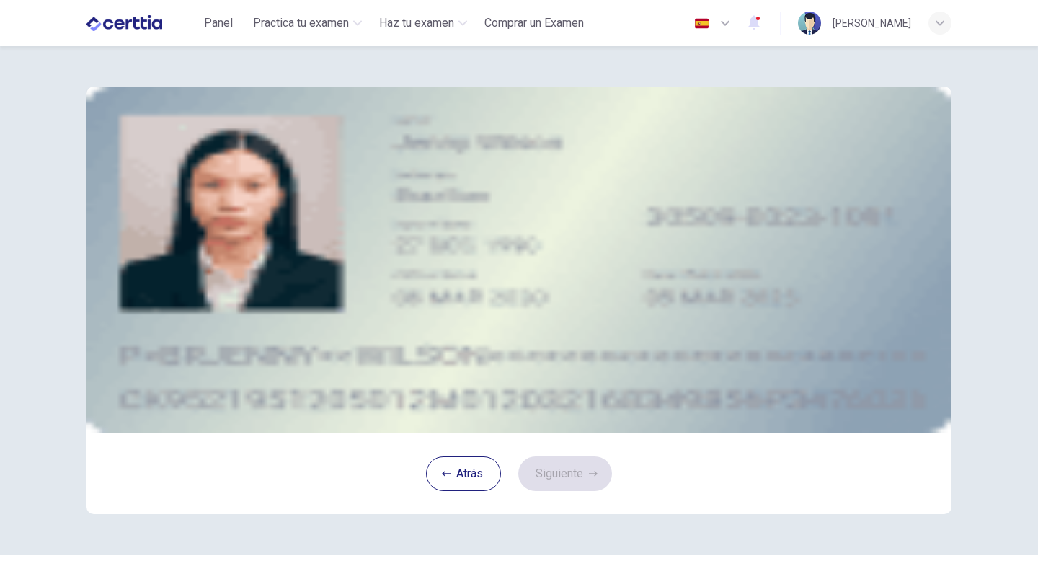
click at [262, 228] on span "Subir imagen" at bounding box center [229, 222] width 66 height 14
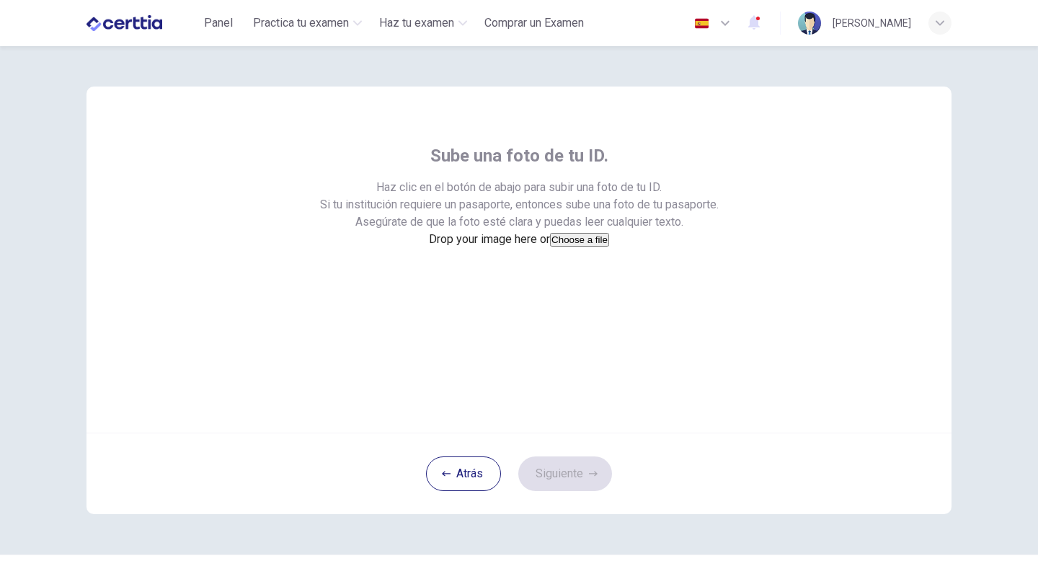
click at [550, 246] on button "Choose a file" at bounding box center [579, 240] width 59 height 14
click at [536, 281] on button "Guardar" at bounding box center [517, 274] width 38 height 14
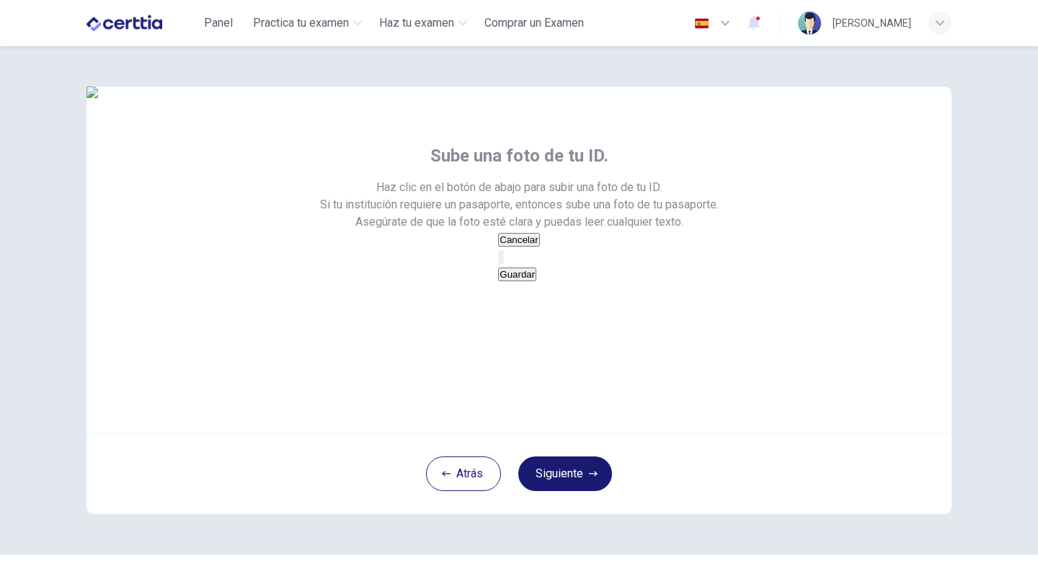
click at [576, 491] on button "Siguiente" at bounding box center [565, 473] width 94 height 35
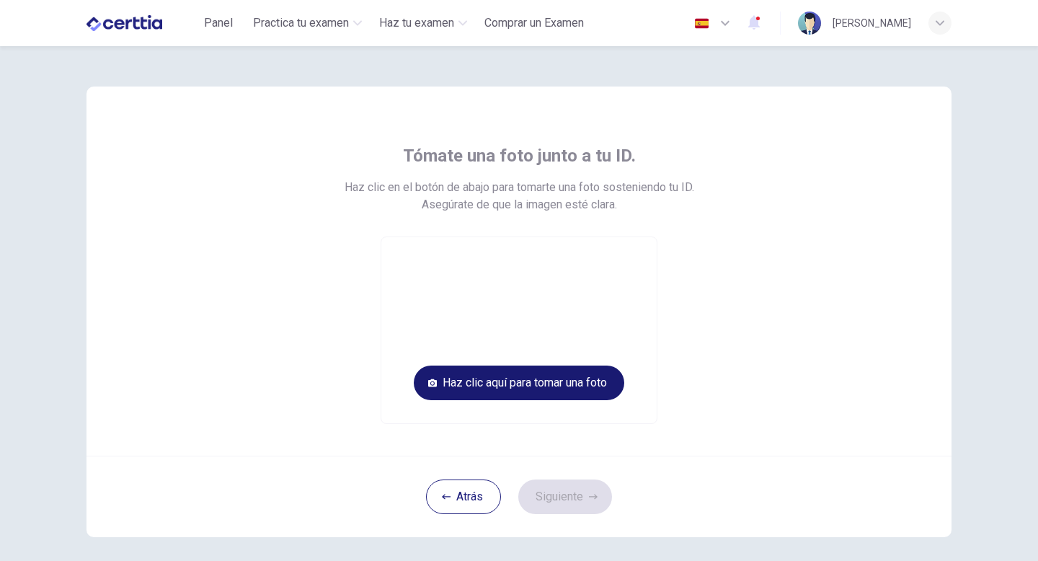
click at [512, 369] on button "Haz clic aquí para tomar una foto" at bounding box center [519, 382] width 210 height 35
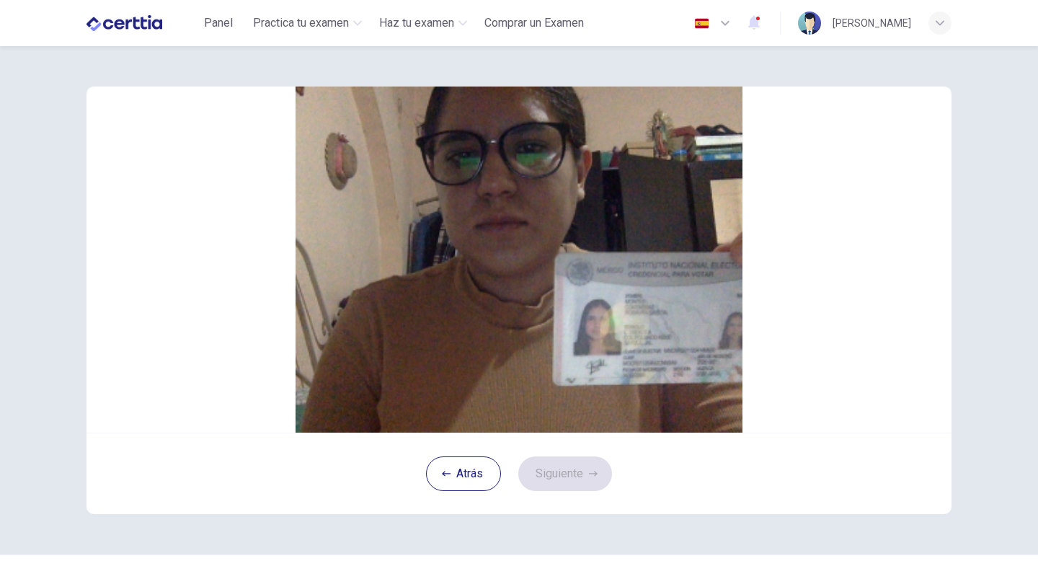
click at [558, 229] on button "Guardar" at bounding box center [539, 222] width 38 height 14
click at [579, 491] on button "Siguiente" at bounding box center [565, 473] width 94 height 35
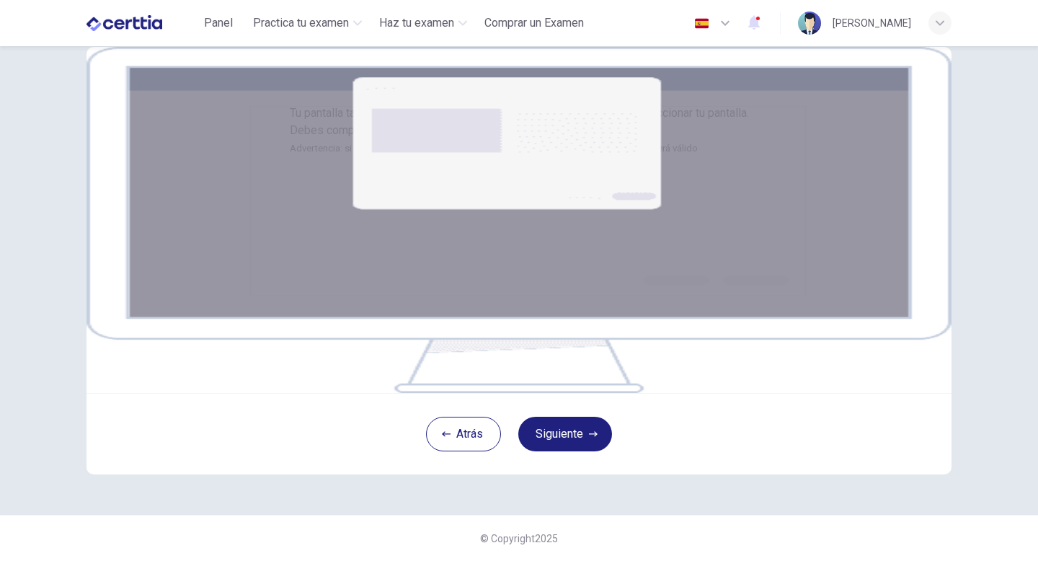
scroll to position [187, 0]
click at [571, 436] on button "Siguiente" at bounding box center [565, 433] width 94 height 35
click at [588, 451] on button "Siguiente" at bounding box center [565, 433] width 94 height 35
click at [439, 165] on img at bounding box center [518, 220] width 865 height 346
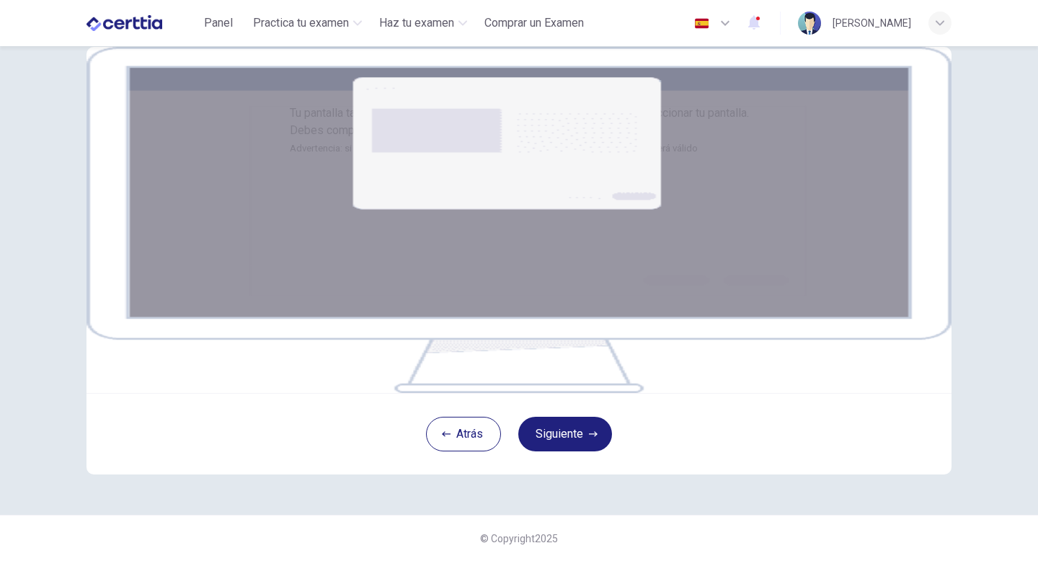
click at [439, 165] on img at bounding box center [518, 220] width 865 height 346
click at [558, 435] on button "Siguiente" at bounding box center [565, 433] width 94 height 35
click at [589, 451] on button "Siguiente" at bounding box center [565, 433] width 94 height 35
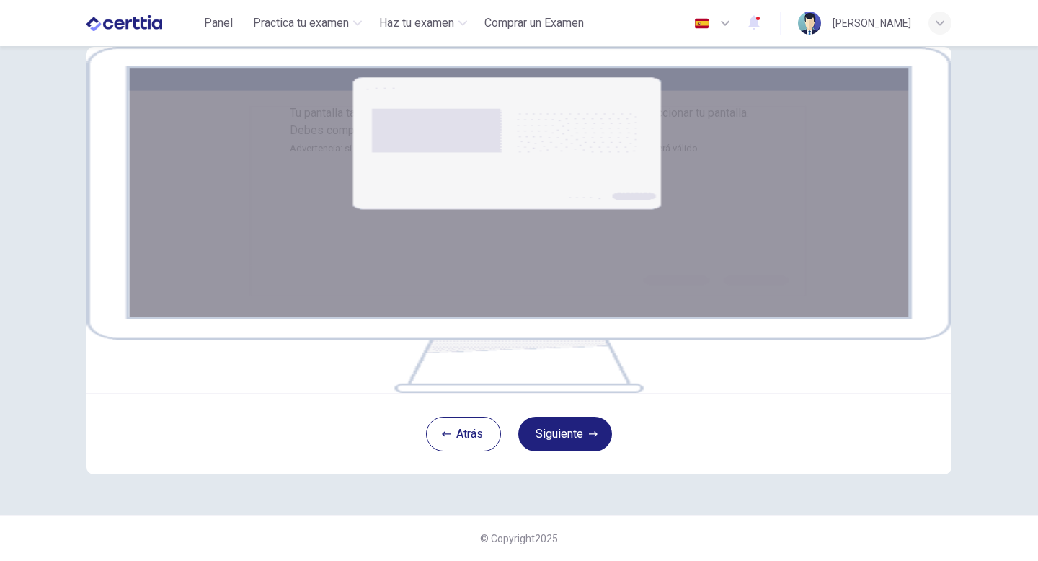
click at [694, 331] on img at bounding box center [518, 220] width 865 height 346
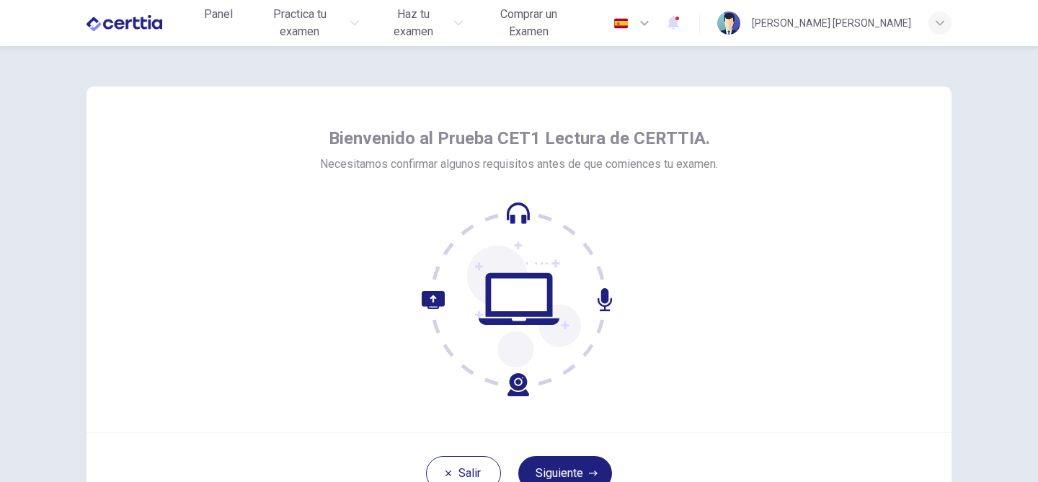
click at [728, 244] on div "Bienvenido al Prueba CET1 Lectura de CERTTIA. Necesitamos confirmar algunos req…" at bounding box center [518, 259] width 865 height 346
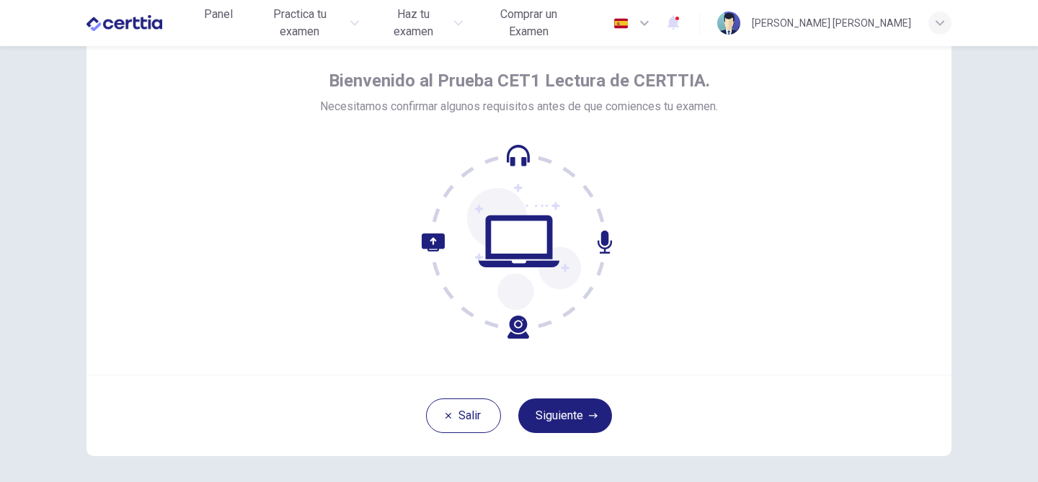
scroll to position [86, 0]
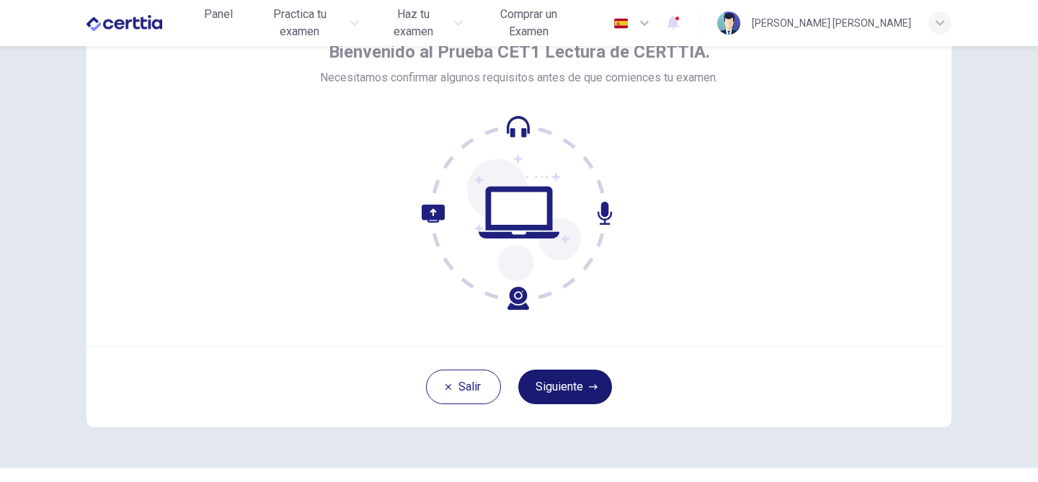
click at [577, 383] on button "Siguiente" at bounding box center [565, 387] width 94 height 35
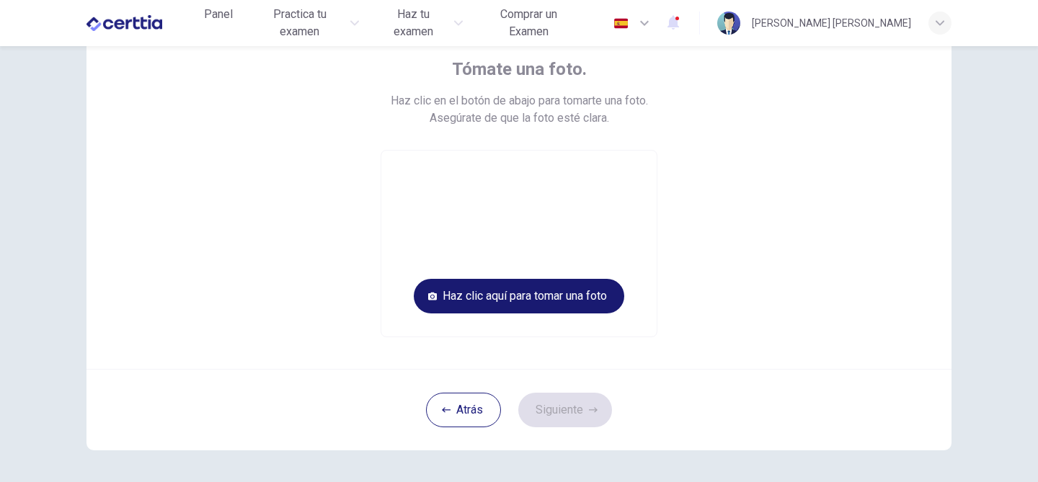
click at [602, 293] on button "Haz clic aquí para tomar una foto" at bounding box center [519, 296] width 210 height 35
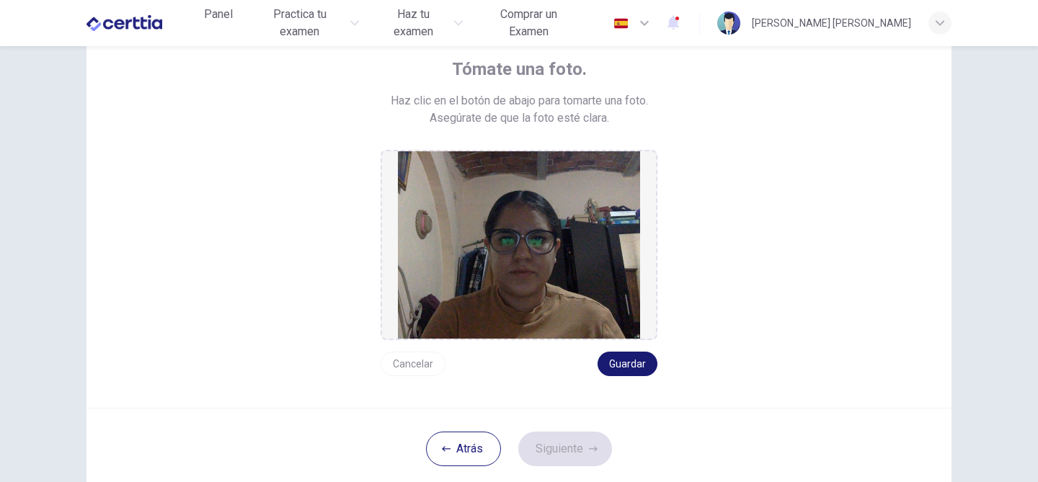
click at [644, 363] on button "Guardar" at bounding box center [627, 364] width 60 height 24
click at [625, 360] on button "Guardar" at bounding box center [627, 364] width 60 height 24
click at [592, 452] on icon "button" at bounding box center [593, 449] width 9 height 9
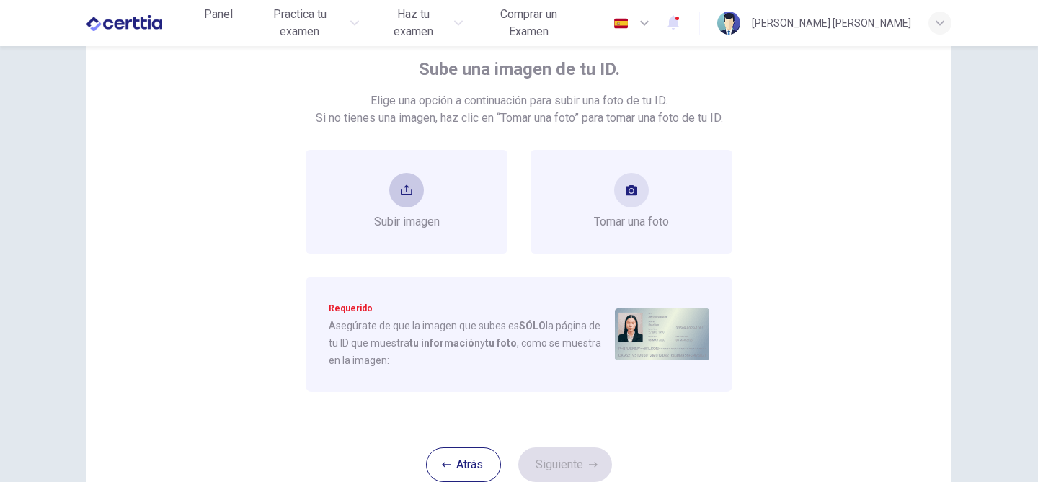
click at [469, 220] on div "Subir imagen" at bounding box center [406, 202] width 202 height 104
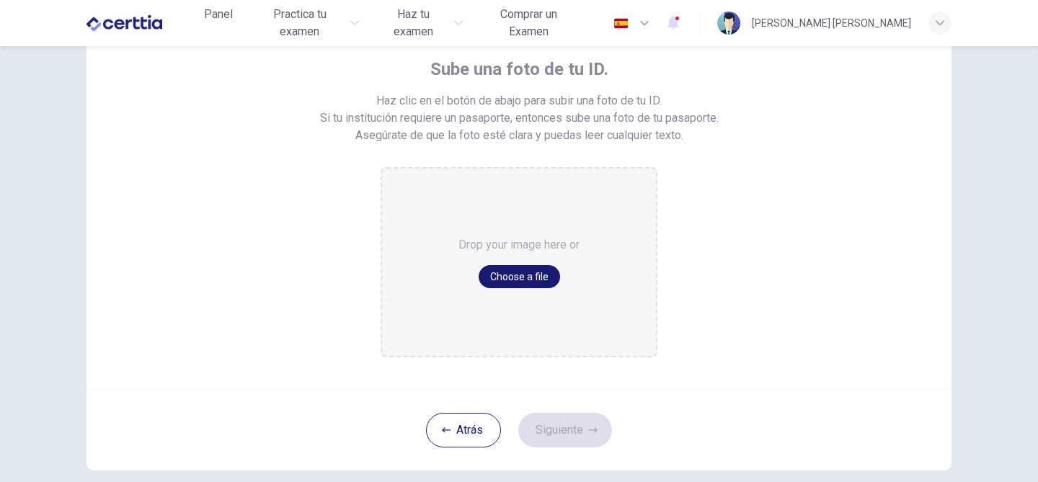
click at [517, 277] on button "Choose a file" at bounding box center [518, 276] width 81 height 23
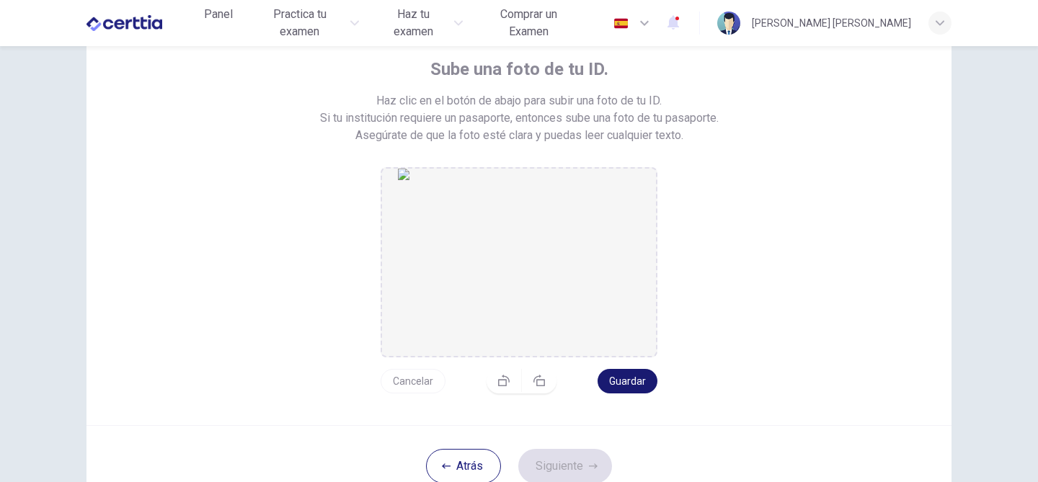
click at [625, 385] on button "Guardar" at bounding box center [627, 381] width 60 height 24
click at [578, 458] on button "Siguiente" at bounding box center [565, 466] width 94 height 35
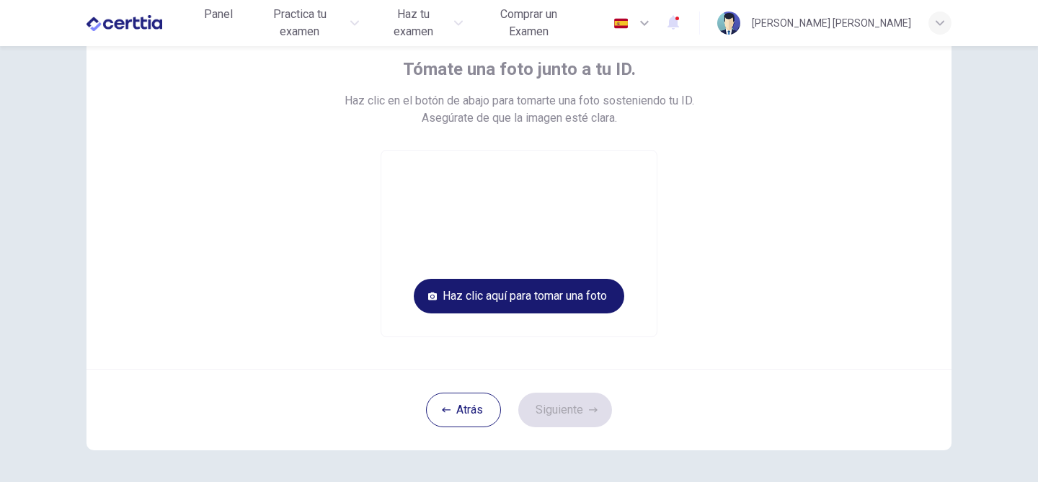
click at [572, 289] on button "Haz clic aquí para tomar una foto" at bounding box center [519, 296] width 210 height 35
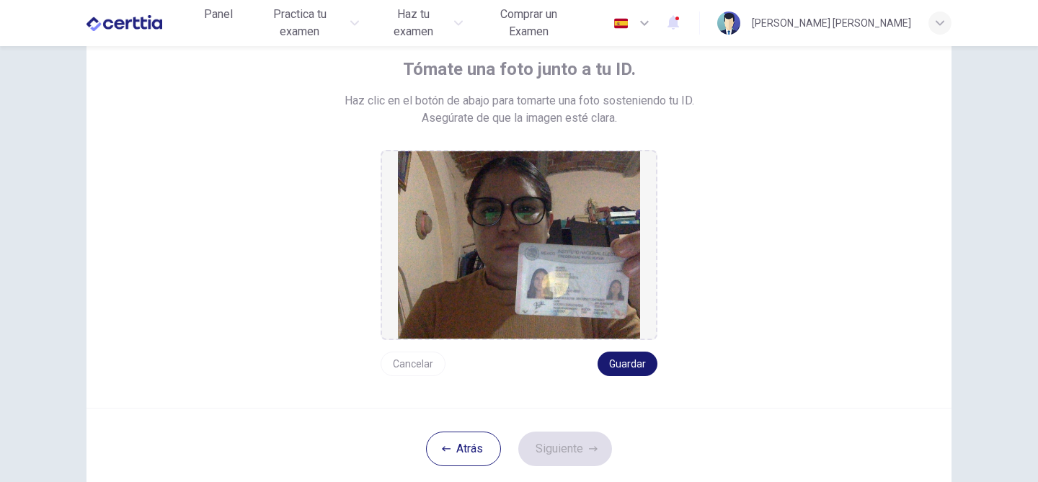
click at [643, 354] on button "Guardar" at bounding box center [627, 364] width 60 height 24
click at [586, 446] on button "Siguiente" at bounding box center [565, 449] width 94 height 35
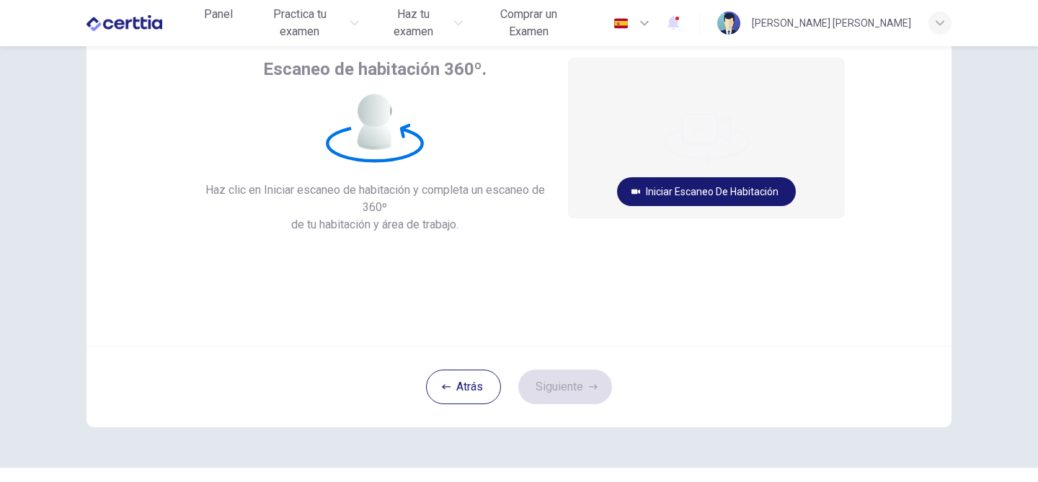
click at [676, 204] on button "Iniciar escaneo de habitación" at bounding box center [706, 191] width 179 height 29
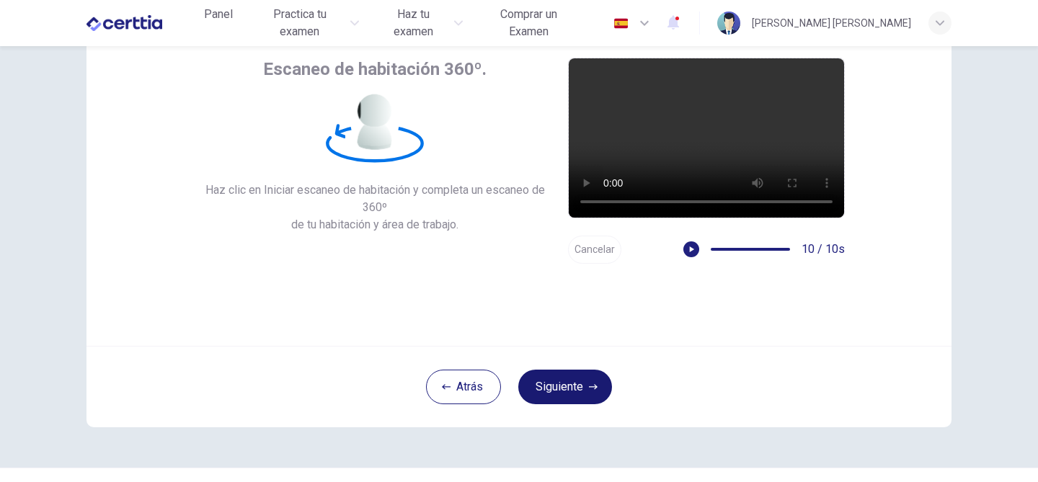
click at [566, 390] on button "Siguiente" at bounding box center [565, 387] width 94 height 35
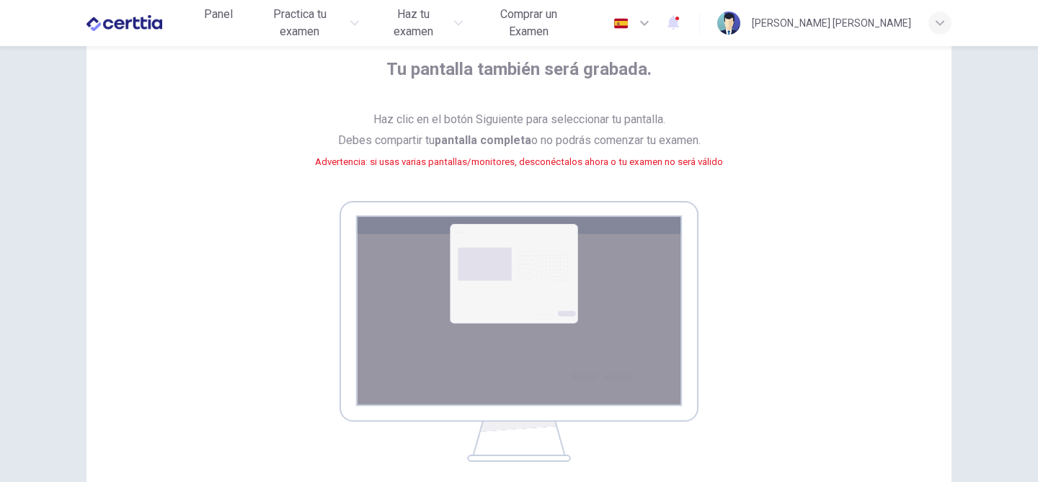
click at [725, 290] on div "Tu pantalla también será grabada. Haz clic en el botón Siguiente para seleccion…" at bounding box center [518, 260] width 651 height 404
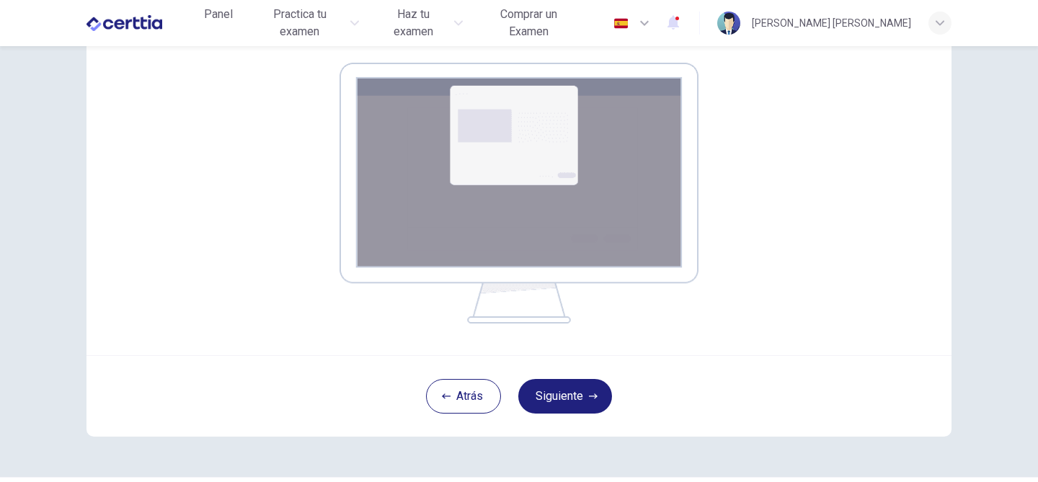
scroll to position [231, 0]
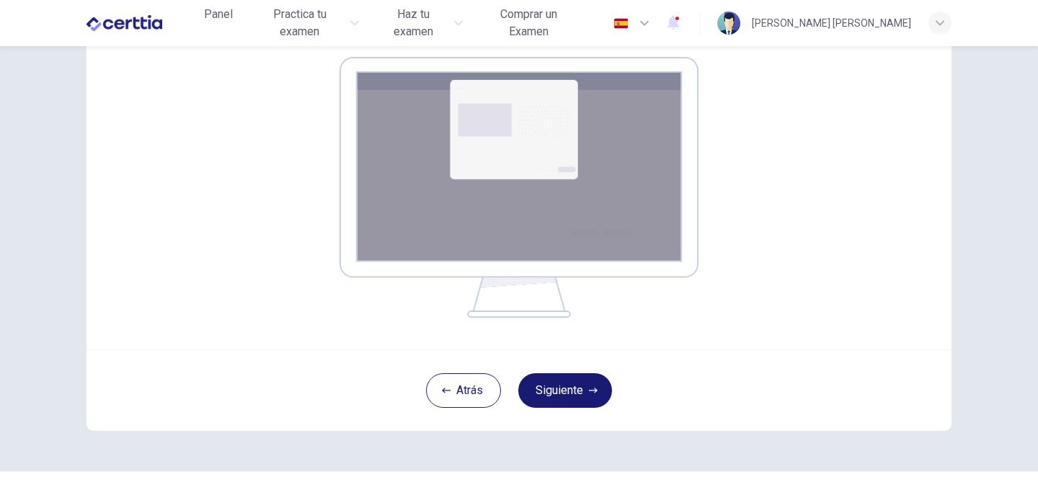
click at [594, 383] on button "Siguiente" at bounding box center [565, 390] width 94 height 35
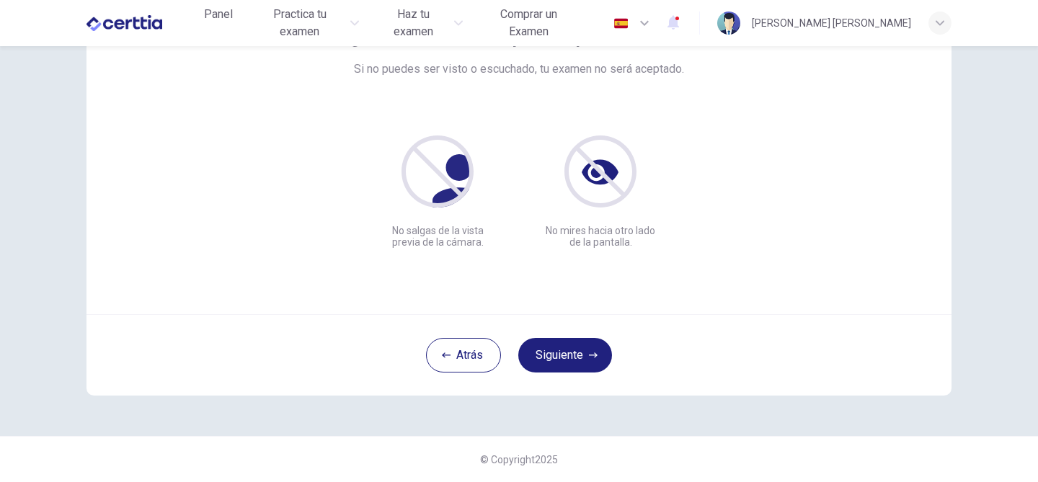
scroll to position [118, 0]
click at [751, 290] on div "Asegúrate de estar siempre completamente visible Si no puedes ser visto o escuc…" at bounding box center [518, 141] width 865 height 346
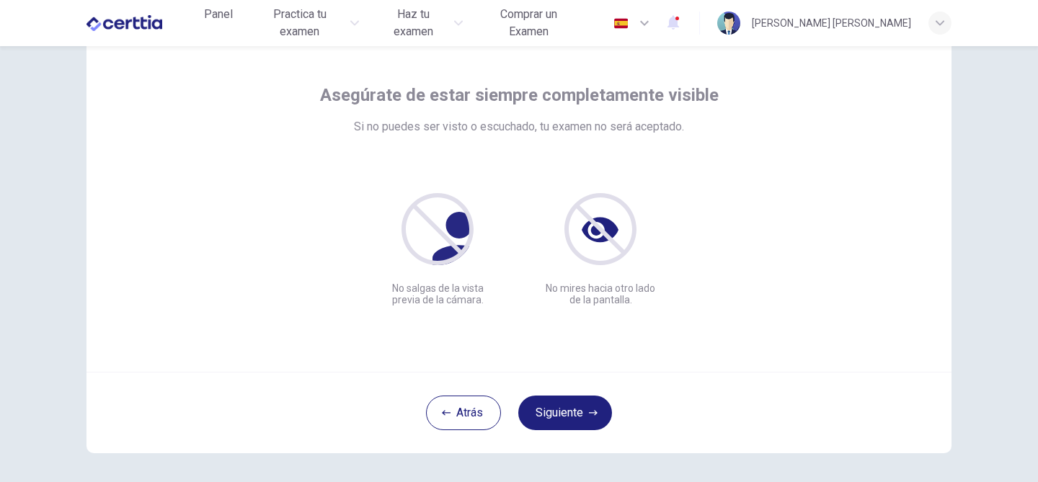
scroll to position [89, 0]
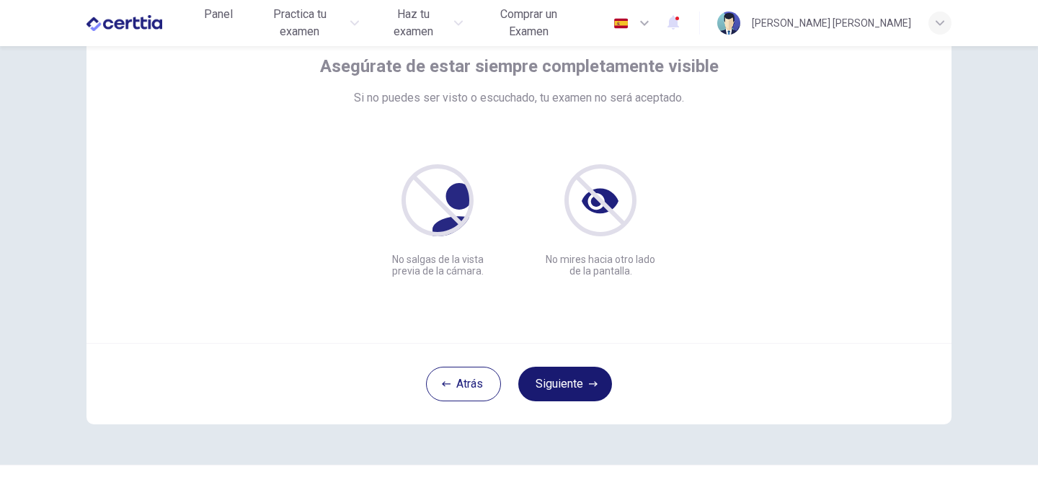
click at [572, 388] on button "Siguiente" at bounding box center [565, 384] width 94 height 35
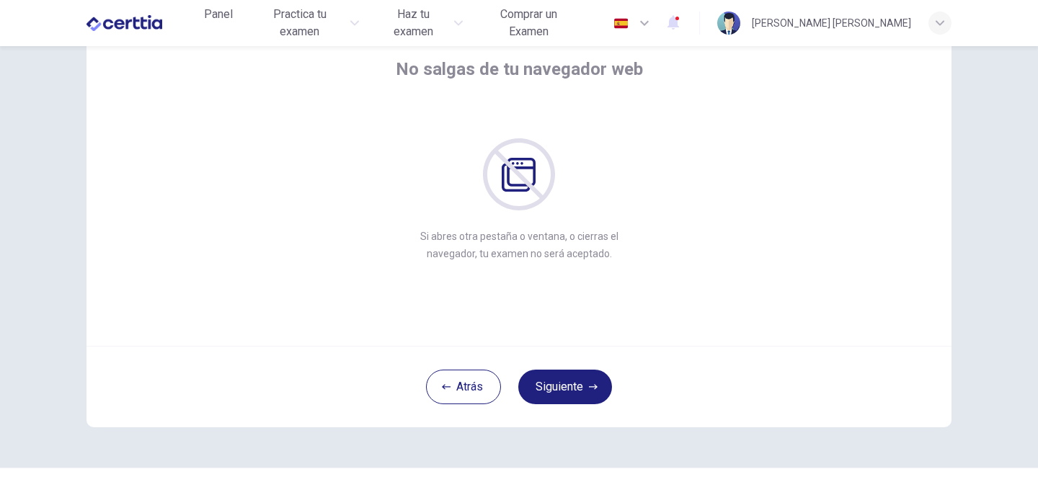
scroll to position [115, 0]
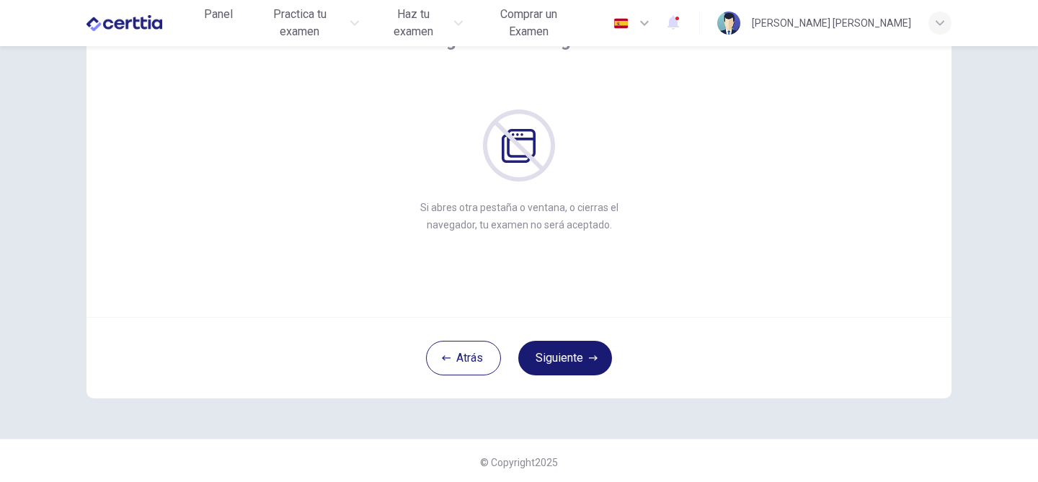
click at [585, 355] on button "Siguiente" at bounding box center [565, 358] width 94 height 35
click at [585, 356] on button "Siguiente" at bounding box center [565, 358] width 94 height 35
click at [587, 357] on button "Siguiente" at bounding box center [565, 358] width 94 height 35
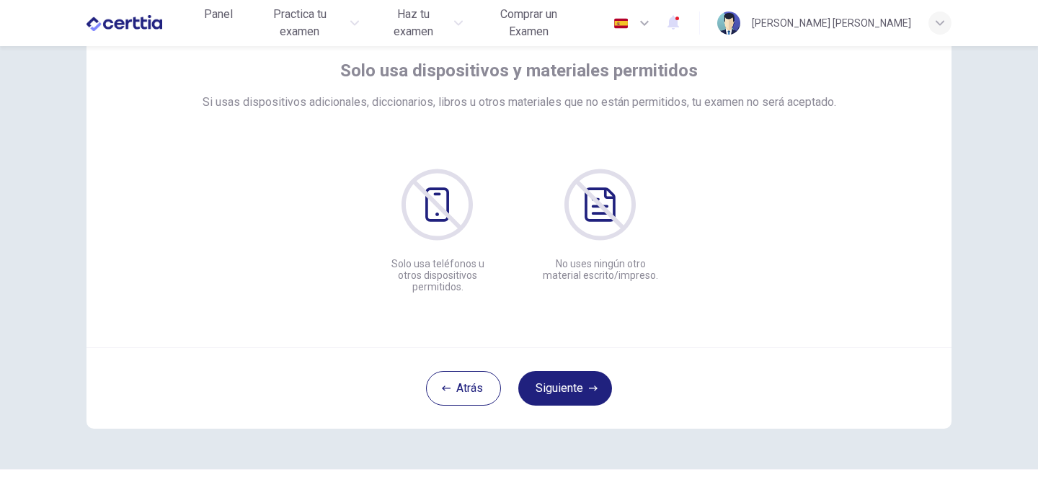
scroll to position [86, 0]
click at [584, 385] on button "Siguiente" at bounding box center [565, 387] width 94 height 35
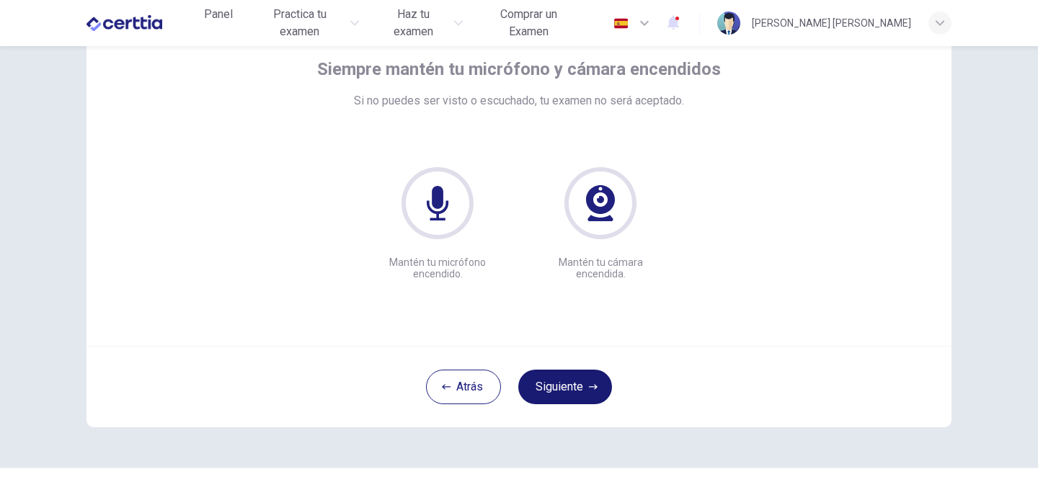
click at [585, 385] on button "Siguiente" at bounding box center [565, 387] width 94 height 35
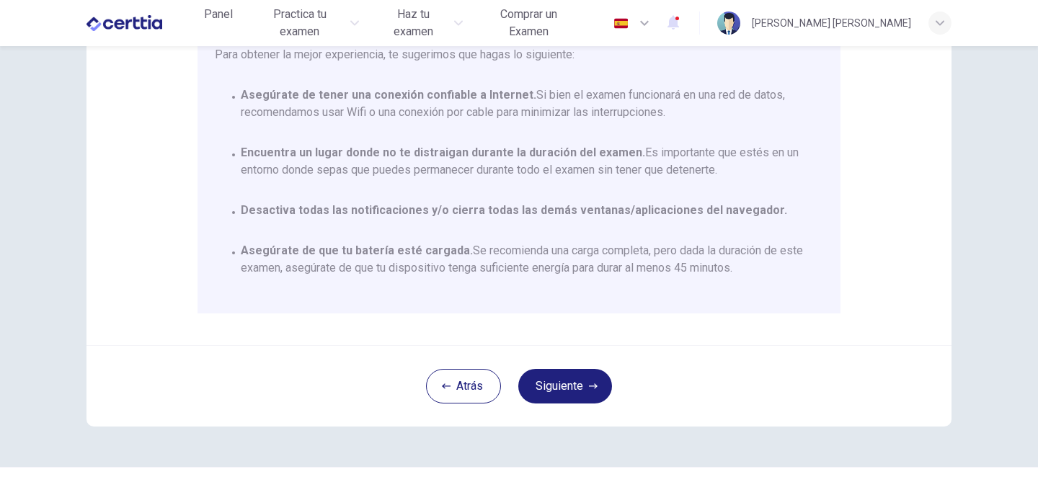
scroll to position [317, 0]
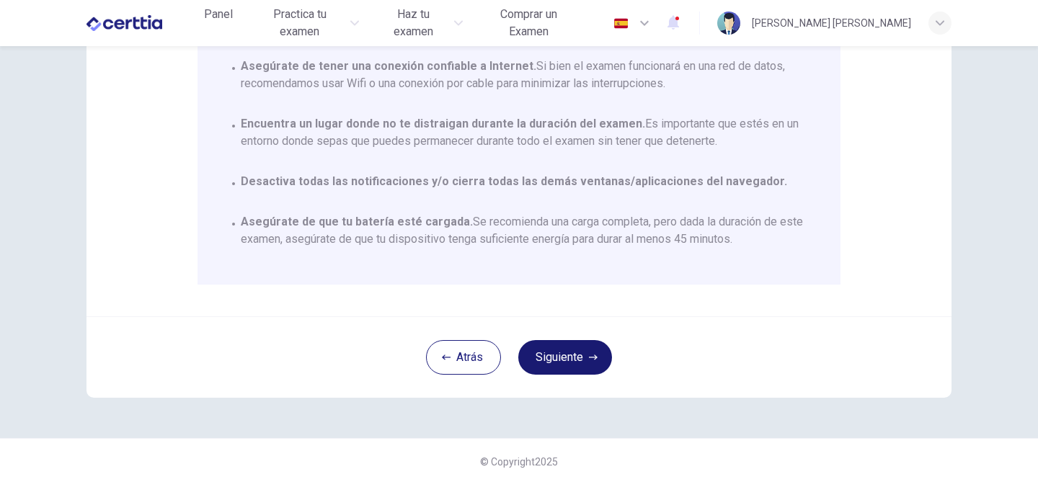
click at [576, 362] on button "Siguiente" at bounding box center [565, 357] width 94 height 35
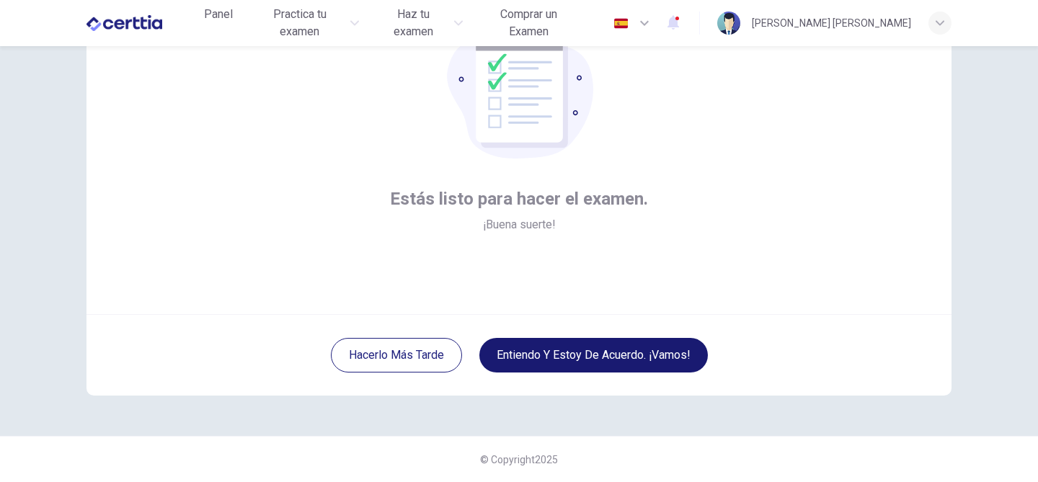
scroll to position [118, 0]
click at [641, 352] on button "Entiendo y estoy de acuerdo. ¡Vamos!" at bounding box center [593, 355] width 228 height 35
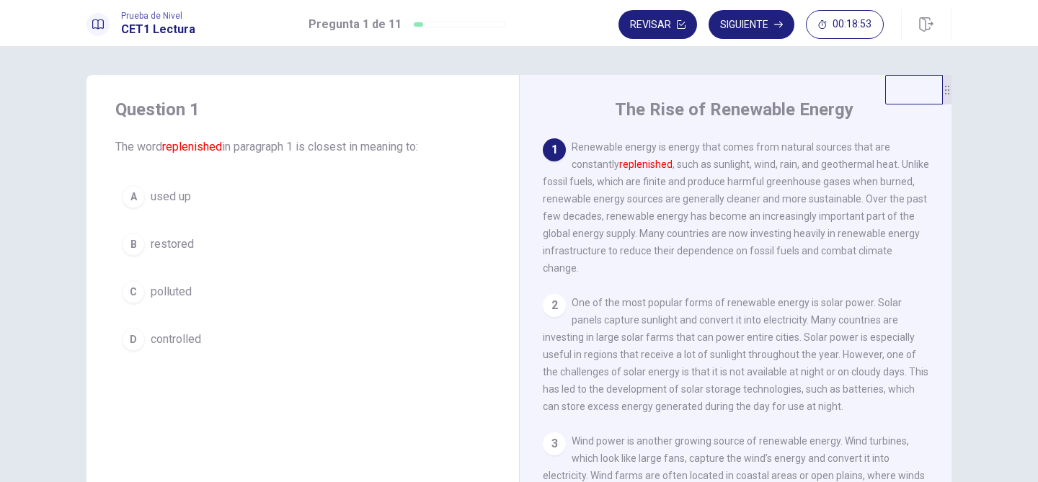
click at [138, 343] on div "D" at bounding box center [133, 339] width 23 height 23
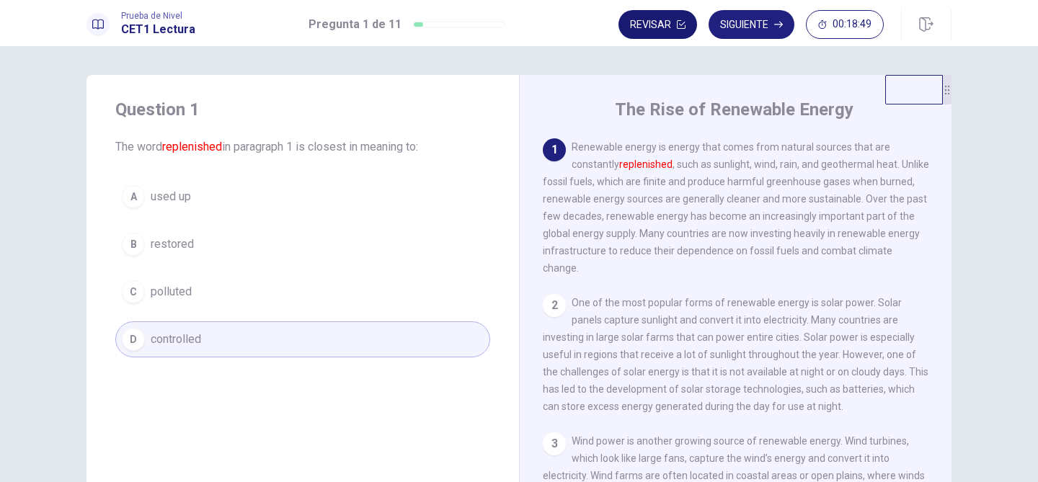
click at [653, 27] on button "Revisar" at bounding box center [657, 24] width 79 height 29
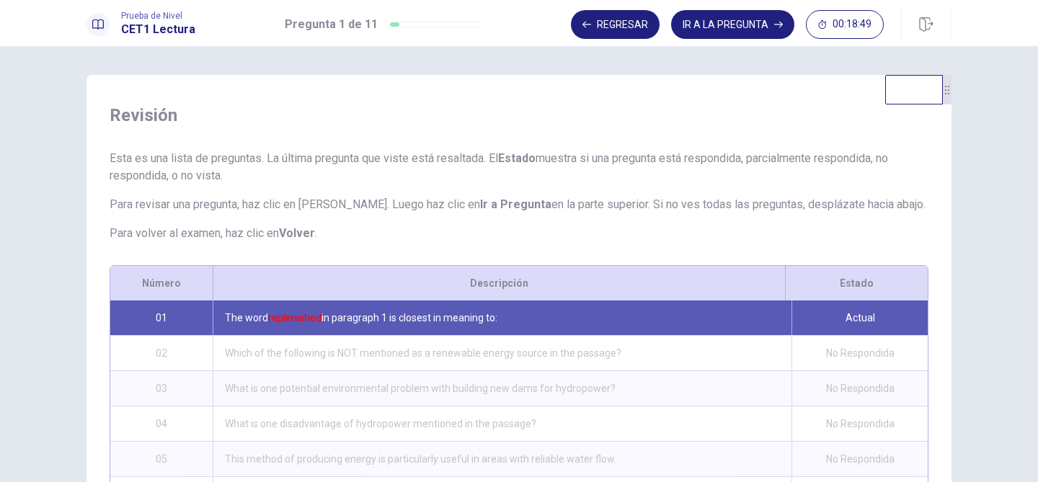
scroll to position [246, 0]
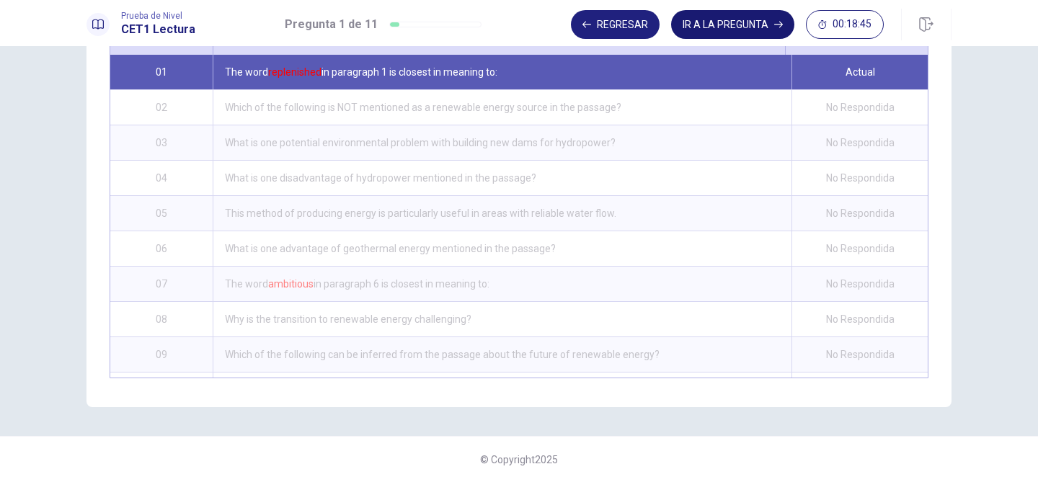
click at [728, 19] on button "IR A LA PREGUNTA" at bounding box center [732, 24] width 123 height 29
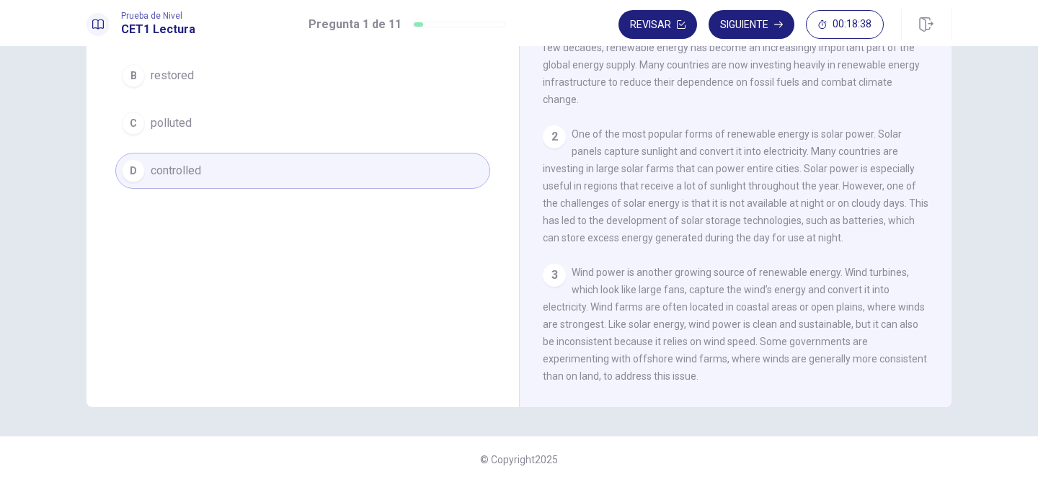
click at [739, 176] on span "One of the most popular forms of renewable energy is solar power. Solar panels …" at bounding box center [735, 185] width 385 height 115
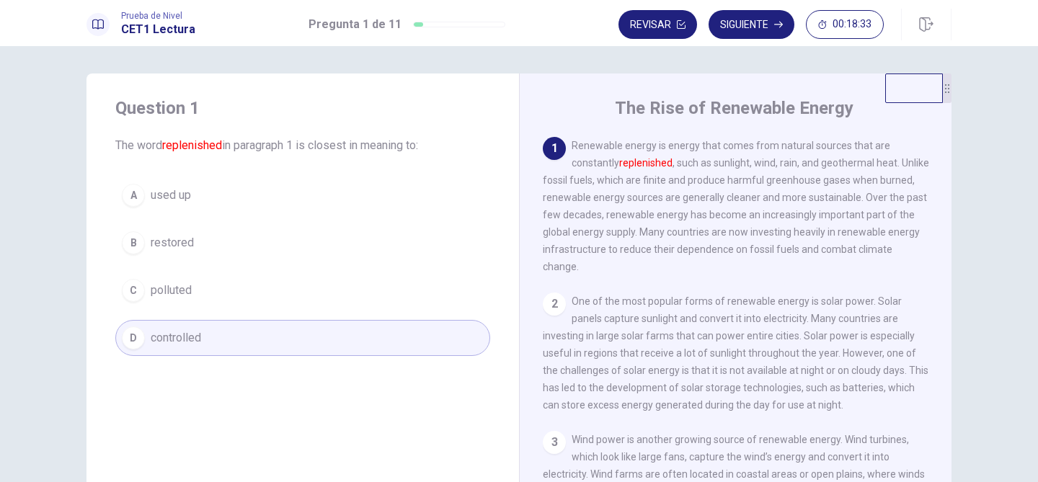
scroll to position [0, 0]
click at [767, 24] on button "Siguiente" at bounding box center [751, 24] width 86 height 29
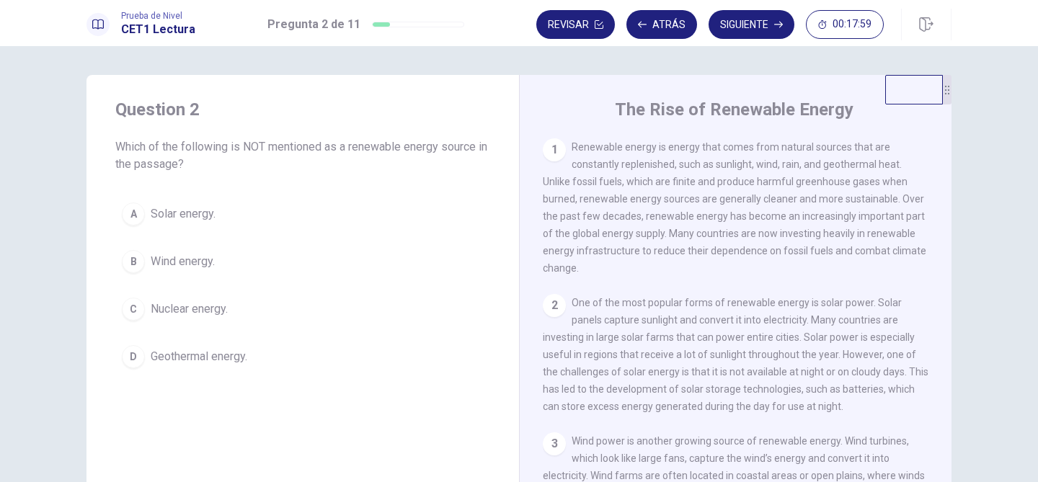
click at [679, 246] on div "1 Renewable energy is energy that comes from natural sources that are constantl…" at bounding box center [736, 207] width 386 height 138
click at [200, 305] on span "Nuclear energy." at bounding box center [189, 308] width 77 height 17
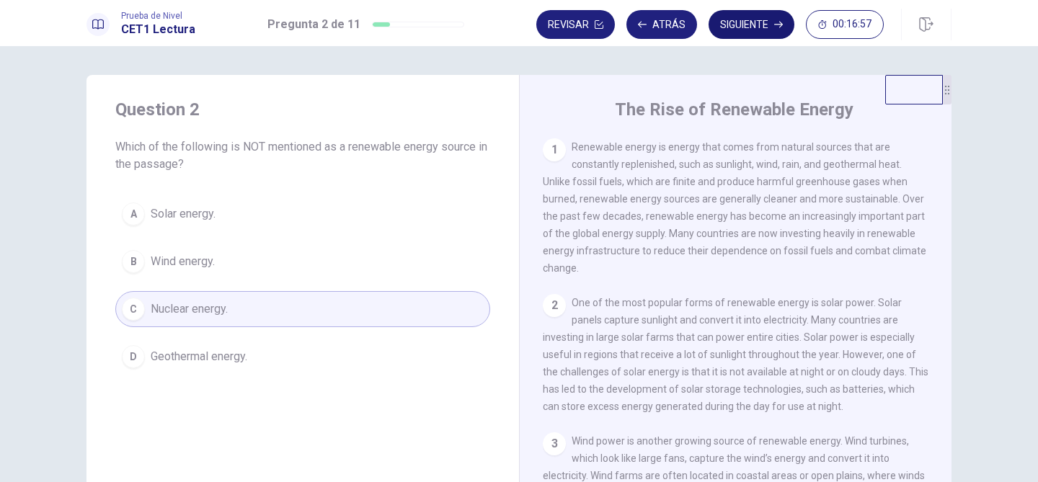
click at [738, 31] on button "Siguiente" at bounding box center [751, 24] width 86 height 29
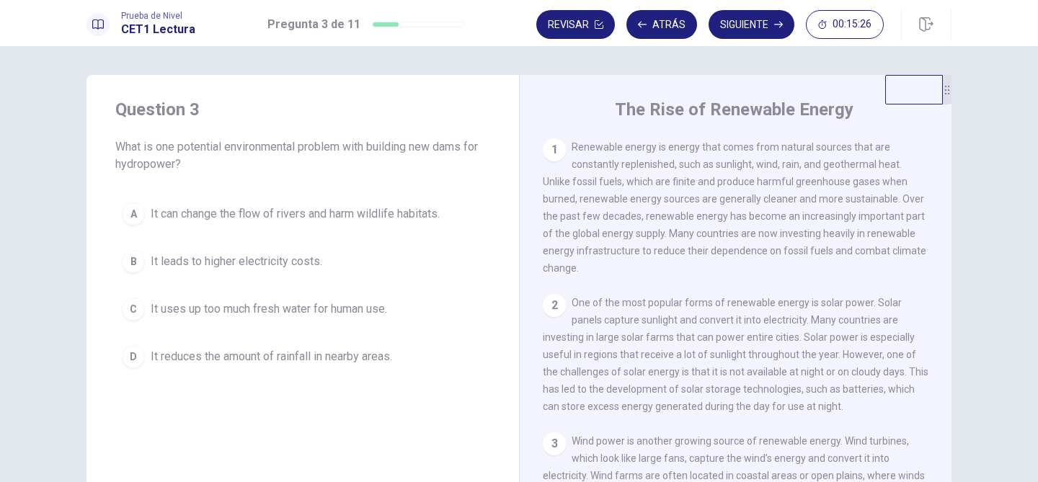
click at [889, 312] on span "One of the most popular forms of renewable energy is solar power. Solar panels …" at bounding box center [735, 354] width 385 height 115
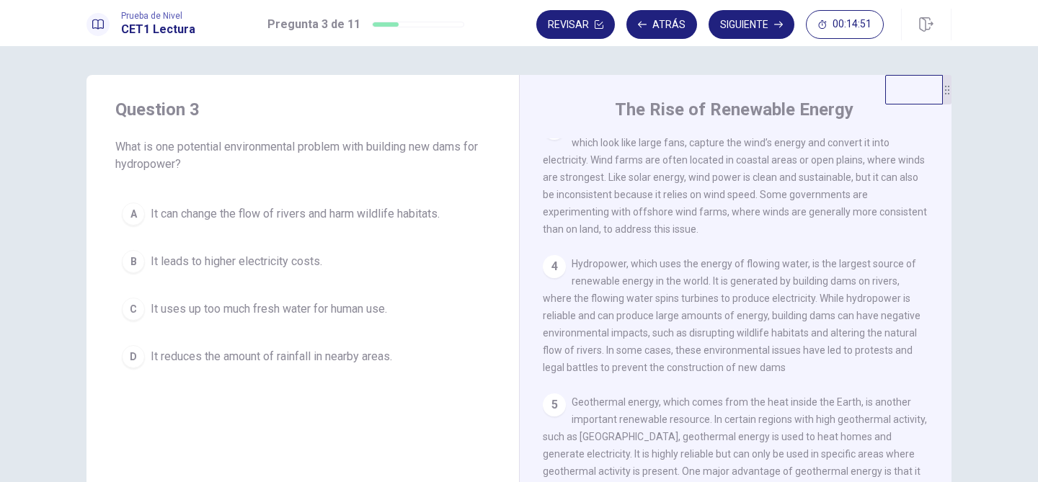
scroll to position [317, 0]
click at [310, 223] on button "A It can change the flow of rivers and harm wildlife habitats." at bounding box center [302, 214] width 375 height 36
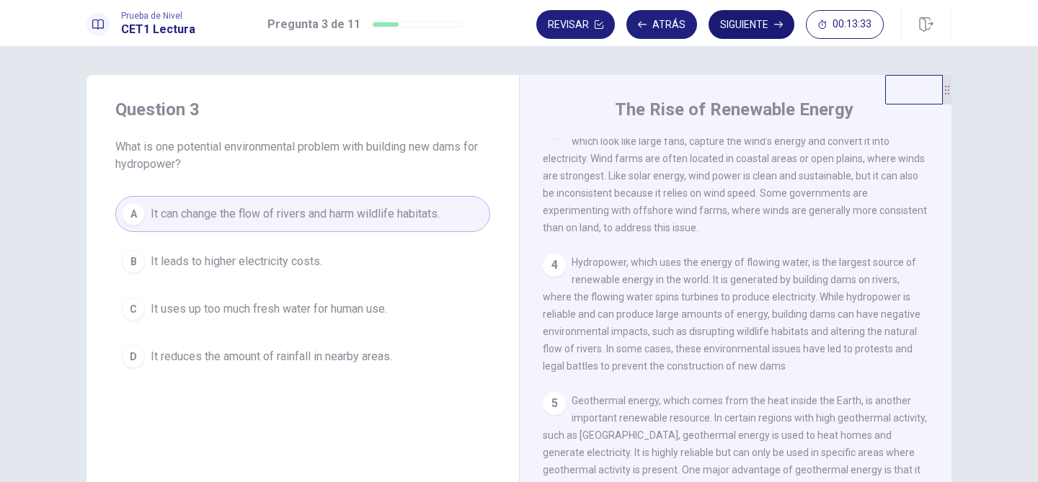
click at [730, 29] on button "Siguiente" at bounding box center [751, 24] width 86 height 29
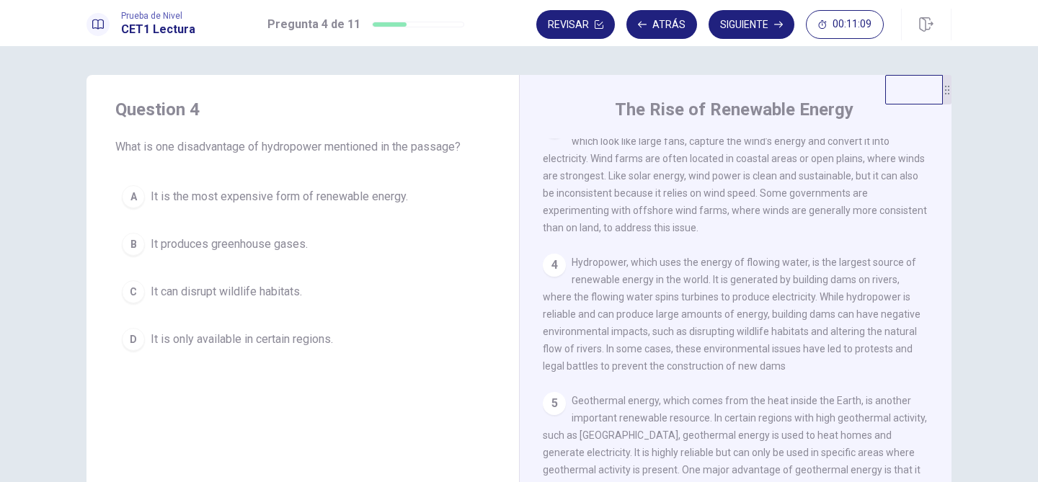
click at [259, 285] on span "It can disrupt wildlife habitats." at bounding box center [226, 291] width 151 height 17
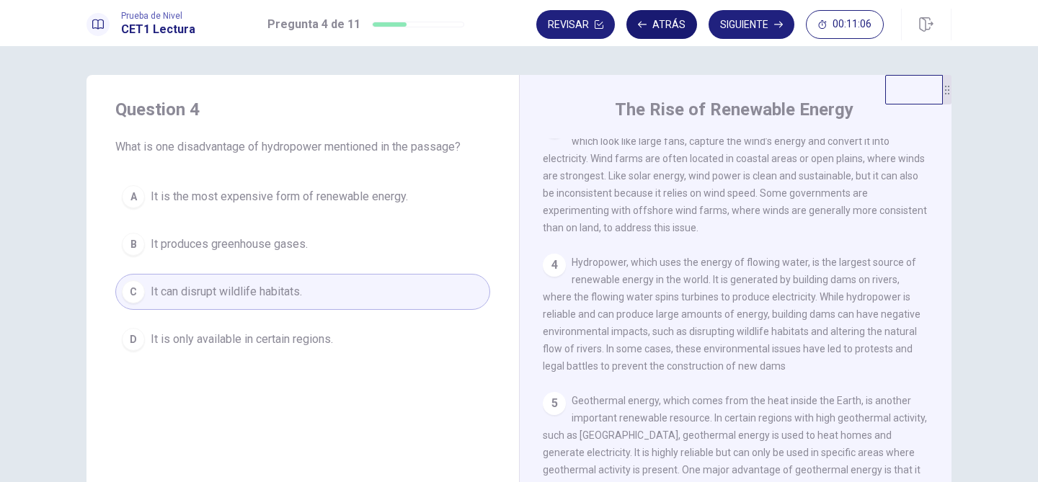
click at [661, 27] on button "Atrás" at bounding box center [661, 24] width 71 height 29
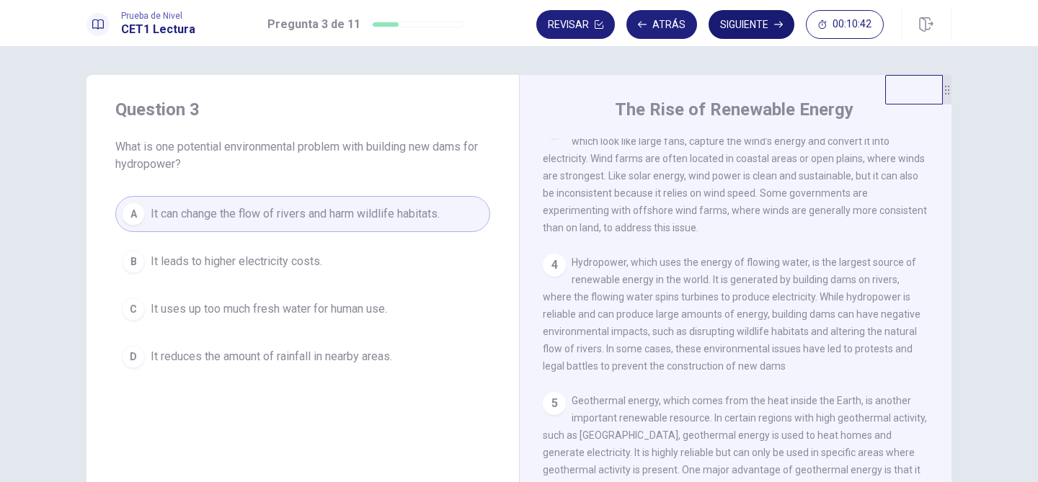
click at [744, 34] on button "Siguiente" at bounding box center [751, 24] width 86 height 29
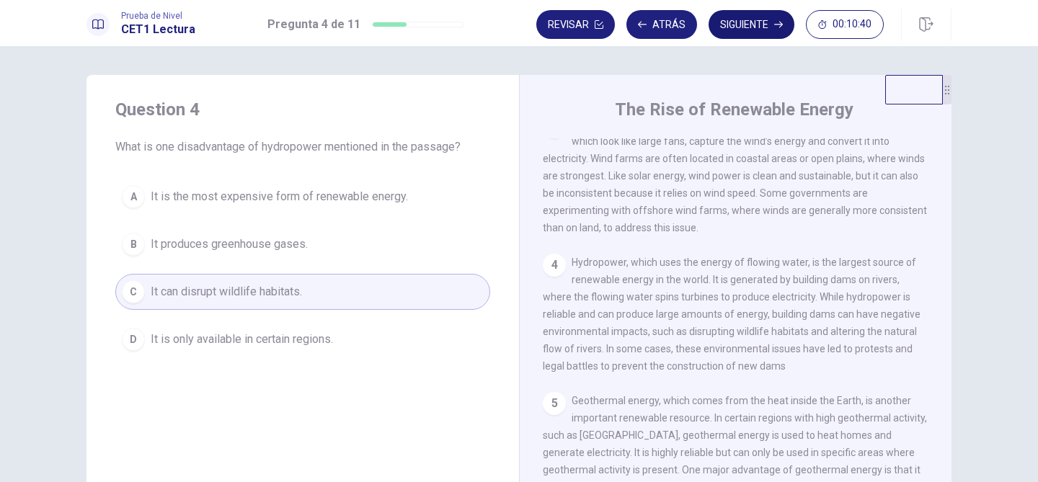
click at [749, 27] on button "Siguiente" at bounding box center [751, 24] width 86 height 29
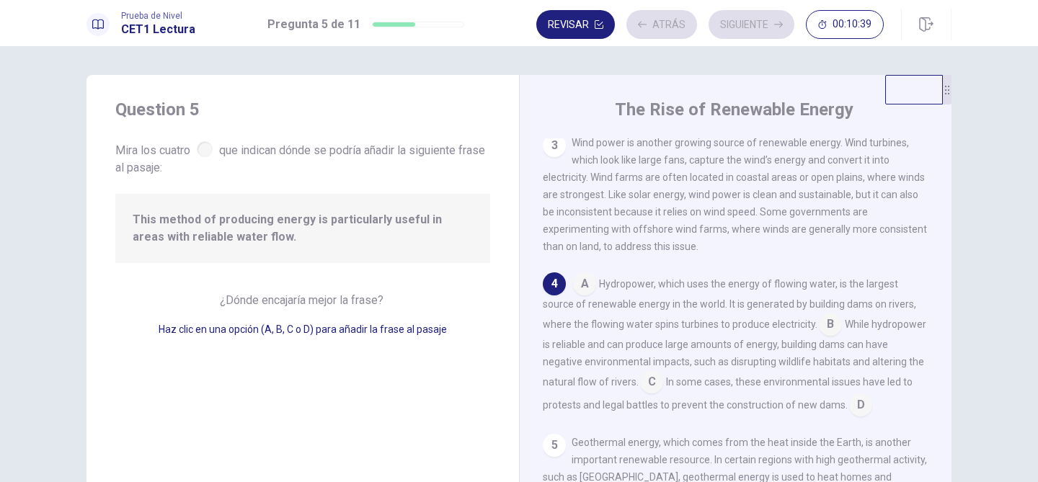
scroll to position [304, 0]
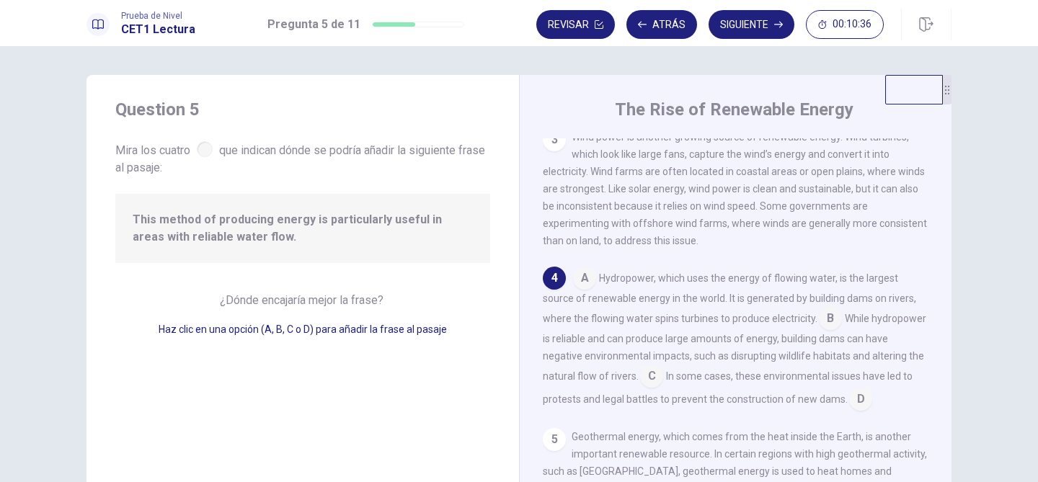
click at [755, 261] on div "1 Renewable energy is energy that comes from natural sources that are constantl…" at bounding box center [745, 345] width 405 height 414
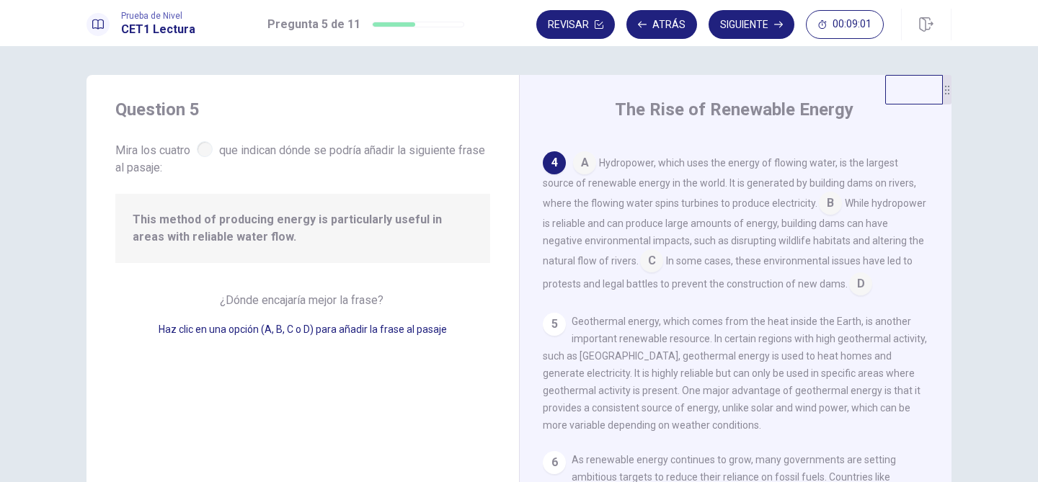
scroll to position [448, 0]
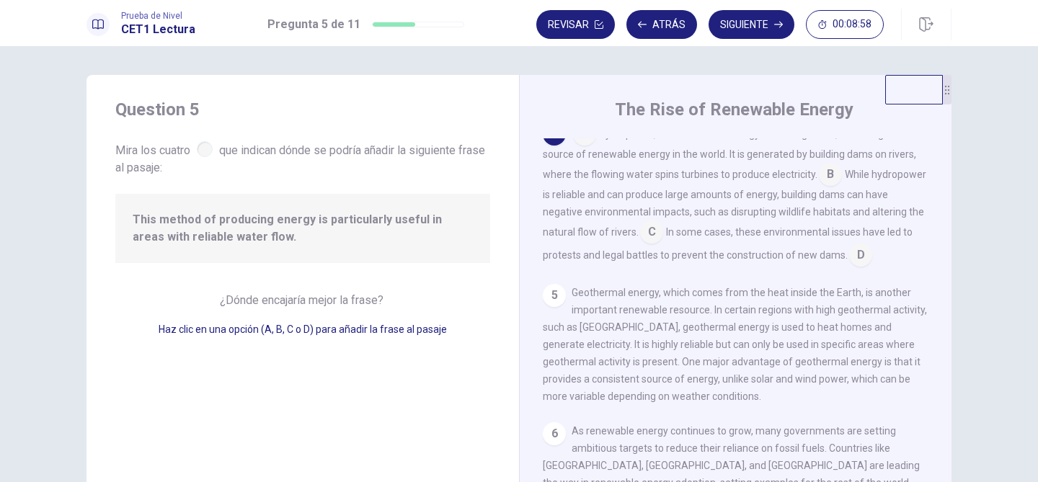
click at [640, 230] on input at bounding box center [651, 233] width 23 height 23
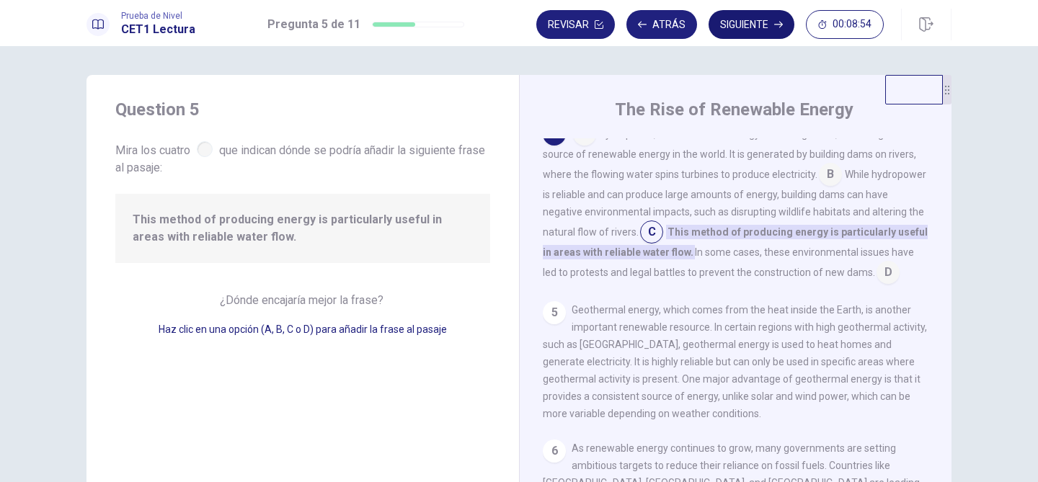
click at [743, 30] on button "Siguiente" at bounding box center [751, 24] width 86 height 29
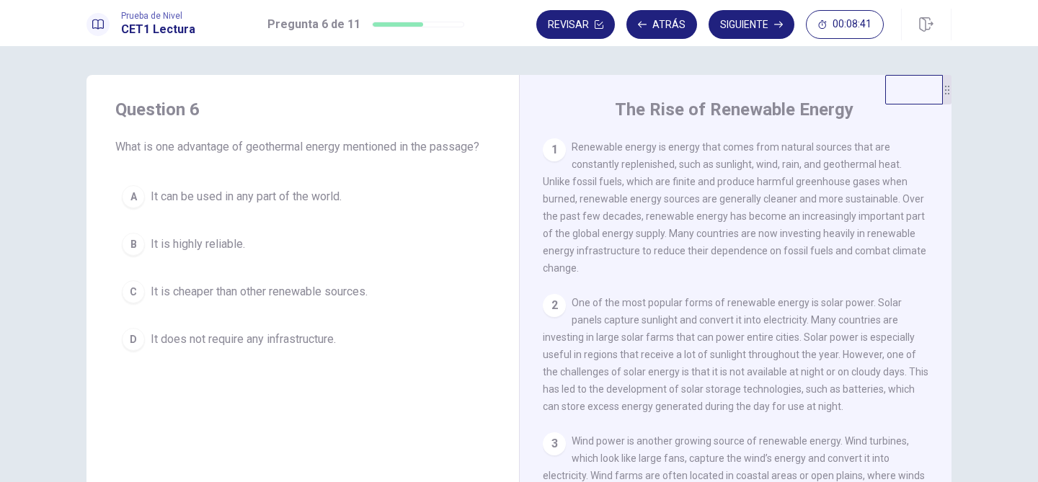
click at [610, 268] on div "1 Renewable energy is energy that comes from natural sources that are constantl…" at bounding box center [745, 345] width 405 height 414
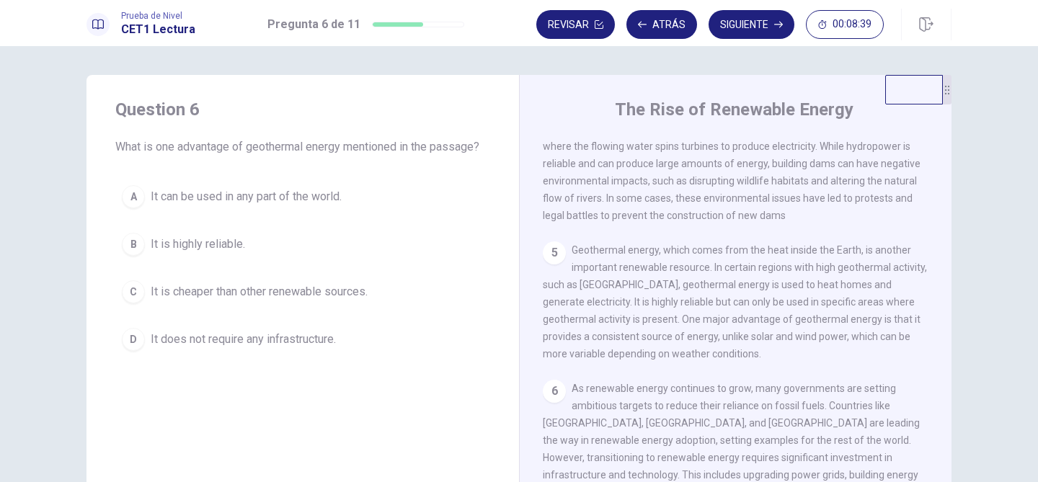
scroll to position [482, 0]
click at [206, 241] on span "It is highly reliable." at bounding box center [198, 244] width 94 height 17
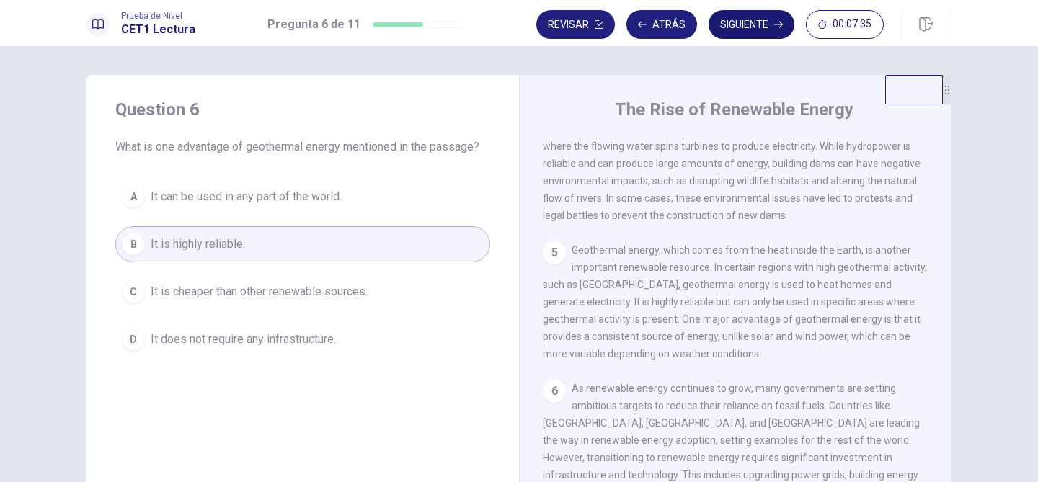
click at [732, 35] on button "Siguiente" at bounding box center [751, 24] width 86 height 29
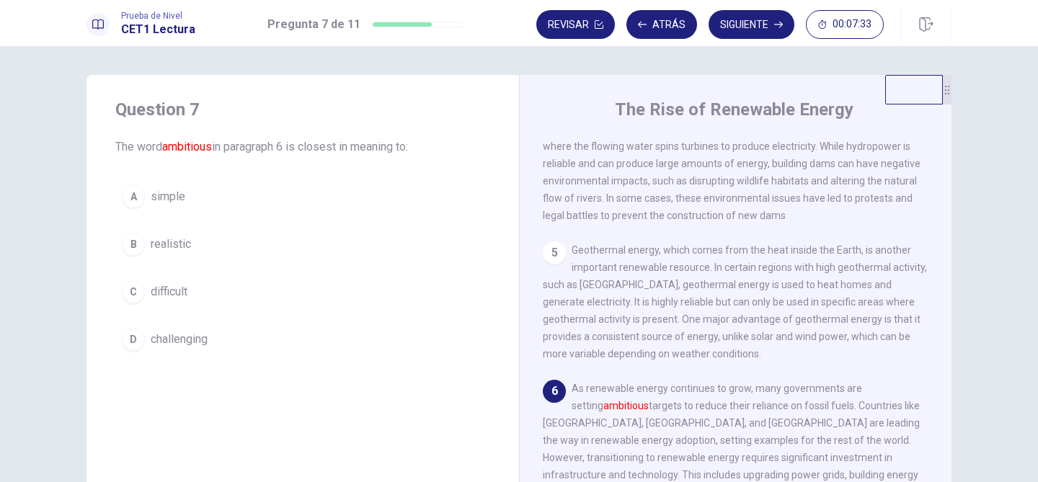
click at [667, 244] on span "Geothermal energy, which comes from the heat inside the Earth, is another impor…" at bounding box center [735, 301] width 384 height 115
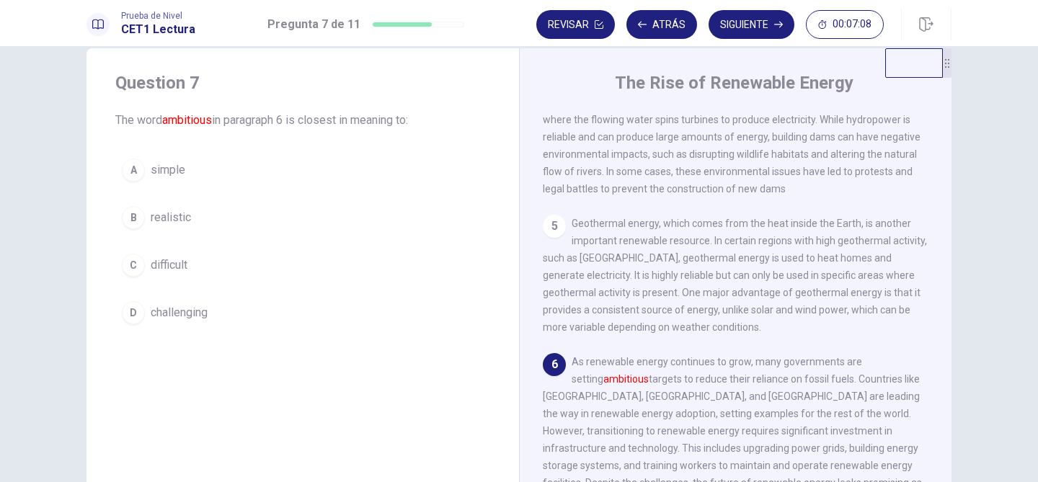
scroll to position [29, 0]
click at [179, 309] on span "challenging" at bounding box center [179, 310] width 57 height 17
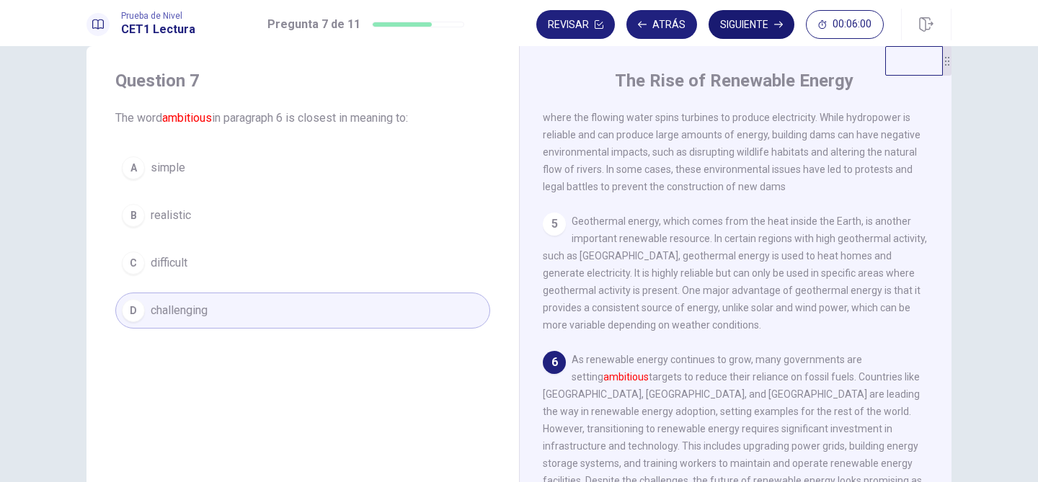
click at [762, 27] on button "Siguiente" at bounding box center [751, 24] width 86 height 29
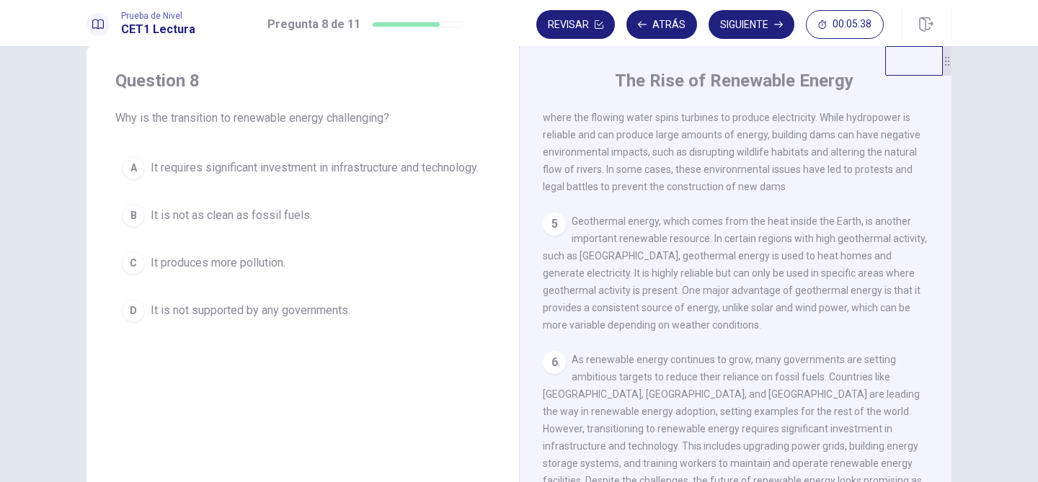
click at [309, 319] on span "It is not supported by any governments." at bounding box center [251, 310] width 200 height 17
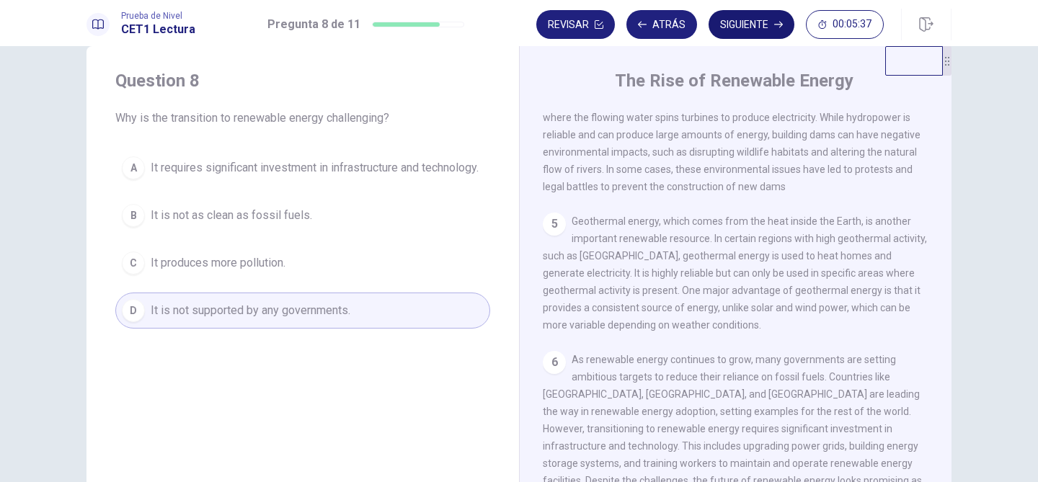
click at [732, 16] on button "Siguiente" at bounding box center [751, 24] width 86 height 29
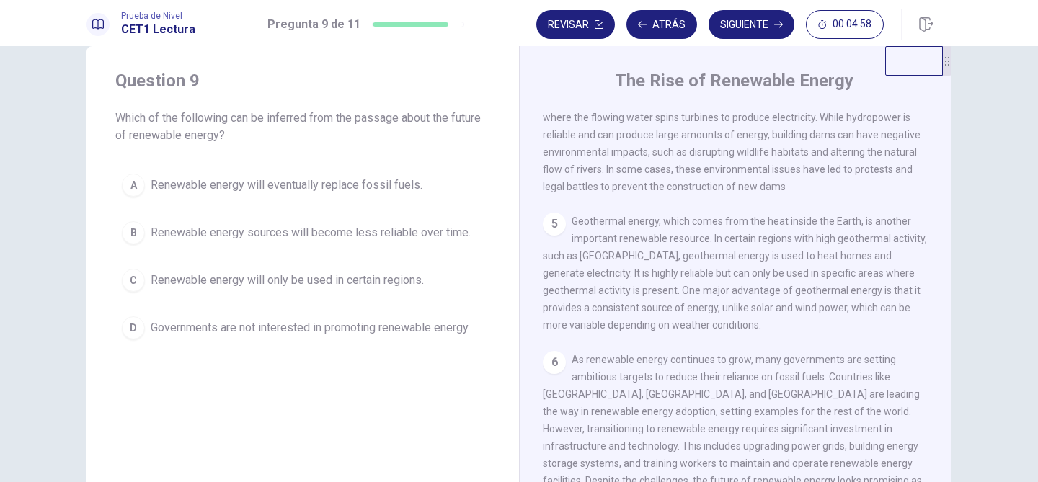
click at [610, 272] on div "5 Geothermal energy, which comes from the heat inside the Earth, is another imp…" at bounding box center [736, 273] width 386 height 121
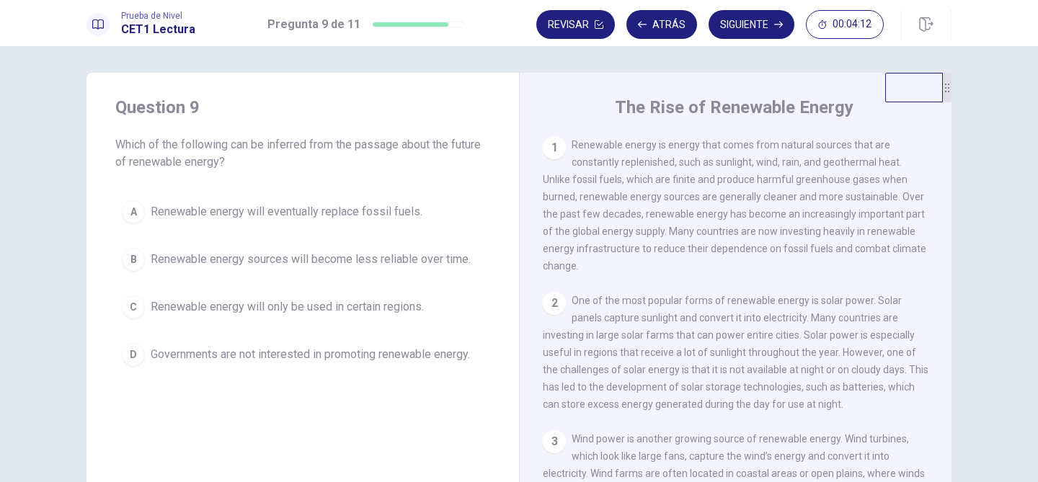
scroll to position [0, 0]
click at [451, 370] on button "D Governments are not interested in promoting renewable energy." at bounding box center [302, 357] width 375 height 36
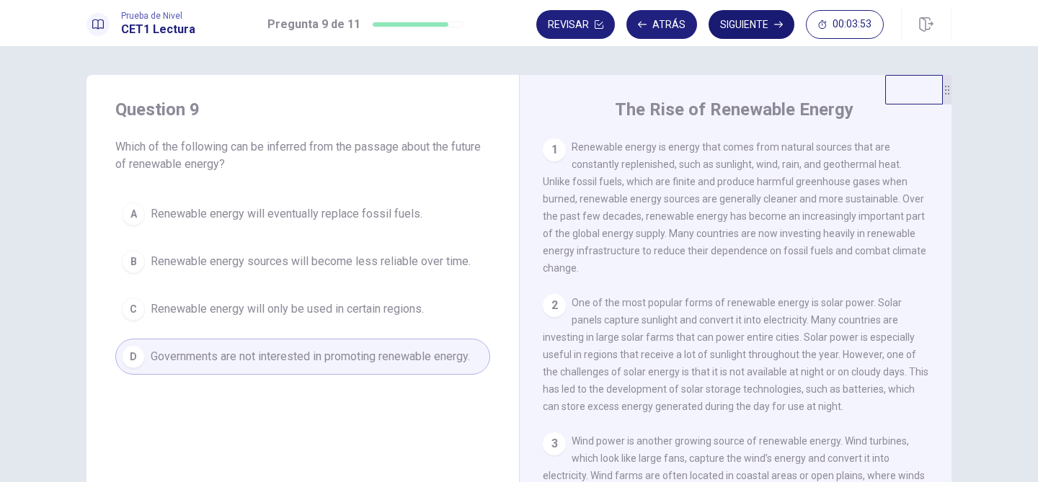
click at [733, 15] on button "Siguiente" at bounding box center [751, 24] width 86 height 29
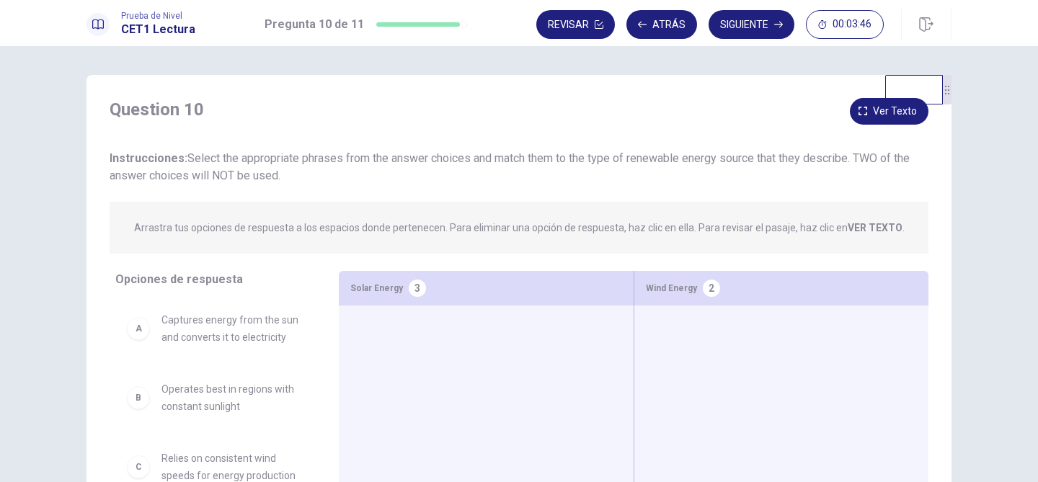
click at [973, 241] on div "Question 10 Ver texto Instrucciones: Select the appropriate phrases from the an…" at bounding box center [518, 325] width 911 height 501
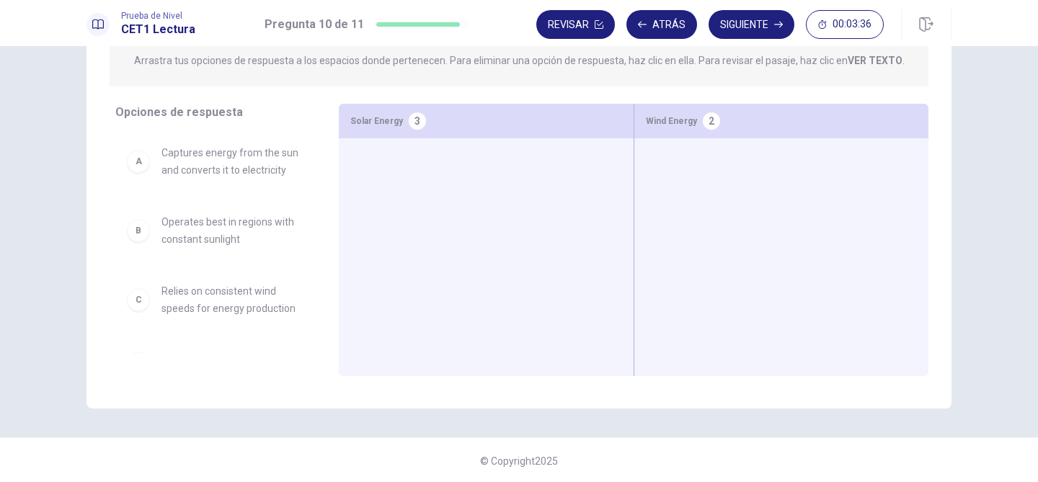
scroll to position [169, 0]
drag, startPoint x: 264, startPoint y: 297, endPoint x: 839, endPoint y: 157, distance: 591.7
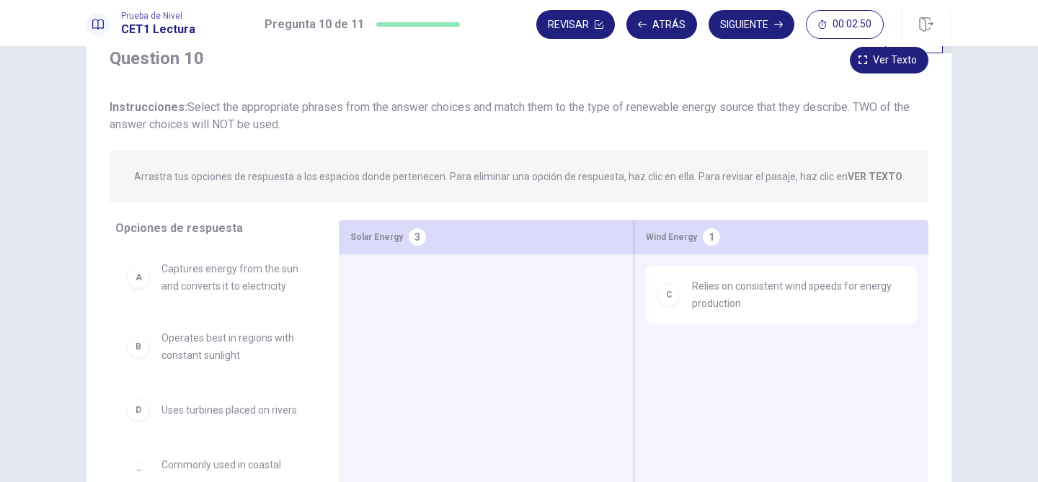
scroll to position [24, 0]
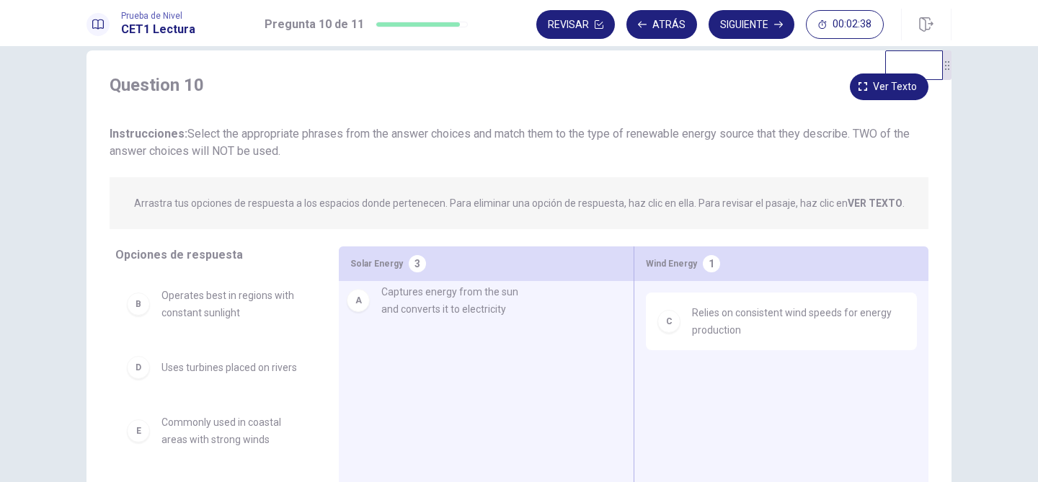
drag, startPoint x: 237, startPoint y: 326, endPoint x: 485, endPoint y: 321, distance: 247.9
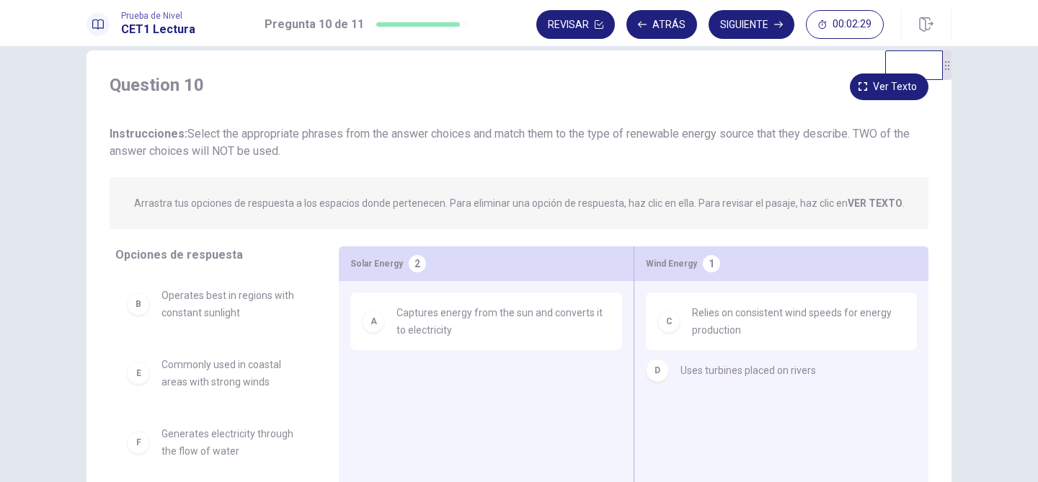
drag, startPoint x: 287, startPoint y: 372, endPoint x: 860, endPoint y: 383, distance: 573.6
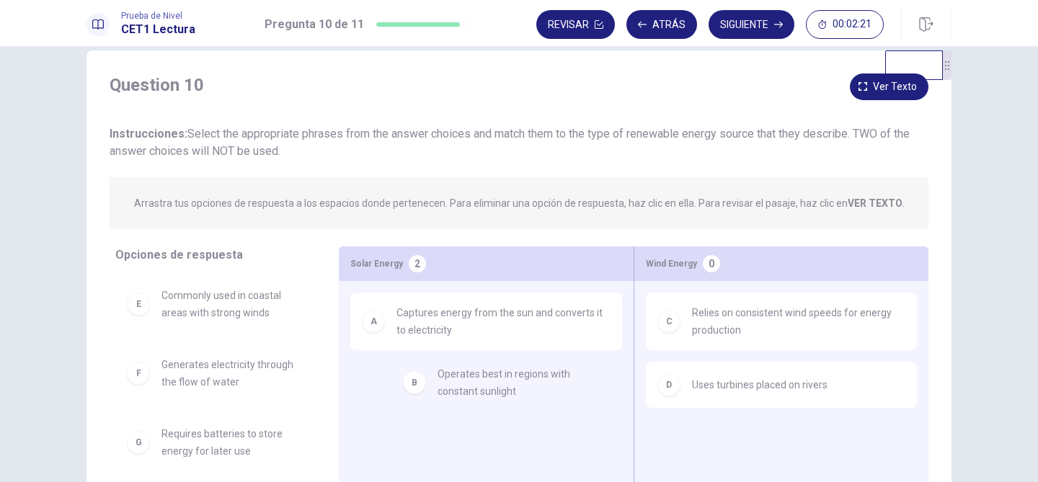
drag, startPoint x: 261, startPoint y: 314, endPoint x: 541, endPoint y: 393, distance: 291.1
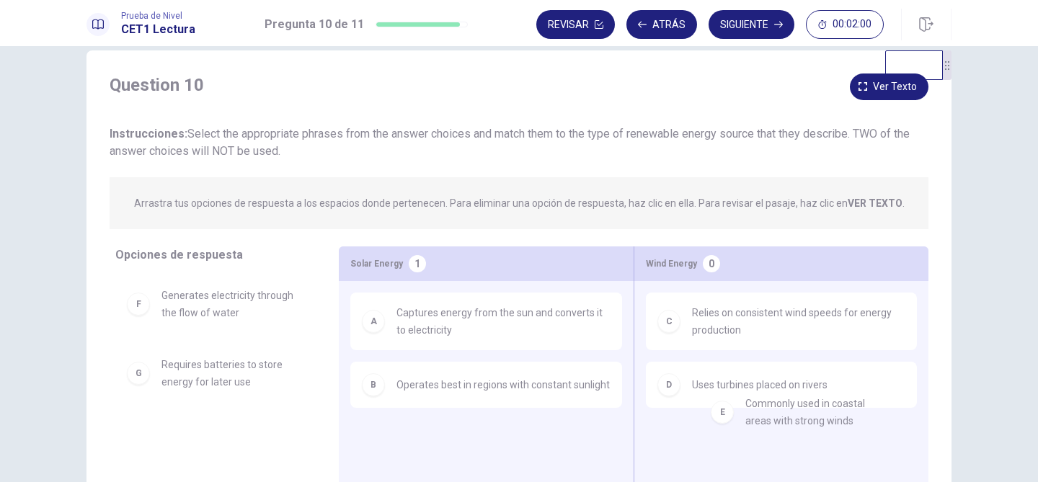
drag, startPoint x: 269, startPoint y: 321, endPoint x: 859, endPoint y: 429, distance: 599.9
drag, startPoint x: 249, startPoint y: 377, endPoint x: 882, endPoint y: 439, distance: 636.3
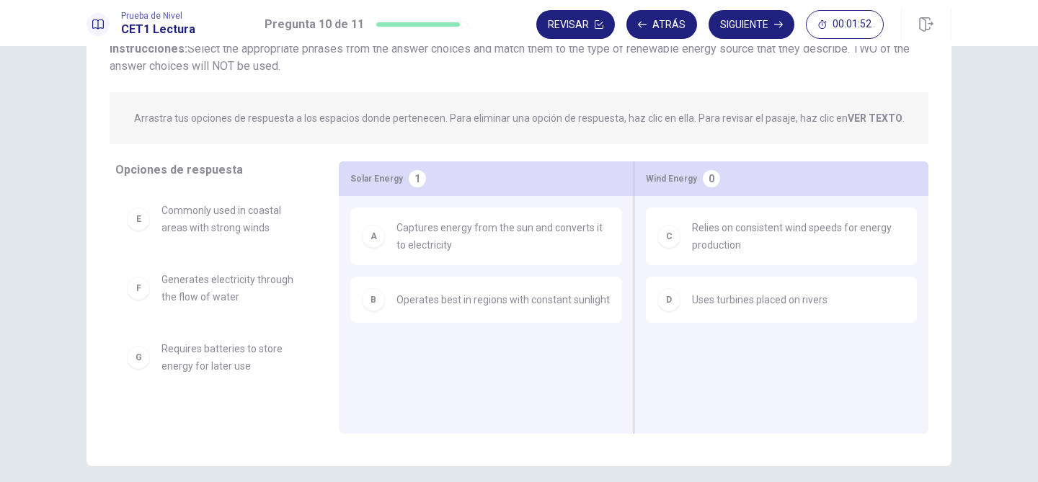
scroll to position [111, 0]
drag, startPoint x: 238, startPoint y: 368, endPoint x: 810, endPoint y: 355, distance: 571.5
drag, startPoint x: 164, startPoint y: 368, endPoint x: 486, endPoint y: 344, distance: 323.0
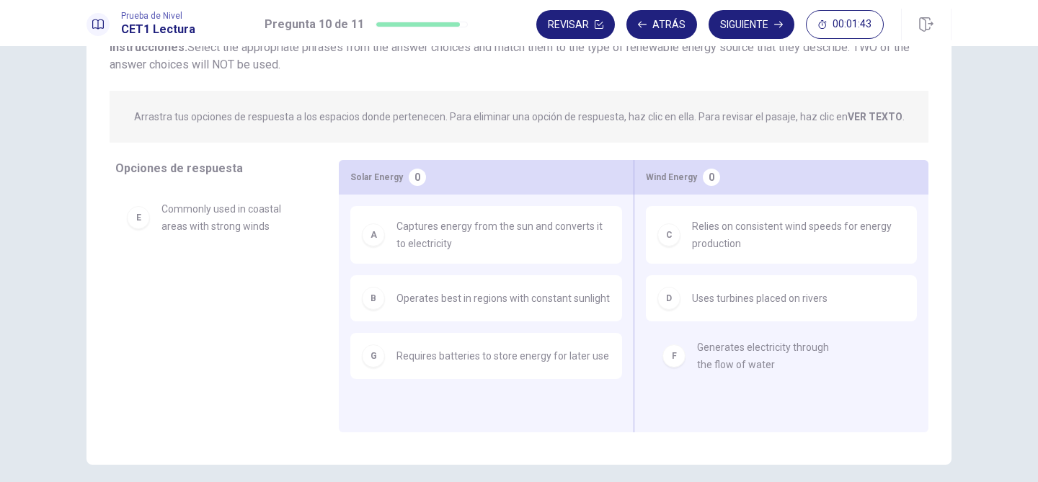
drag, startPoint x: 244, startPoint y: 285, endPoint x: 808, endPoint y: 354, distance: 568.4
click at [177, 219] on span "Commonly used in coastal areas with strong winds" at bounding box center [232, 217] width 143 height 35
drag, startPoint x: 177, startPoint y: 219, endPoint x: 748, endPoint y: 360, distance: 588.4
drag, startPoint x: 178, startPoint y: 303, endPoint x: 481, endPoint y: 421, distance: 325.3
drag, startPoint x: 236, startPoint y: 303, endPoint x: 758, endPoint y: 367, distance: 525.5
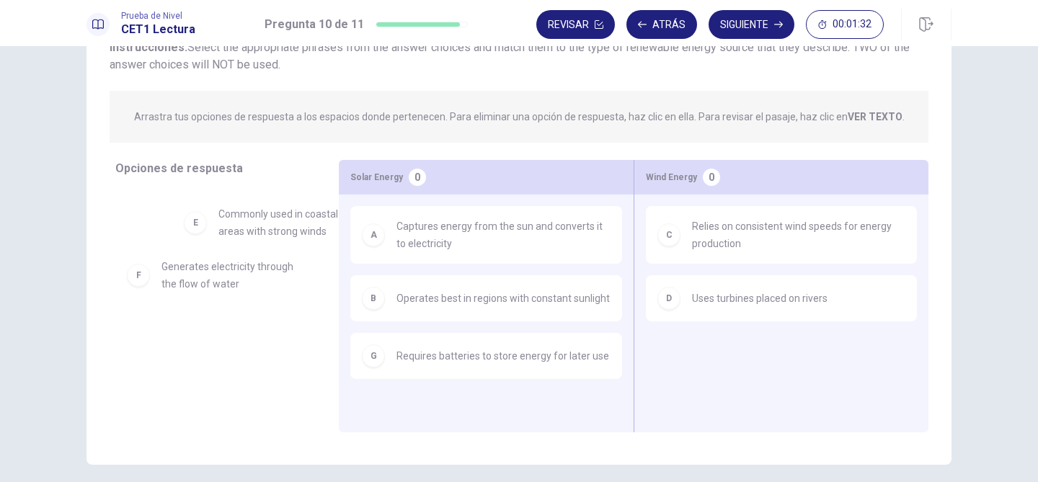
drag, startPoint x: 243, startPoint y: 221, endPoint x: 267, endPoint y: 224, distance: 24.7
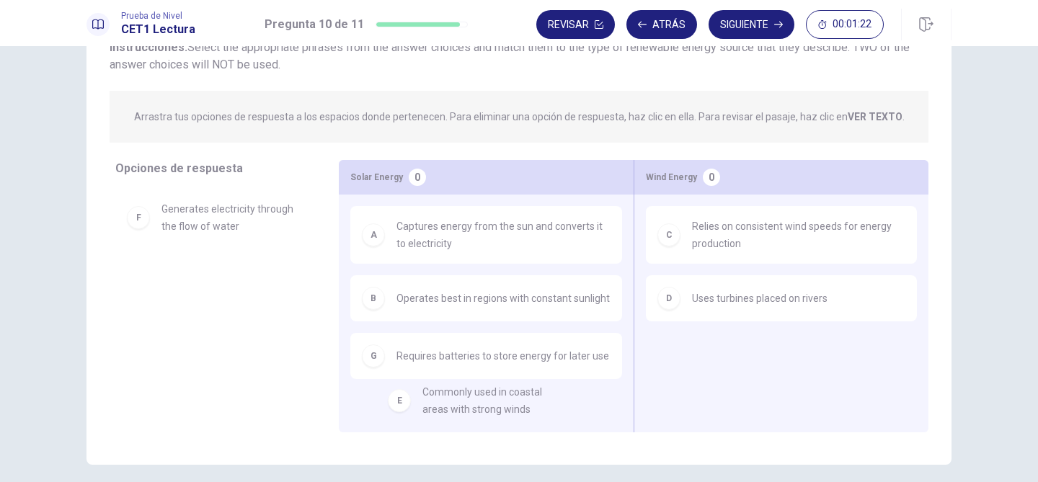
drag, startPoint x: 197, startPoint y: 228, endPoint x: 463, endPoint y: 416, distance: 324.6
drag, startPoint x: 231, startPoint y: 293, endPoint x: 785, endPoint y: 353, distance: 557.3
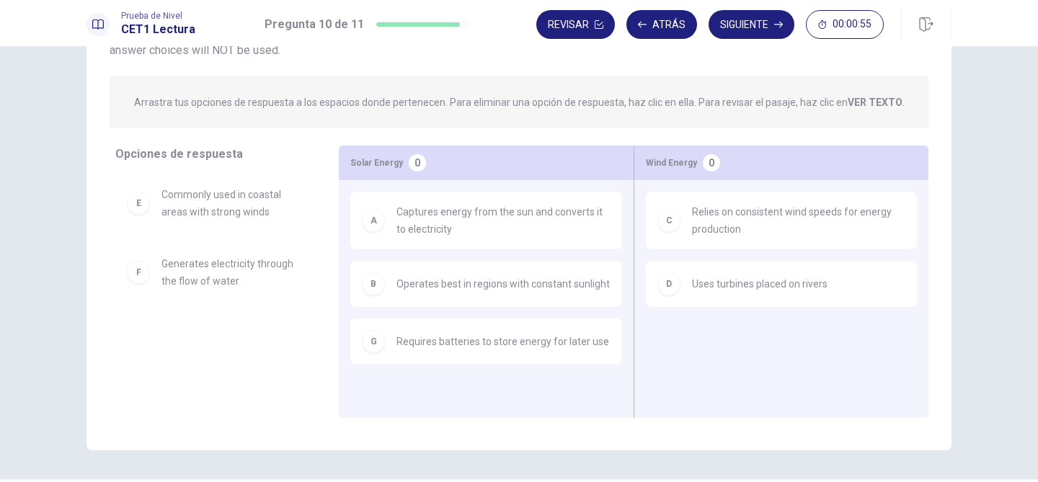
scroll to position [140, 0]
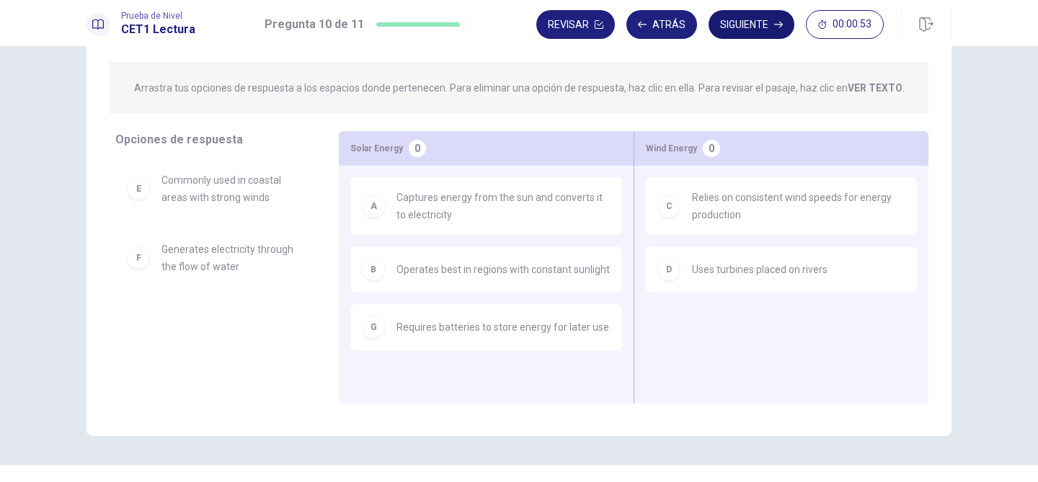
click at [744, 29] on button "Siguiente" at bounding box center [751, 24] width 86 height 29
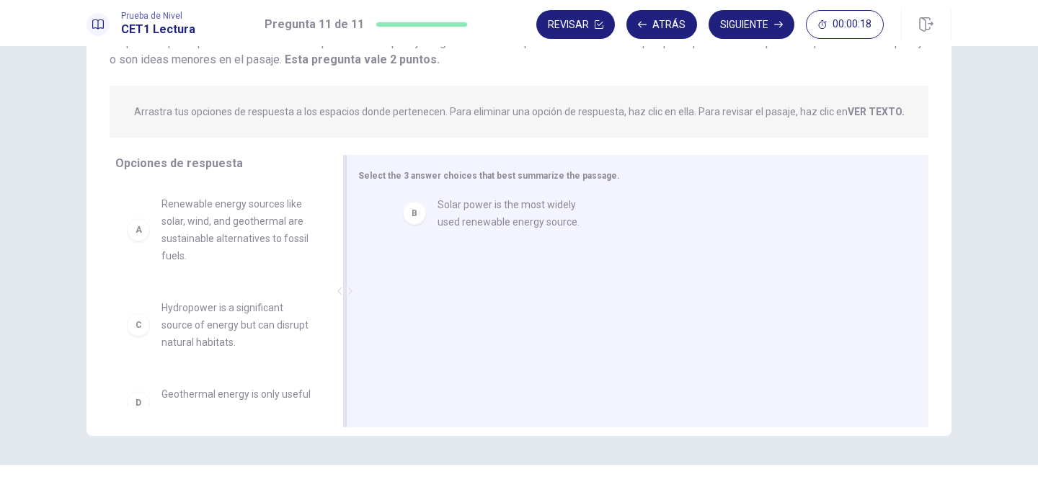
drag, startPoint x: 185, startPoint y: 313, endPoint x: 451, endPoint y: 213, distance: 284.1
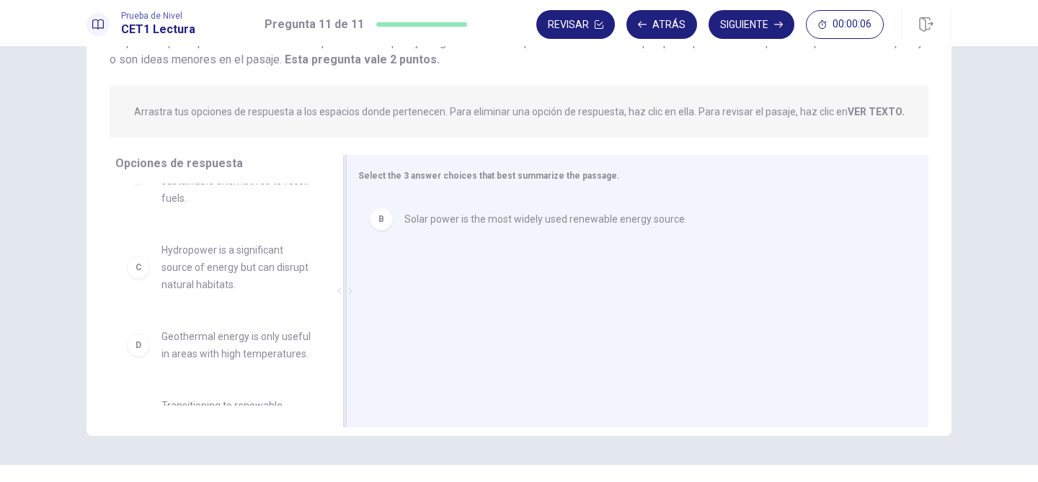
scroll to position [86, 0]
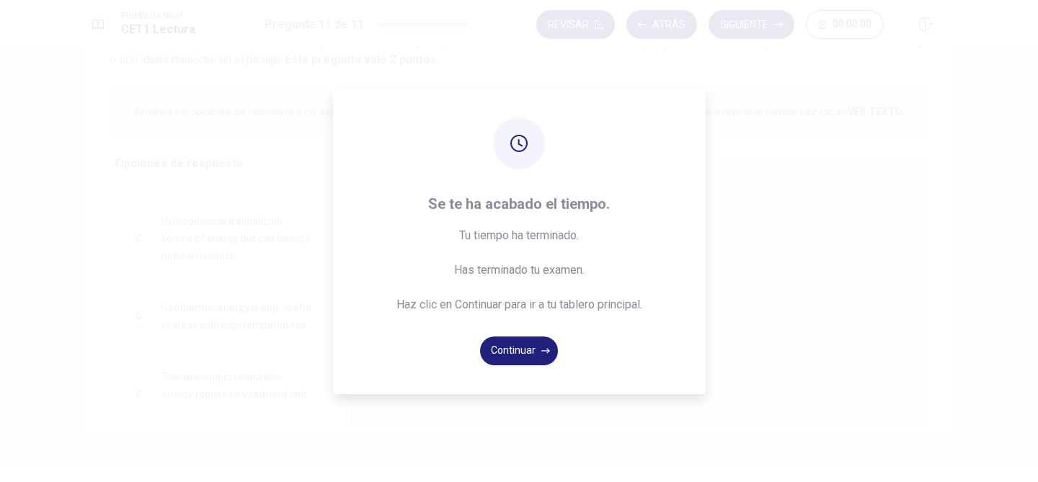
drag, startPoint x: 187, startPoint y: 228, endPoint x: 298, endPoint y: 251, distance: 114.0
click at [298, 251] on div "Se te ha acabado el tiempo. Tu tiempo ha terminado. Has terminado tu examen. Ha…" at bounding box center [519, 241] width 1038 height 482
click at [541, 348] on icon "button" at bounding box center [545, 351] width 9 height 9
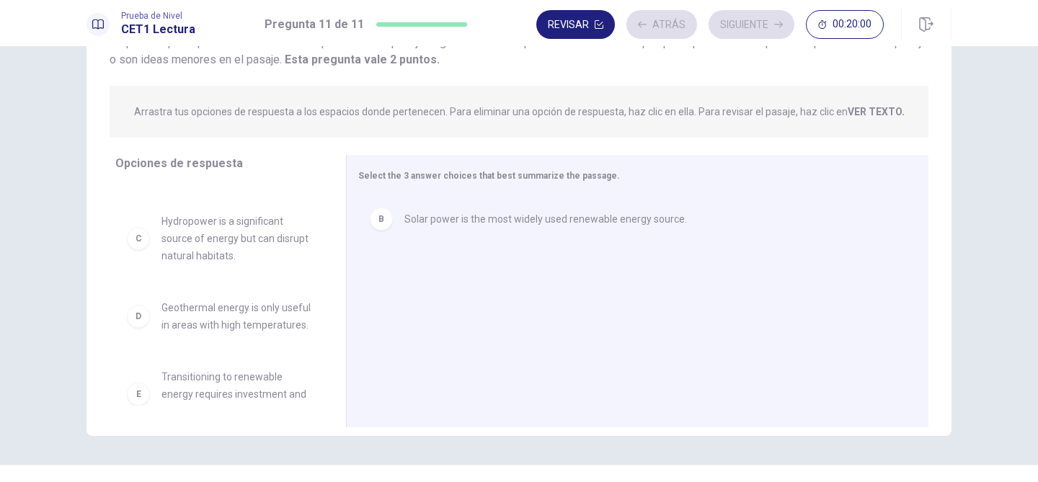
scroll to position [43, 0]
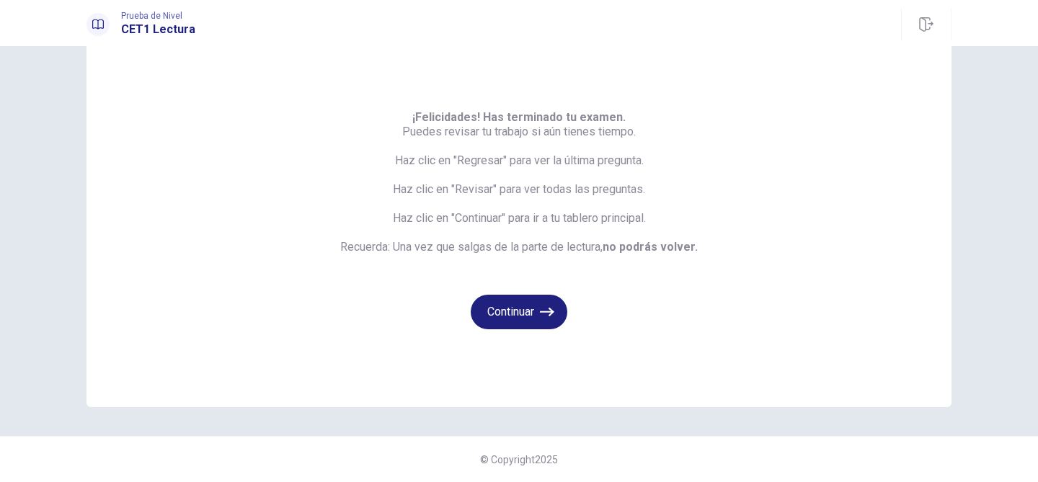
drag, startPoint x: 261, startPoint y: 228, endPoint x: 272, endPoint y: 228, distance: 10.8
click at [501, 318] on button "Continuar" at bounding box center [518, 312] width 97 height 35
